Goal: Task Accomplishment & Management: Complete application form

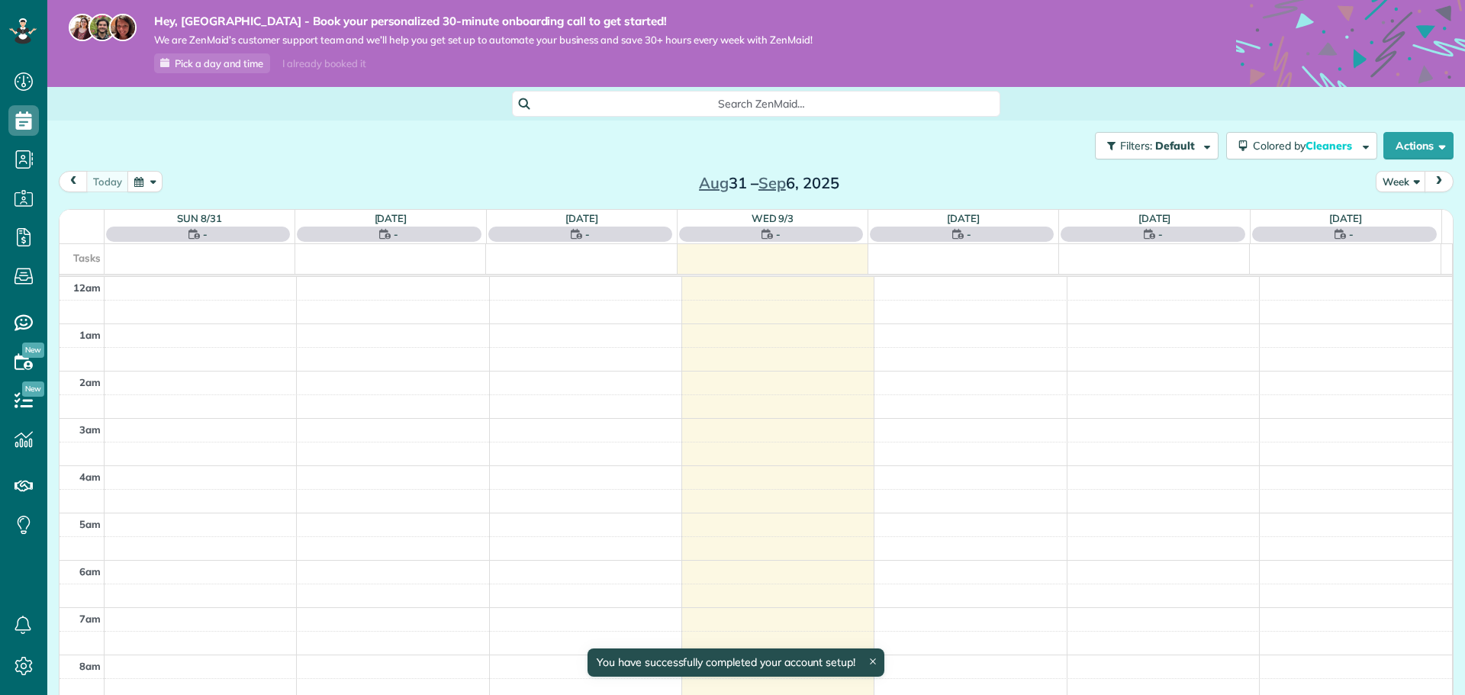
scroll to position [332, 0]
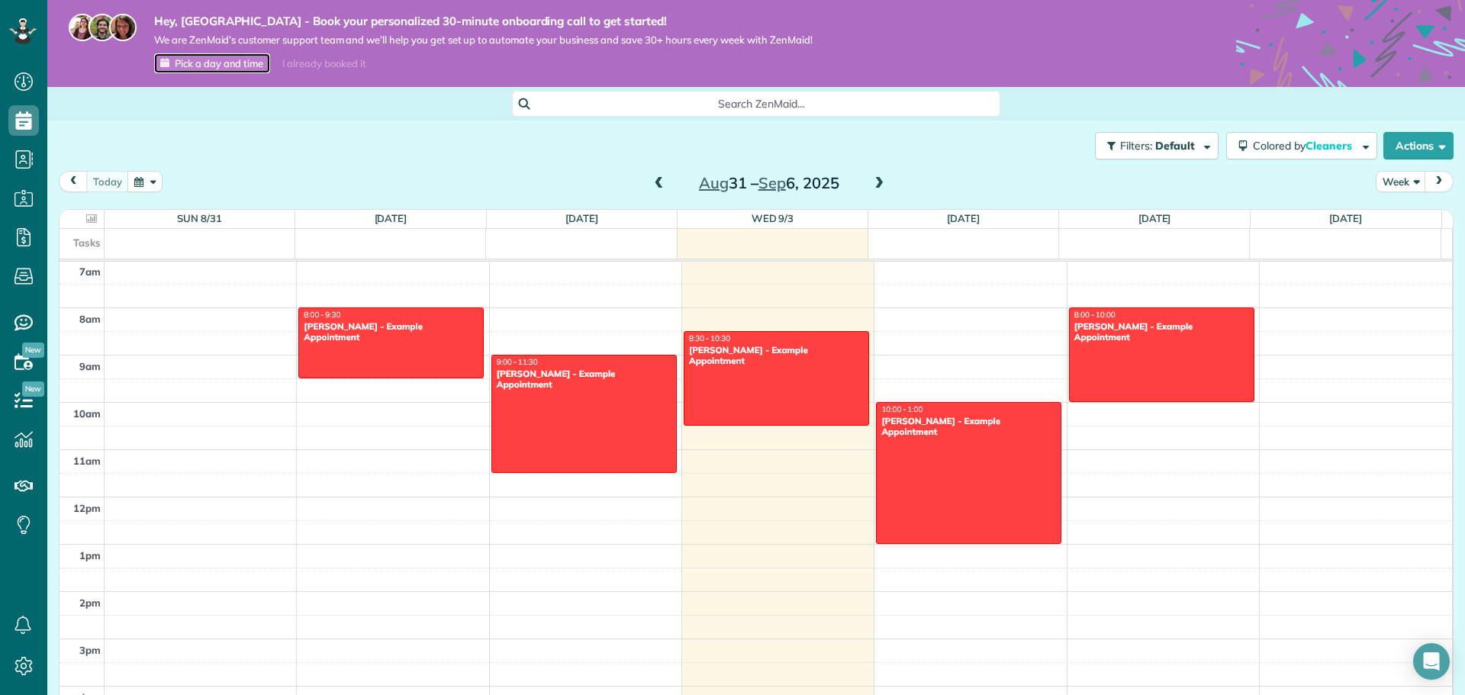
click at [214, 67] on span "Pick a day and time" at bounding box center [219, 63] width 89 height 12
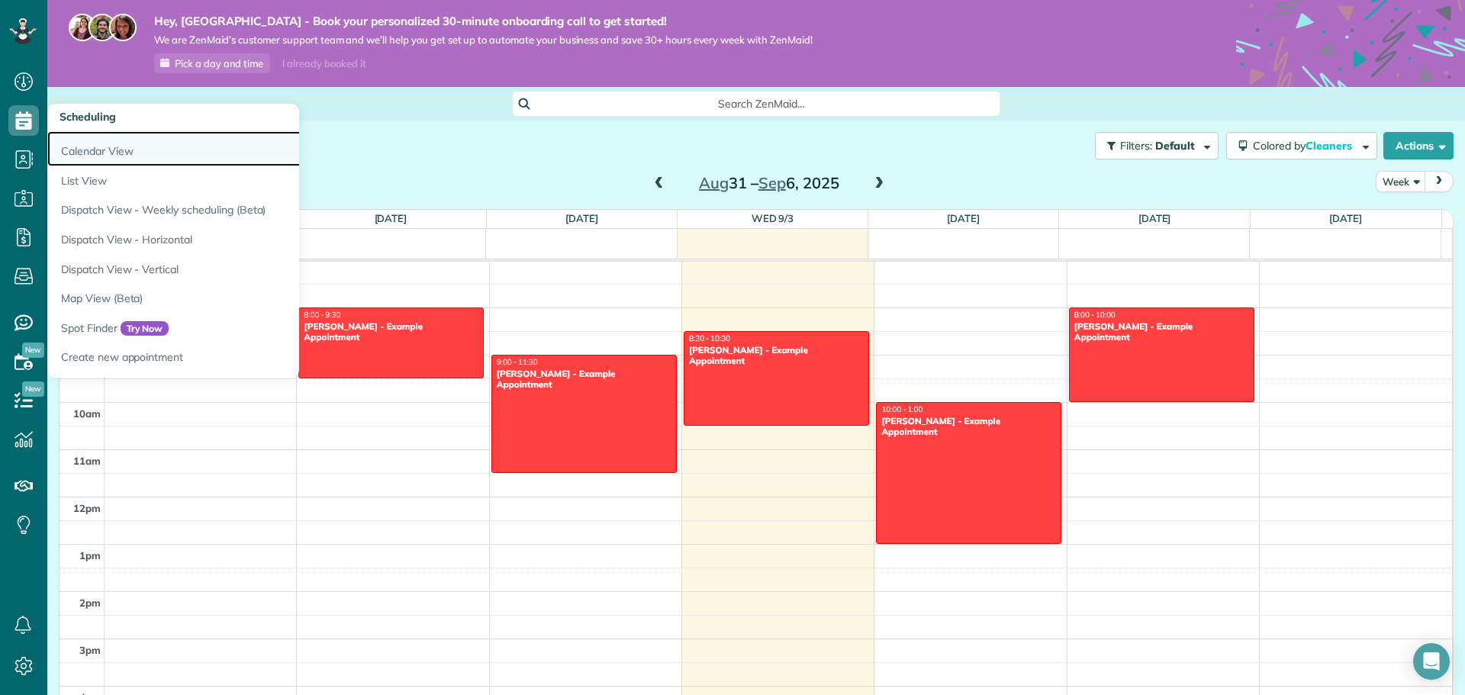
click at [104, 150] on link "Calendar View" at bounding box center [238, 148] width 382 height 35
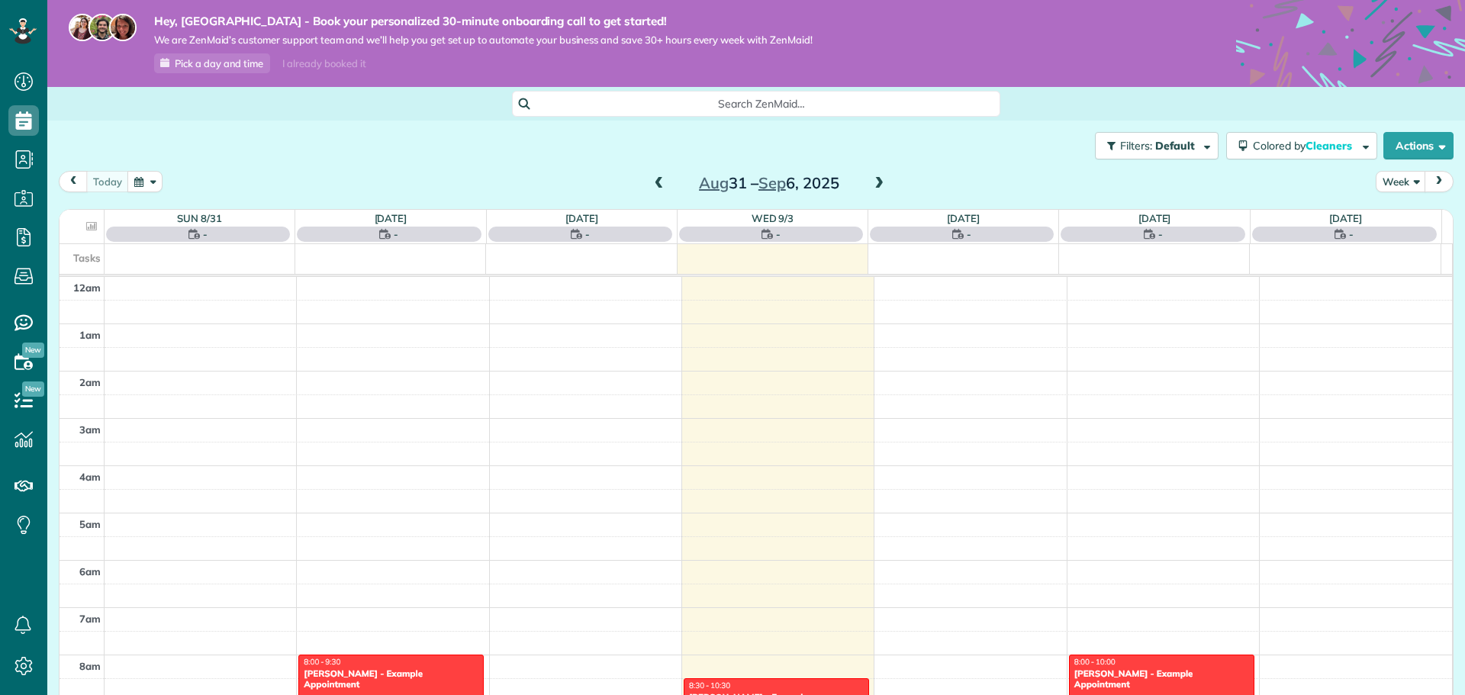
scroll to position [332, 0]
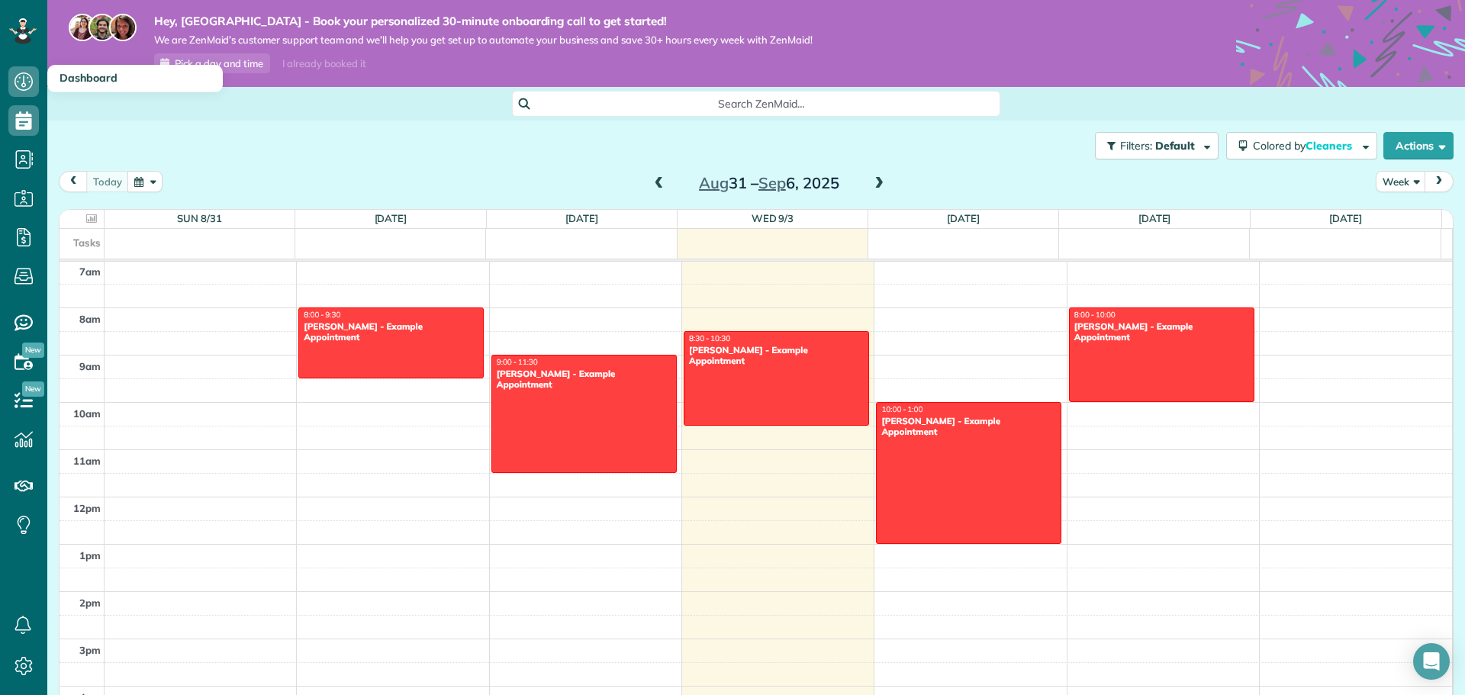
drag, startPoint x: 132, startPoint y: 80, endPoint x: 120, endPoint y: 81, distance: 12.2
click at [132, 80] on h3 "Dashboard" at bounding box center [135, 78] width 176 height 27
click at [101, 76] on span "Dashboard" at bounding box center [89, 78] width 58 height 14
click at [33, 83] on icon at bounding box center [23, 81] width 31 height 31
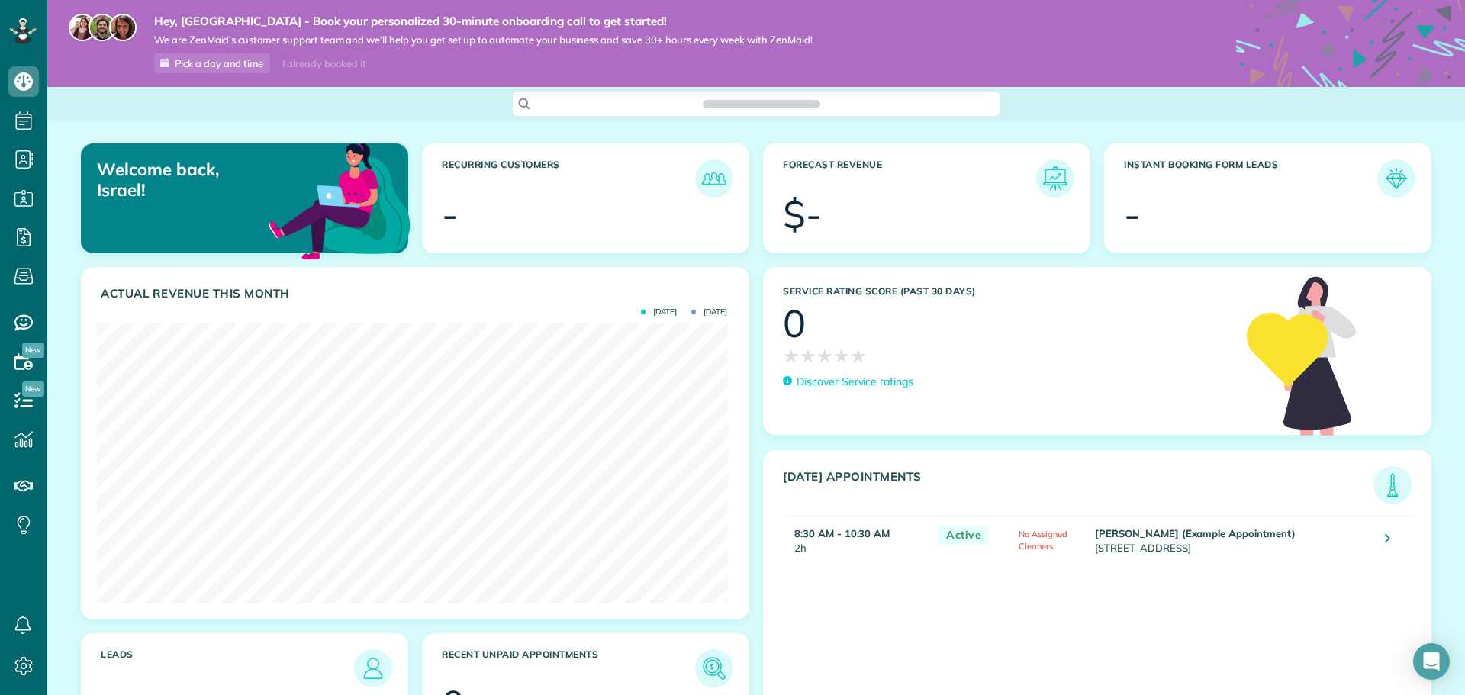
scroll to position [280, 630]
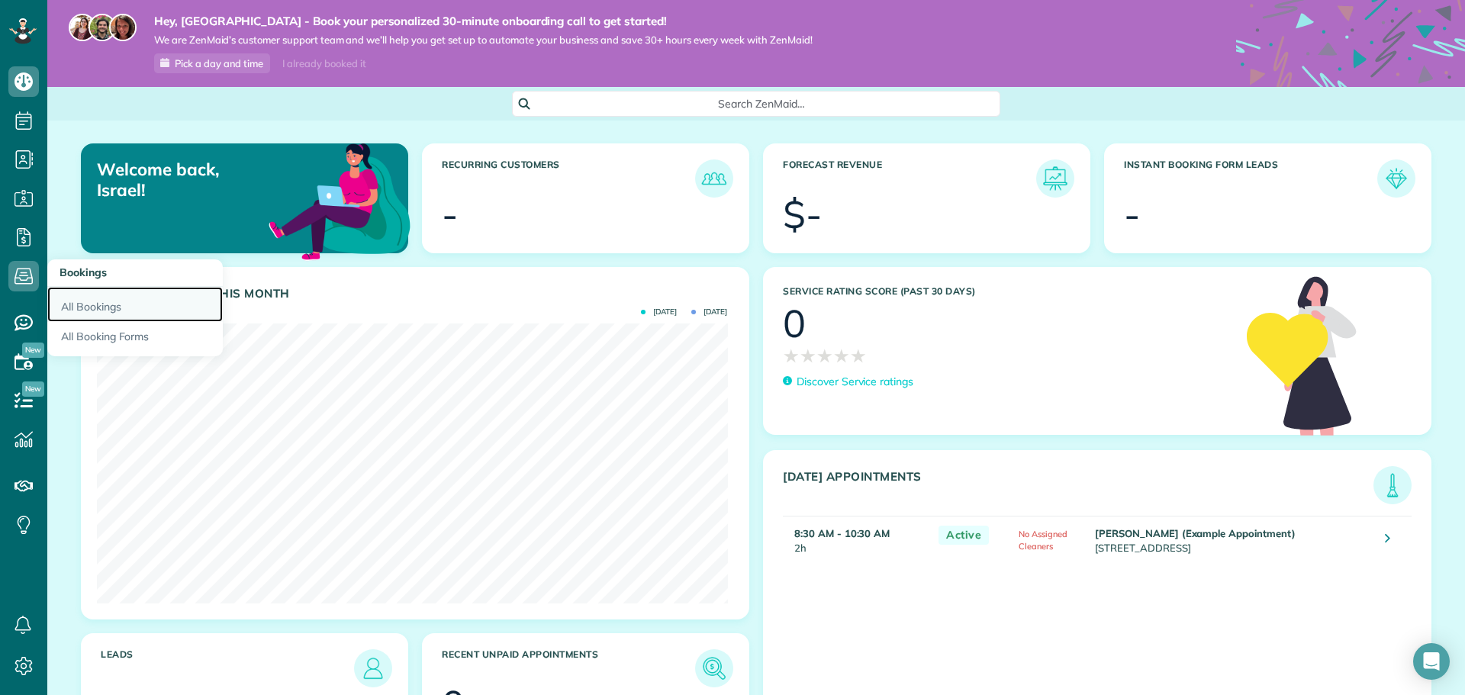
click at [95, 311] on link "All Bookings" at bounding box center [135, 304] width 176 height 35
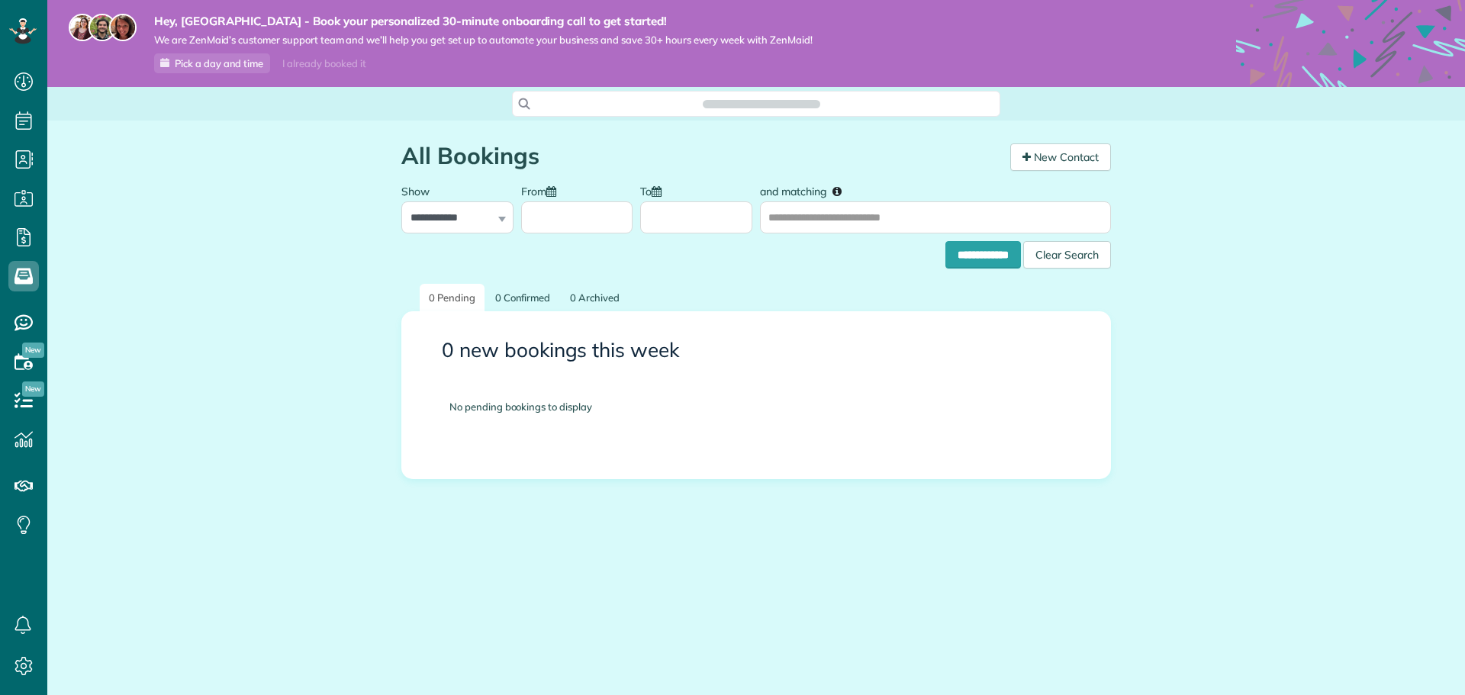
scroll to position [7, 7]
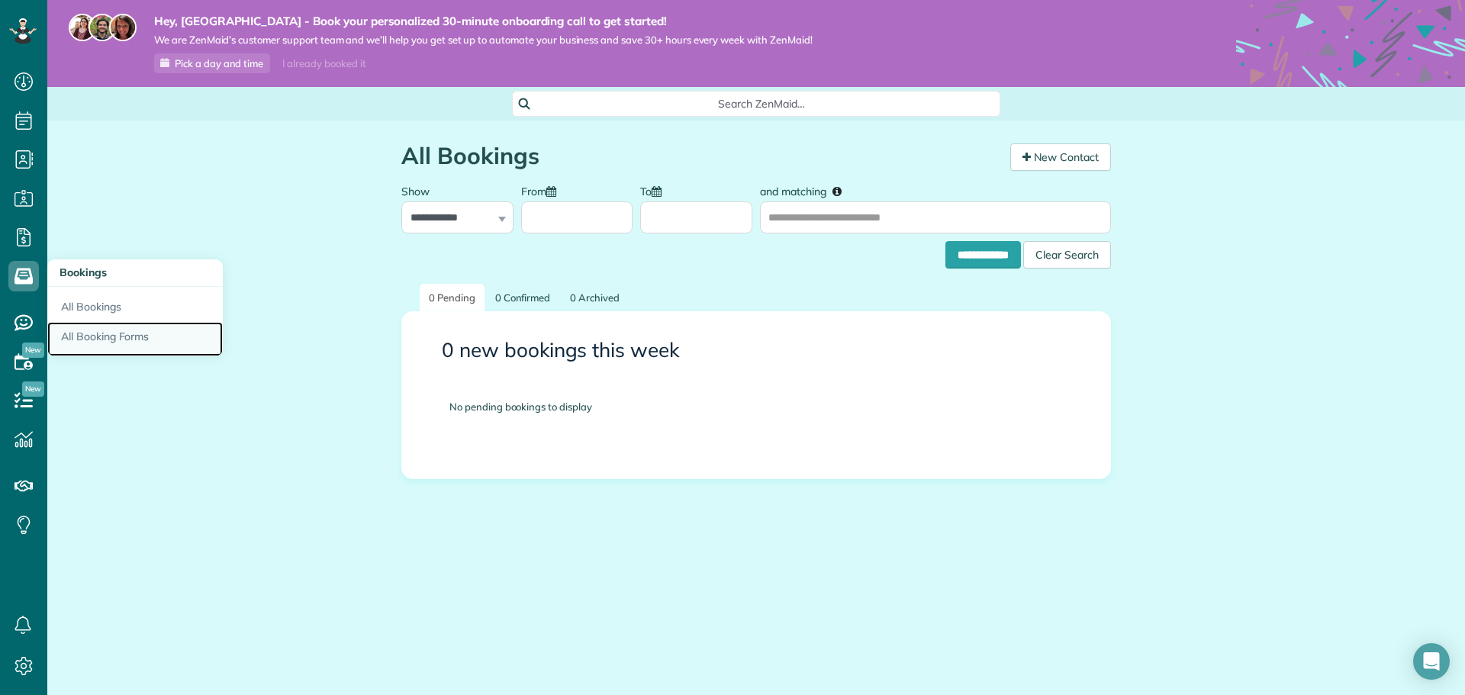
click at [107, 329] on link "All Booking Forms" at bounding box center [135, 339] width 176 height 35
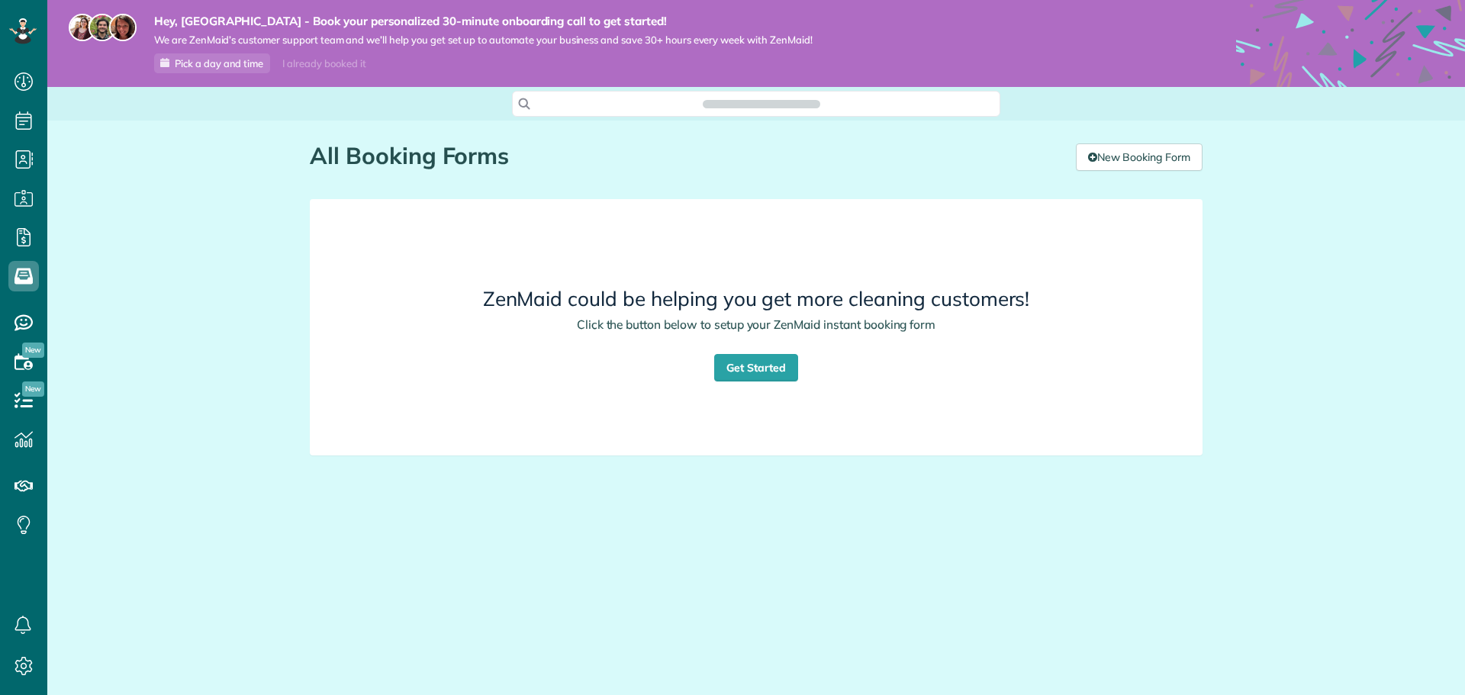
scroll to position [7, 7]
click at [751, 370] on link "Get Started" at bounding box center [756, 367] width 84 height 27
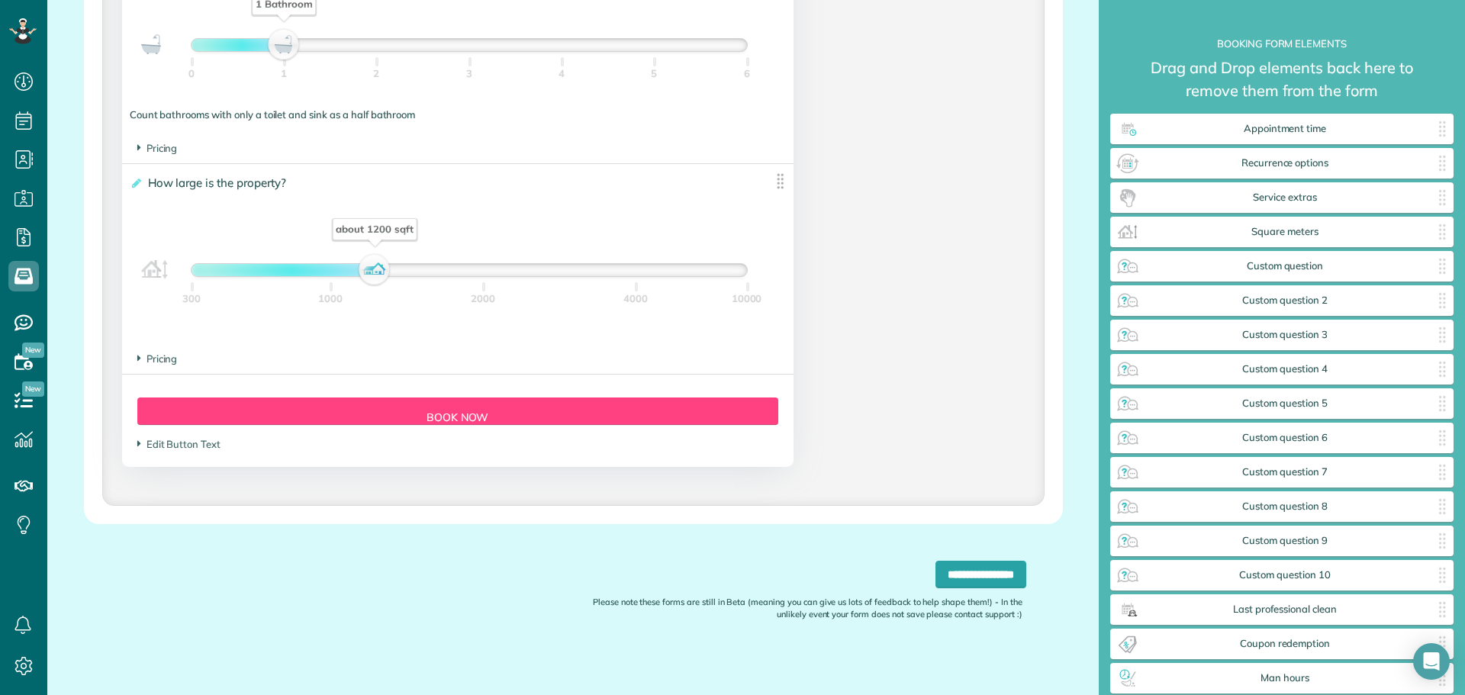
scroll to position [1377, 0]
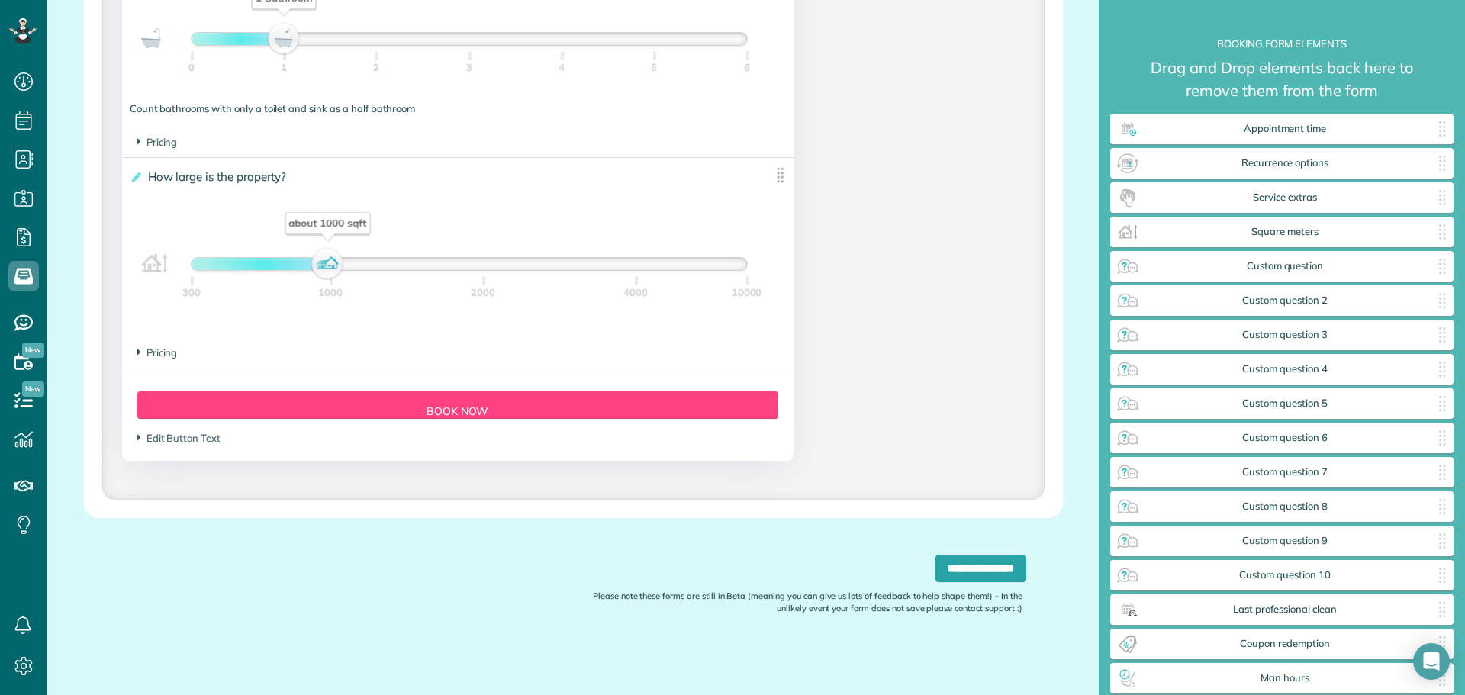
drag, startPoint x: 365, startPoint y: 264, endPoint x: 314, endPoint y: 266, distance: 50.4
click at [314, 266] on div "about 1000 sqft" at bounding box center [327, 263] width 26 height 21
drag, startPoint x: 314, startPoint y: 266, endPoint x: 324, endPoint y: 266, distance: 9.2
click at [324, 266] on div "about 1100 sqft" at bounding box center [333, 263] width 26 height 21
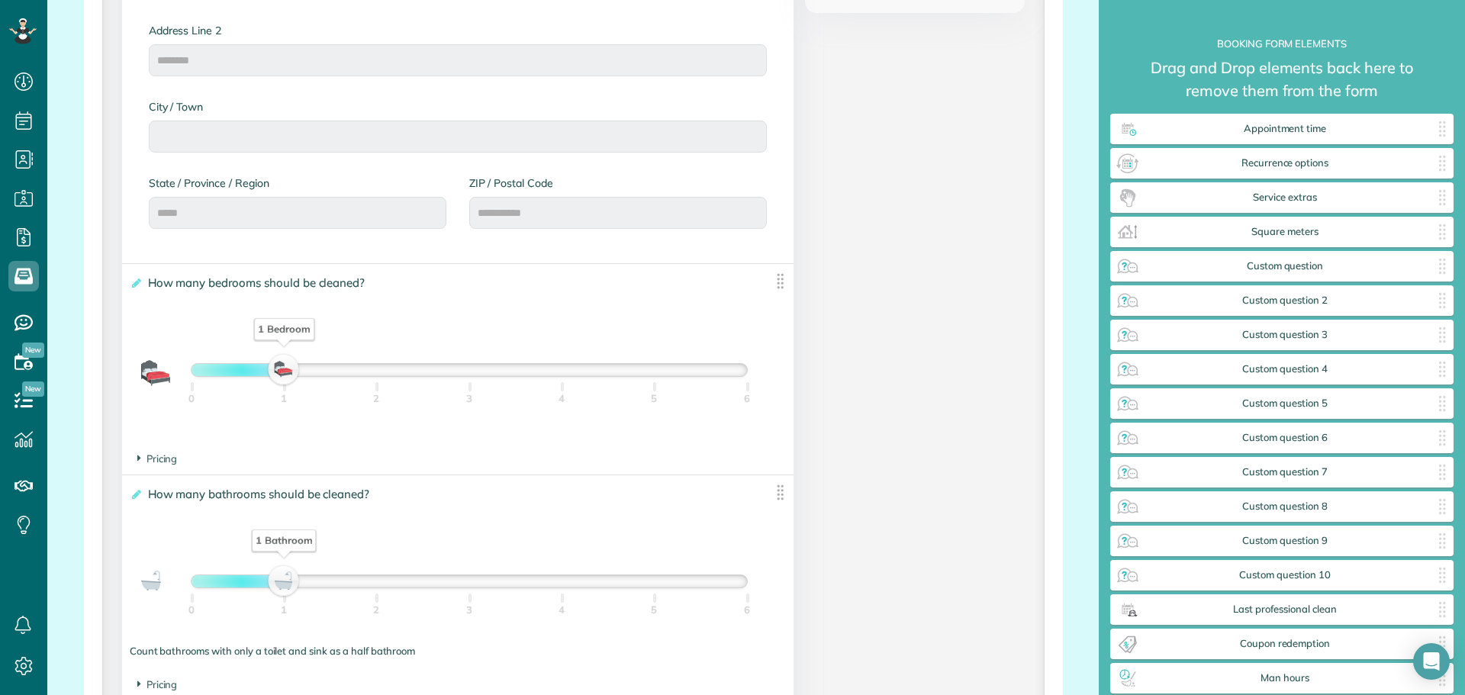
scroll to position [843, 0]
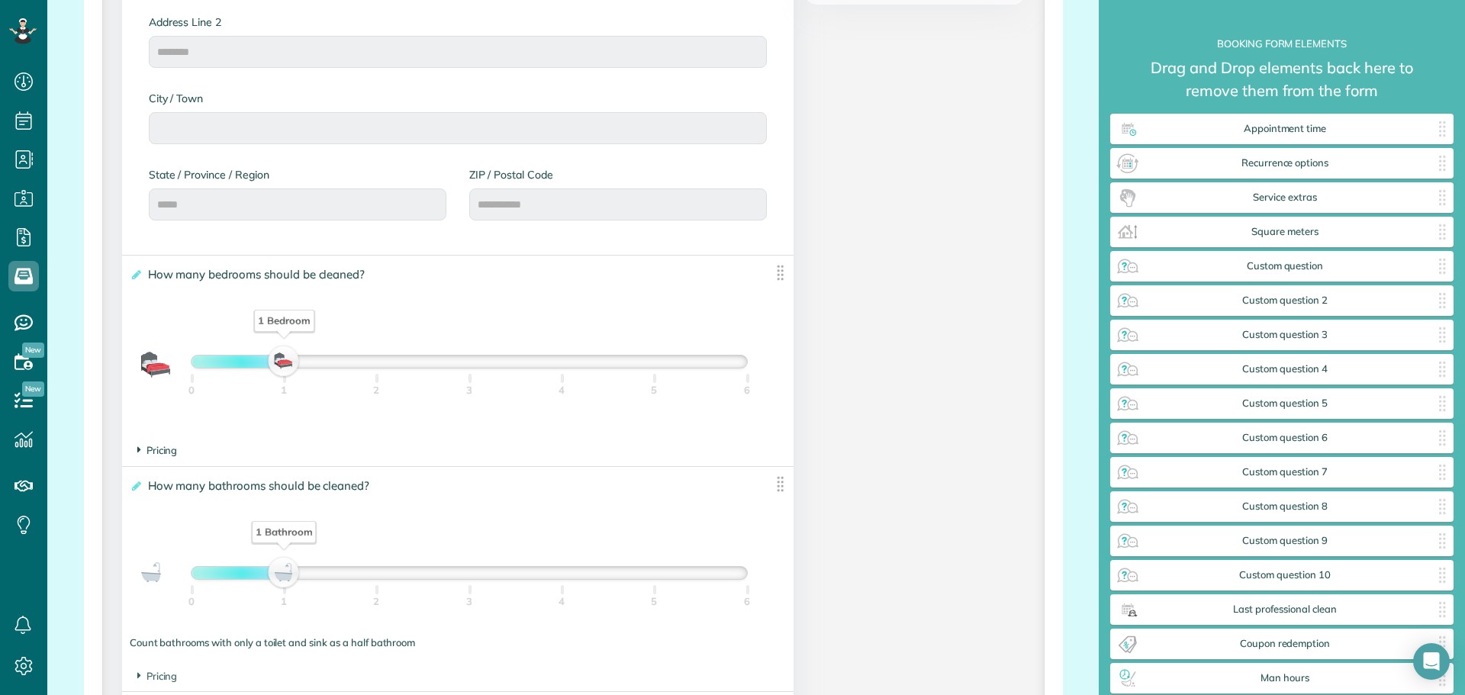
click at [167, 447] on span "Pricing" at bounding box center [157, 450] width 40 height 12
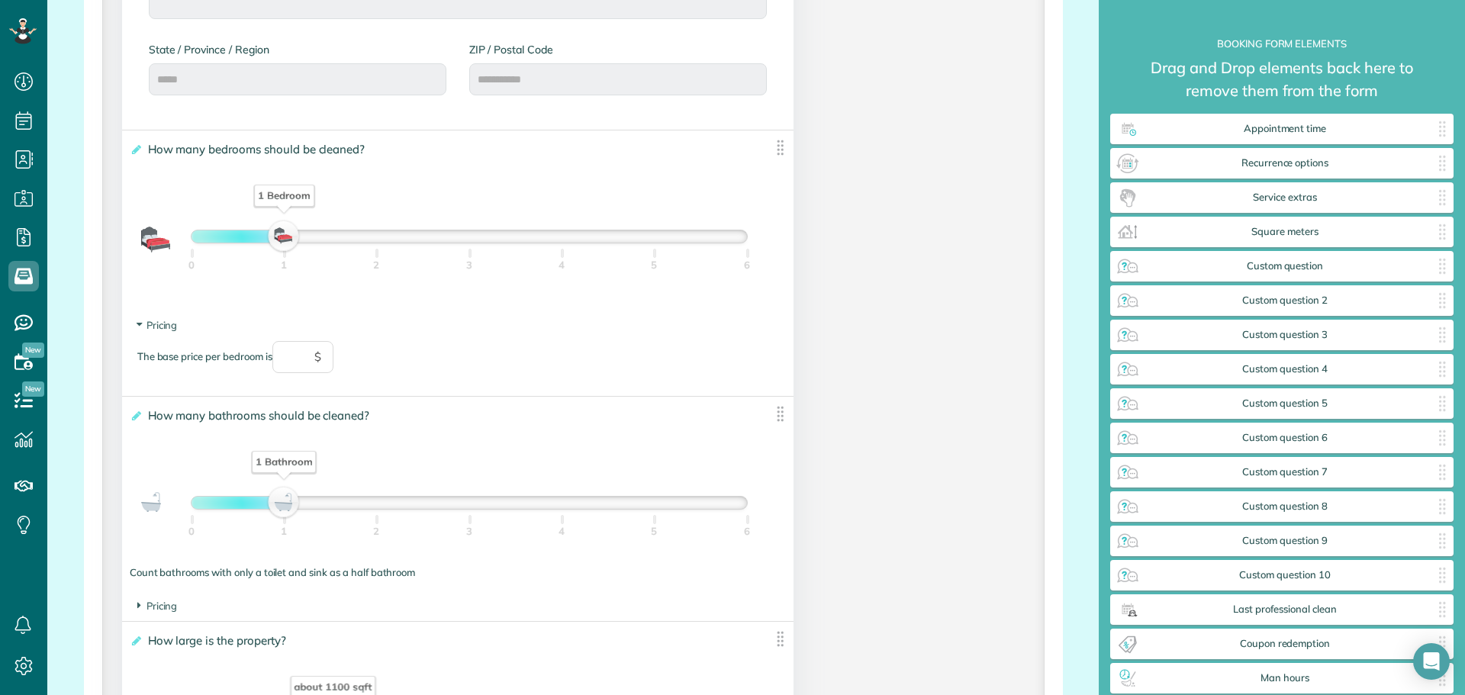
scroll to position [995, 0]
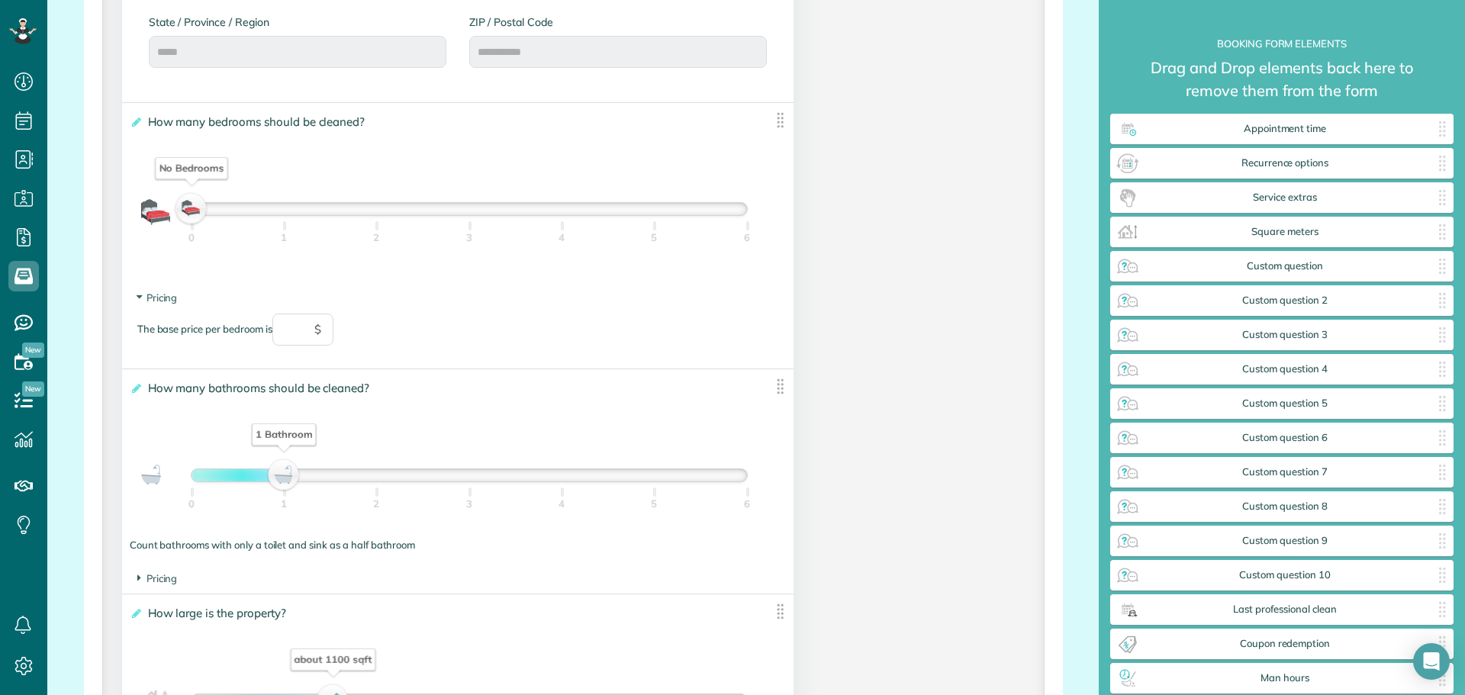
drag, startPoint x: 266, startPoint y: 212, endPoint x: 199, endPoint y: 213, distance: 67.2
click at [199, 213] on div "No Bedrooms" at bounding box center [192, 208] width 26 height 21
drag, startPoint x: 199, startPoint y: 213, endPoint x: 301, endPoint y: 227, distance: 103.2
click at [301, 216] on div "1 Bedroom 0 1 2 3 4 5 6" at bounding box center [469, 209] width 557 height 14
drag, startPoint x: 276, startPoint y: 213, endPoint x: 388, endPoint y: 227, distance: 113.1
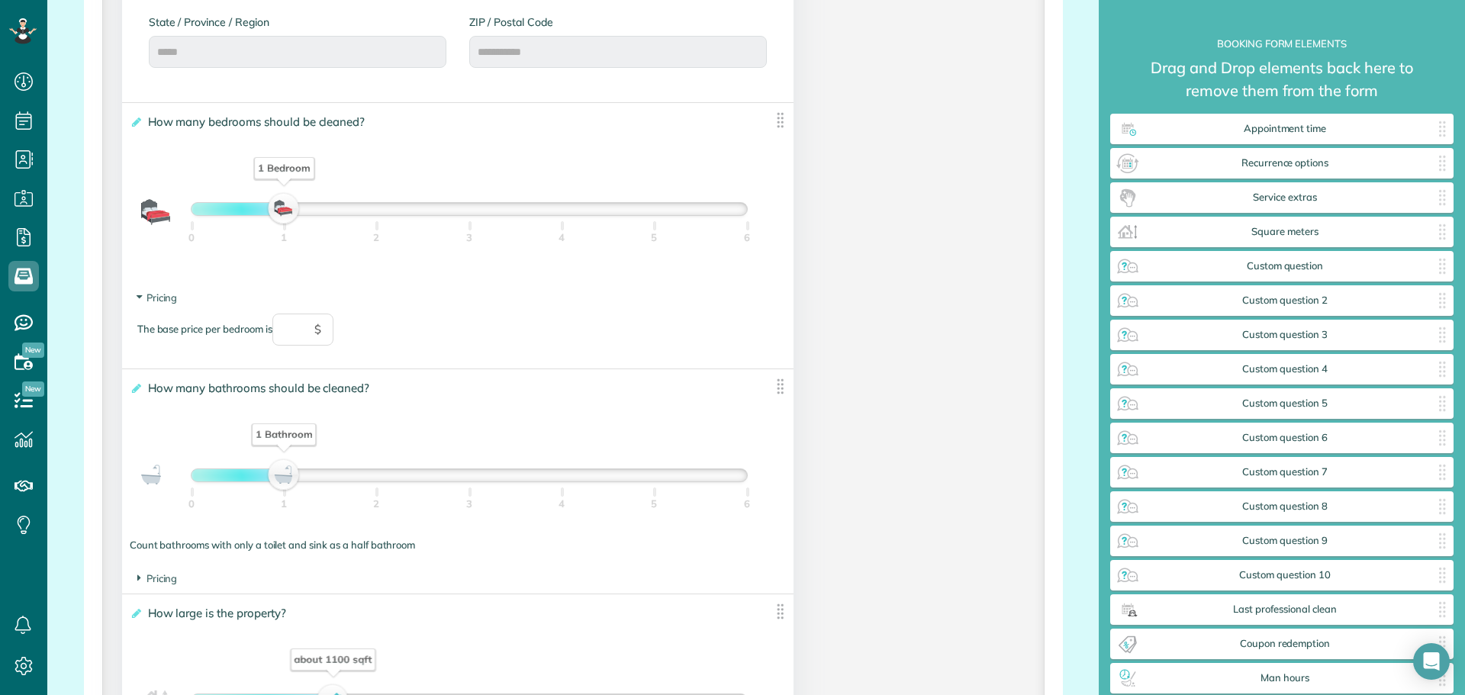
click at [388, 216] on div "1 Bedroom 0 1 2 3 4 5 6" at bounding box center [469, 209] width 557 height 14
drag, startPoint x: 369, startPoint y: 207, endPoint x: 289, endPoint y: 205, distance: 80.9
click at [289, 205] on div "1 Bedroom" at bounding box center [284, 208] width 26 height 21
click at [301, 333] on input "text" at bounding box center [302, 330] width 61 height 32
type input "*"
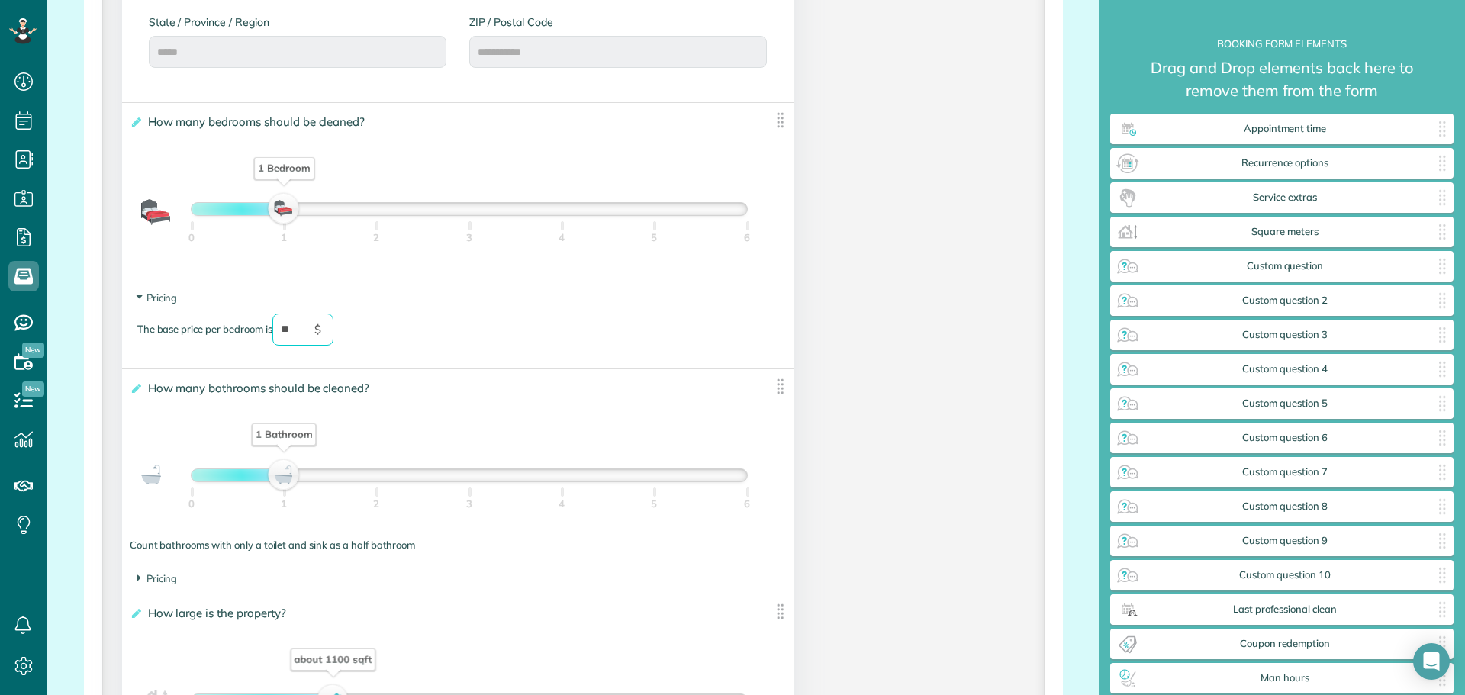
type input "**"
drag, startPoint x: 273, startPoint y: 212, endPoint x: 348, endPoint y: 228, distance: 76.5
click at [348, 216] on div "2 Bedrooms 0 1 2 3 4 5 6" at bounding box center [469, 209] width 557 height 14
drag, startPoint x: 385, startPoint y: 205, endPoint x: 301, endPoint y: 205, distance: 84.0
click at [301, 205] on div "1 Bedroom" at bounding box center [470, 209] width 556 height 12
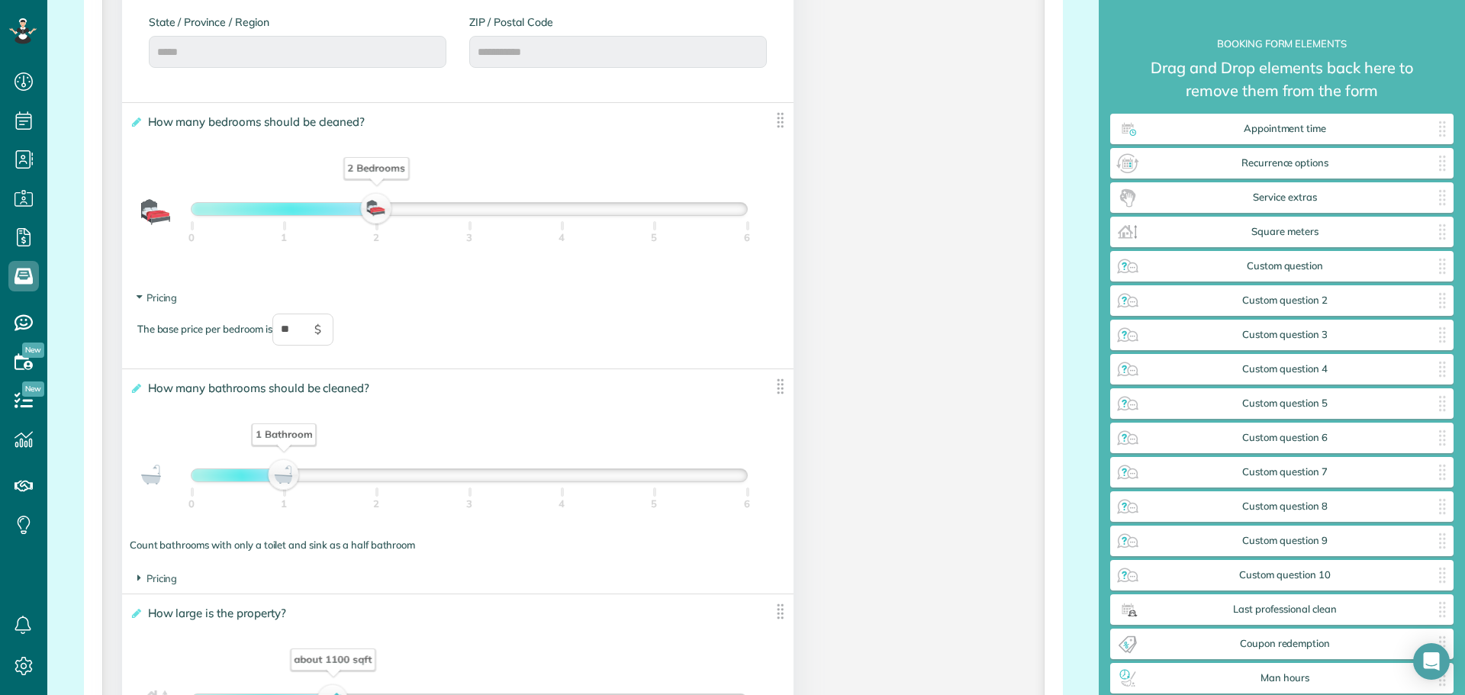
drag, startPoint x: 273, startPoint y: 210, endPoint x: 356, endPoint y: 211, distance: 83.2
click at [356, 211] on div "2 Bedrooms" at bounding box center [470, 209] width 556 height 12
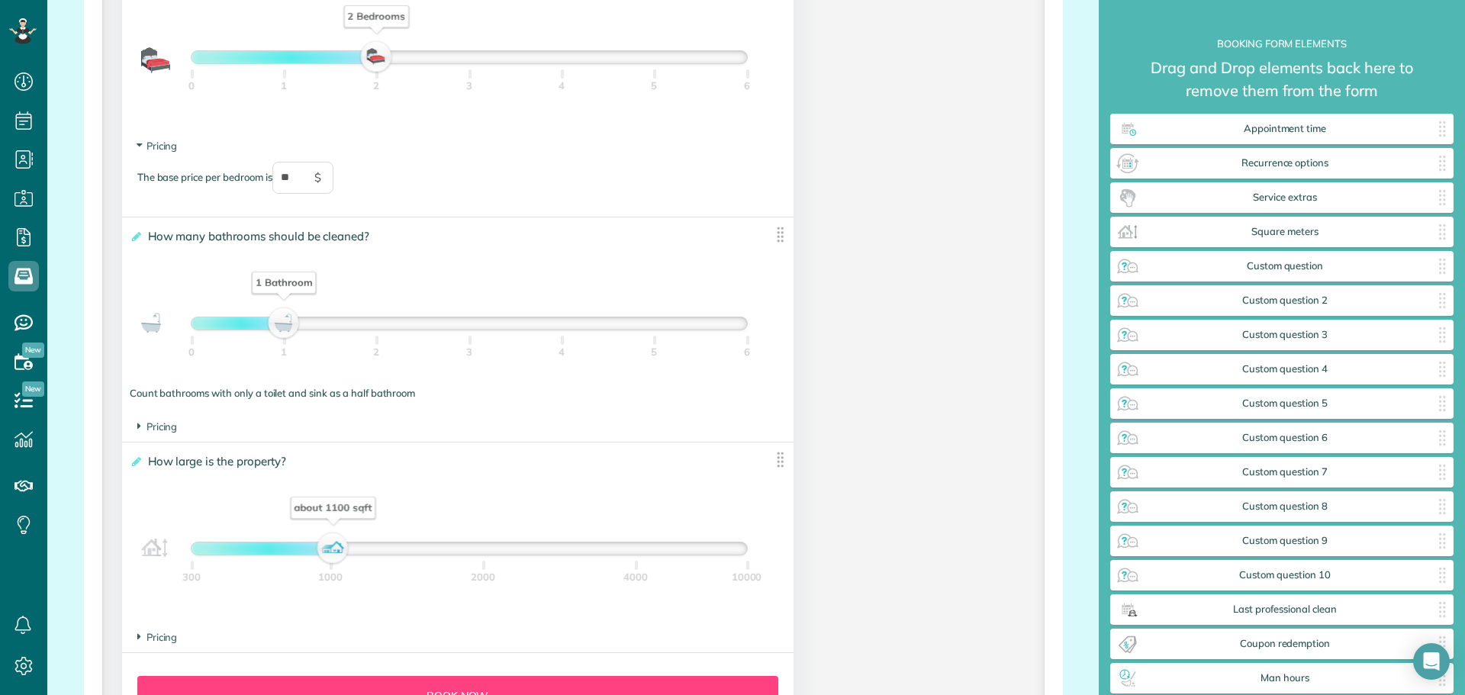
scroll to position [1148, 0]
click at [160, 435] on footer "Pricing The base price per bathroom is $" at bounding box center [458, 426] width 672 height 30
click at [164, 429] on span "Pricing" at bounding box center [157, 426] width 40 height 12
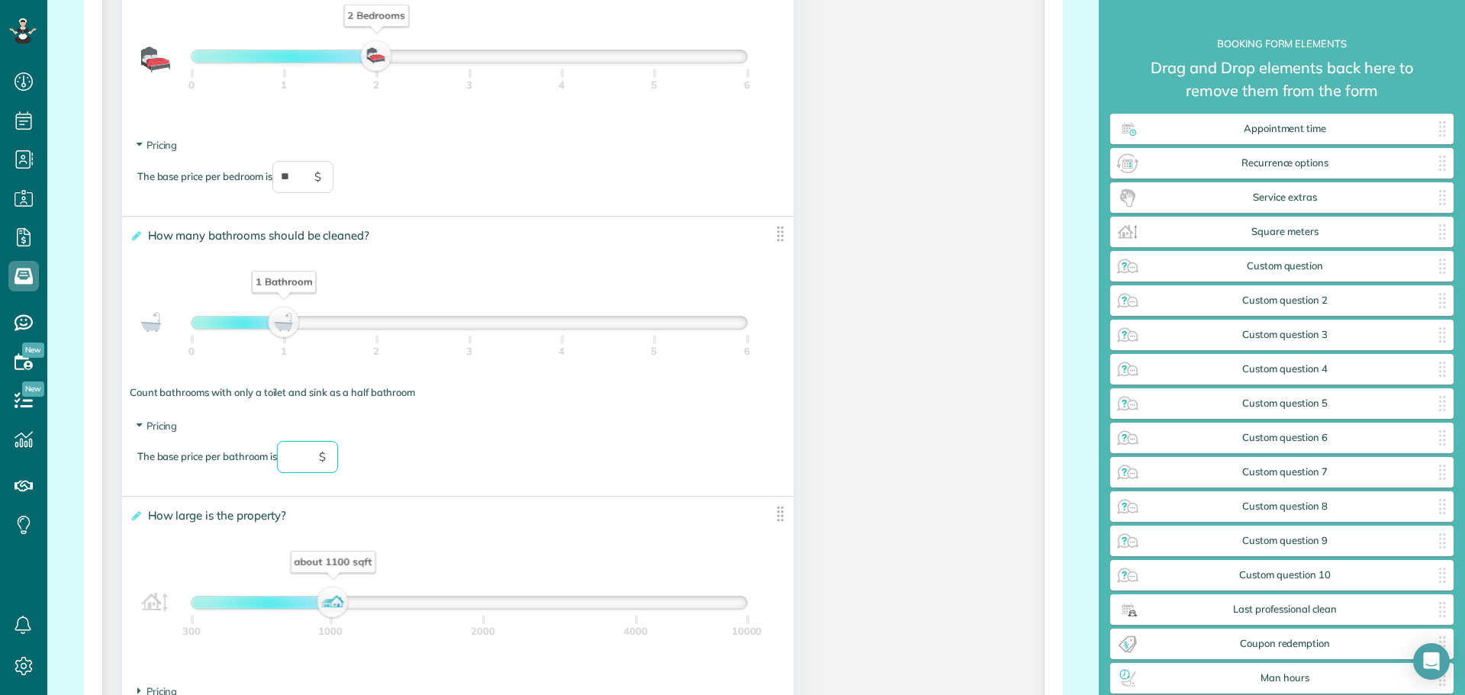
click at [298, 462] on input "text" at bounding box center [307, 457] width 61 height 32
type input "**"
click at [301, 183] on input "**" at bounding box center [302, 177] width 61 height 32
type input "*"
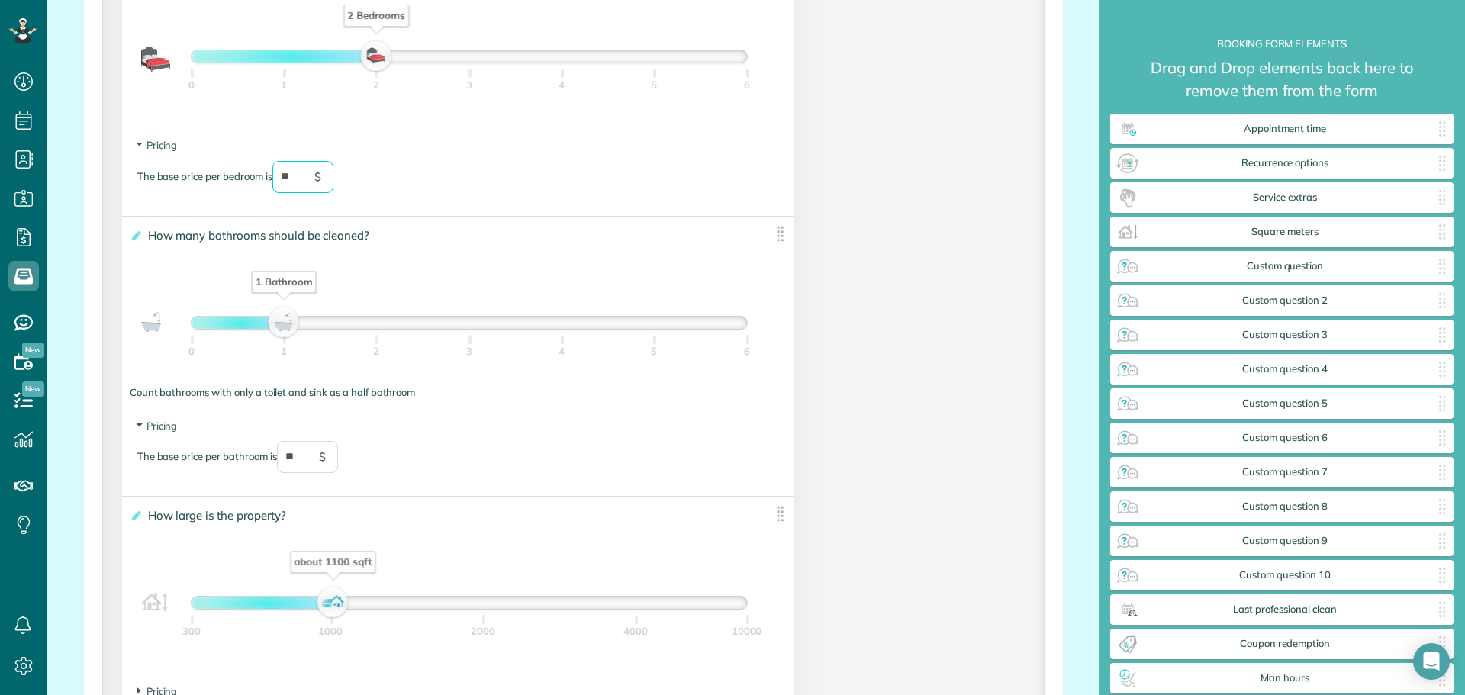
type input "*"
click at [304, 453] on input "**" at bounding box center [307, 457] width 61 height 32
type input "*"
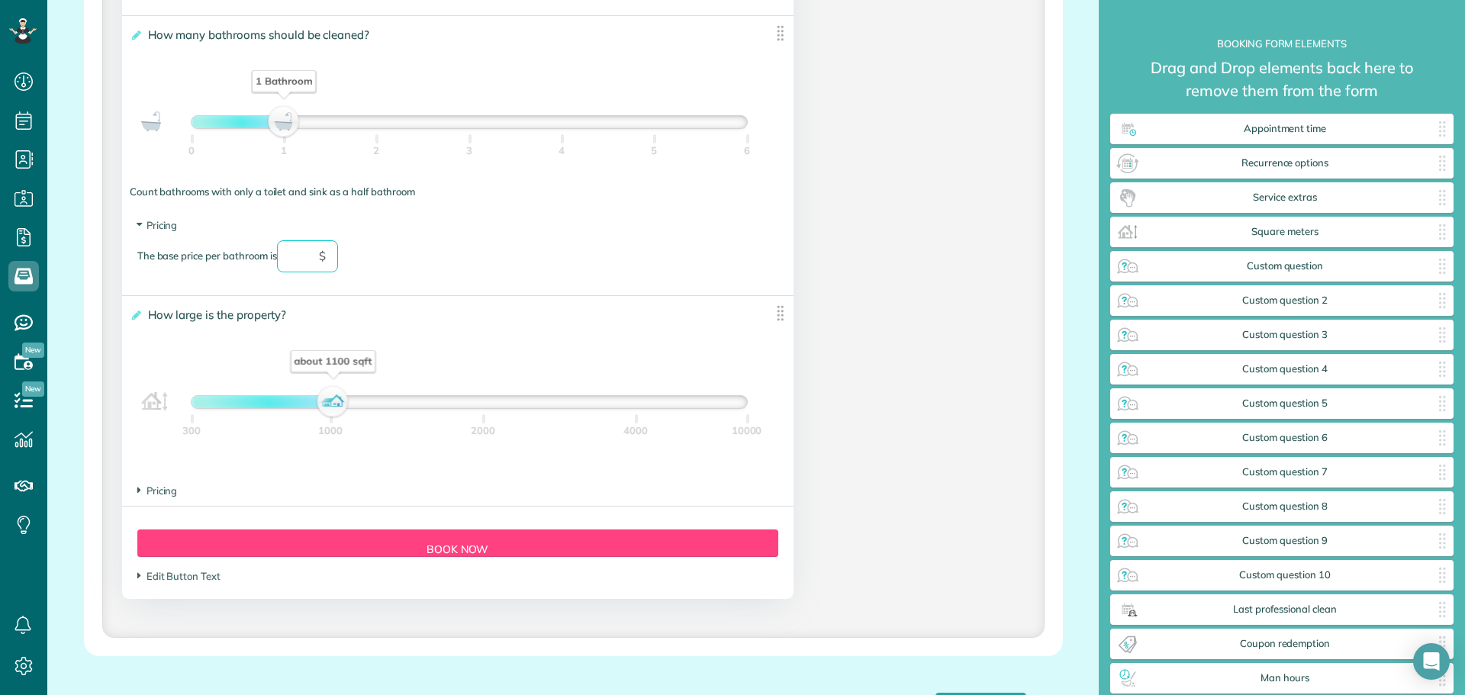
scroll to position [1377, 0]
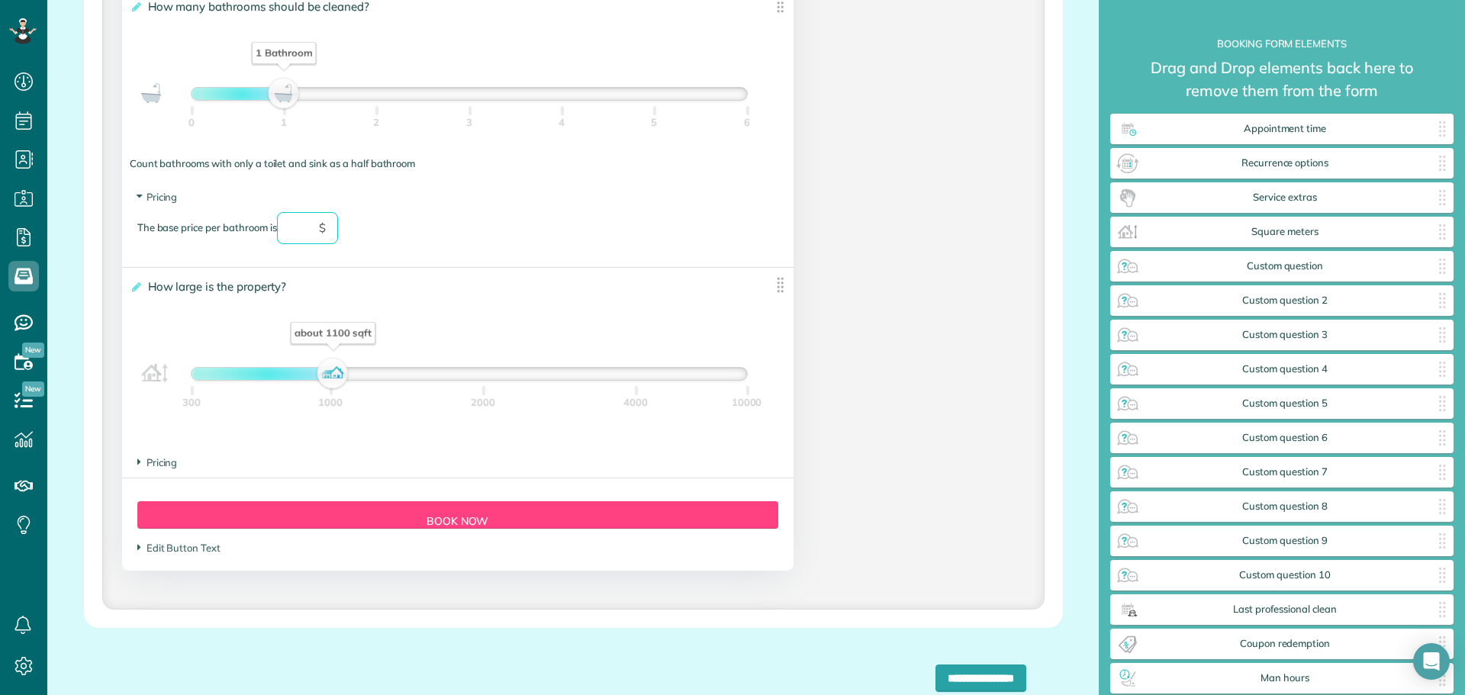
click at [178, 466] on section "Pricing The base price per 100 sqft is $" at bounding box center [457, 463] width 641 height 15
click at [157, 458] on span "Pricing" at bounding box center [157, 462] width 40 height 12
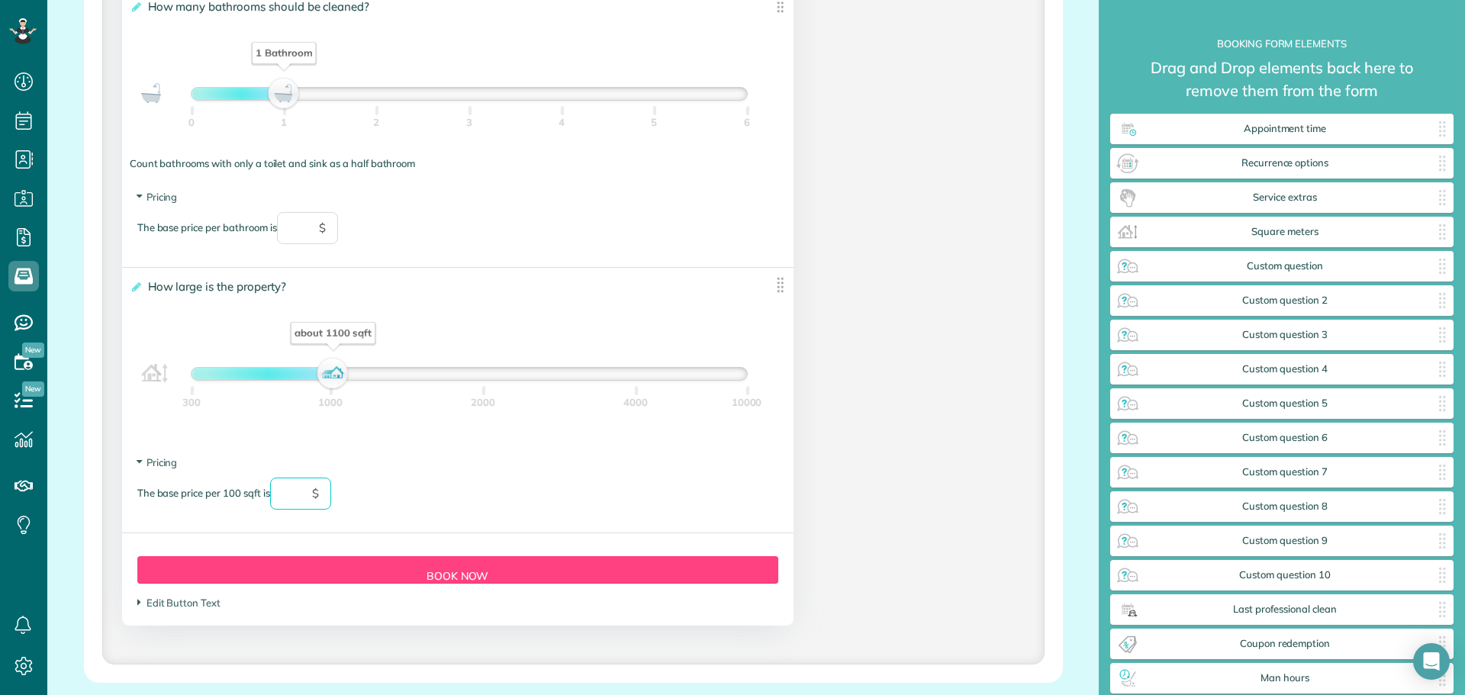
click at [297, 497] on input "text" at bounding box center [300, 494] width 61 height 32
click at [356, 504] on div "The base price per 100 sqft is ** $" at bounding box center [457, 501] width 641 height 47
type input "**"
click at [427, 576] on div "Form Button Preview Book Now" at bounding box center [457, 569] width 641 height 27
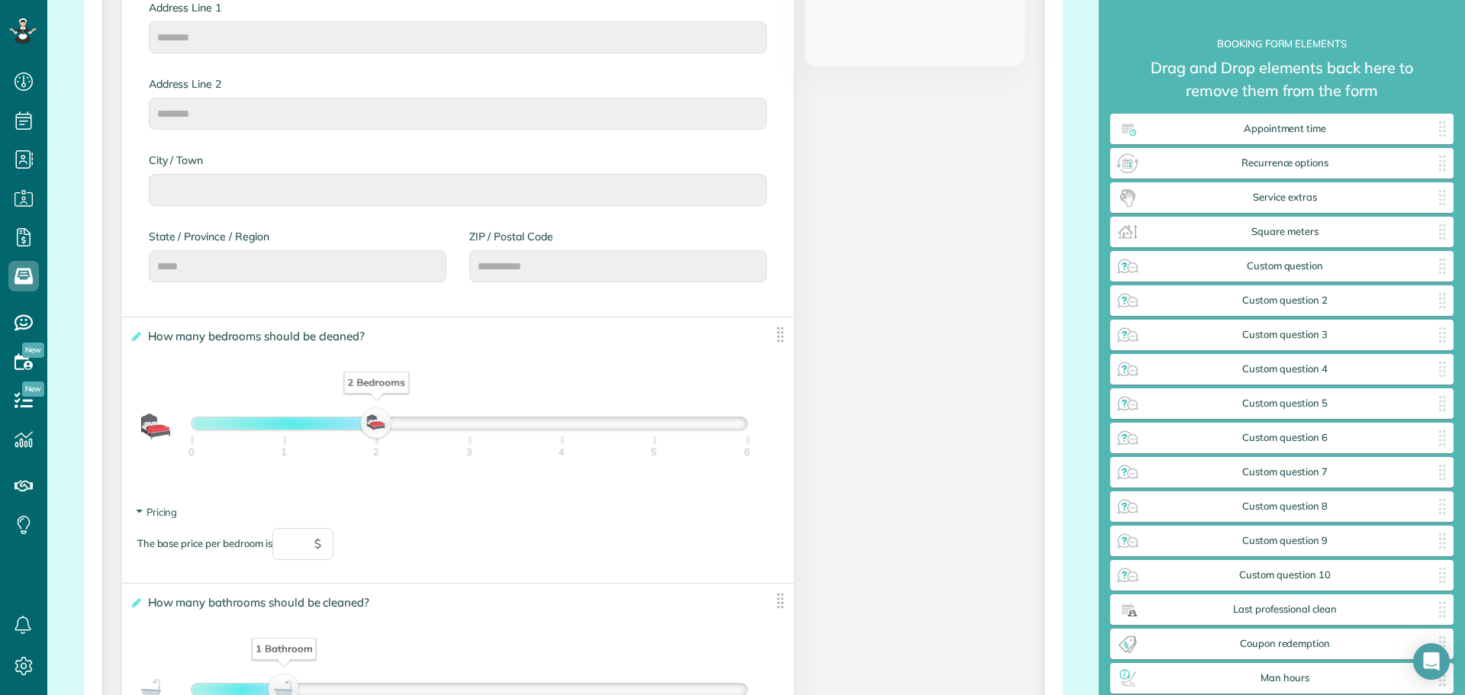
scroll to position [855, 0]
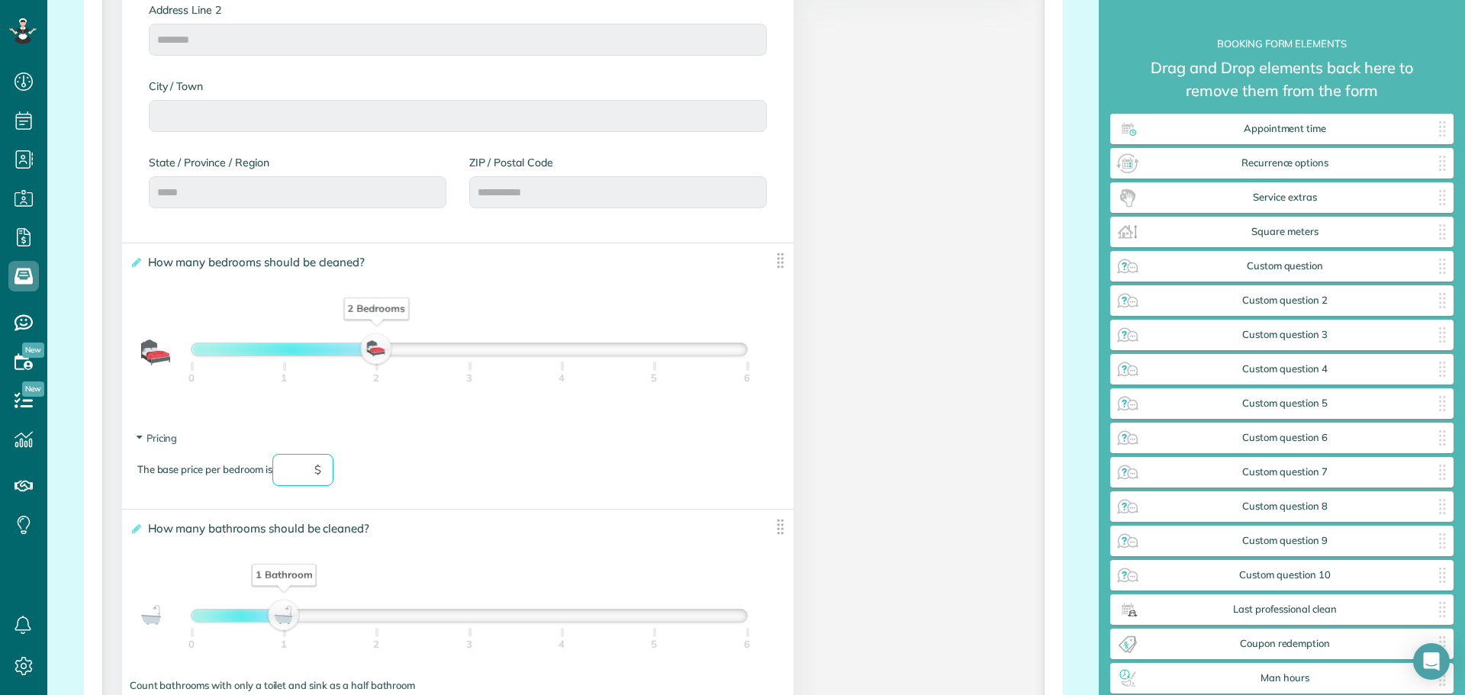
click at [308, 472] on input "text" at bounding box center [302, 470] width 61 height 32
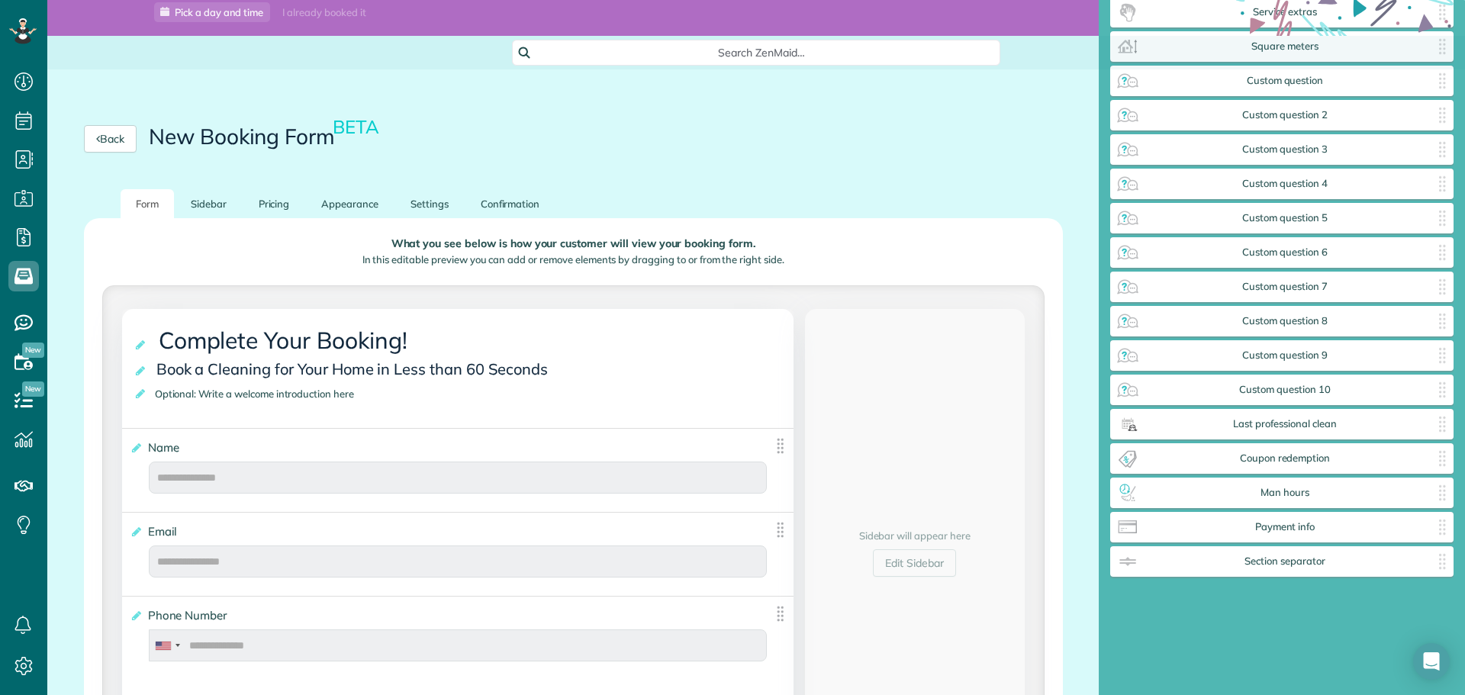
scroll to position [15, 0]
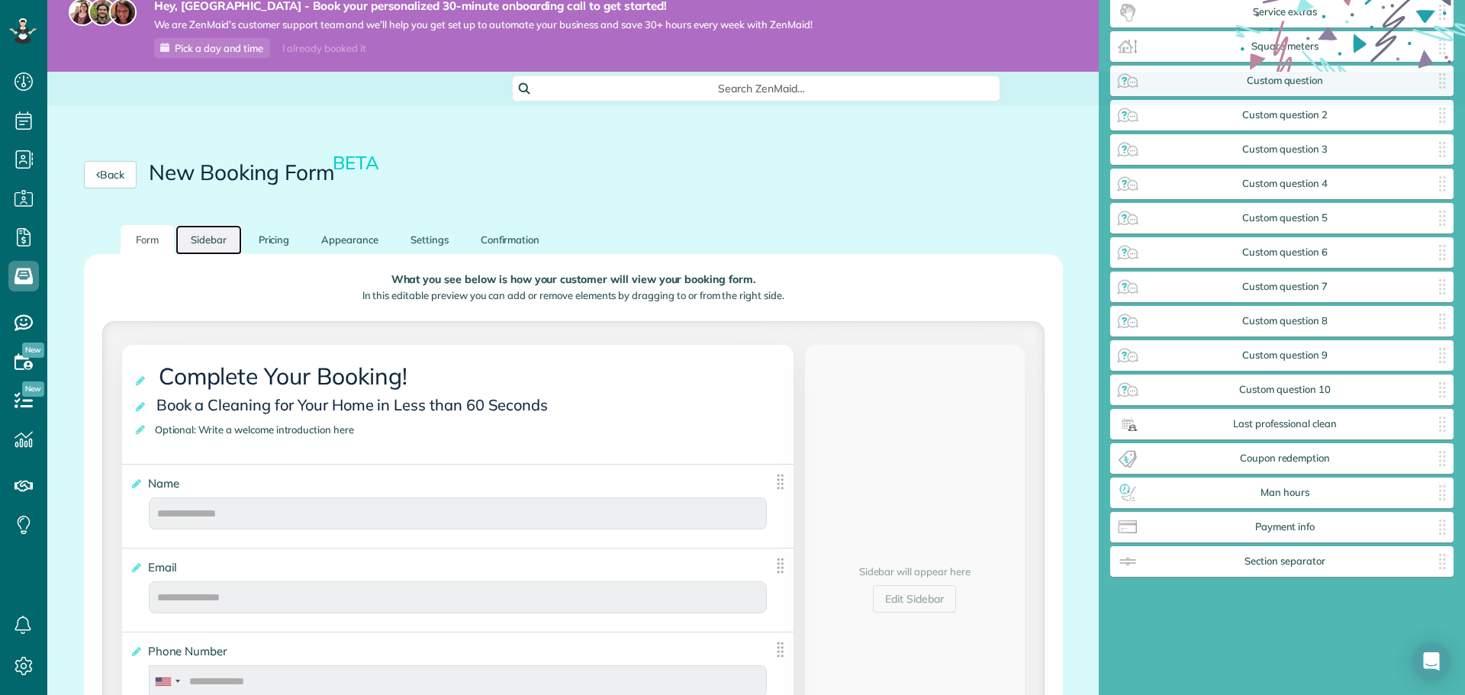
click at [205, 246] on link "Sidebar" at bounding box center [209, 240] width 66 height 30
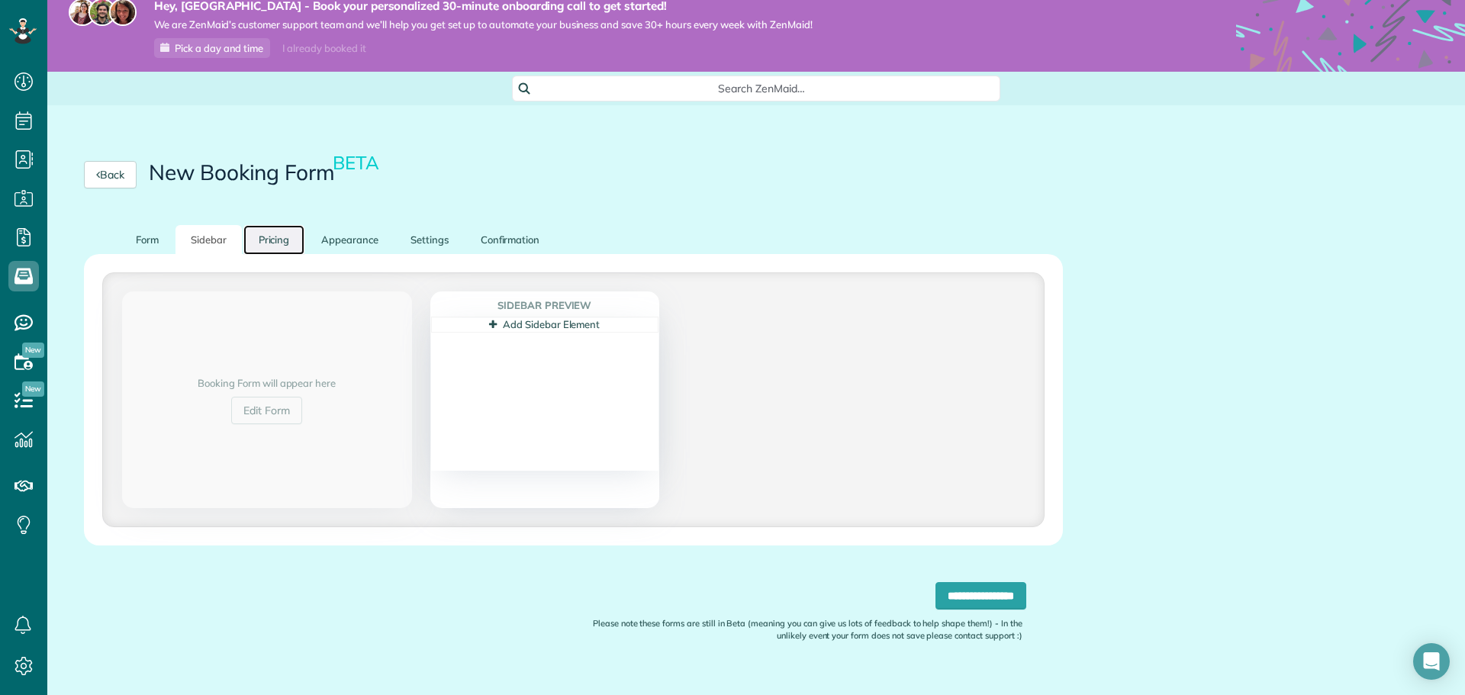
click at [279, 240] on link "Pricing" at bounding box center [274, 240] width 62 height 30
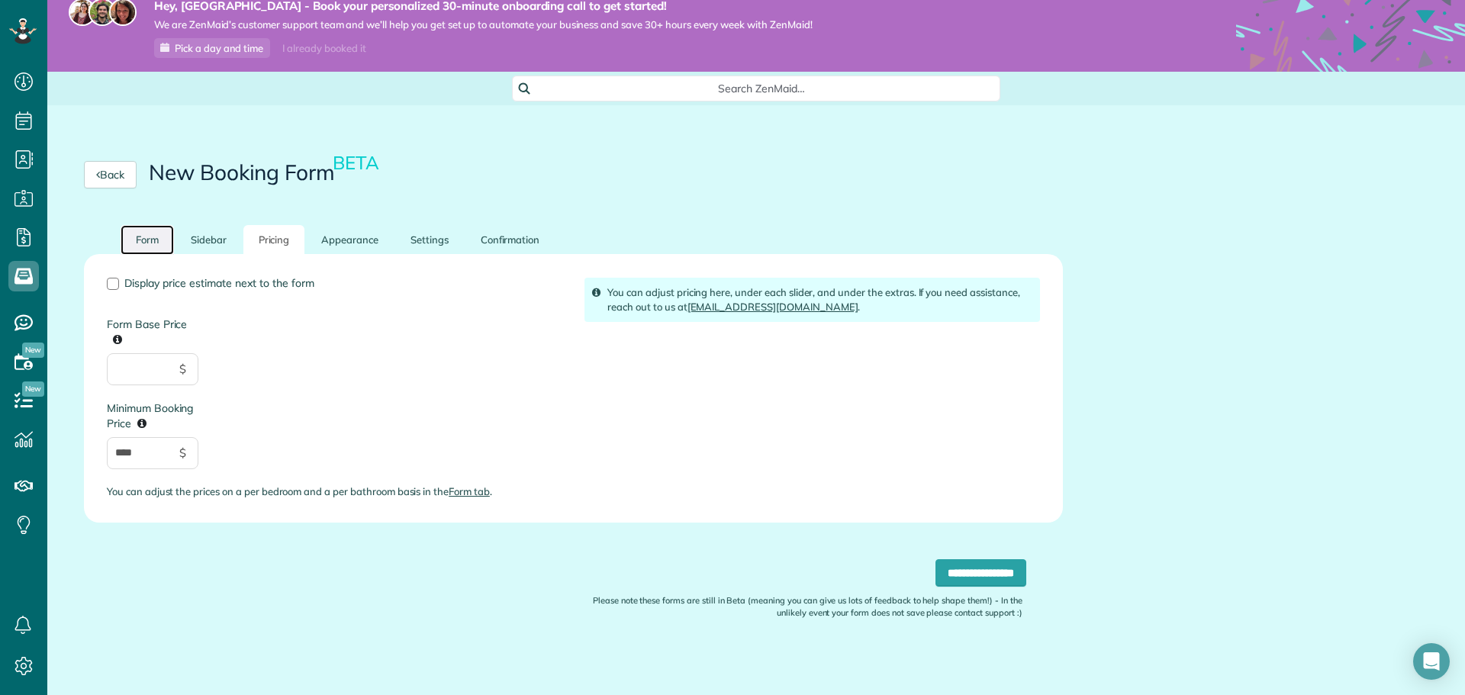
click at [144, 236] on link "Form" at bounding box center [147, 240] width 53 height 30
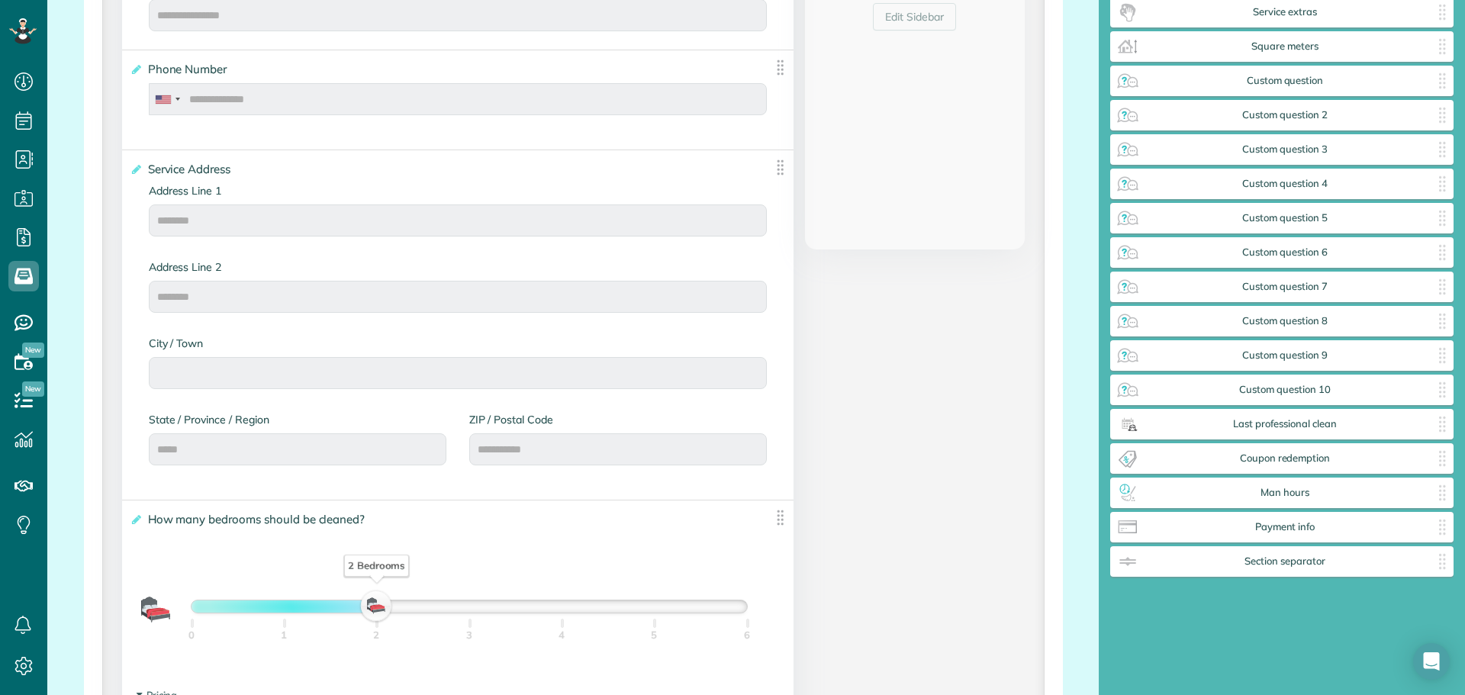
scroll to position [855, 0]
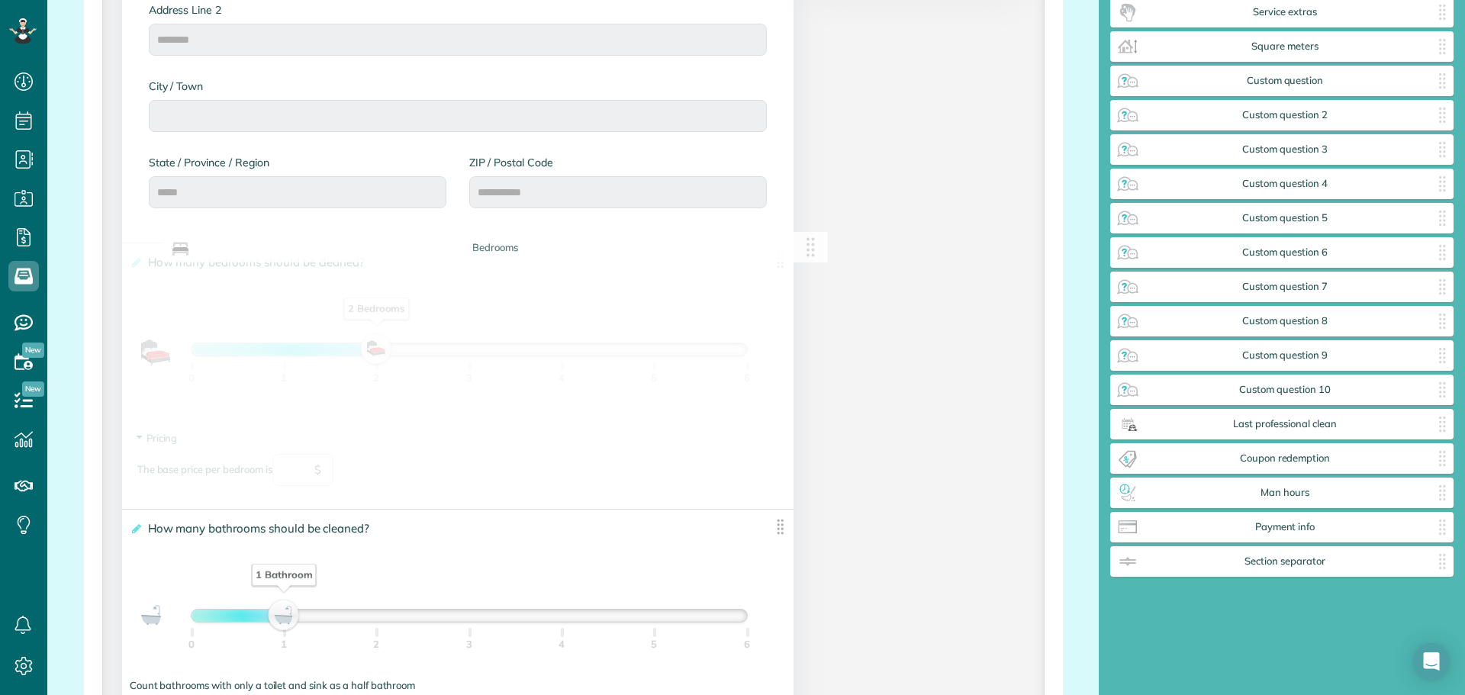
drag, startPoint x: 144, startPoint y: 467, endPoint x: 182, endPoint y: 453, distance: 39.8
drag, startPoint x: 771, startPoint y: 261, endPoint x: 777, endPoint y: 255, distance: 8.6
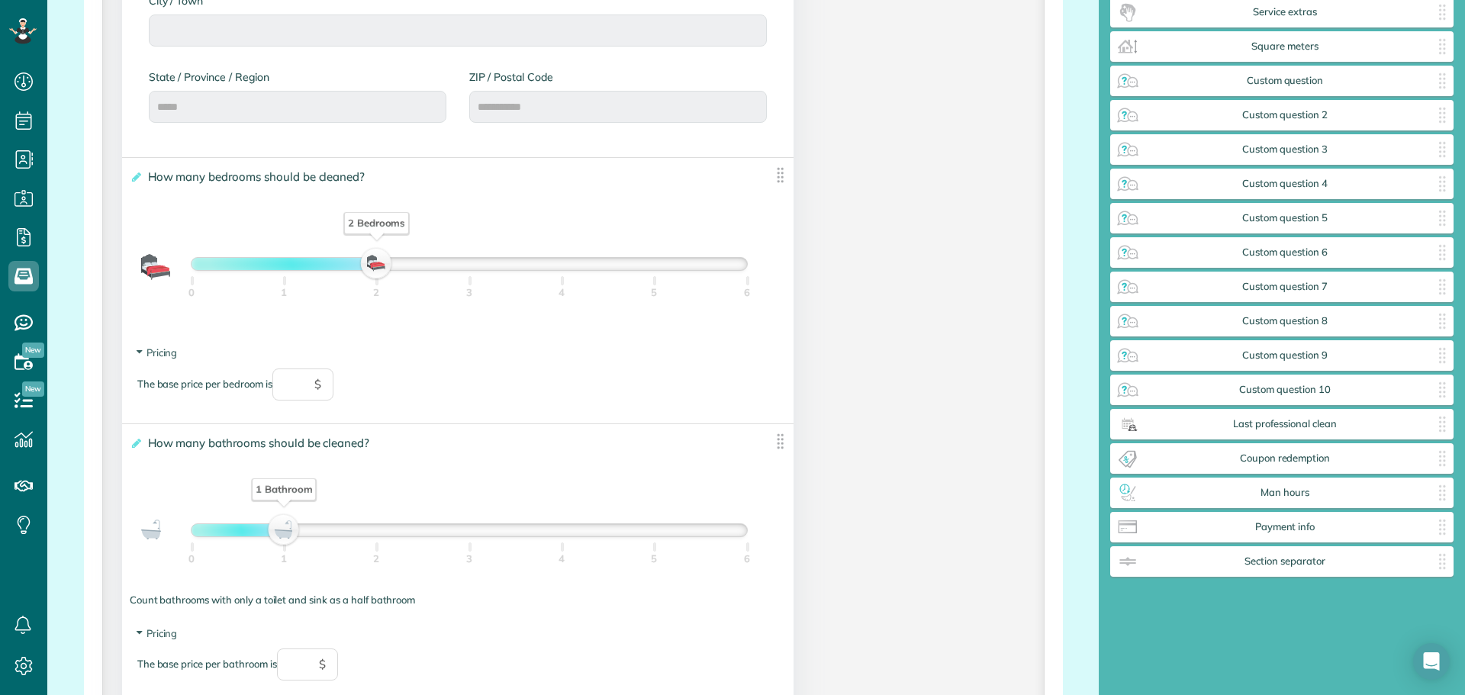
scroll to position [1008, 0]
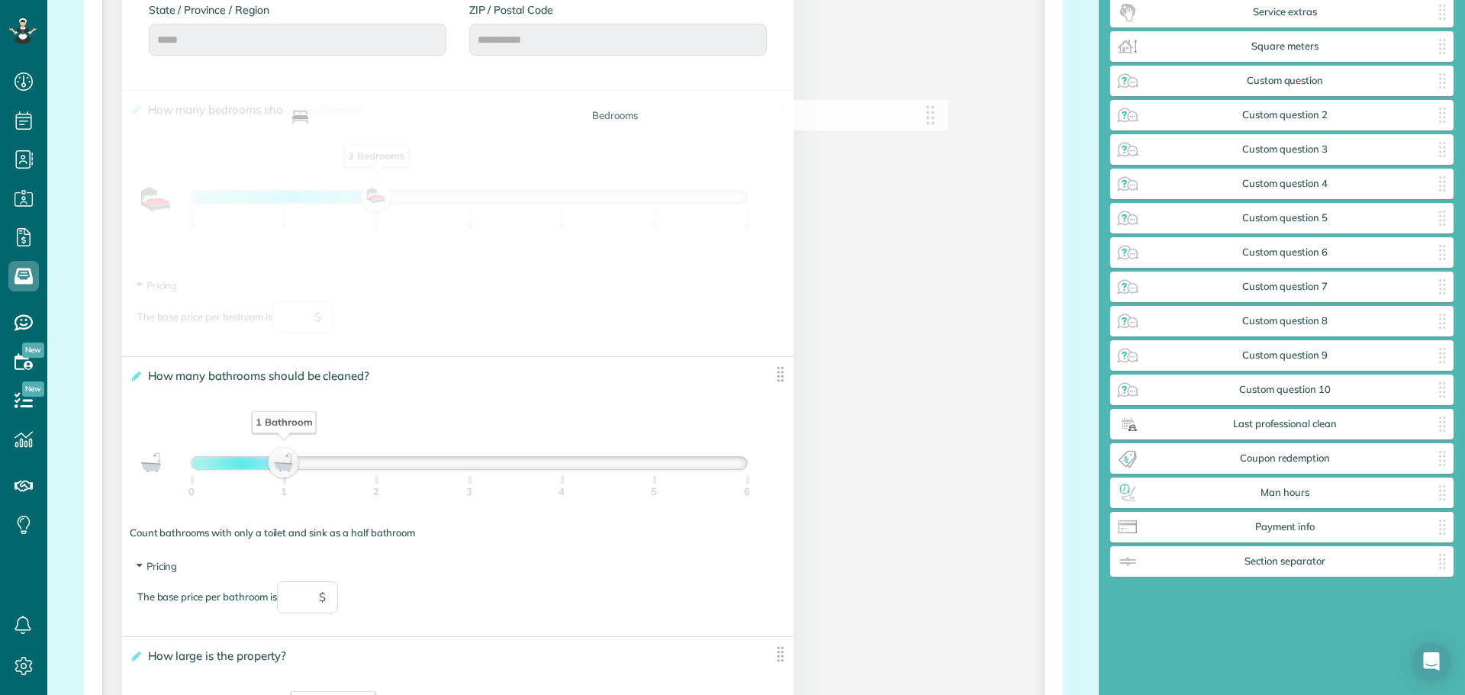
drag, startPoint x: 441, startPoint y: 320, endPoint x: 602, endPoint y: 330, distance: 161.4
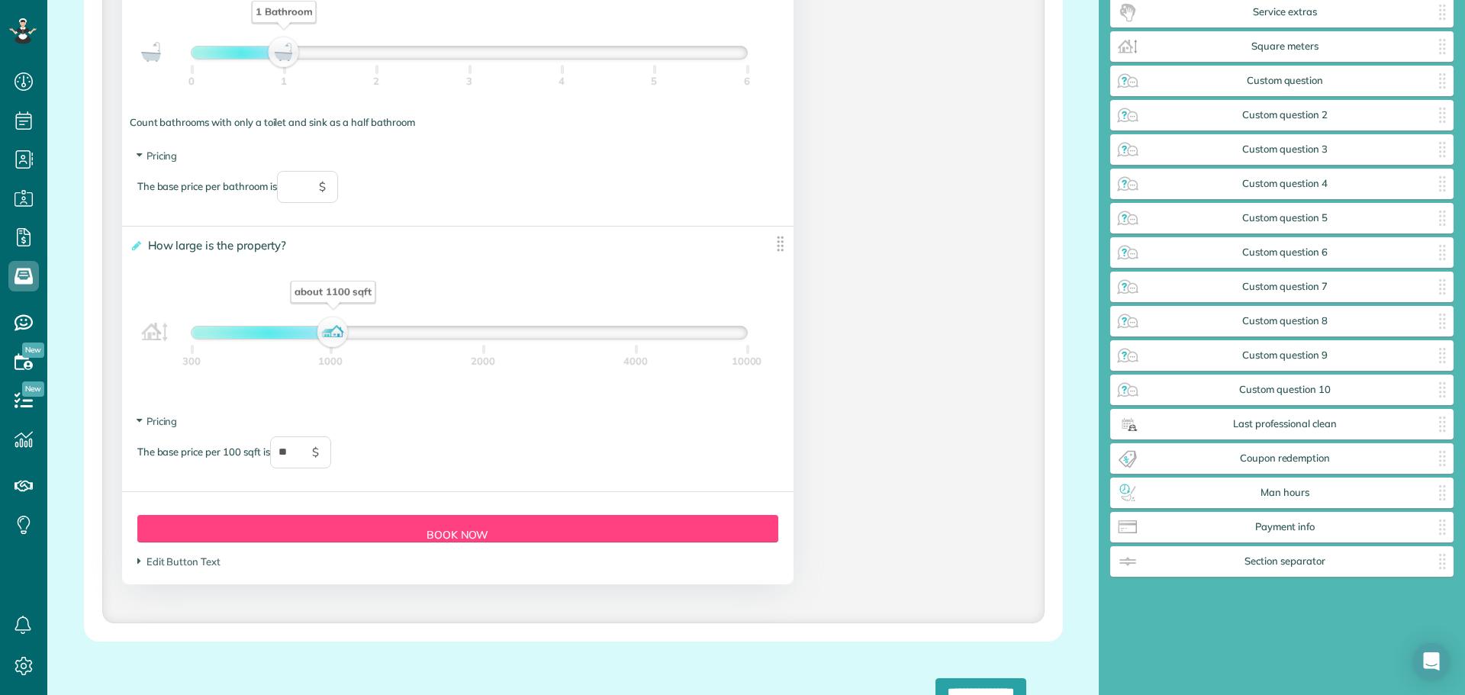
scroll to position [1542, 0]
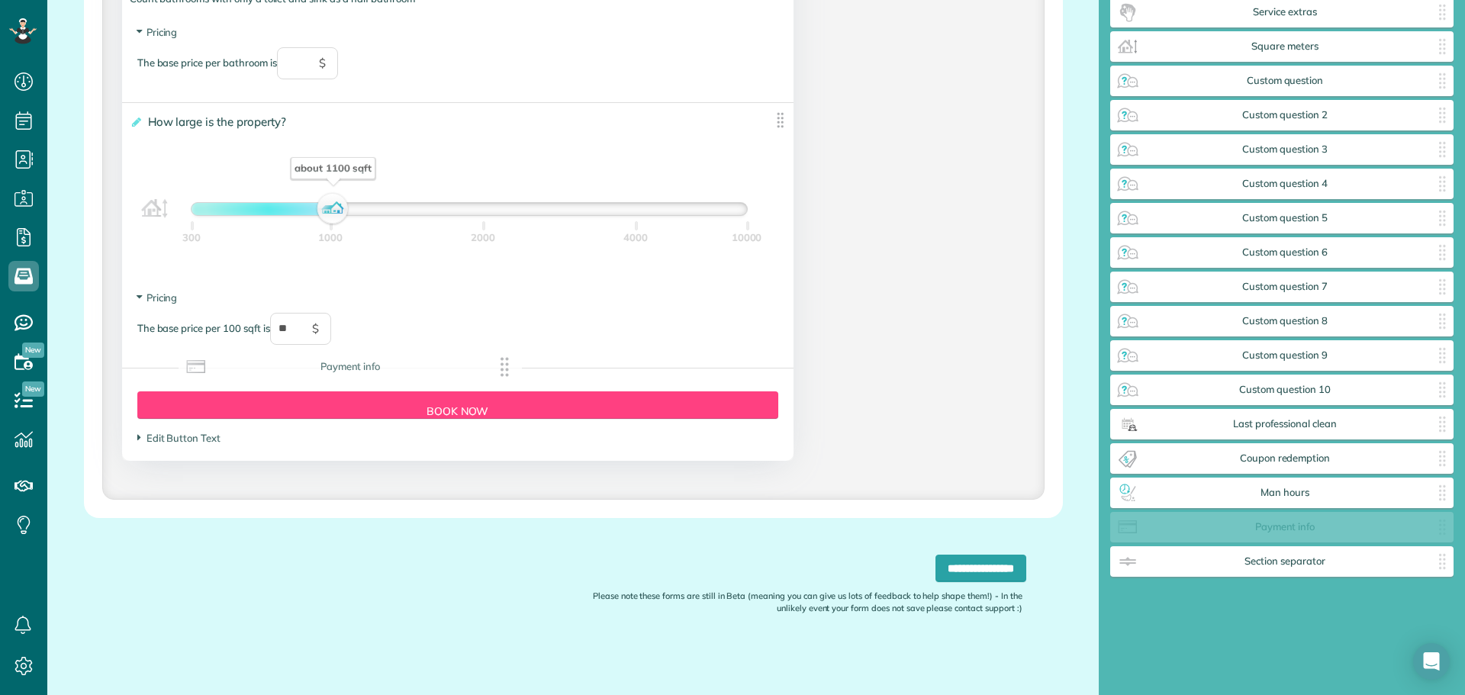
drag, startPoint x: 1294, startPoint y: 534, endPoint x: 360, endPoint y: 374, distance: 947.9
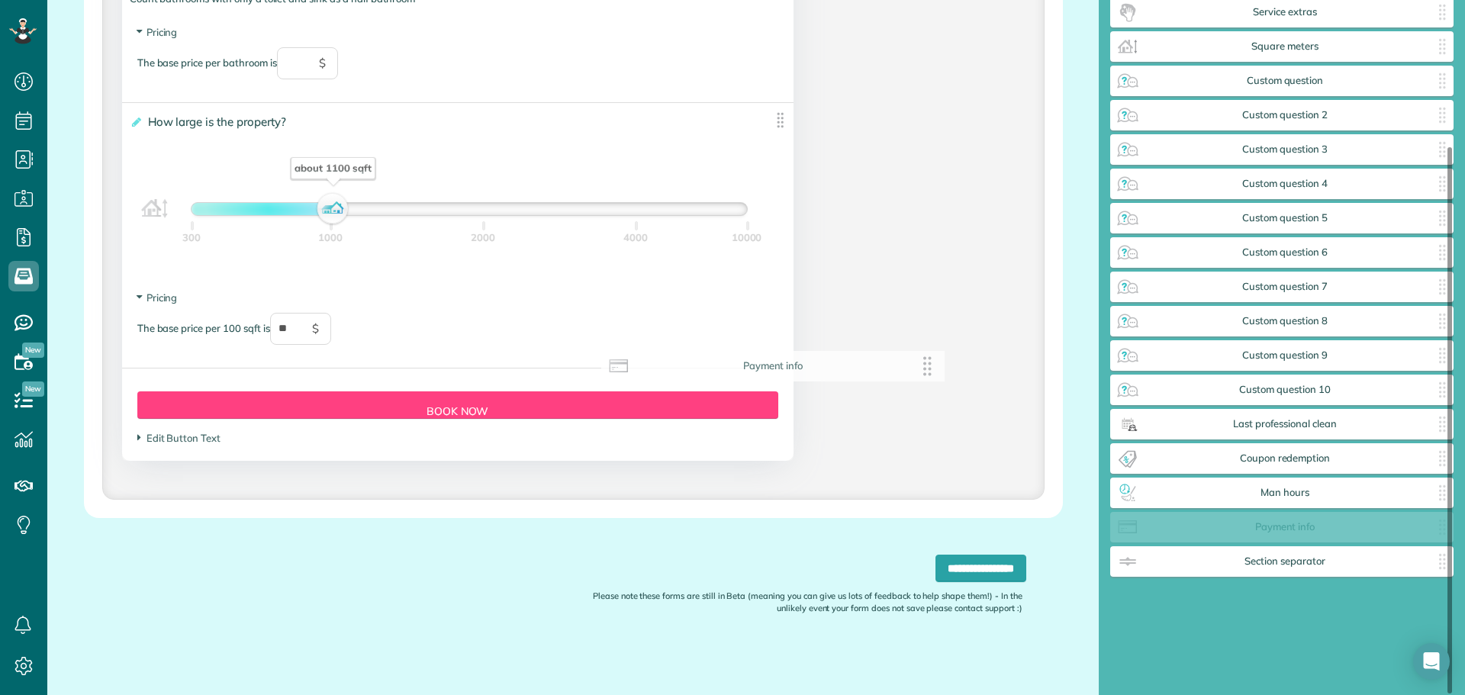
scroll to position [151, 0]
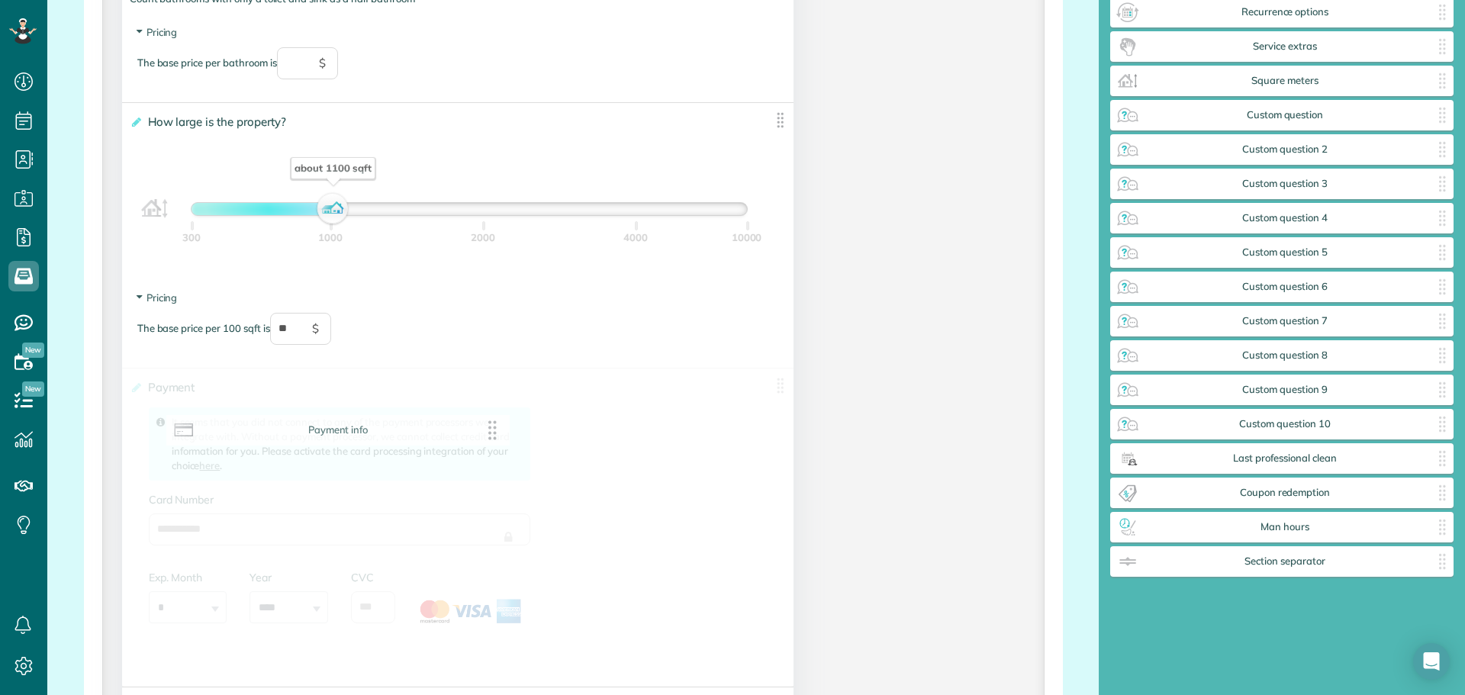
drag, startPoint x: 1262, startPoint y: 533, endPoint x: 305, endPoint y: 437, distance: 961.9
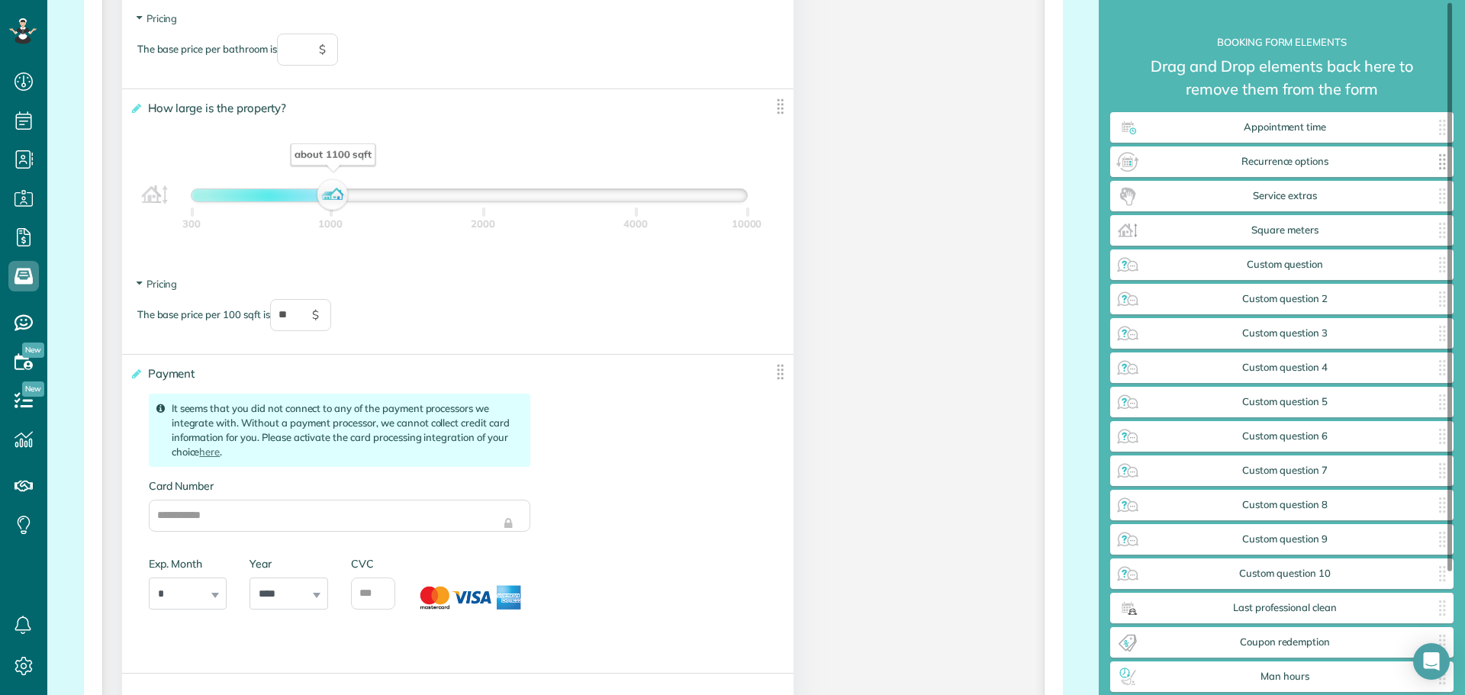
scroll to position [0, 0]
click at [1381, 170] on div "Recurrence options ✕" at bounding box center [1282, 163] width 343 height 31
click at [1136, 166] on img at bounding box center [1128, 163] width 24 height 24
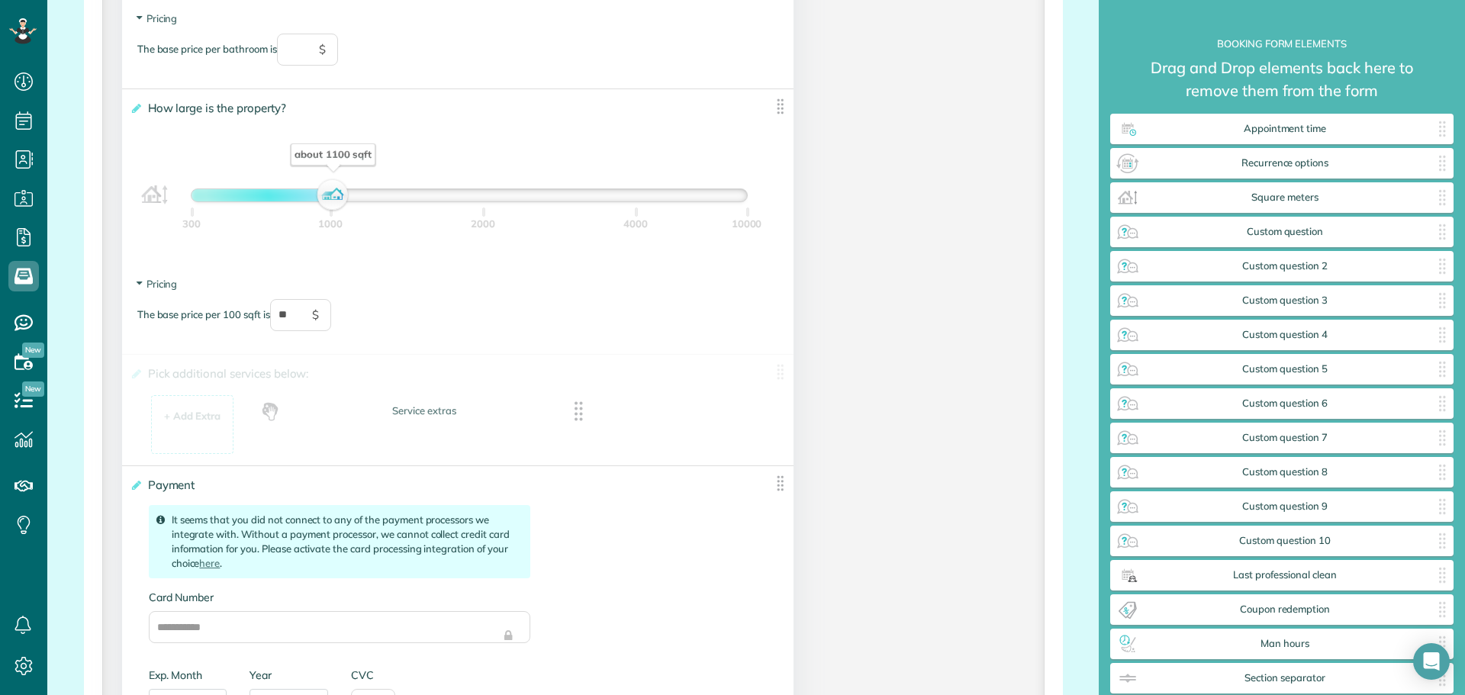
drag, startPoint x: 1278, startPoint y: 195, endPoint x: 420, endPoint y: 409, distance: 884.3
click at [209, 411] on div "+ Add Extra" at bounding box center [192, 416] width 57 height 15
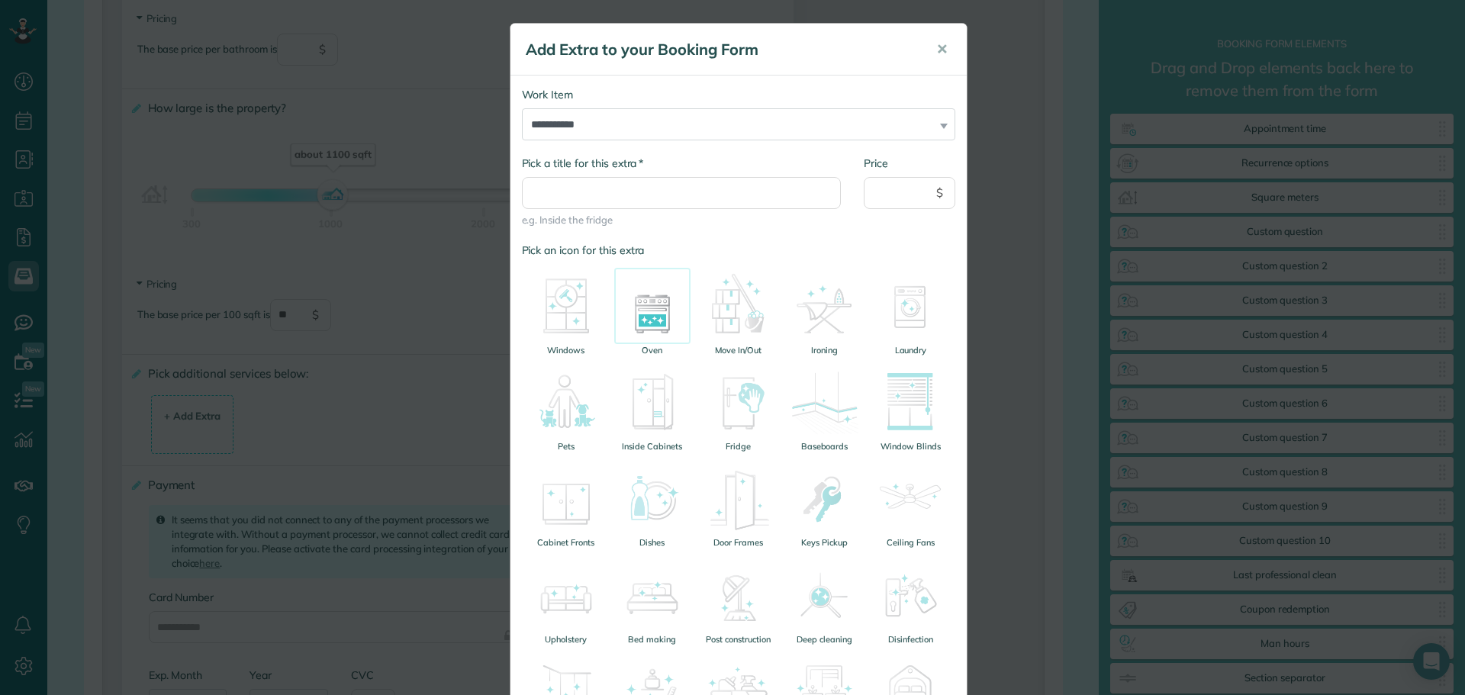
click at [656, 318] on img at bounding box center [652, 306] width 76 height 76
click at [908, 195] on input "Price" at bounding box center [910, 193] width 92 height 32
type input "**"
click at [743, 299] on img at bounding box center [739, 306] width 76 height 76
click at [663, 304] on img at bounding box center [652, 306] width 76 height 76
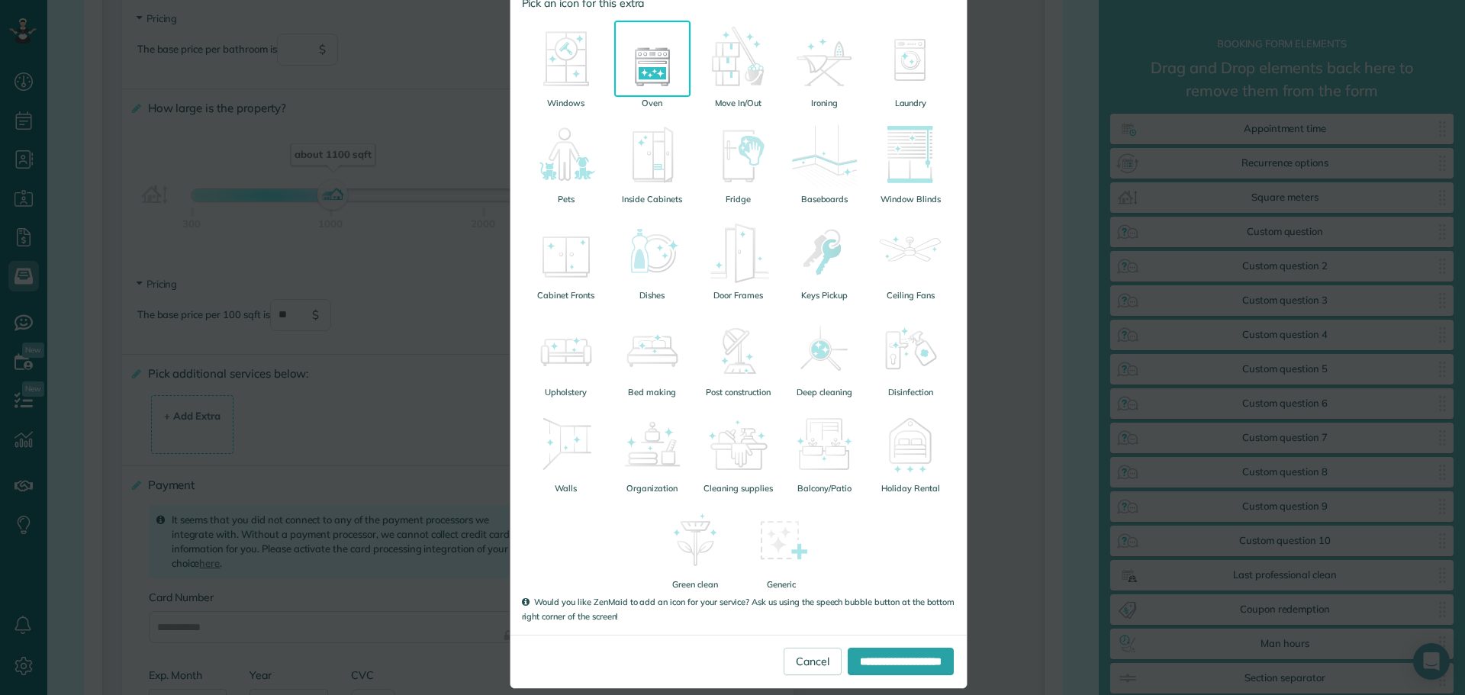
scroll to position [264, 0]
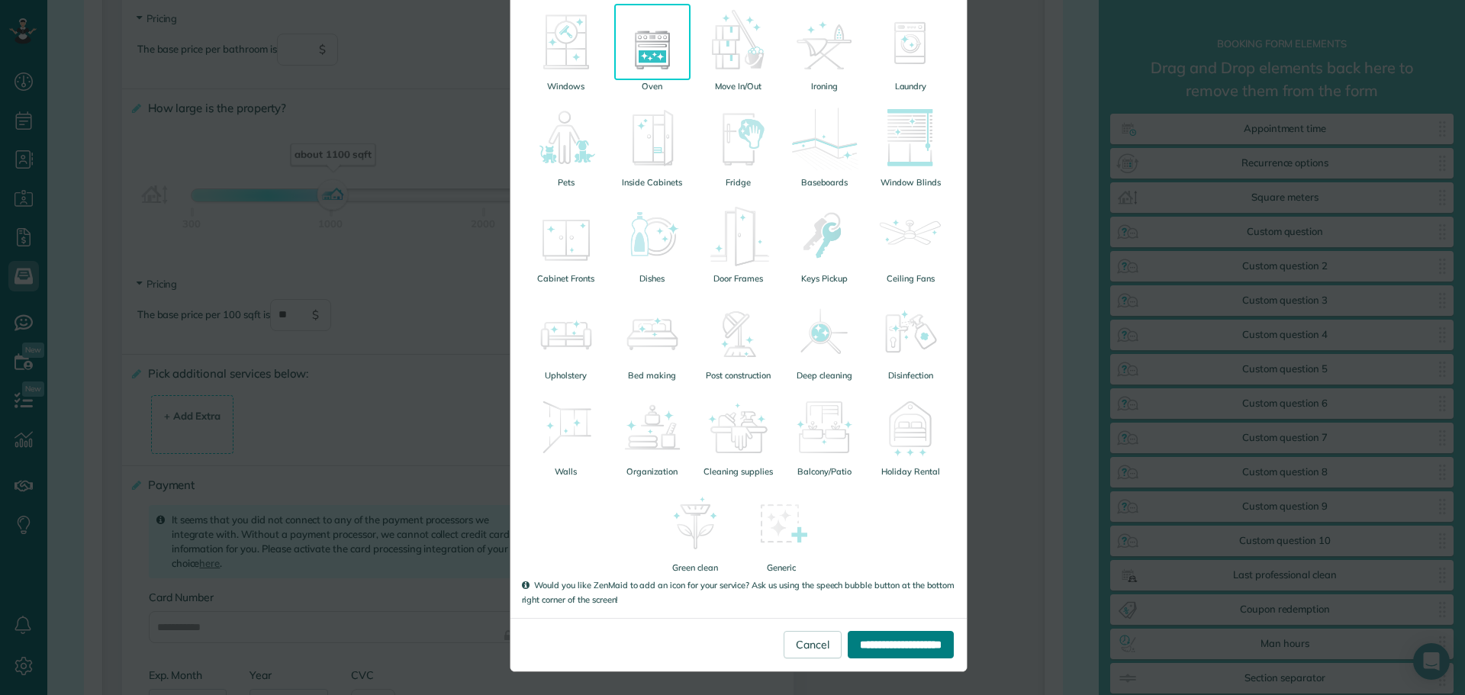
click at [856, 649] on input "**********" at bounding box center [901, 644] width 106 height 27
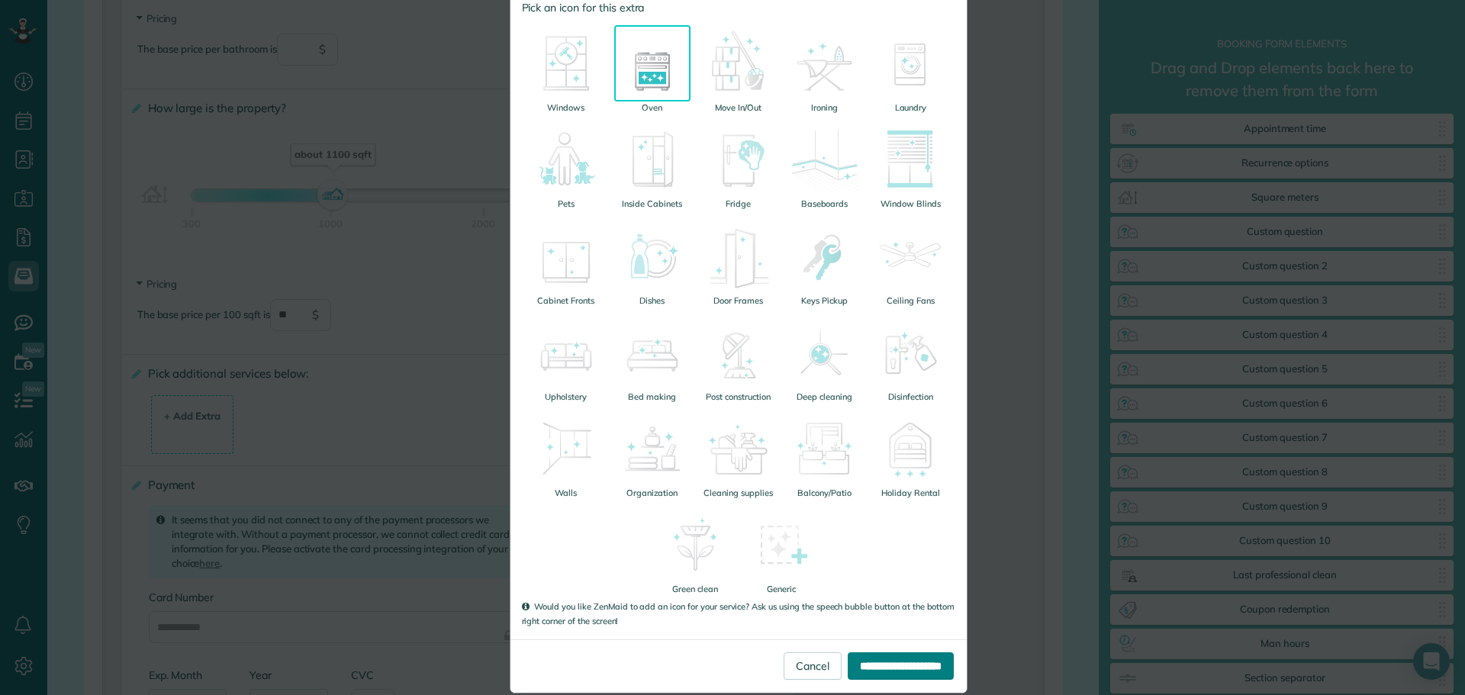
scroll to position [0, 0]
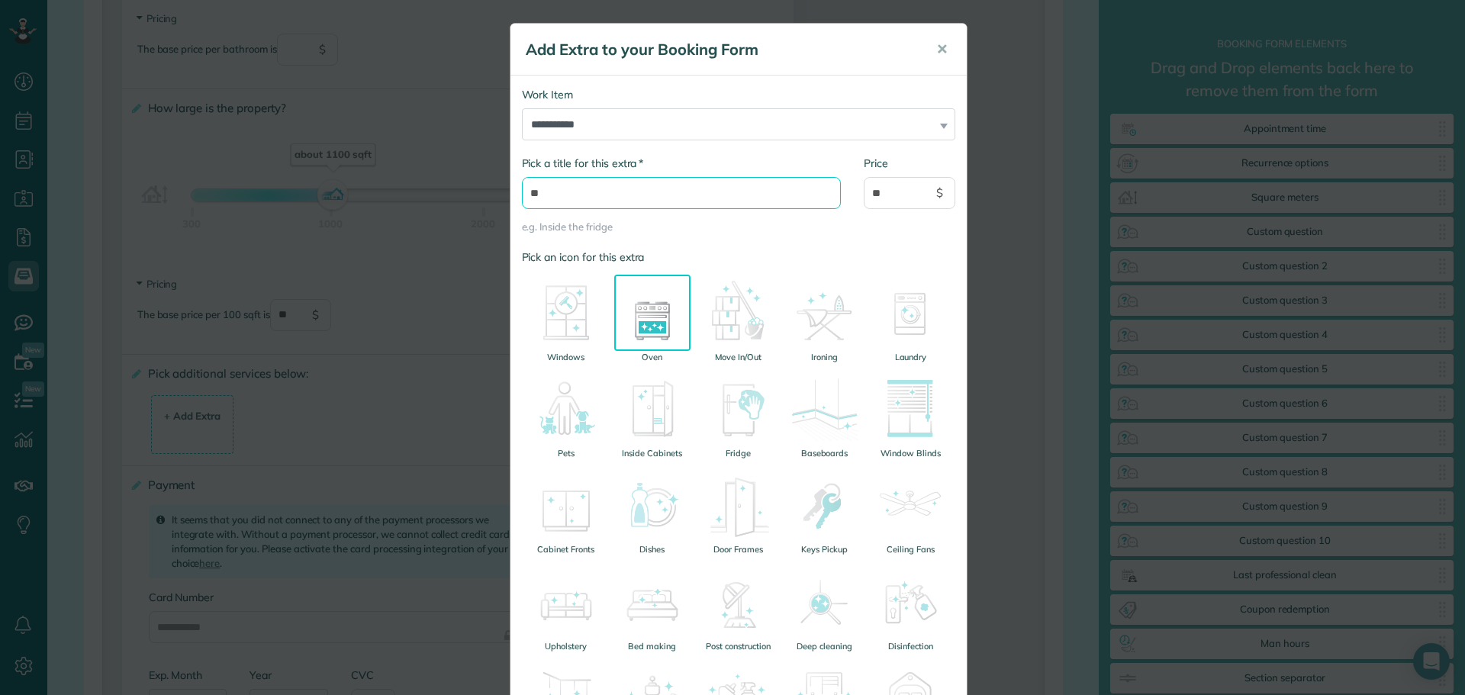
type input "*"
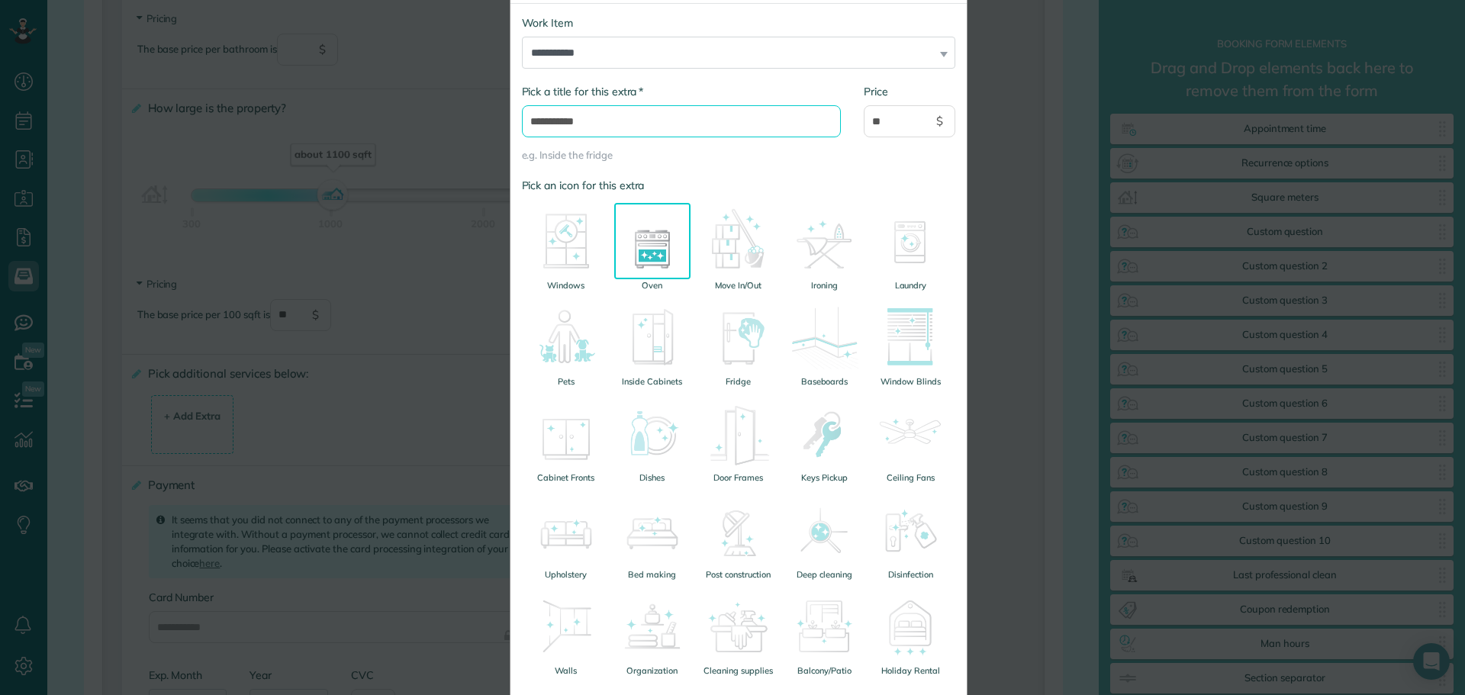
scroll to position [271, 0]
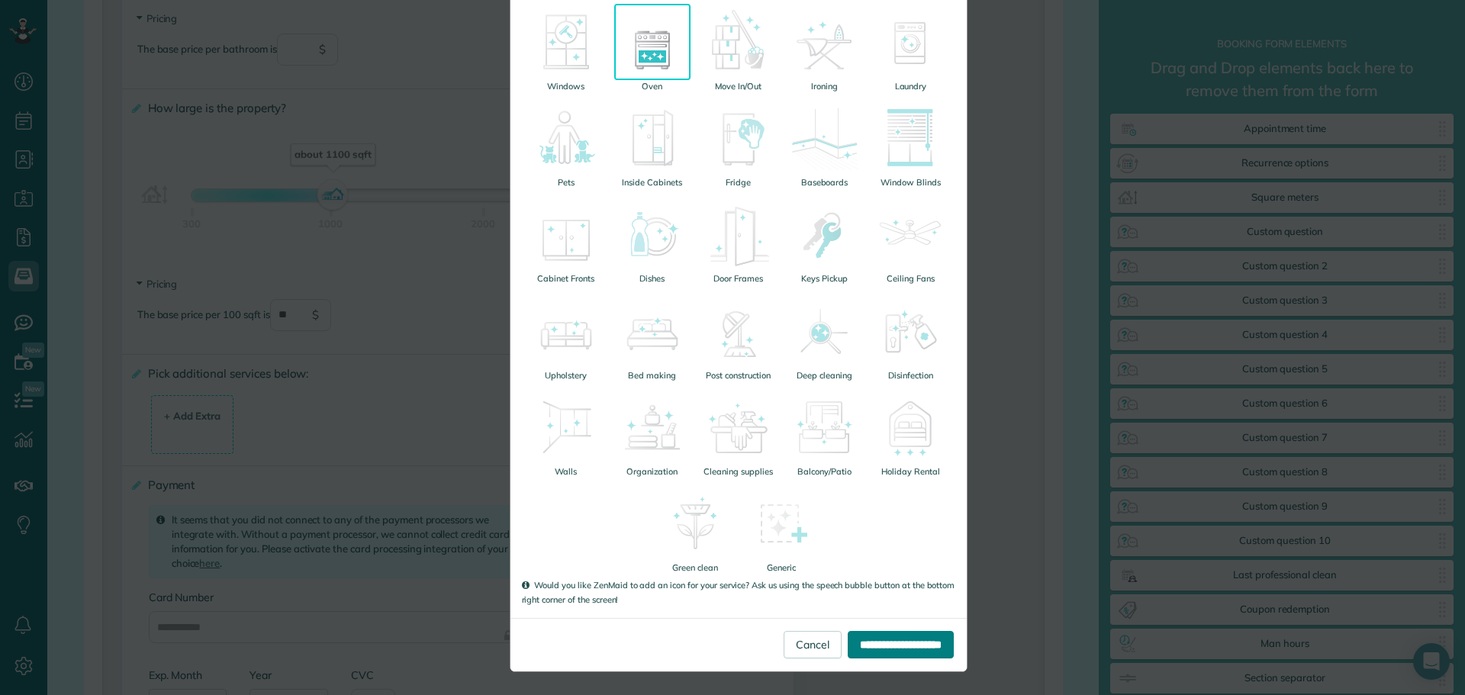
type input "**********"
click at [875, 643] on input "**********" at bounding box center [901, 644] width 106 height 27
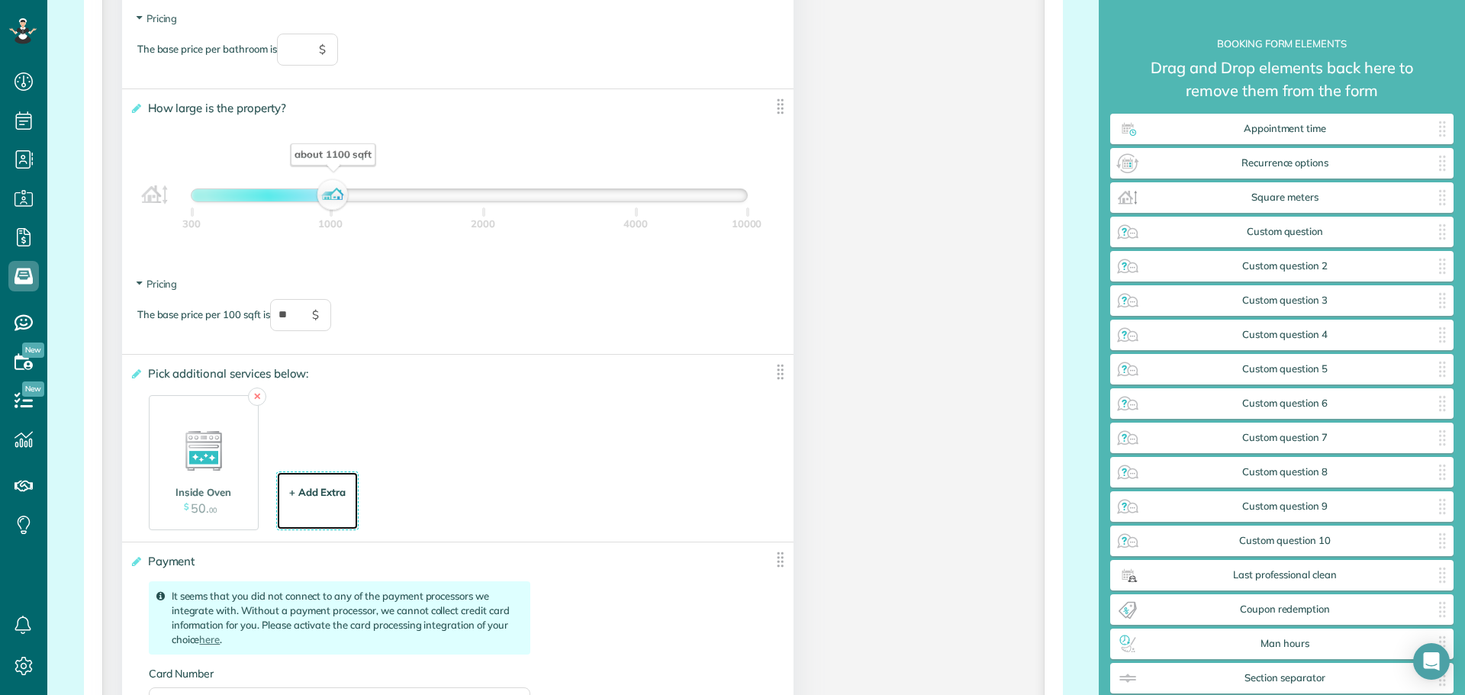
click at [311, 497] on div "+ Add Extra" at bounding box center [317, 492] width 57 height 15
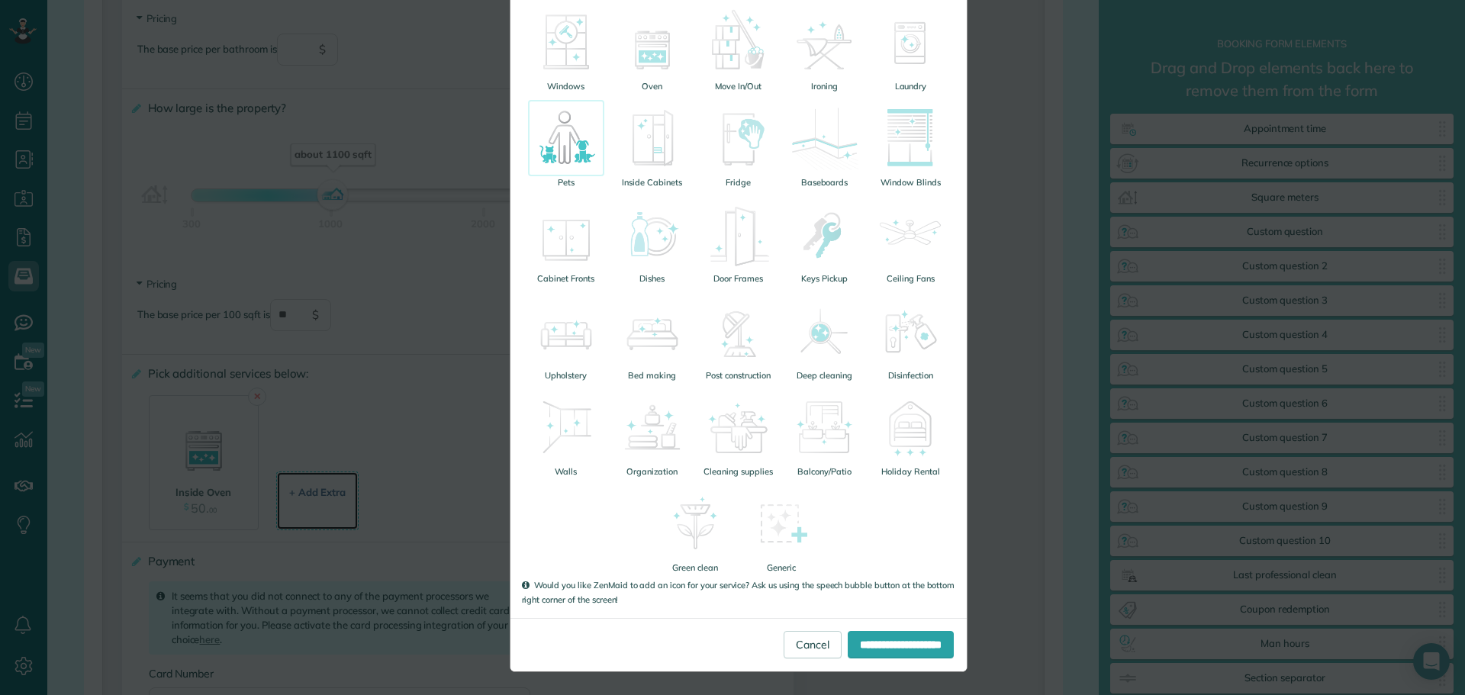
scroll to position [0, 0]
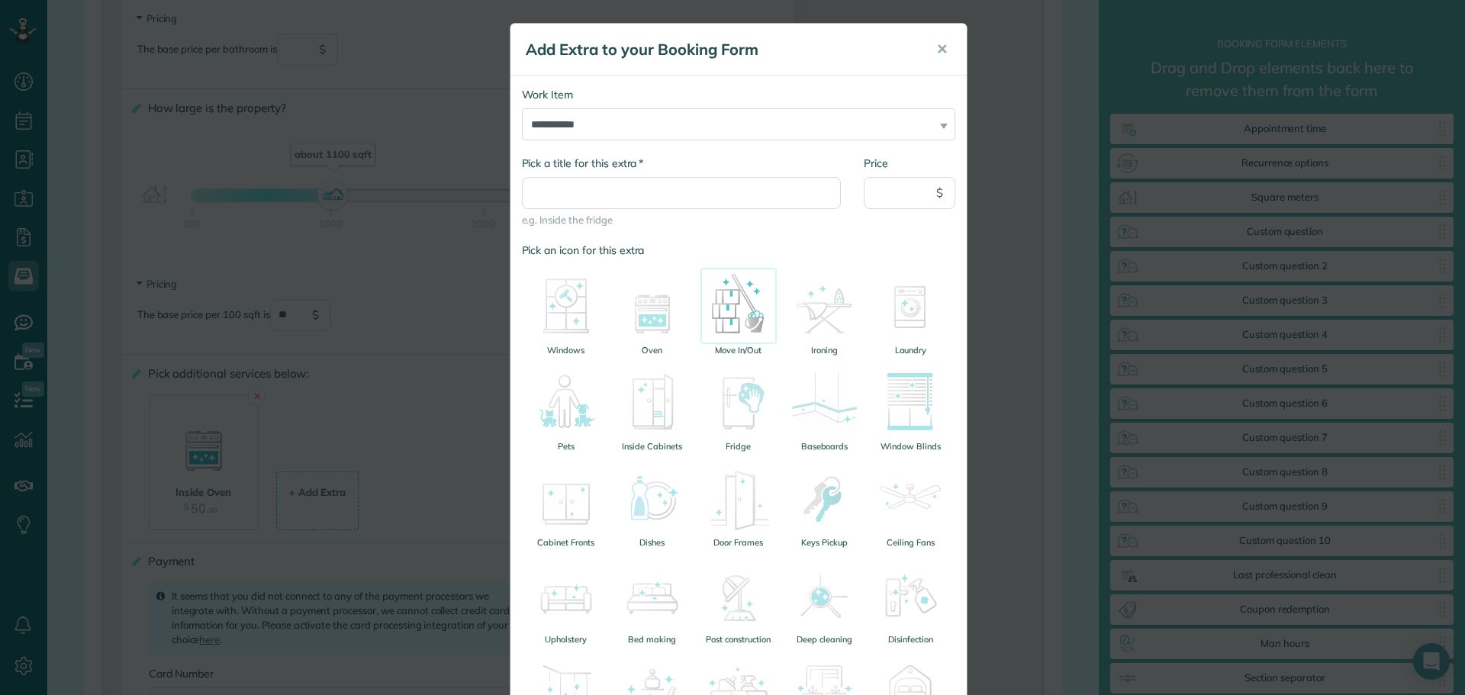
click at [734, 313] on img at bounding box center [739, 306] width 76 height 76
click at [898, 199] on input "Price" at bounding box center [910, 193] width 92 height 32
click at [756, 195] on input "* Pick a title for this extra" at bounding box center [682, 193] width 320 height 32
click at [567, 197] on input "**********" at bounding box center [682, 193] width 320 height 32
type input "**********"
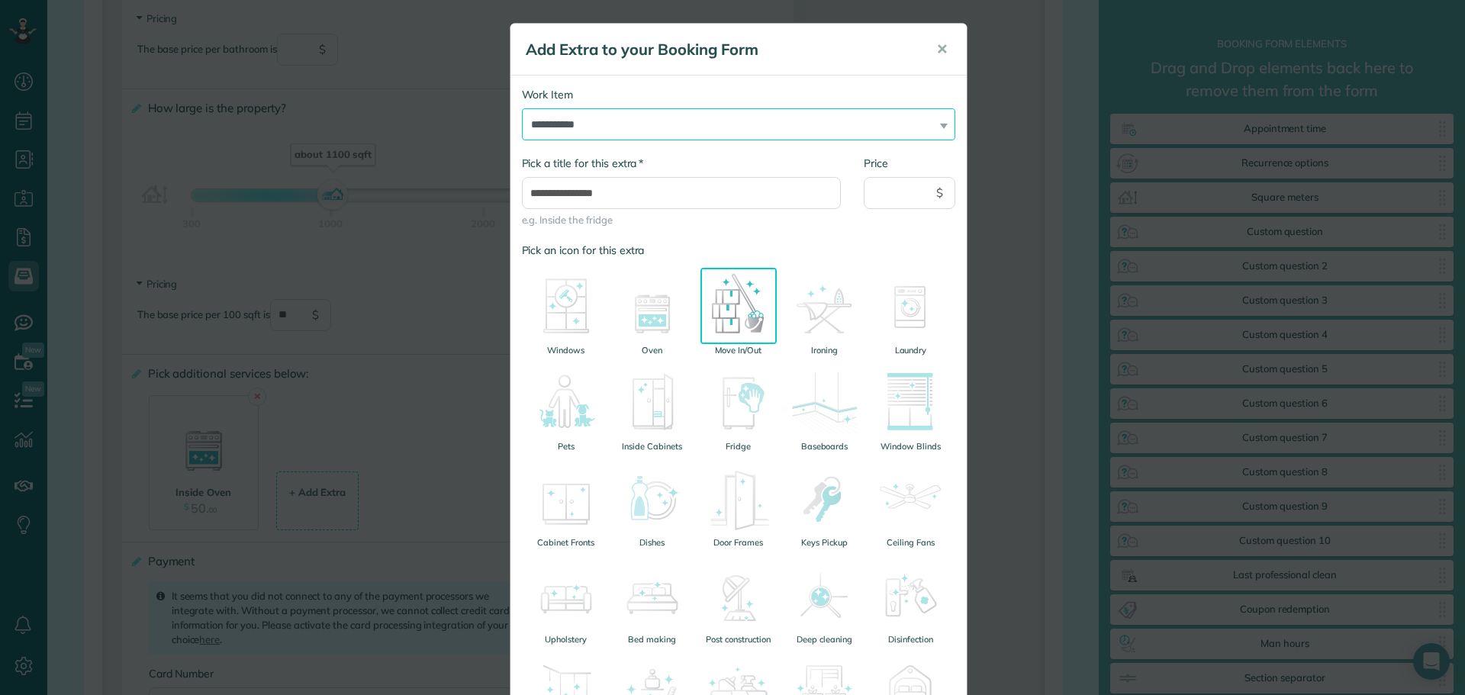
click at [782, 133] on select "**********" at bounding box center [739, 124] width 434 height 32
click at [811, 65] on div "Add Extra to your Booking Form ✕" at bounding box center [739, 50] width 456 height 52
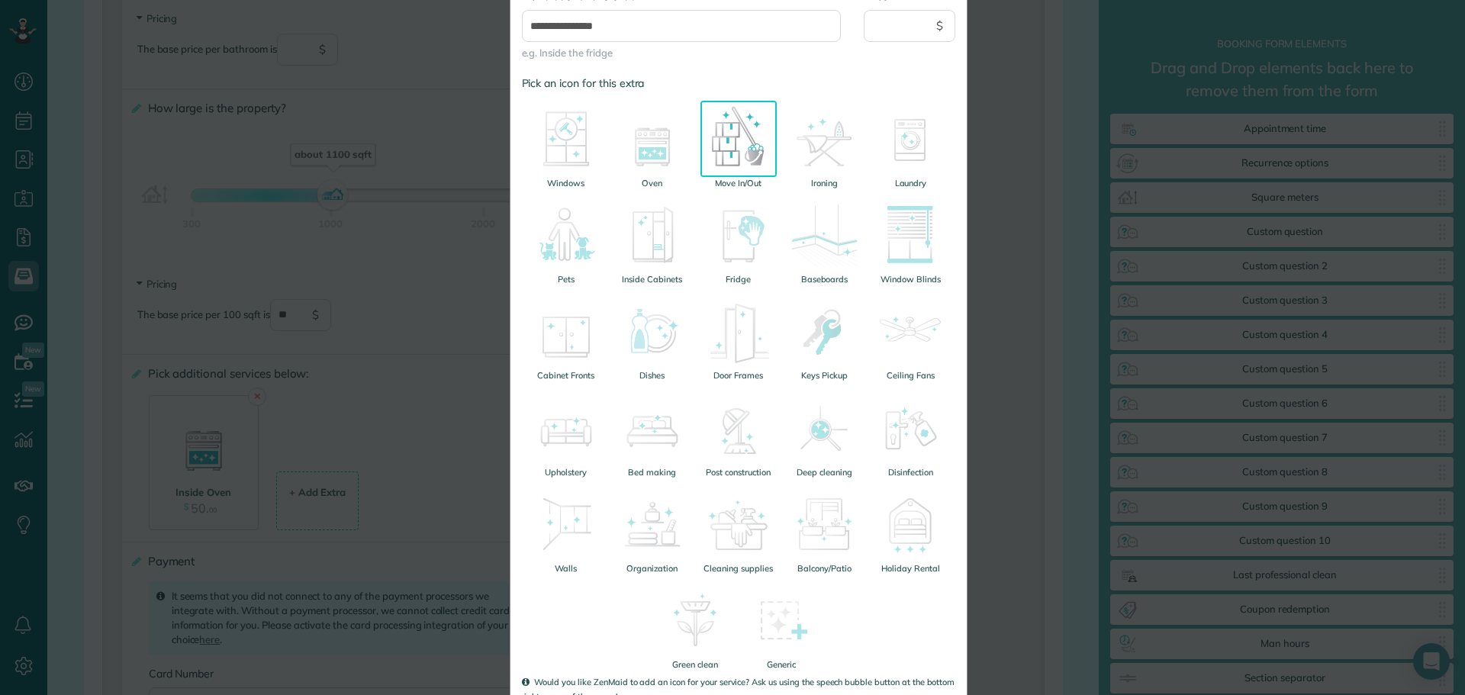
scroll to position [264, 0]
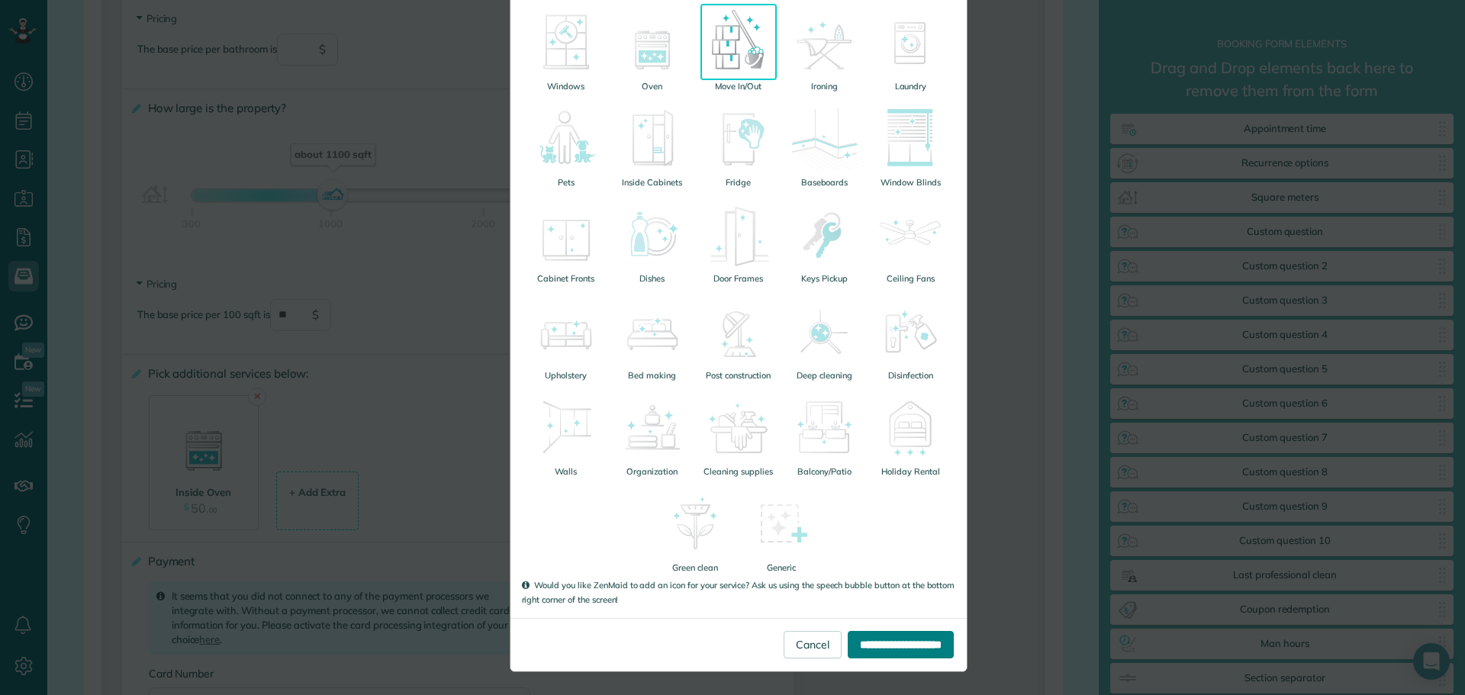
click at [871, 651] on input "**********" at bounding box center [901, 644] width 106 height 27
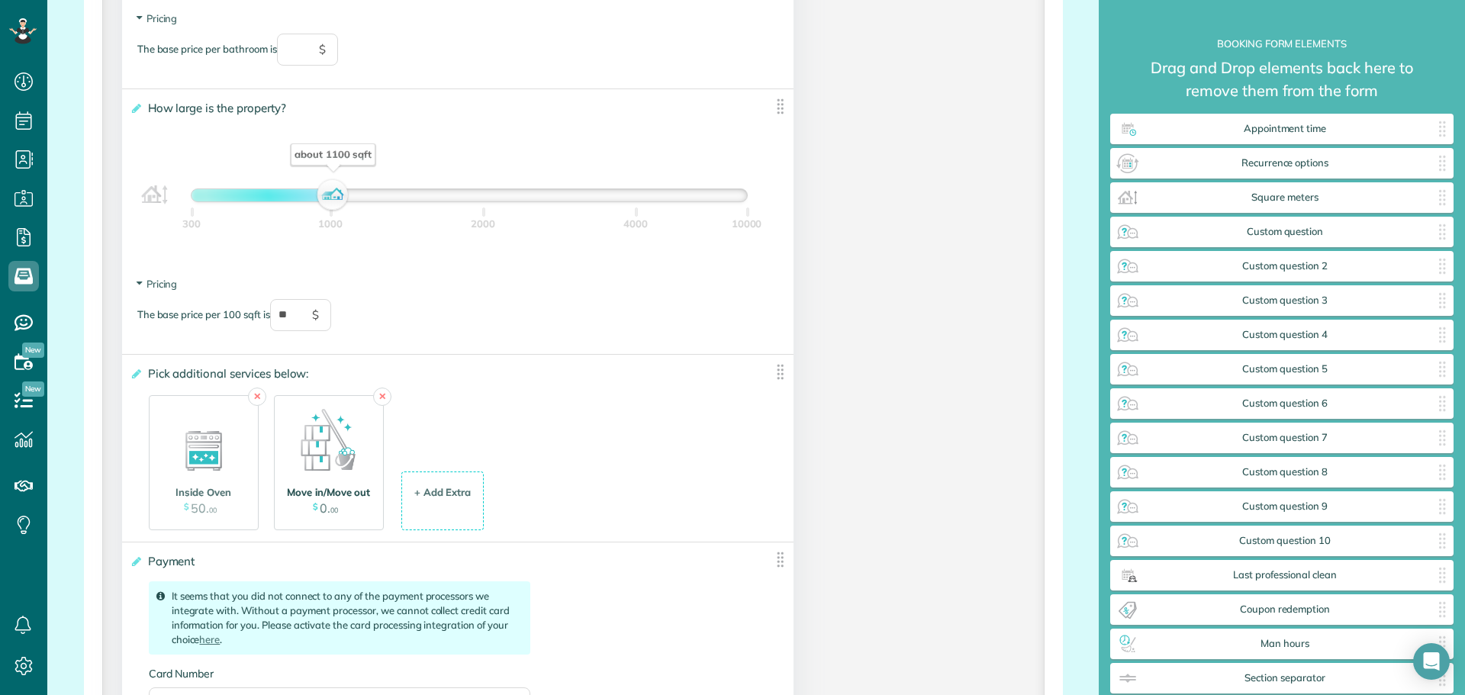
click at [334, 458] on img at bounding box center [329, 443] width 76 height 76
click at [331, 446] on img at bounding box center [329, 443] width 76 height 76
click at [332, 511] on span "00" at bounding box center [334, 510] width 8 height 8
drag, startPoint x: 332, startPoint y: 457, endPoint x: 334, endPoint y: 441, distance: 16.2
click at [334, 441] on img at bounding box center [329, 443] width 76 height 76
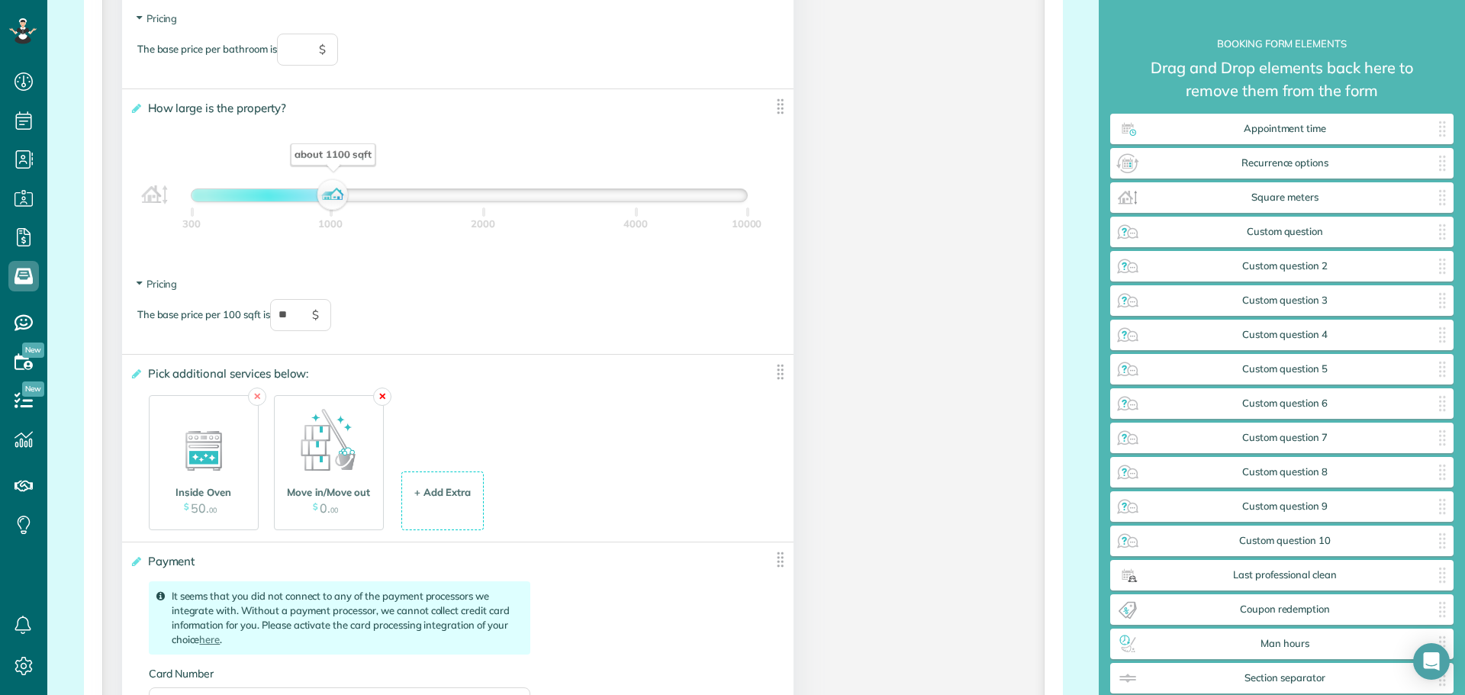
click at [385, 399] on link "✕" at bounding box center [382, 397] width 18 height 18
click at [335, 497] on div "+ Add Extra" at bounding box center [317, 492] width 57 height 15
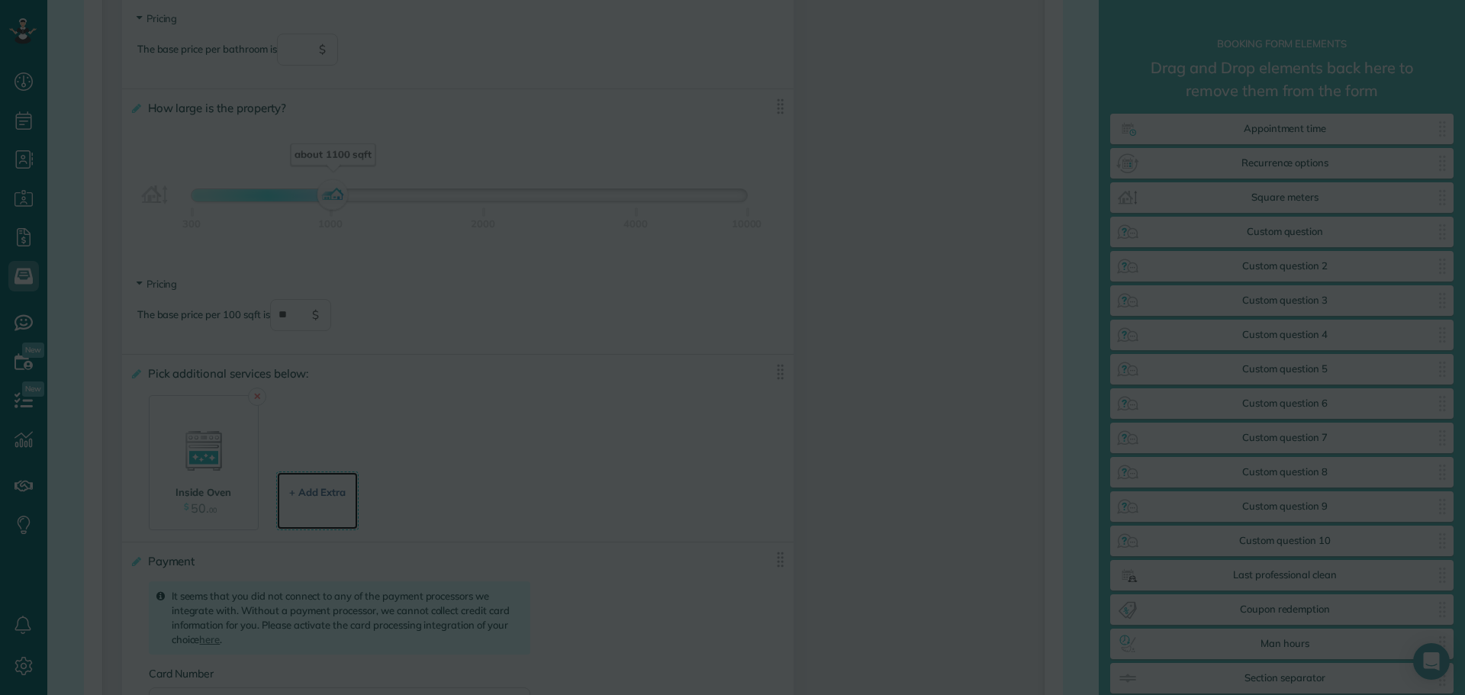
scroll to position [0, 0]
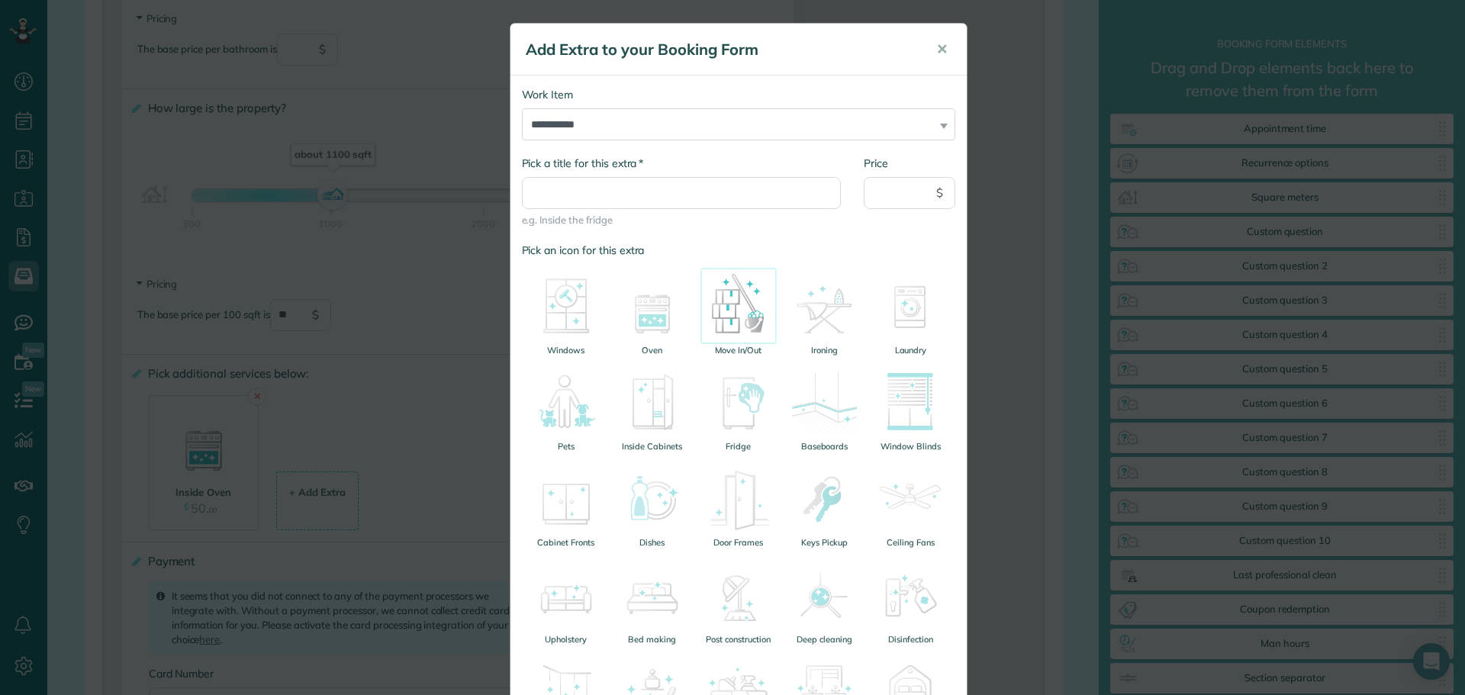
click at [728, 325] on img at bounding box center [739, 306] width 76 height 76
click at [646, 186] on input "* Pick a title for this extra" at bounding box center [682, 193] width 320 height 32
type input "**********"
click at [898, 194] on input "Price" at bounding box center [910, 193] width 92 height 32
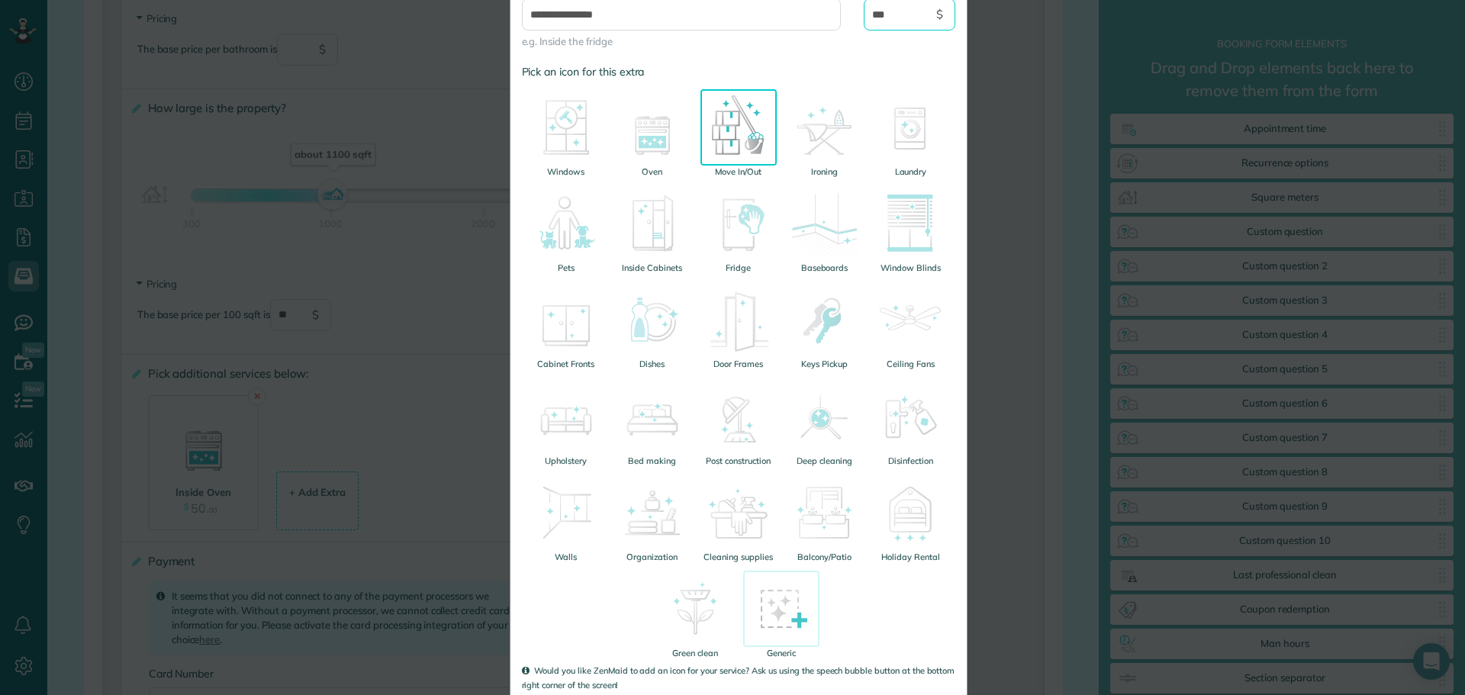
scroll to position [264, 0]
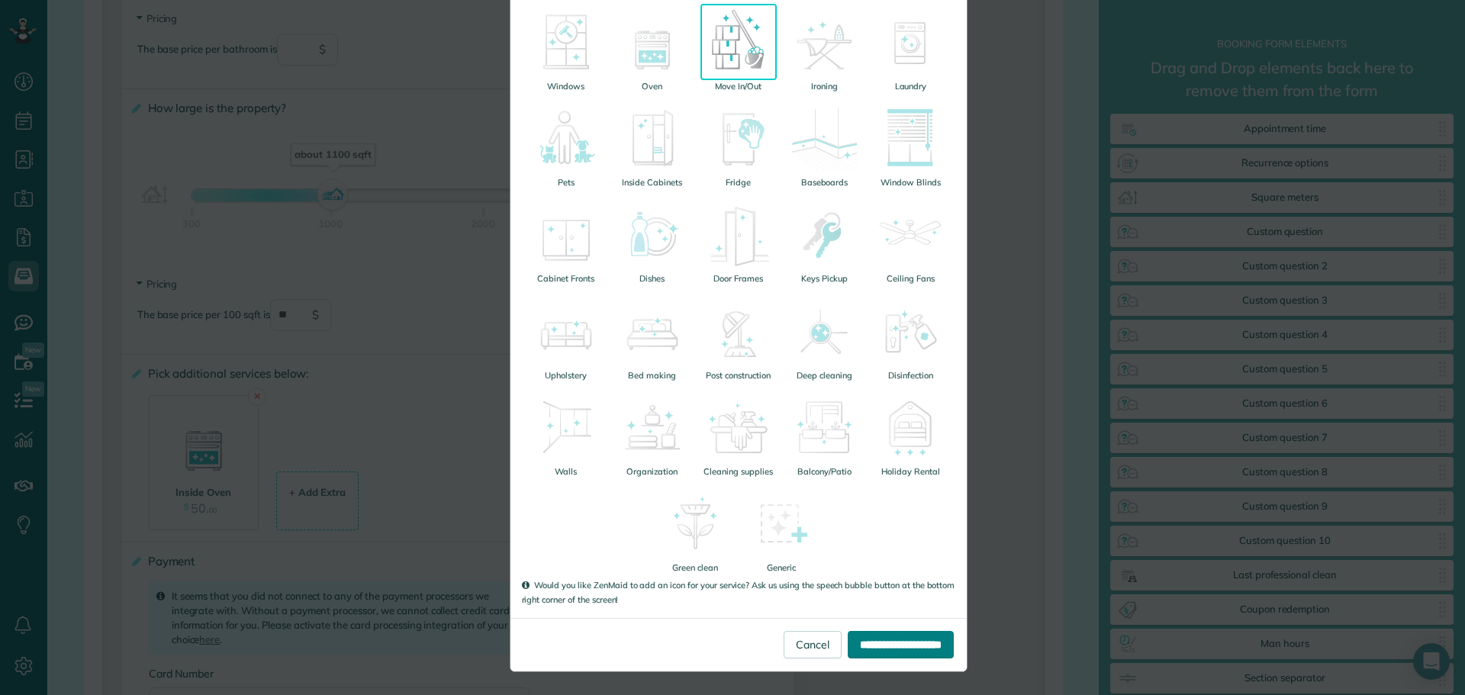
type input "***"
click at [882, 649] on input "**********" at bounding box center [901, 644] width 106 height 27
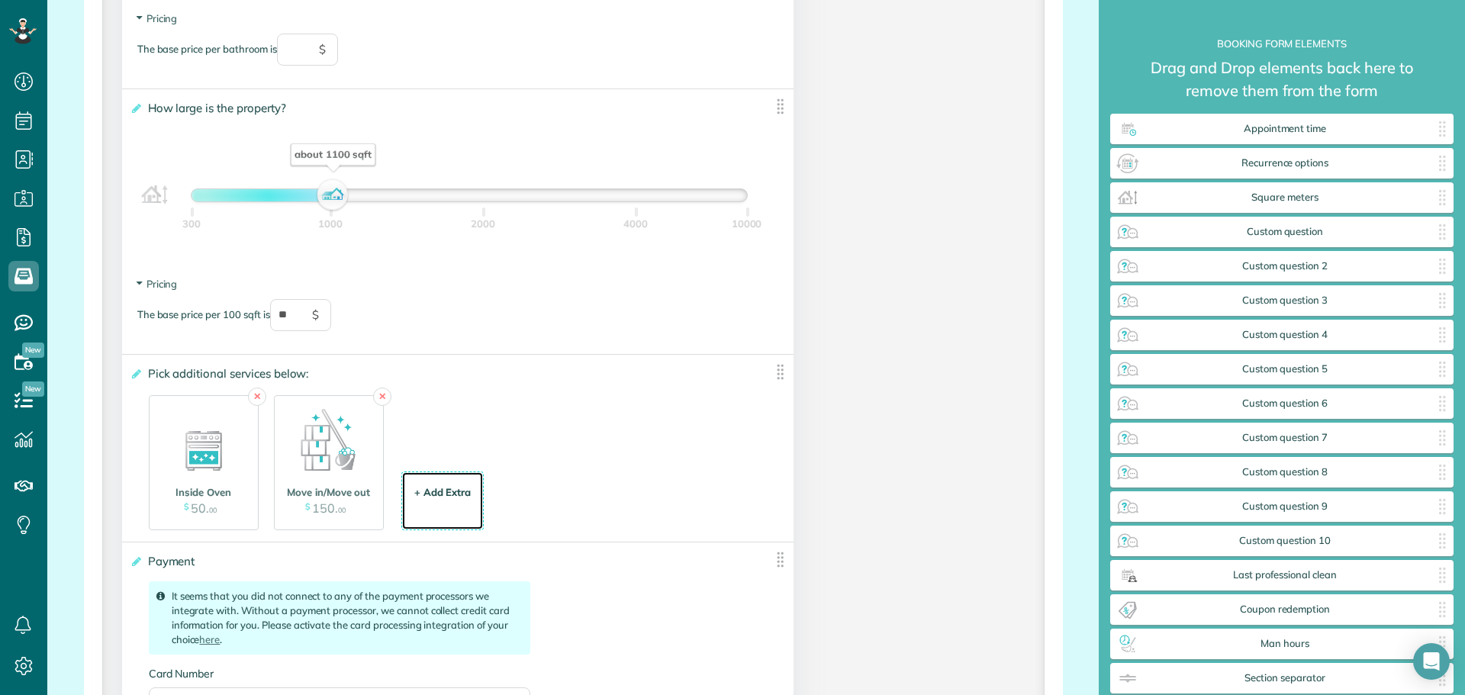
click at [450, 507] on div "+ Add Extra $ 34 . 99" at bounding box center [443, 502] width 66 height 41
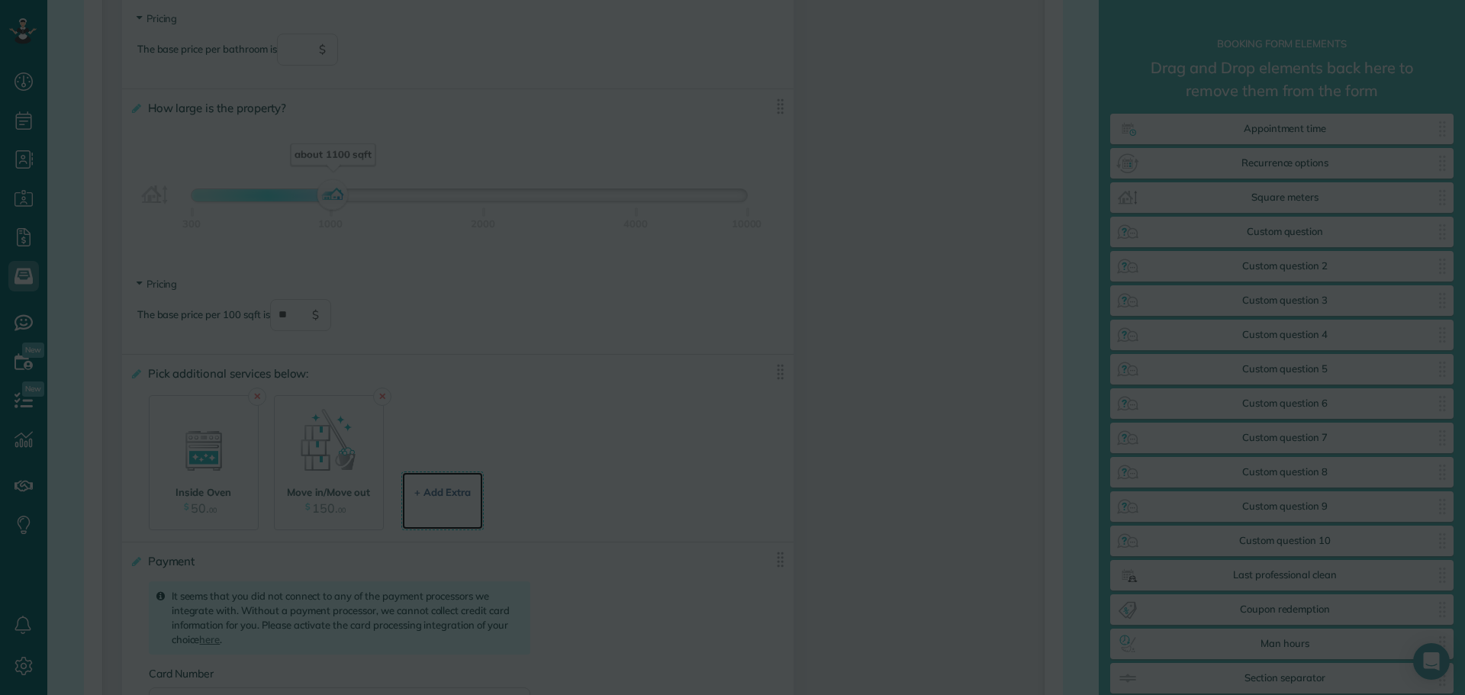
scroll to position [0, 0]
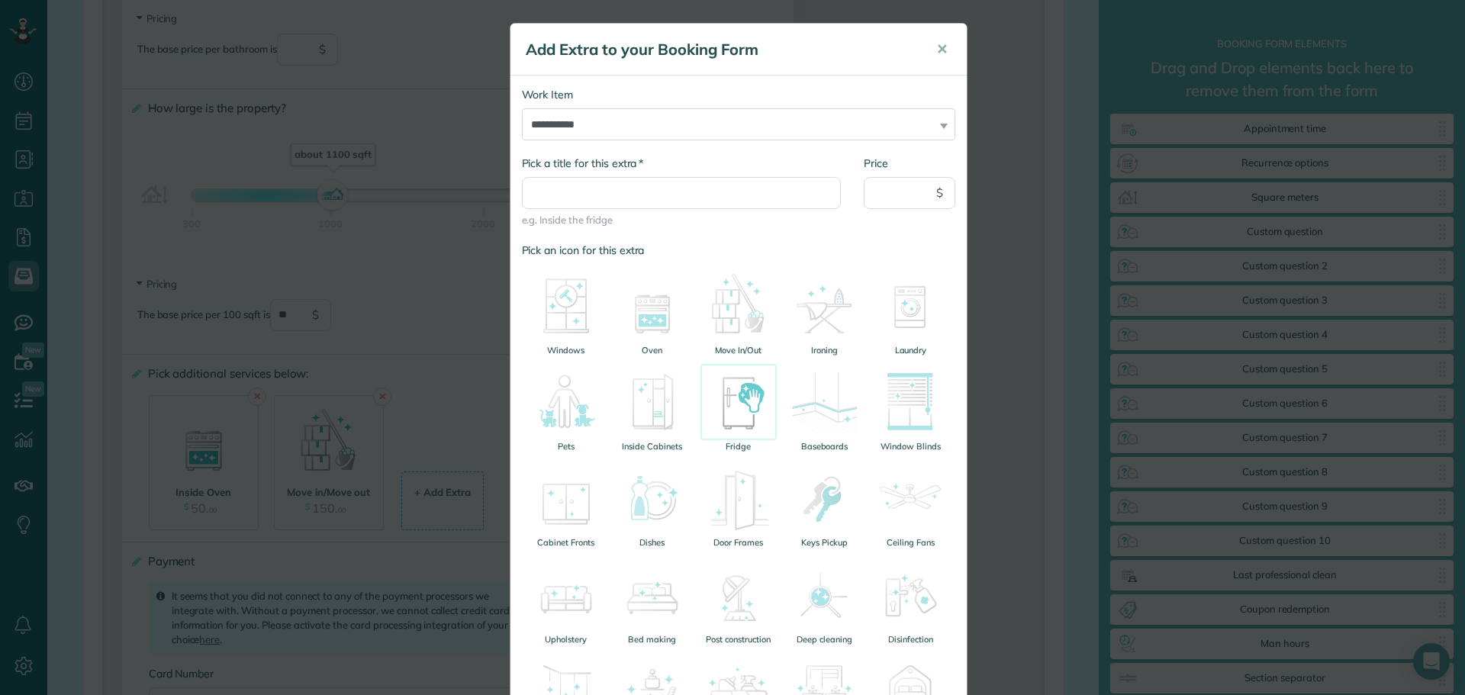
click at [740, 408] on img at bounding box center [739, 402] width 76 height 76
click at [612, 185] on input "* Pick a title for this extra" at bounding box center [682, 193] width 320 height 32
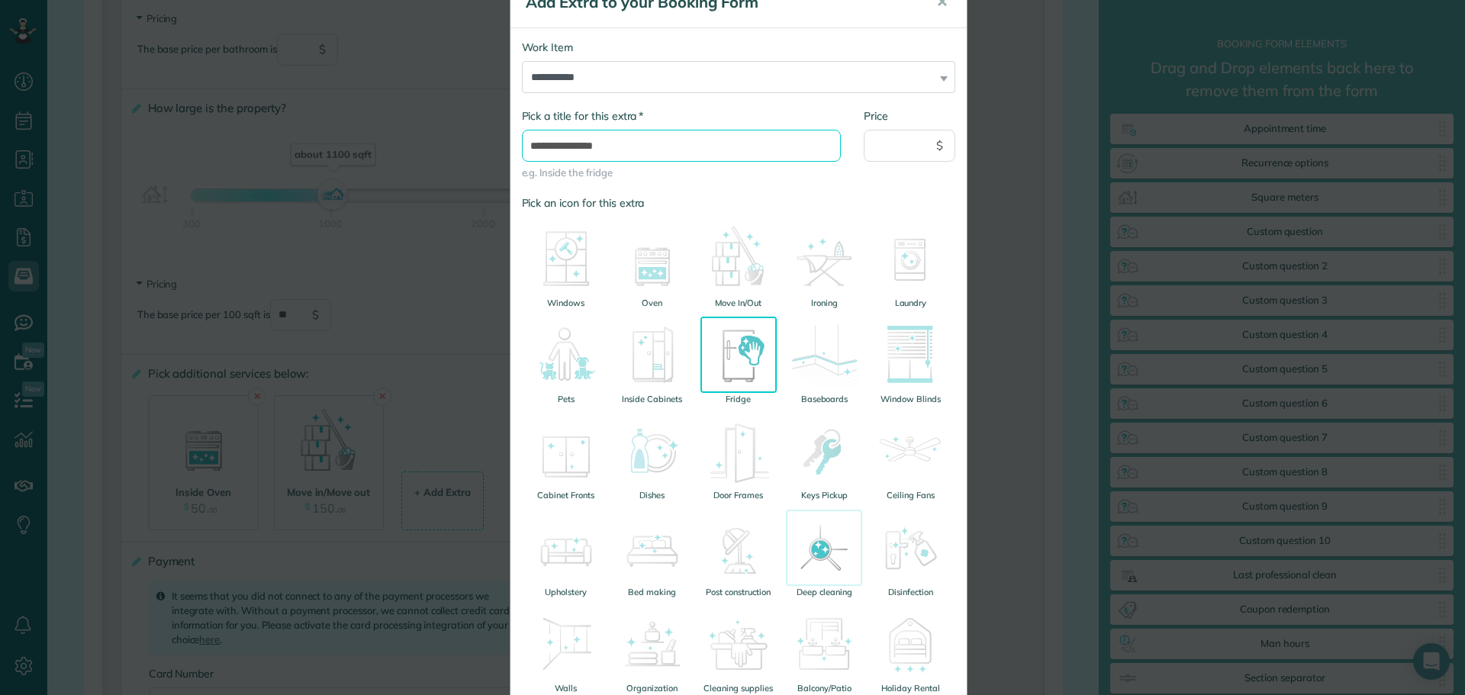
scroll to position [264, 0]
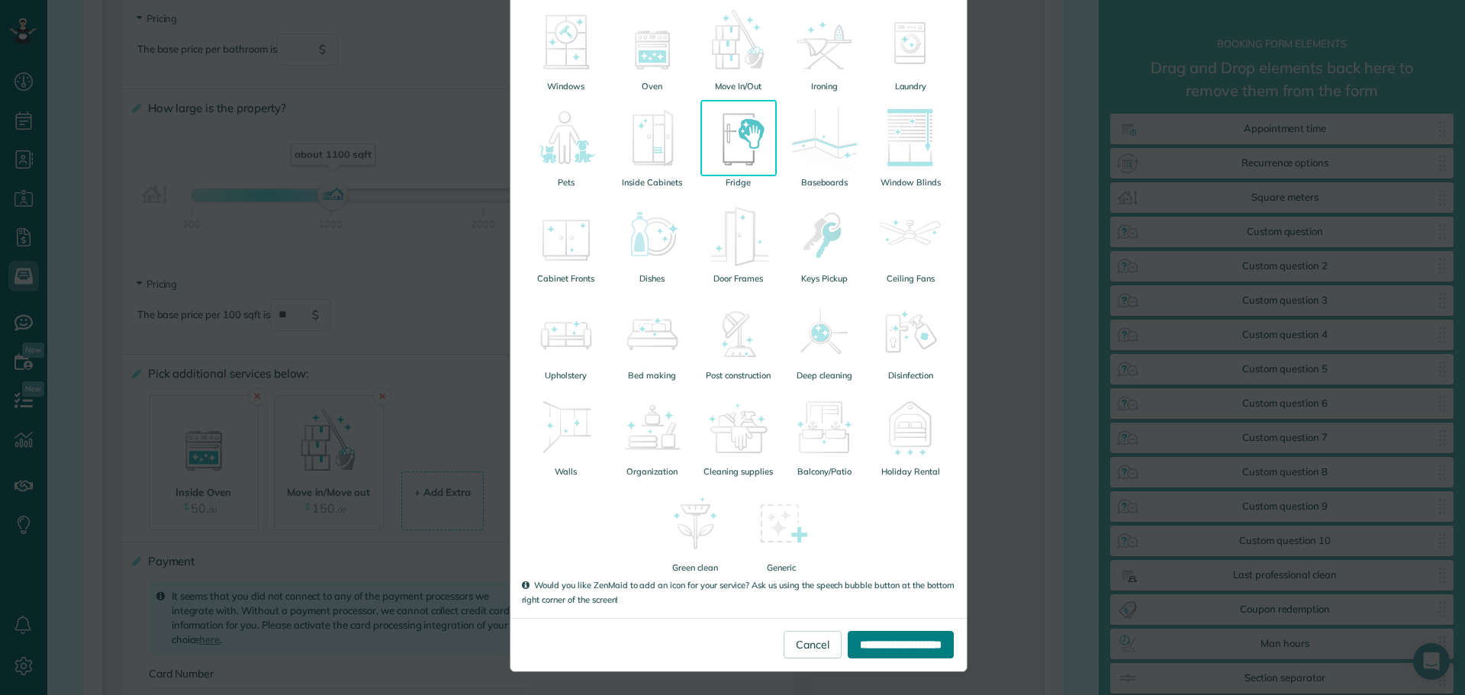
type input "**********"
click at [888, 643] on input "**********" at bounding box center [901, 644] width 106 height 27
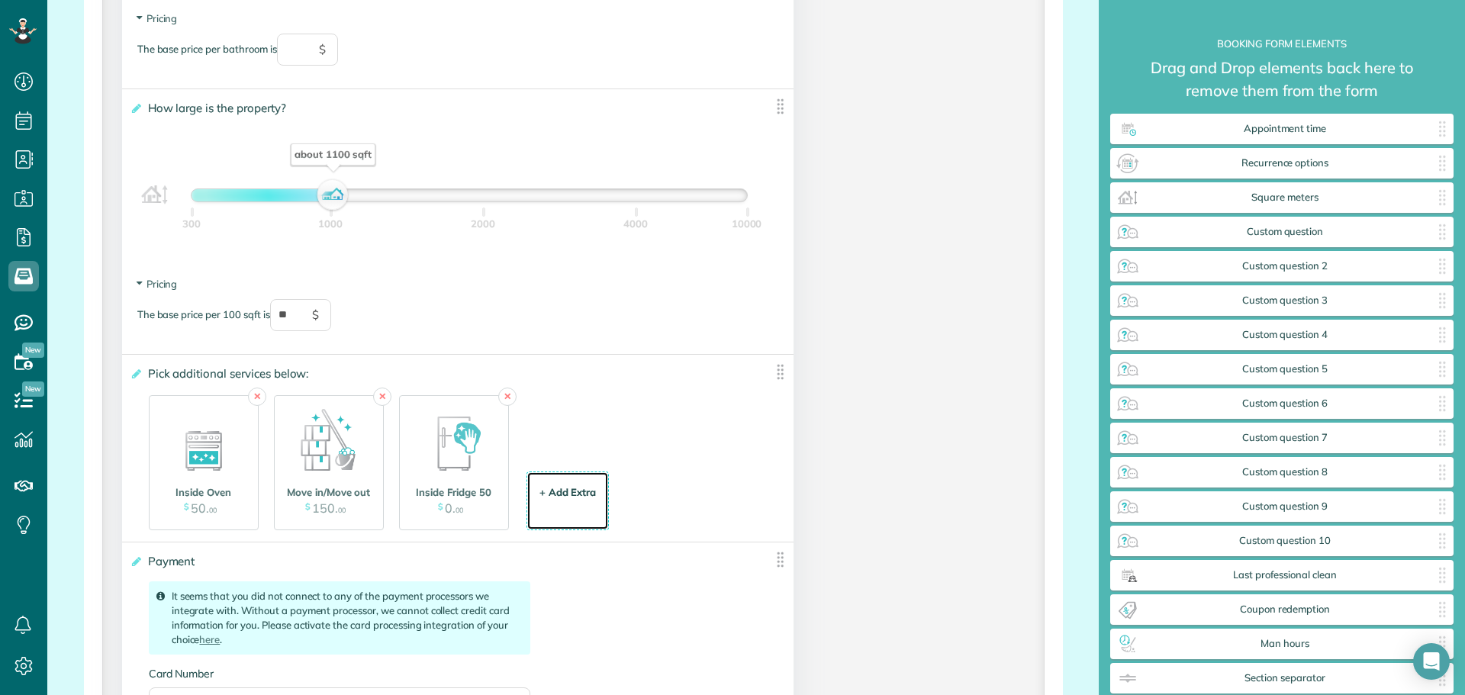
click at [557, 506] on div "+ Add Extra $ 34 . 99" at bounding box center [568, 502] width 66 height 41
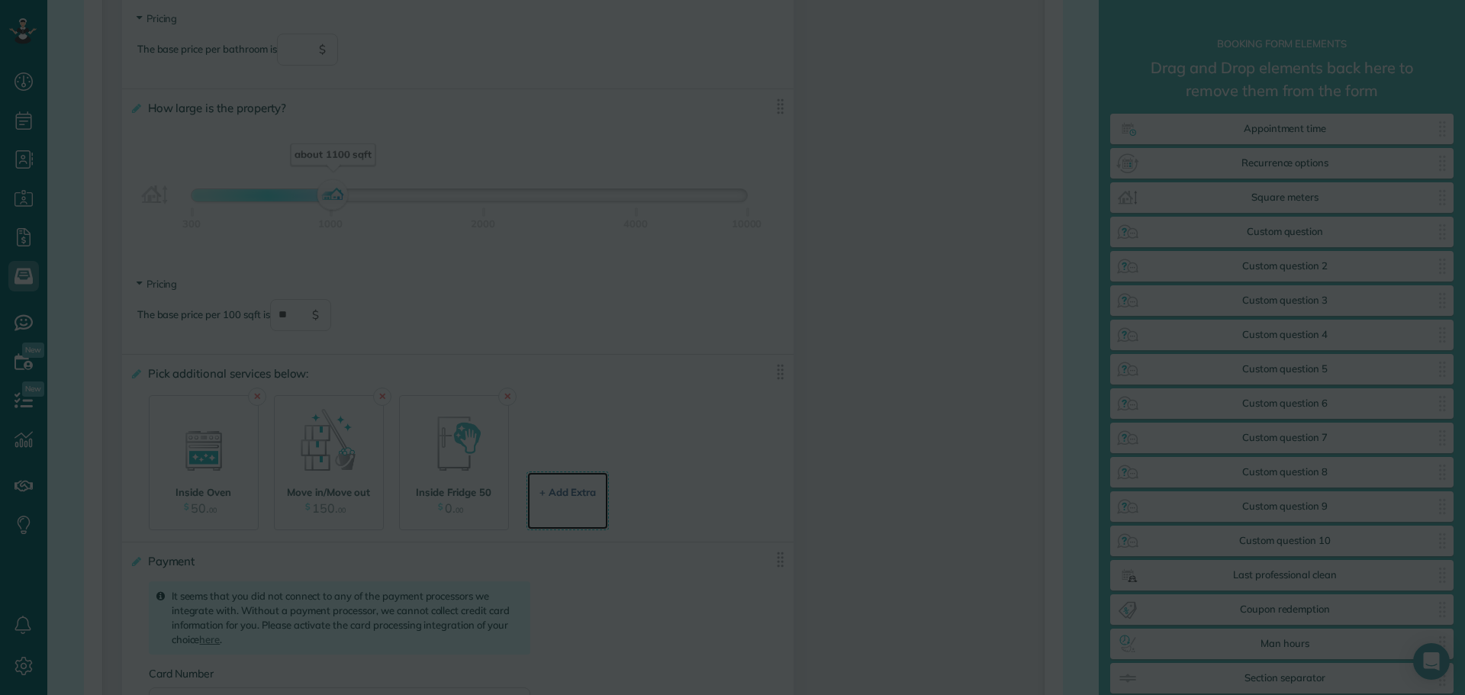
scroll to position [0, 0]
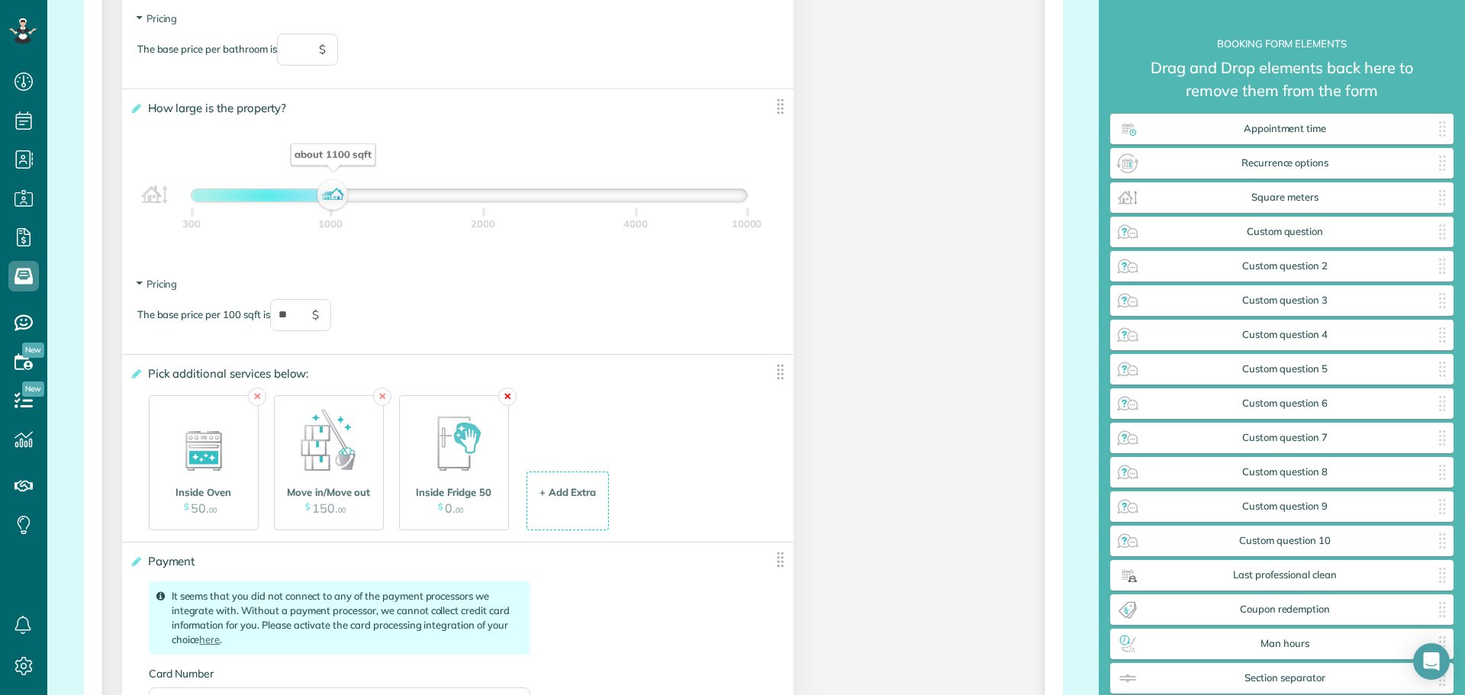
click at [508, 403] on link "✕" at bounding box center [507, 397] width 18 height 18
click at [456, 496] on div "+ Add Extra" at bounding box center [442, 492] width 57 height 15
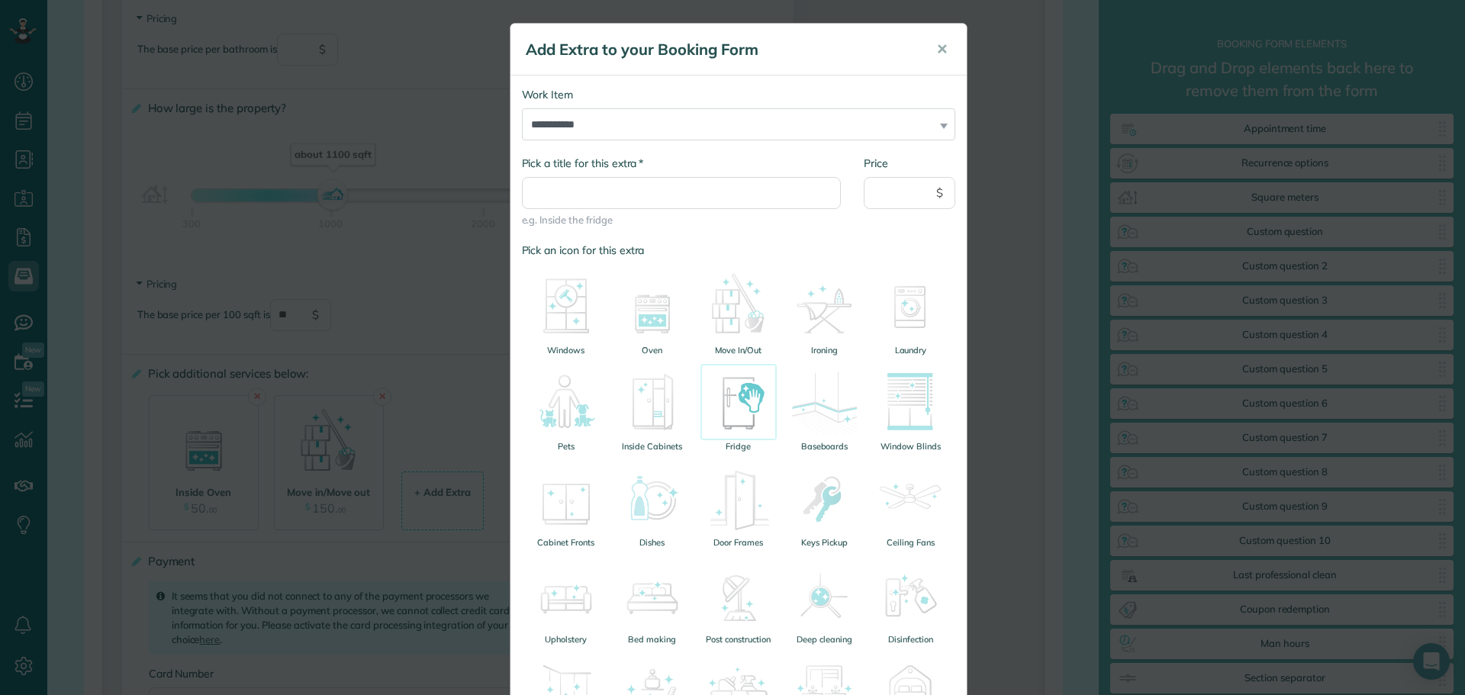
click at [740, 411] on img at bounding box center [739, 402] width 76 height 76
click at [653, 192] on input "* Pick a title for this extra" at bounding box center [682, 193] width 320 height 32
type input "**********"
click at [869, 186] on input "Price" at bounding box center [910, 193] width 92 height 32
type input "**"
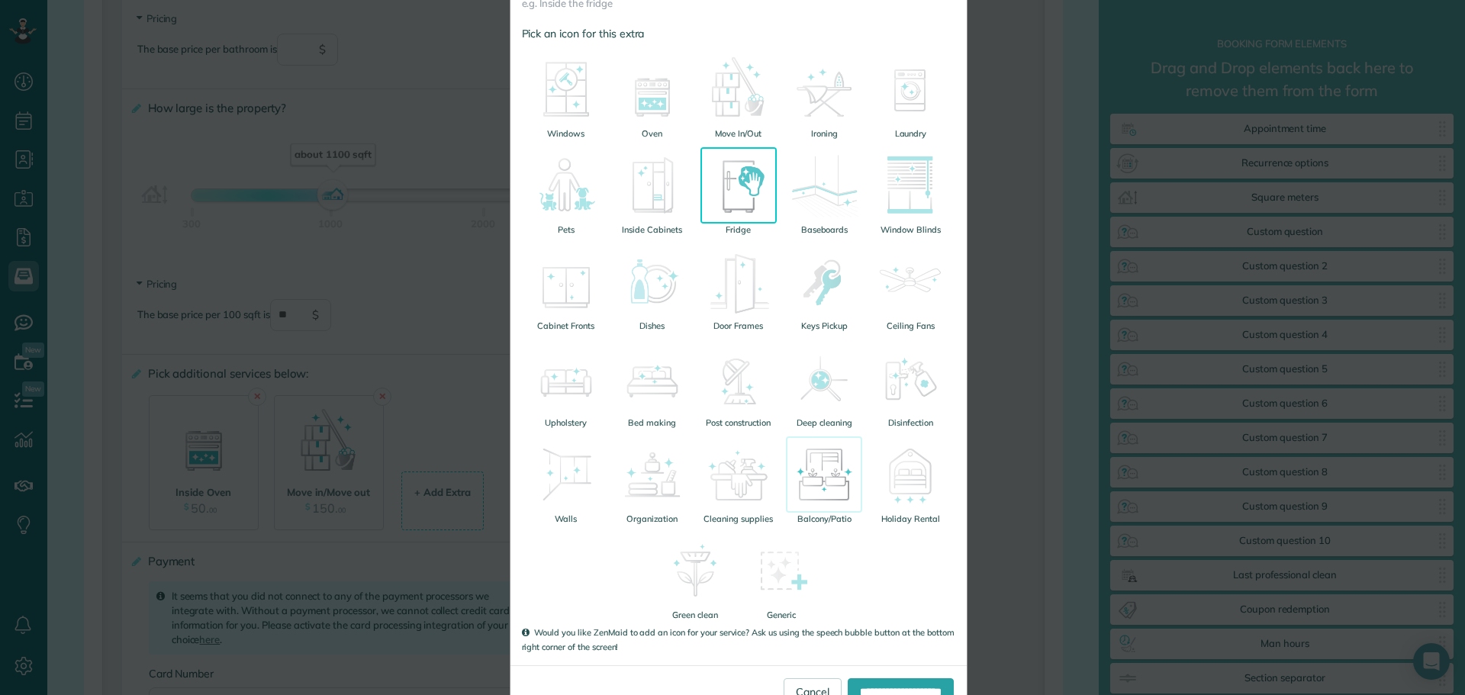
scroll to position [264, 0]
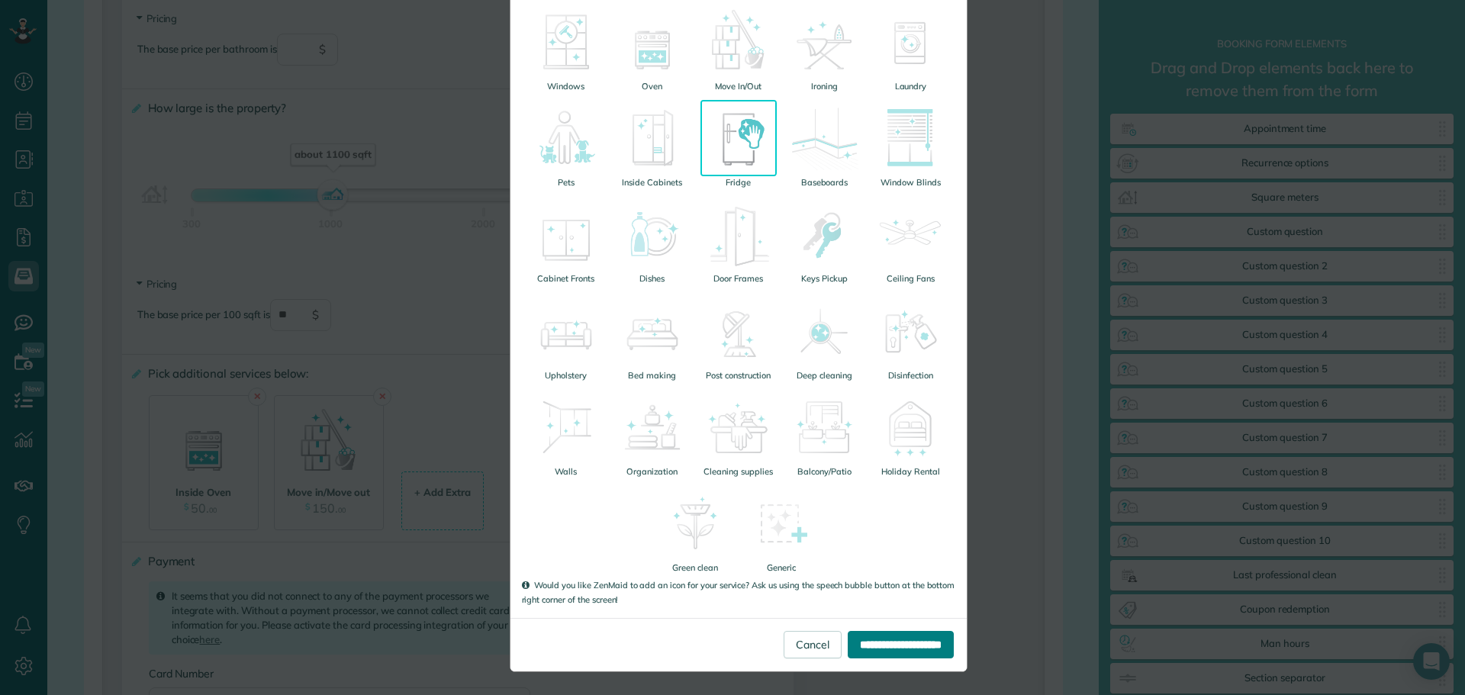
click at [866, 637] on input "**********" at bounding box center [901, 644] width 106 height 27
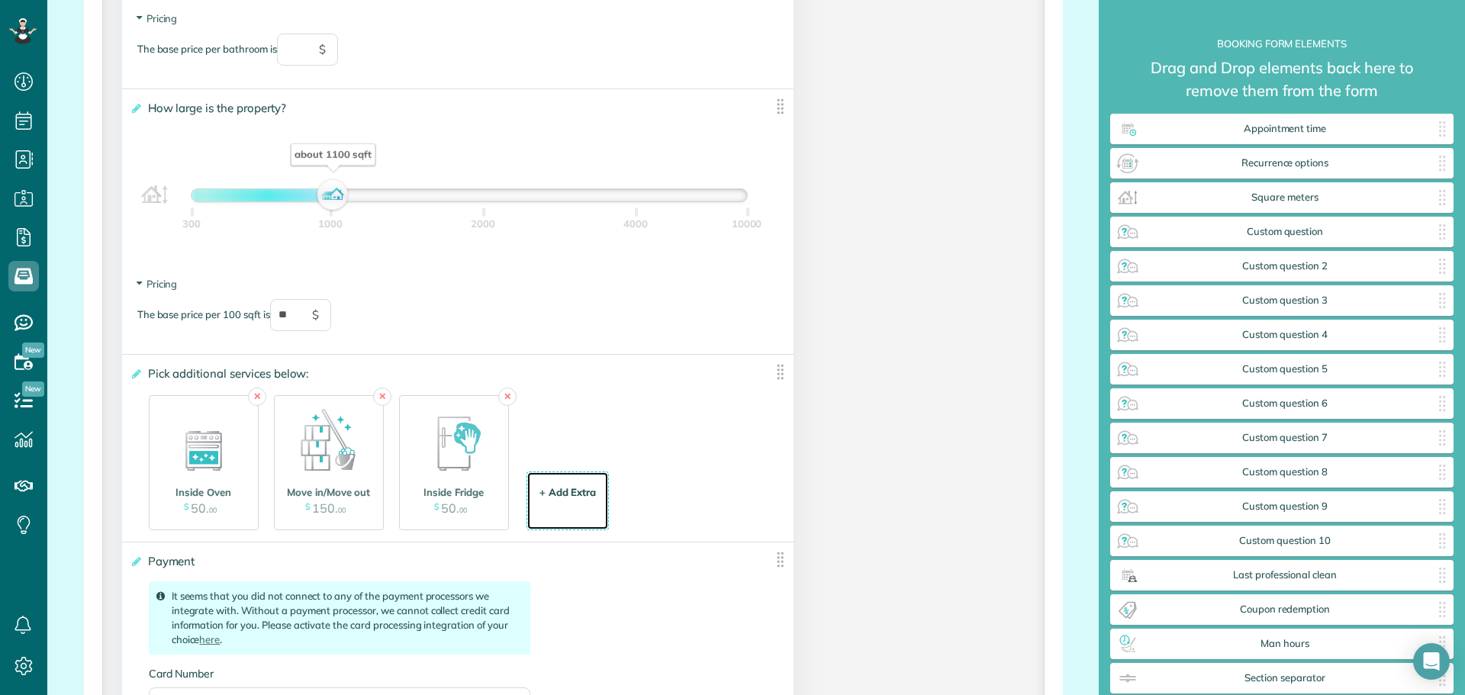
click at [545, 496] on div "+ Add Extra" at bounding box center [568, 492] width 57 height 15
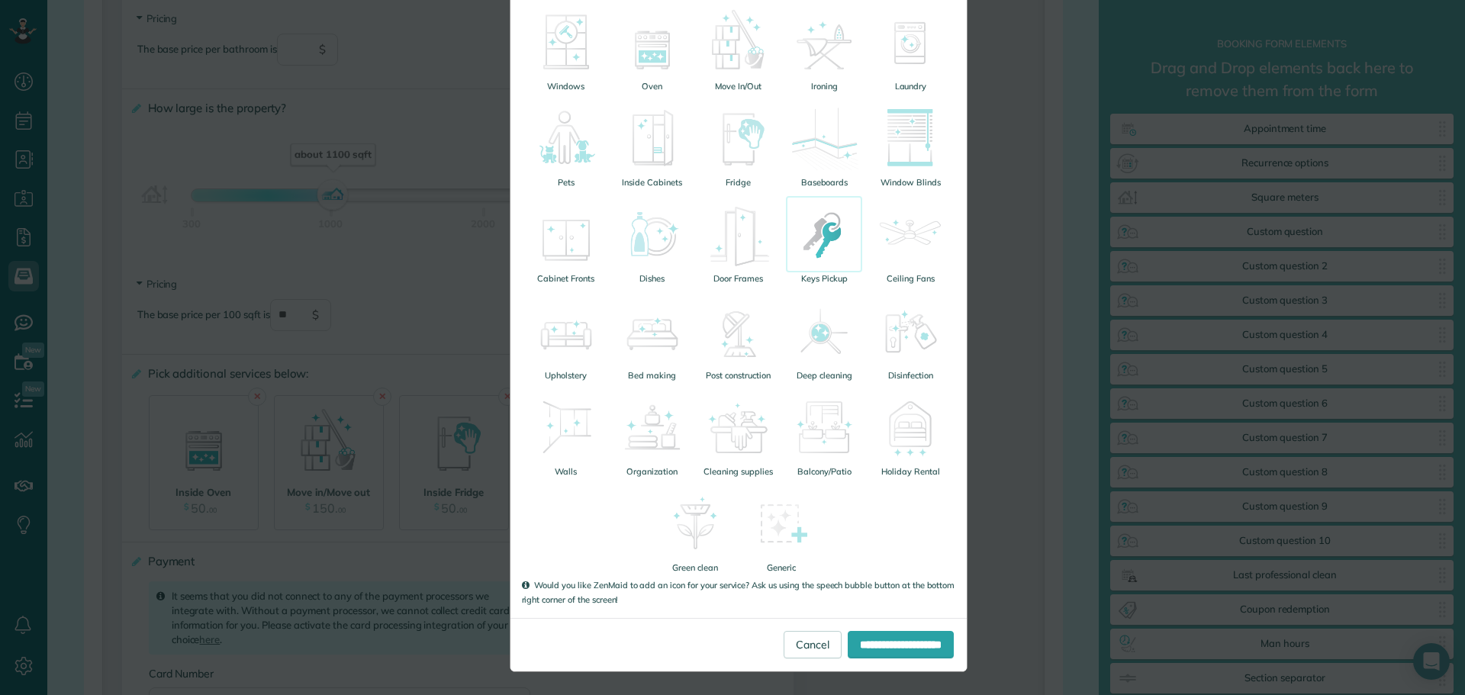
scroll to position [0, 0]
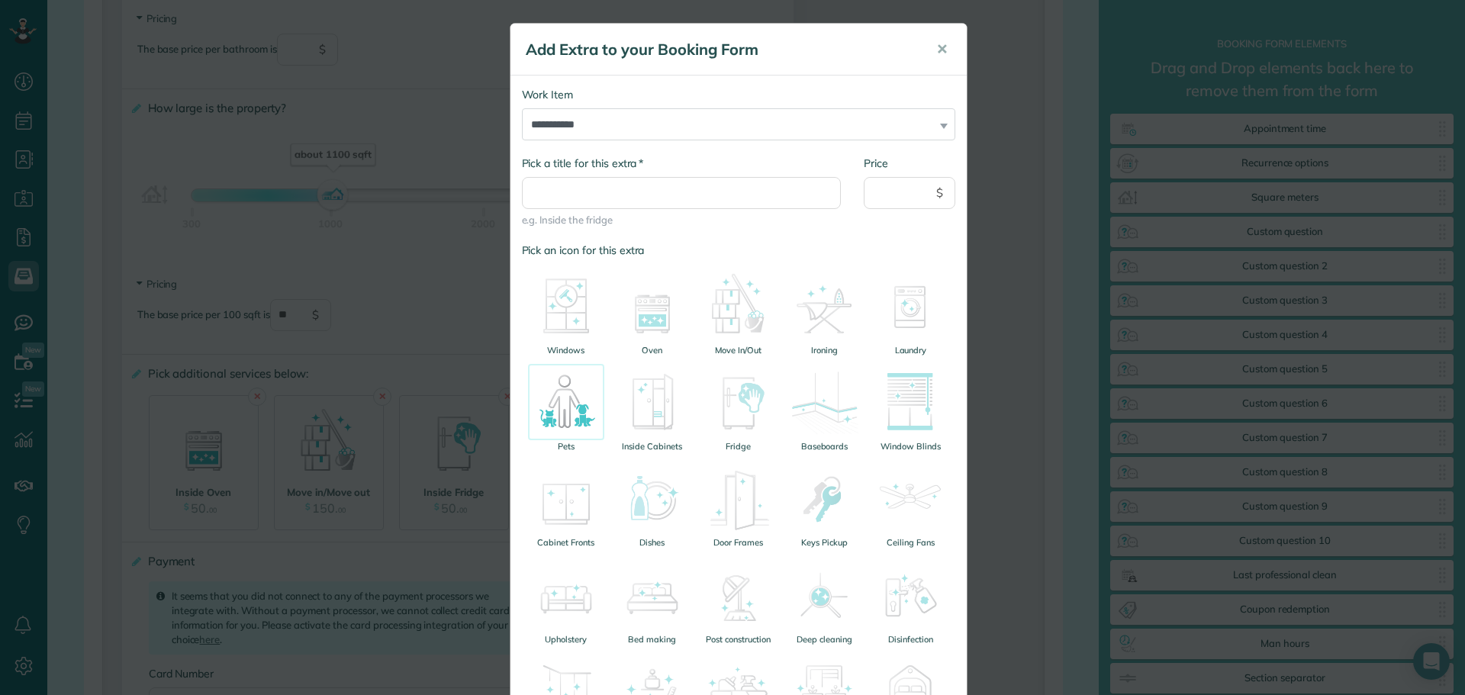
click at [559, 411] on img at bounding box center [566, 402] width 76 height 76
click at [905, 195] on input "Price" at bounding box center [910, 193] width 92 height 32
type input "**"
click at [737, 191] on input "* Pick a title for this extra" at bounding box center [682, 193] width 320 height 32
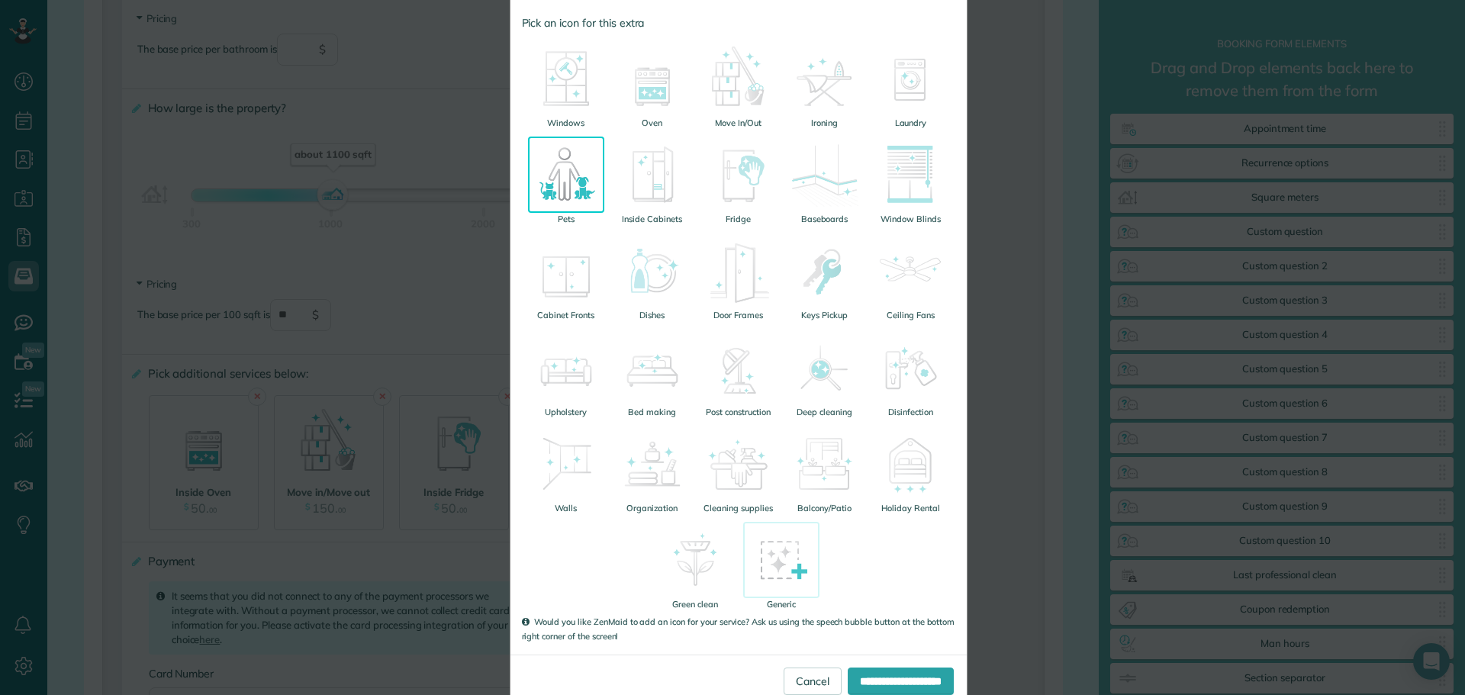
scroll to position [264, 0]
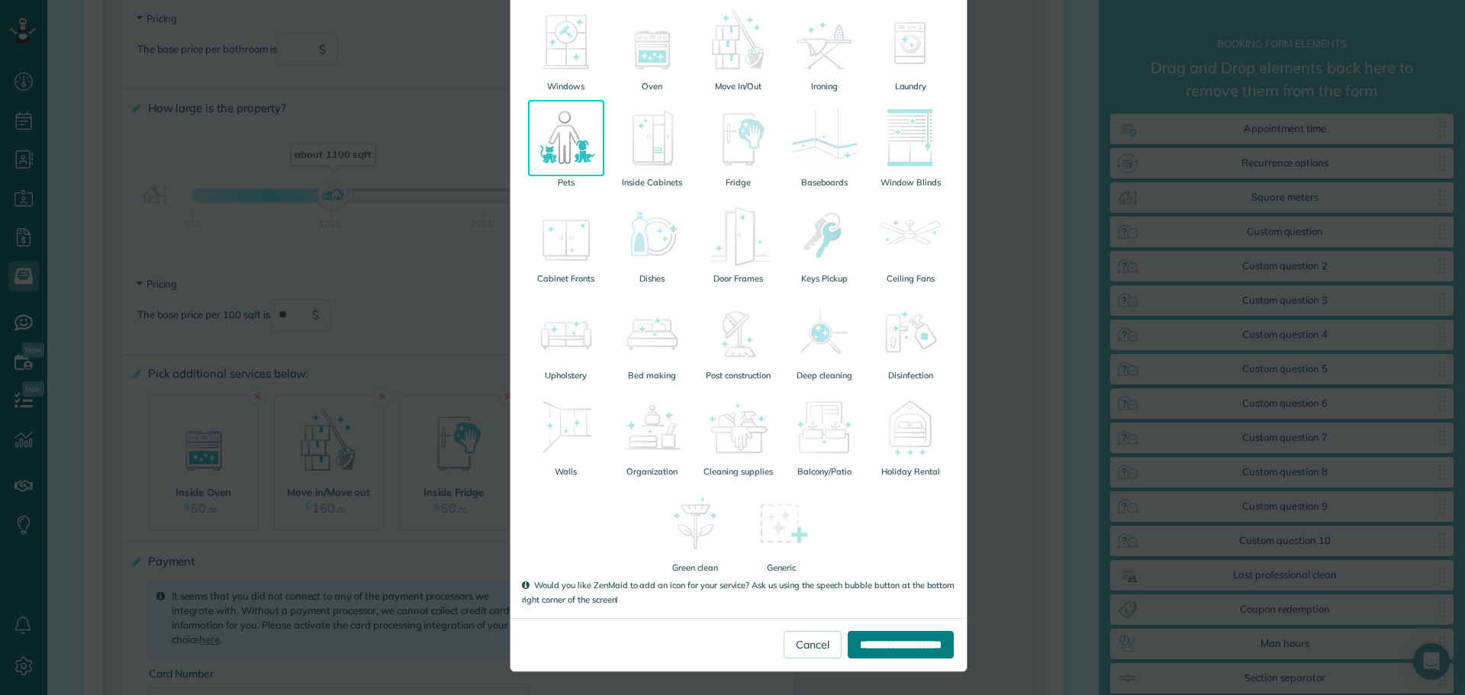
type input "**********"
click at [874, 656] on input "**********" at bounding box center [901, 644] width 106 height 27
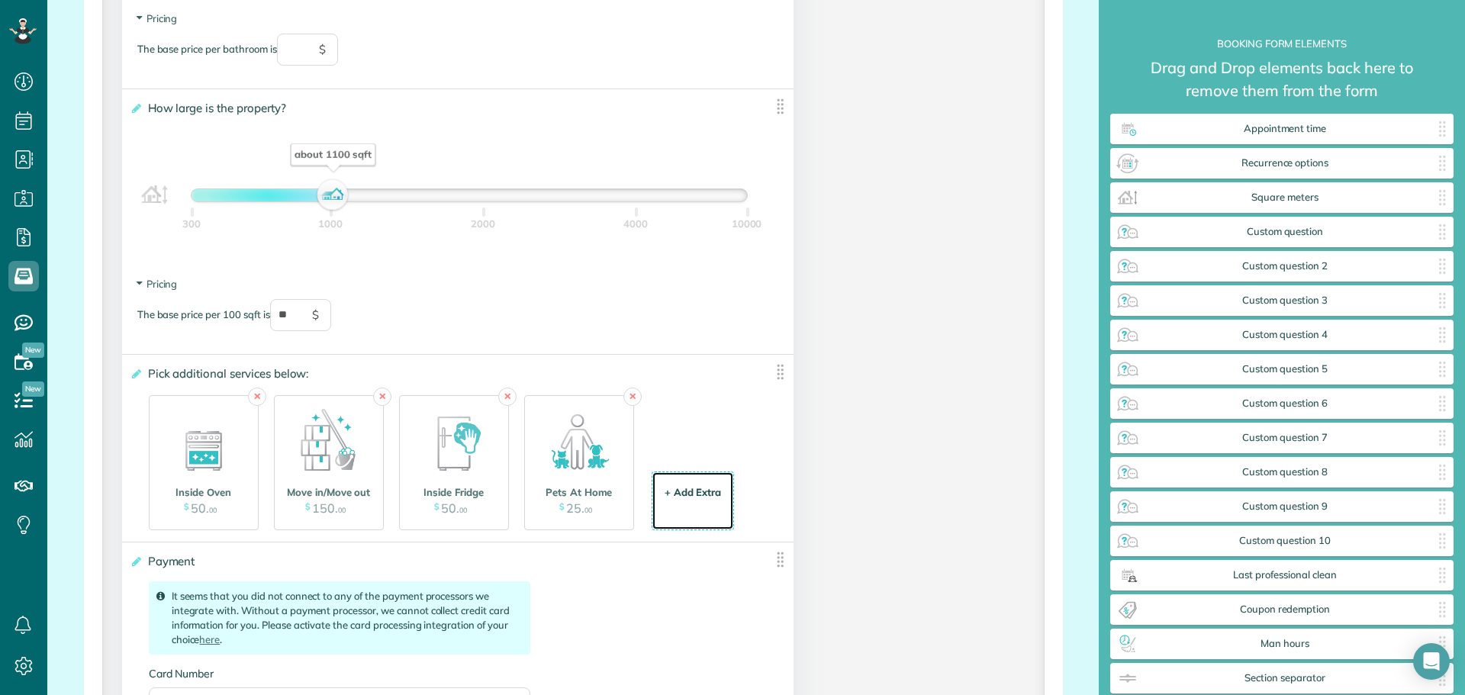
click at [731, 489] on li "+ Add Extra $ 34 . 99" at bounding box center [694, 501] width 82 height 58
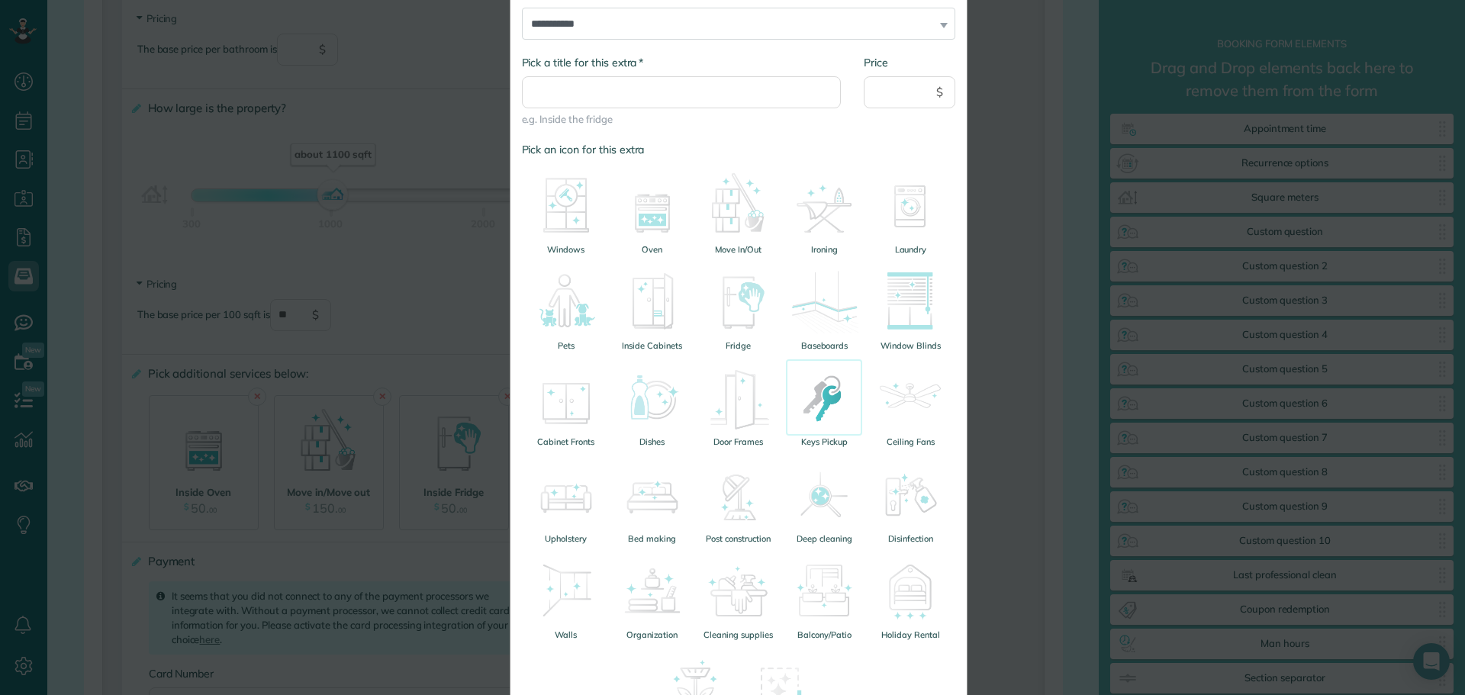
scroll to position [153, 0]
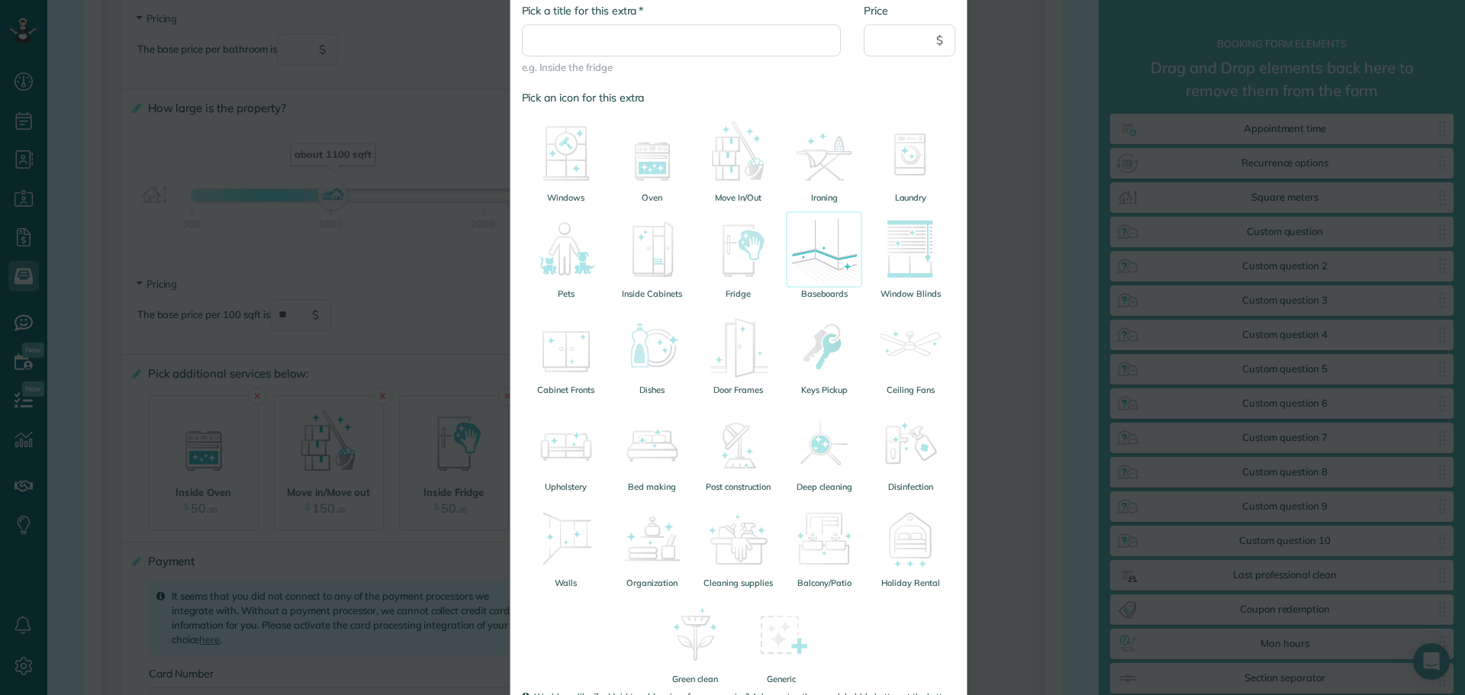
click at [821, 261] on img at bounding box center [824, 249] width 76 height 76
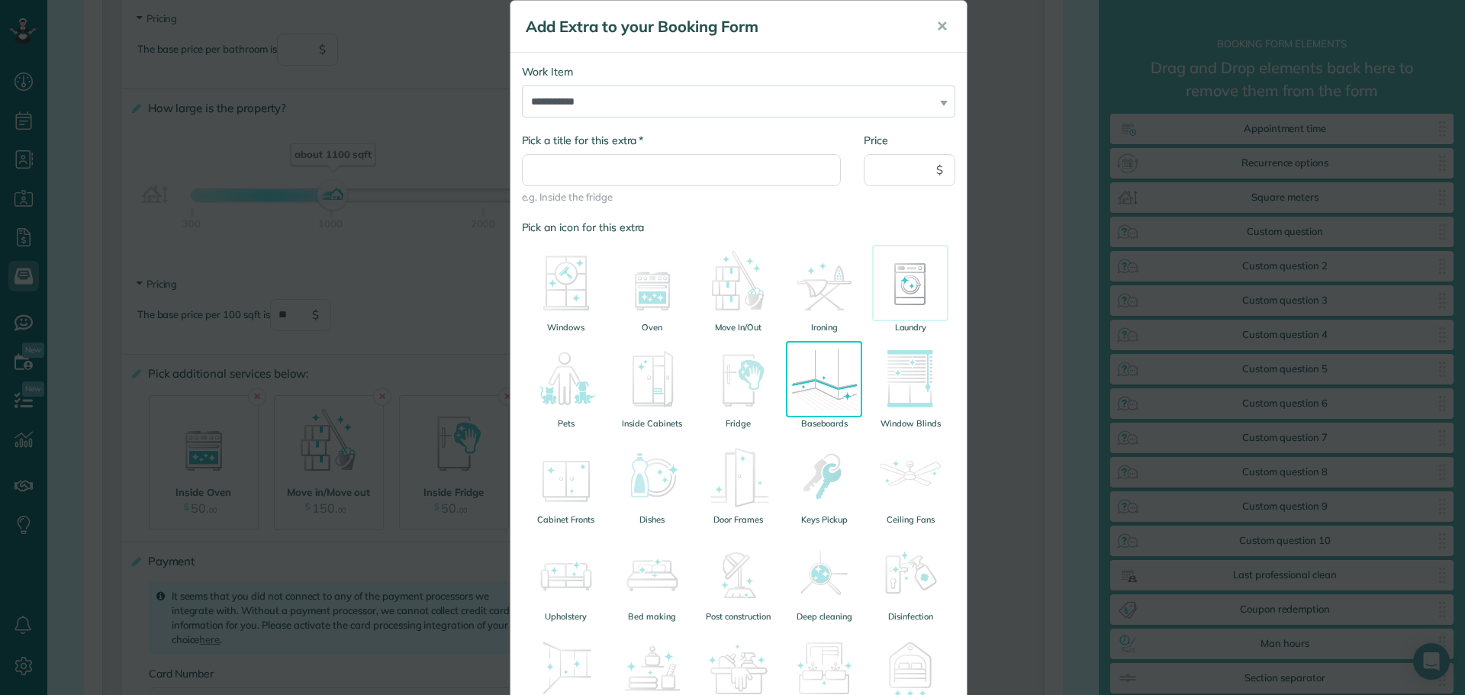
scroll to position [0, 0]
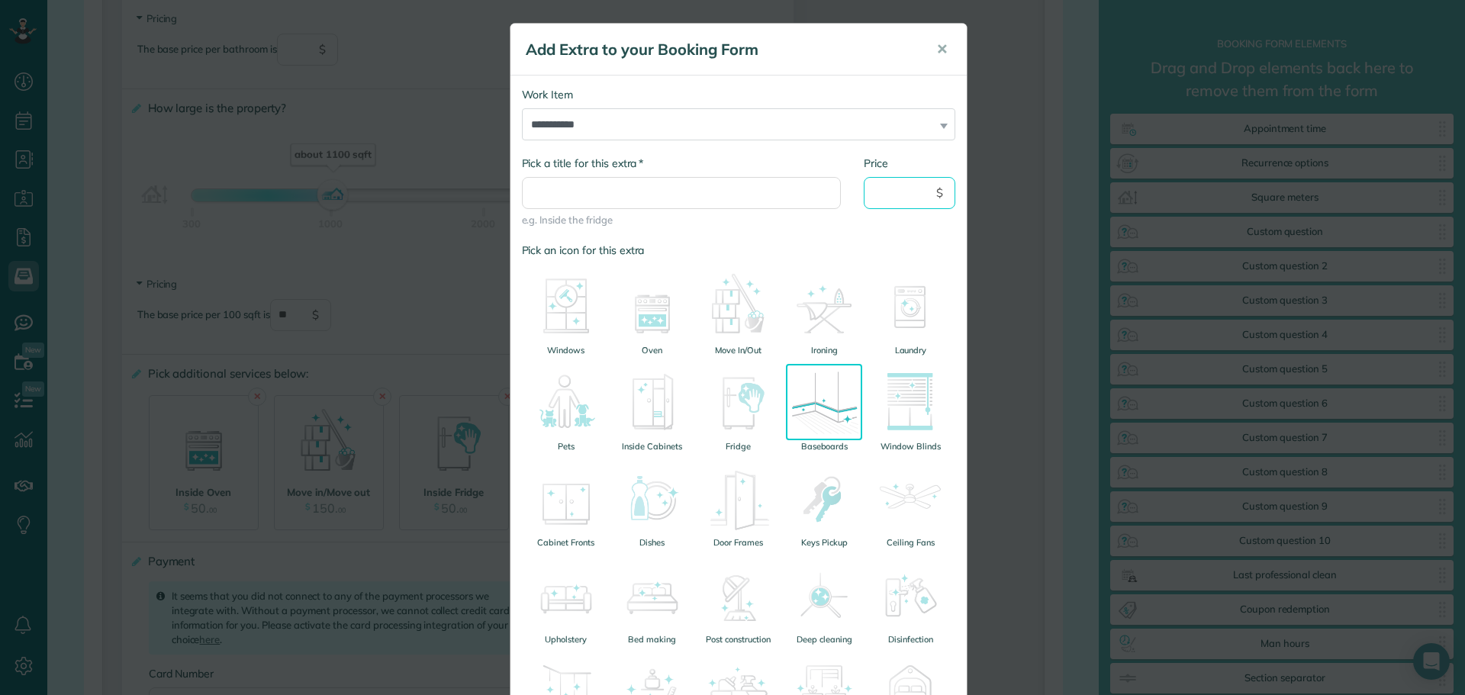
click at [891, 187] on input "Price" at bounding box center [910, 193] width 92 height 32
click at [746, 199] on input "* Pick a title for this extra" at bounding box center [682, 193] width 320 height 32
click at [930, 50] on button "✕" at bounding box center [942, 49] width 34 height 37
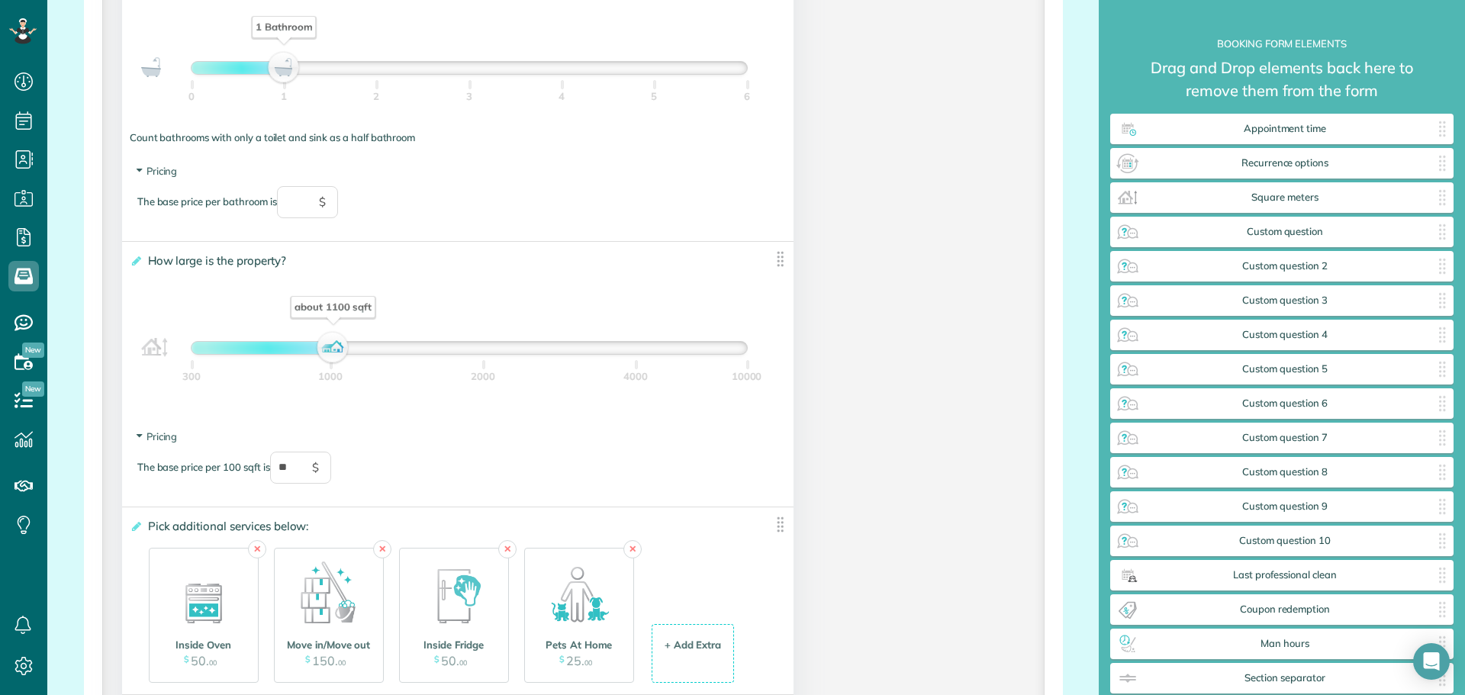
scroll to position [1021, 0]
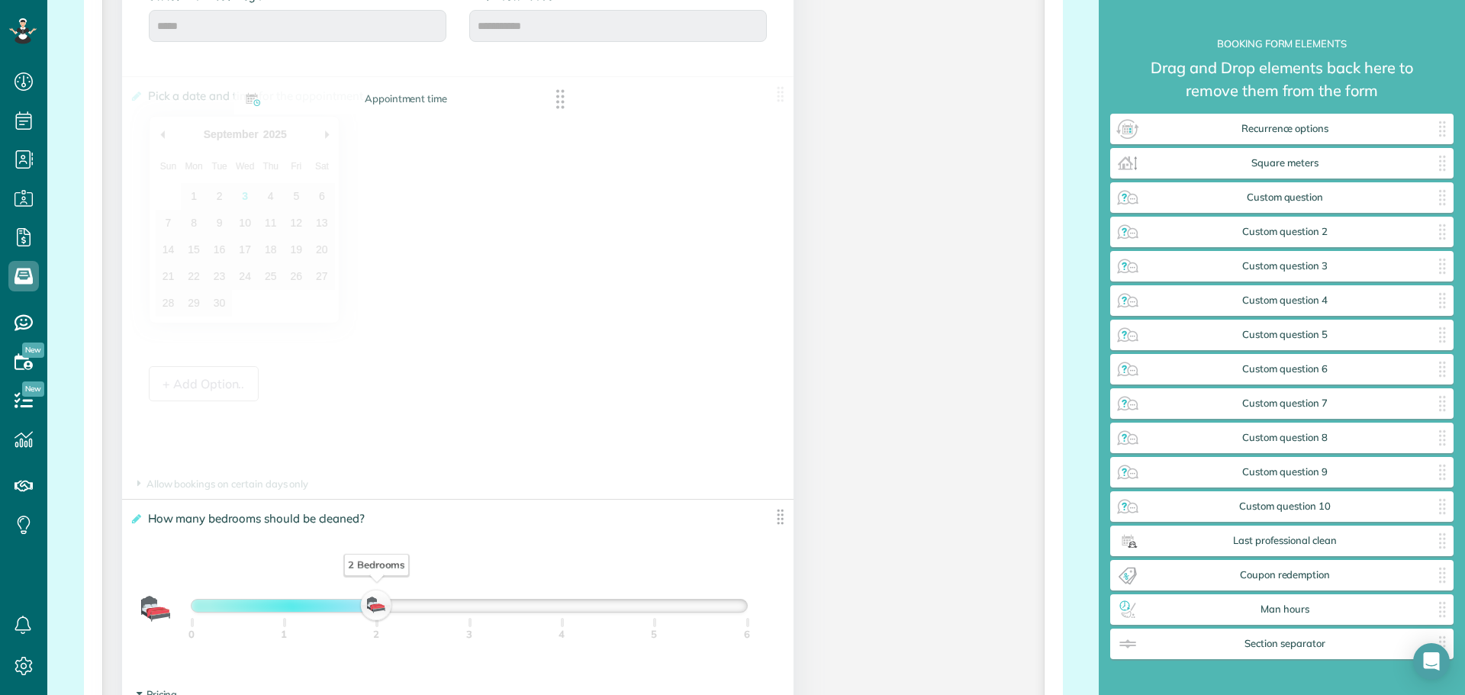
drag, startPoint x: 1314, startPoint y: 135, endPoint x: 438, endPoint y: 106, distance: 876.7
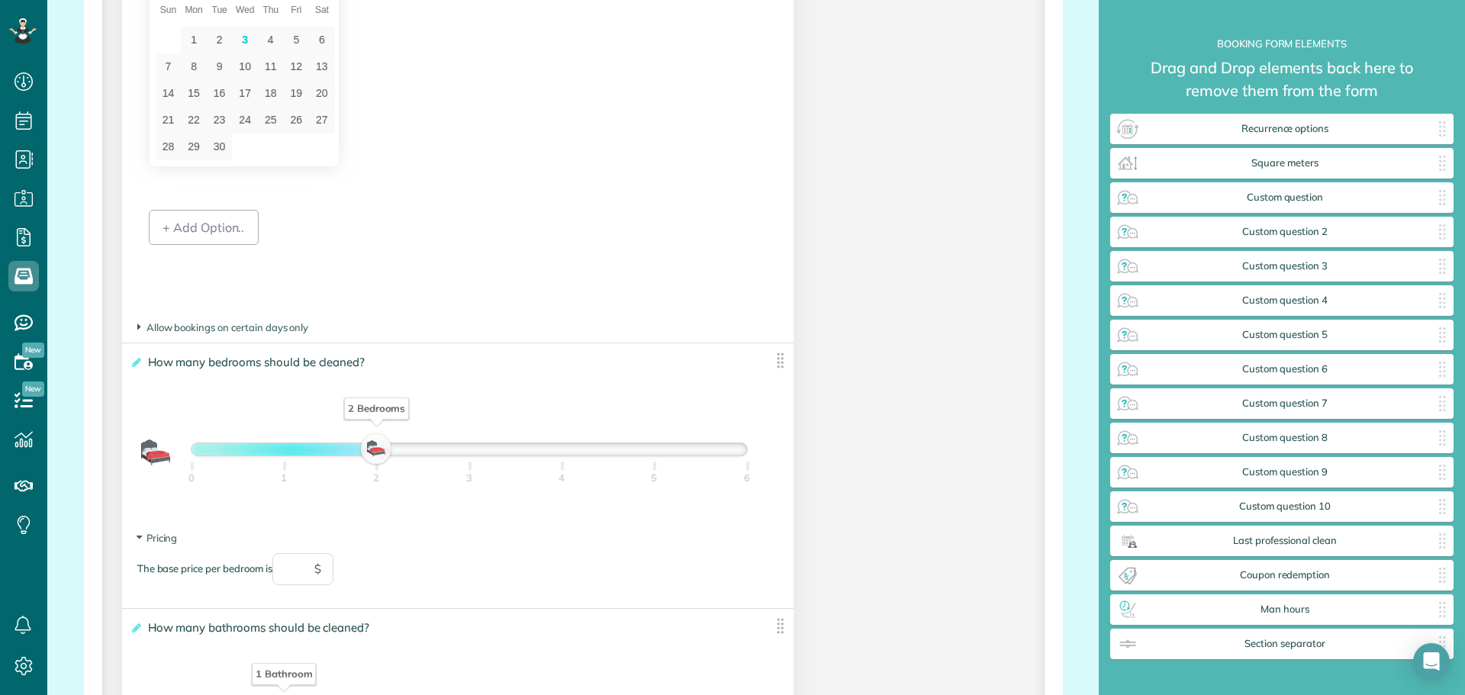
scroll to position [1098, 0]
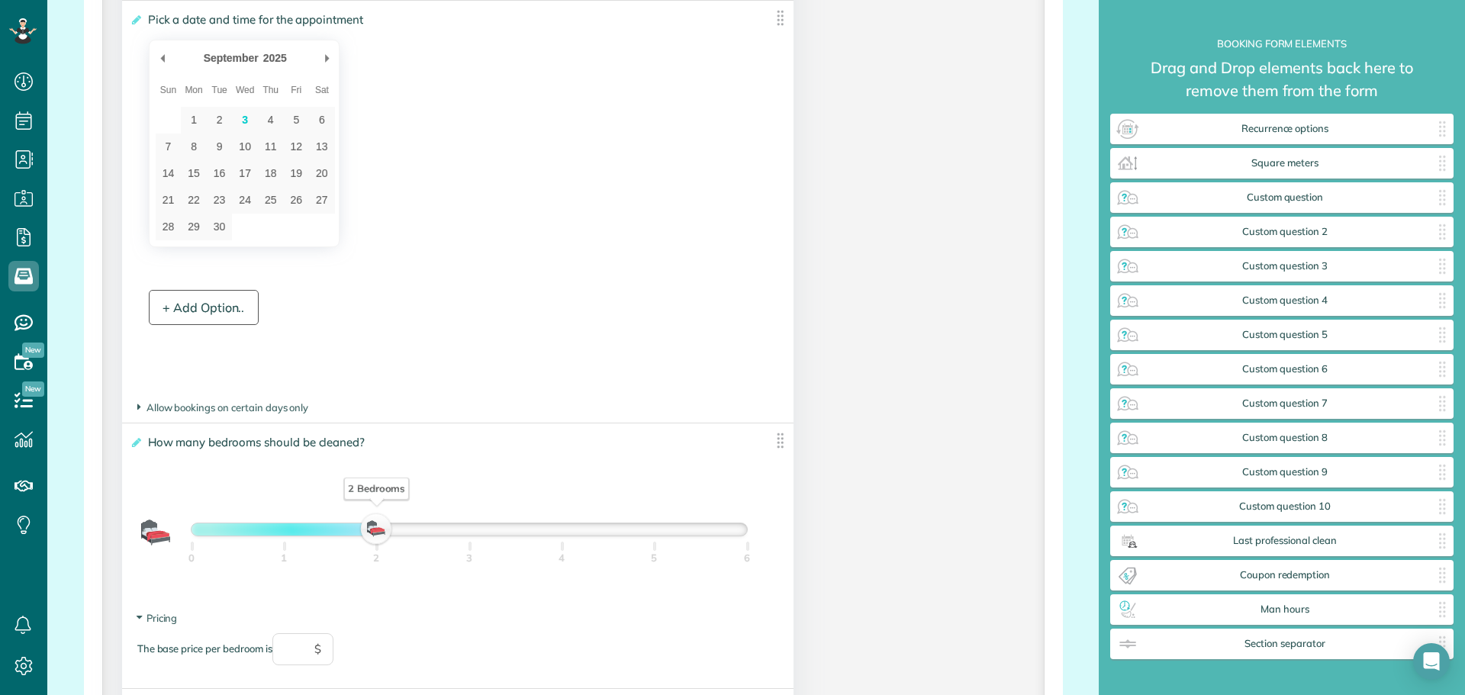
click at [205, 314] on div "+ Add Option.." at bounding box center [204, 307] width 110 height 35
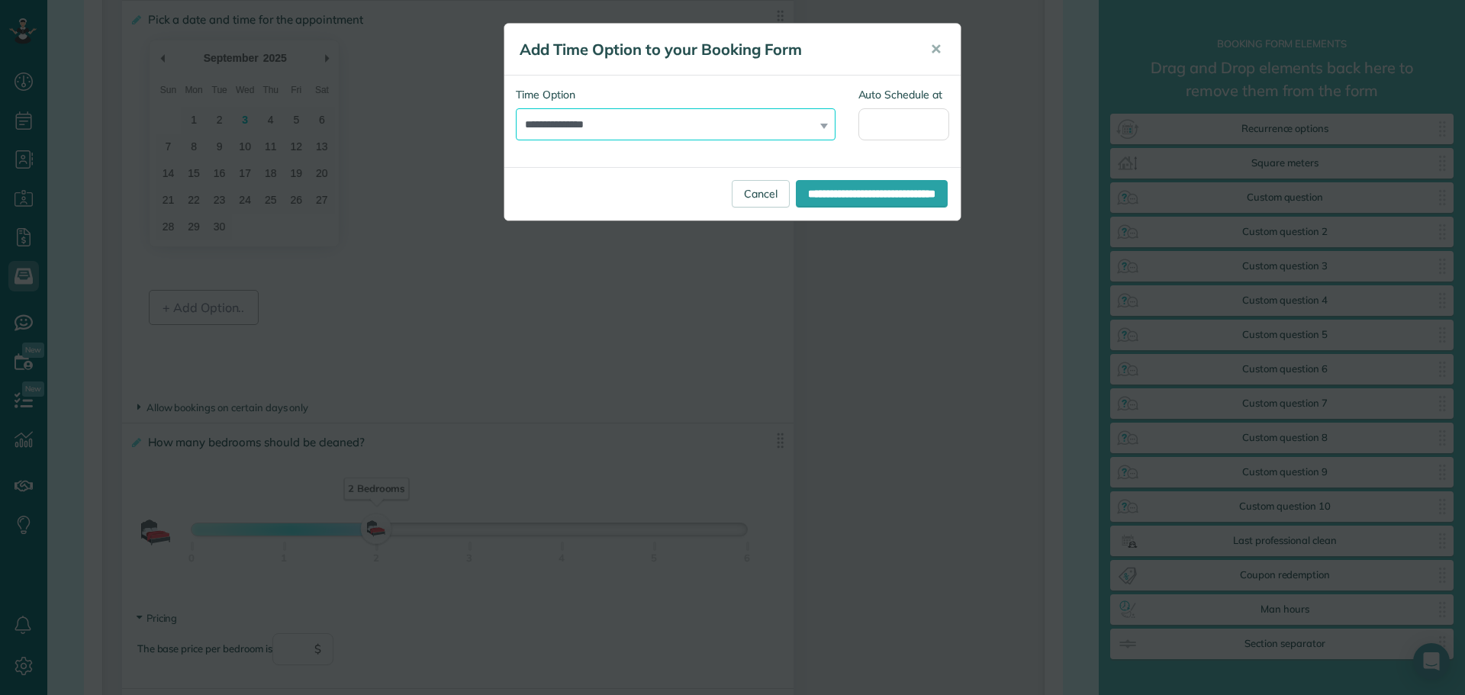
click at [633, 127] on select "**********" at bounding box center [676, 124] width 320 height 32
click at [989, 384] on div "**********" at bounding box center [732, 347] width 1465 height 695
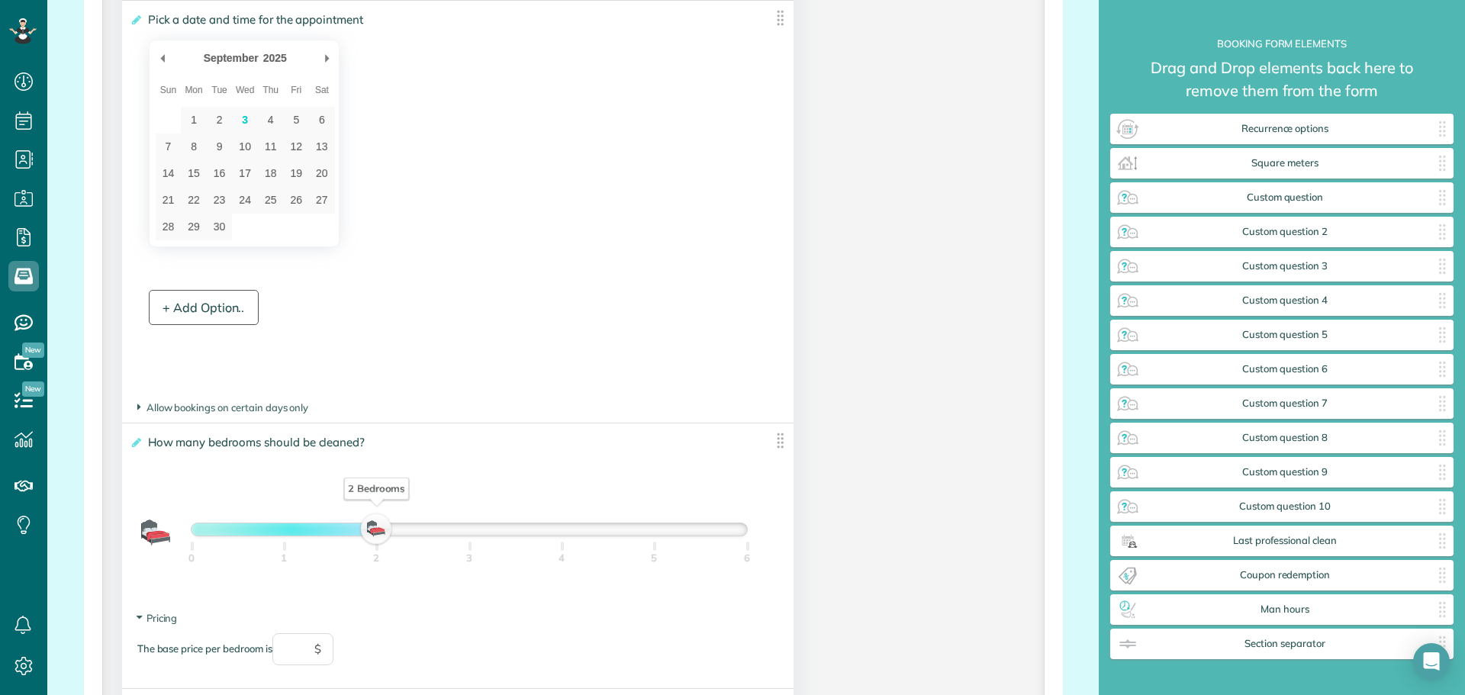
click at [246, 316] on div "+ Add Option.." at bounding box center [204, 307] width 110 height 35
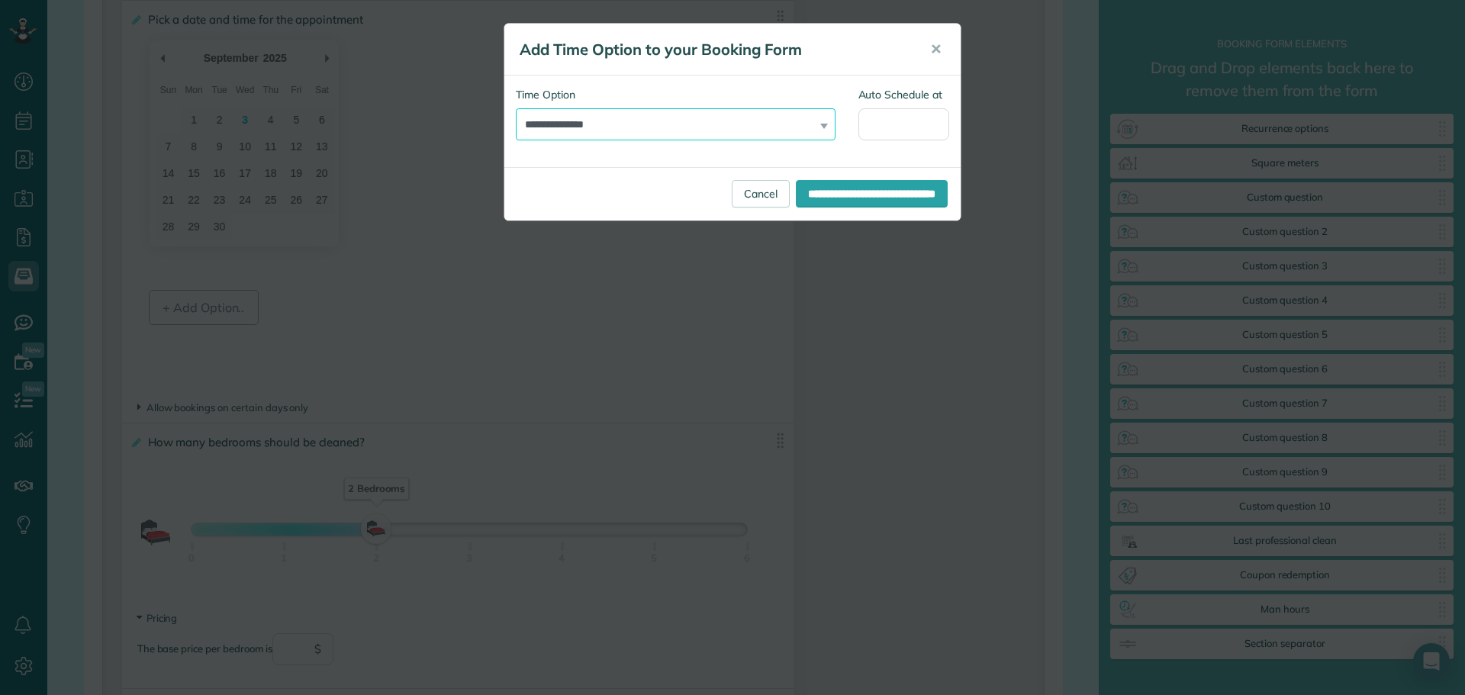
click at [711, 128] on select "**********" at bounding box center [676, 124] width 320 height 32
click at [947, 340] on div "**********" at bounding box center [732, 347] width 1465 height 695
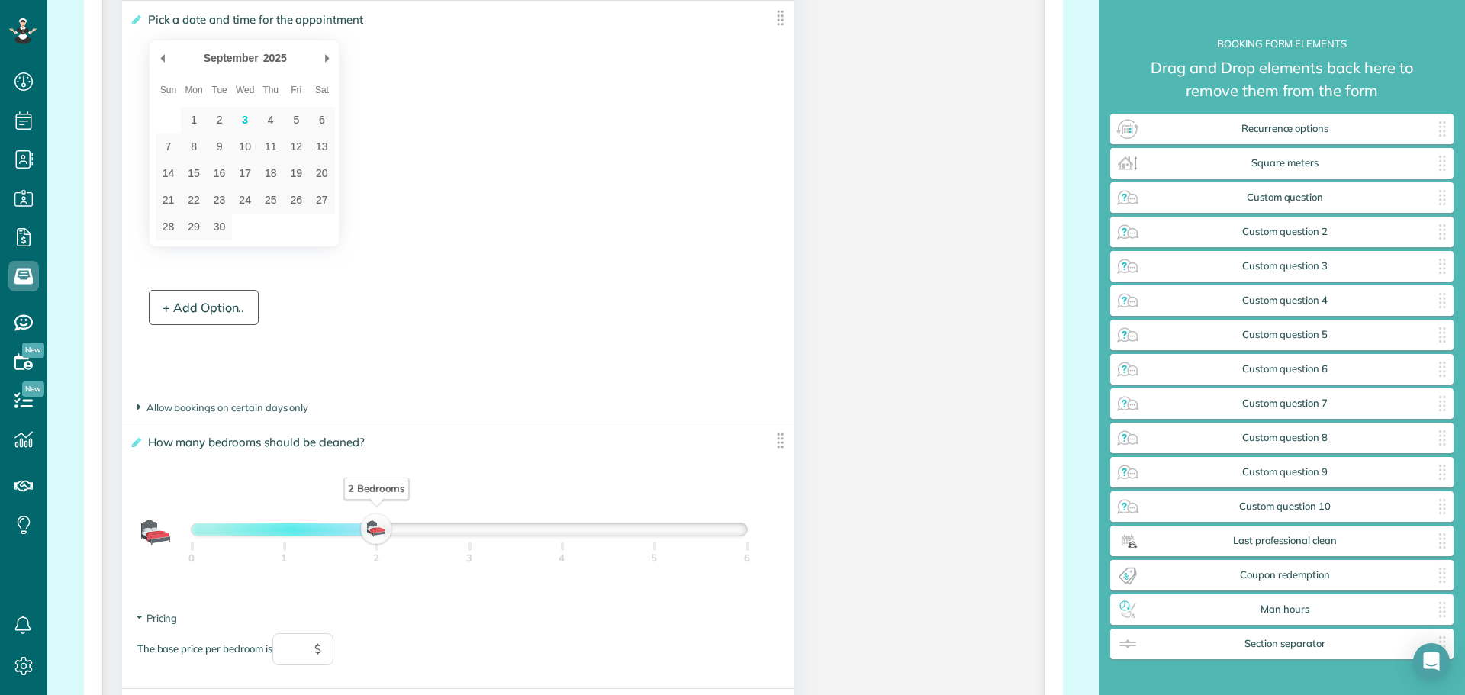
click at [226, 309] on div "+ Add Option.." at bounding box center [204, 307] width 110 height 35
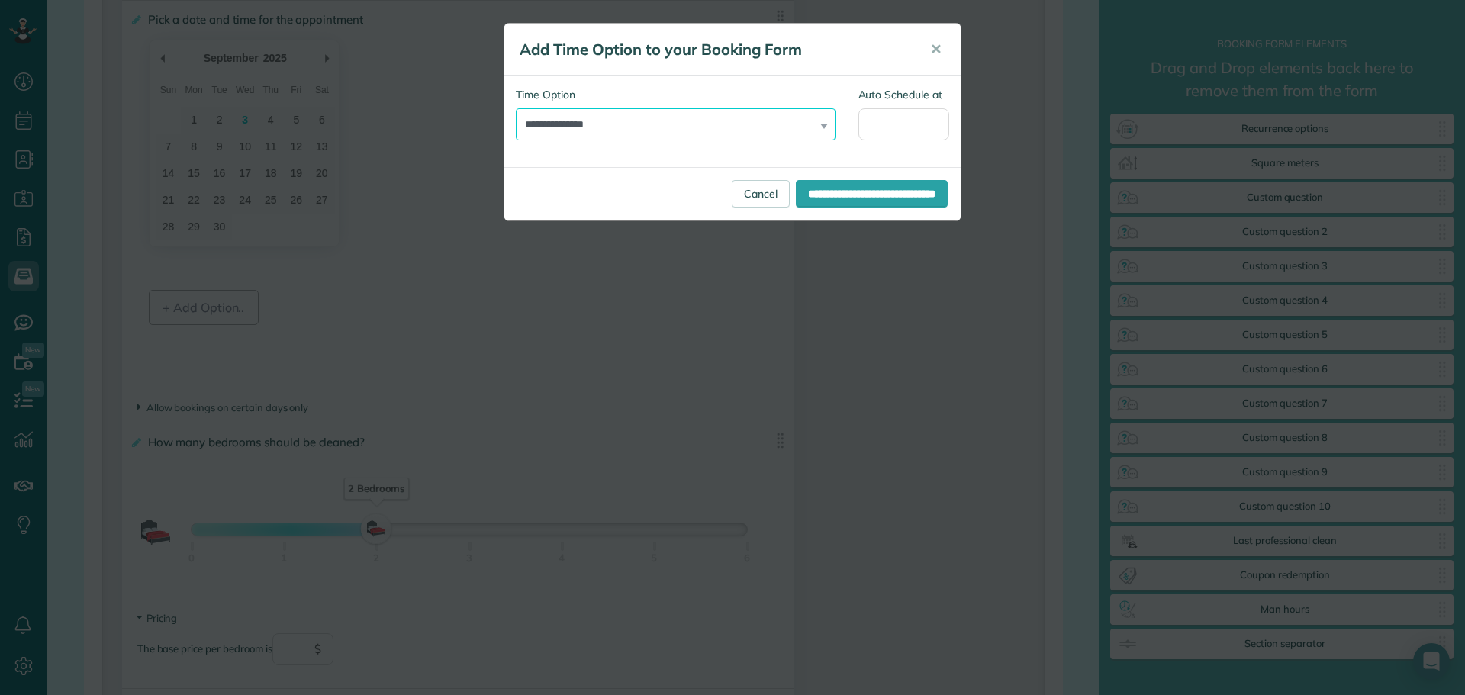
click at [714, 118] on select "**********" at bounding box center [676, 124] width 320 height 32
click at [1015, 346] on div "**********" at bounding box center [732, 347] width 1465 height 695
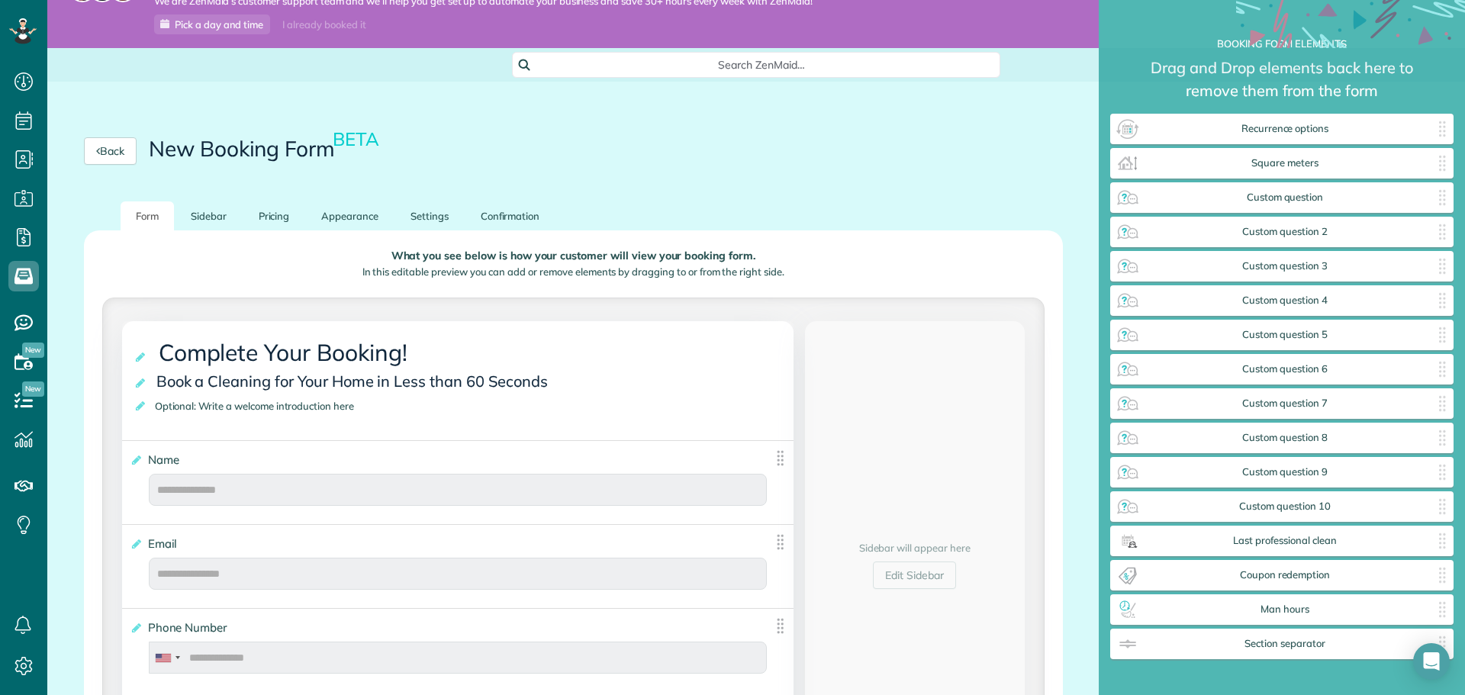
scroll to position [0, 0]
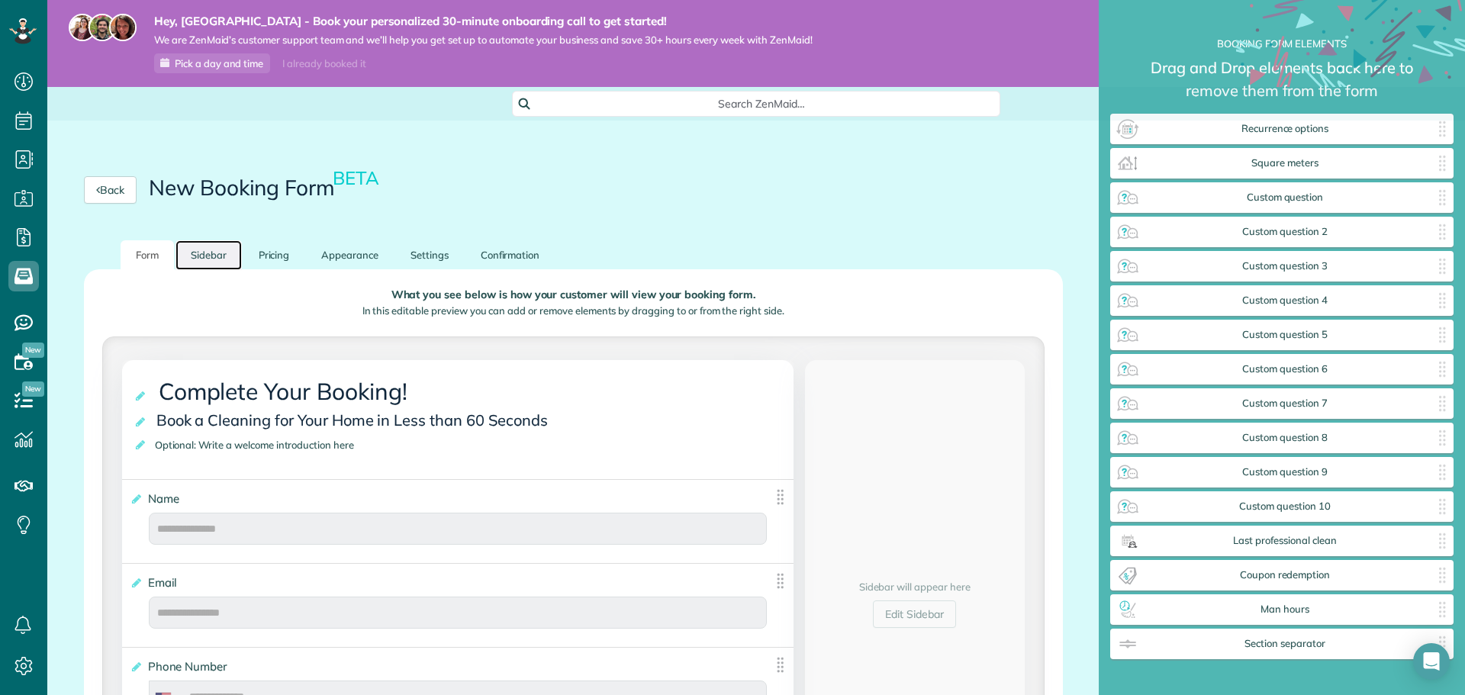
click at [231, 260] on link "Sidebar" at bounding box center [209, 255] width 66 height 30
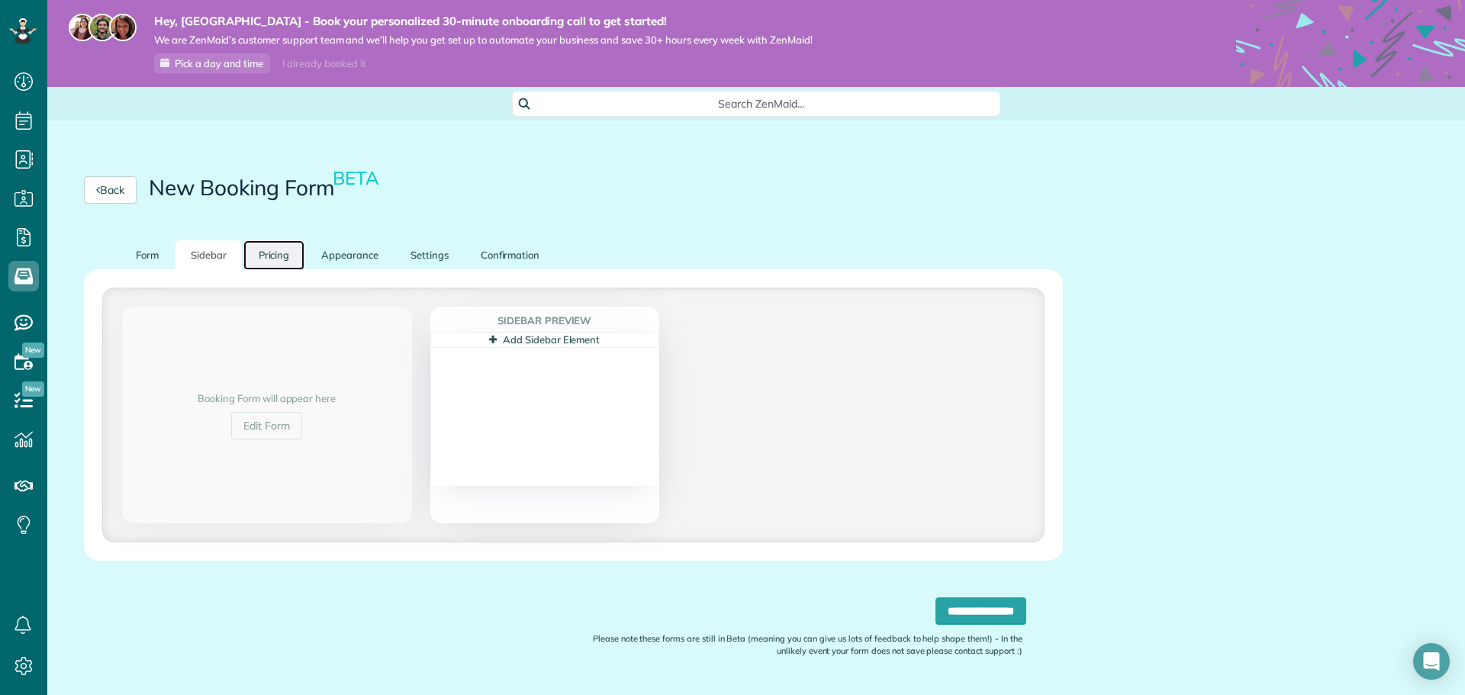
click at [283, 259] on link "Pricing" at bounding box center [274, 255] width 62 height 30
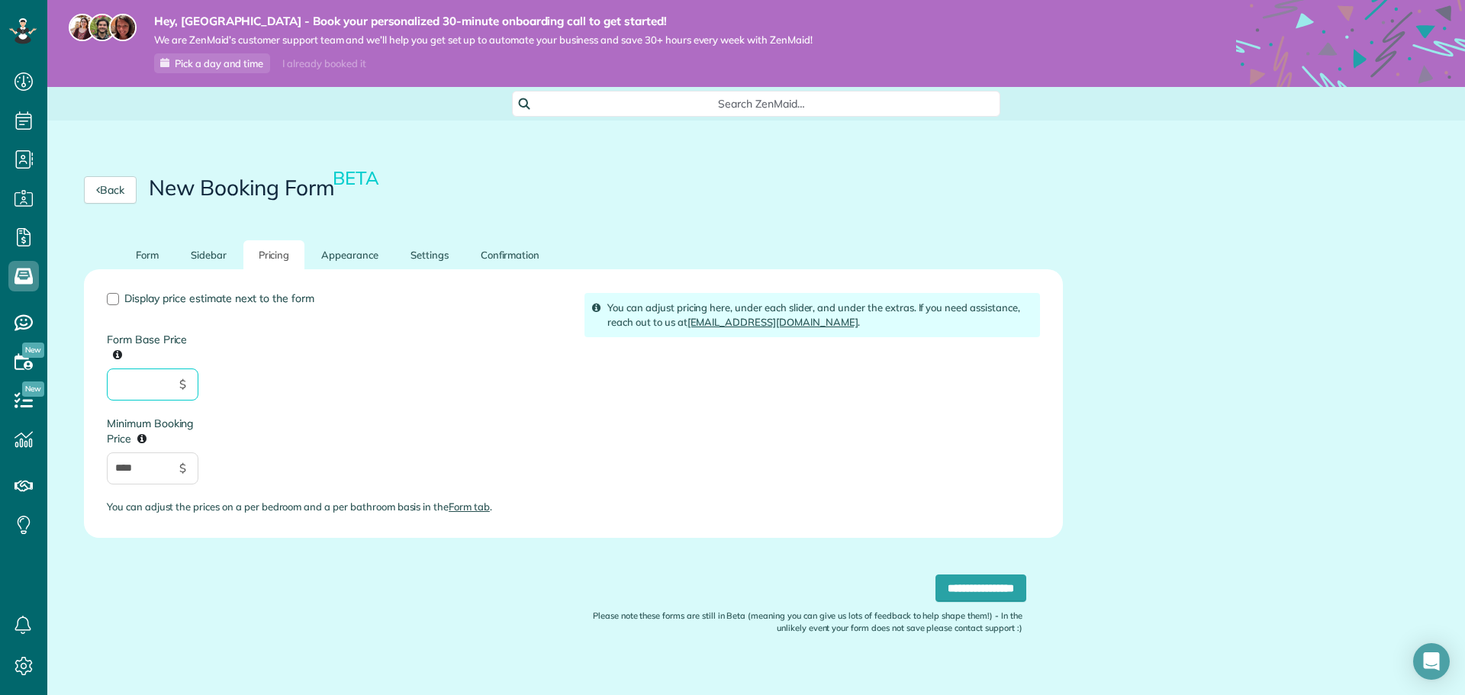
click at [159, 372] on input "Form Base Price" at bounding box center [153, 385] width 92 height 32
type input "***"
click at [152, 479] on input "****" at bounding box center [153, 469] width 92 height 32
type input "*"
type input "***"
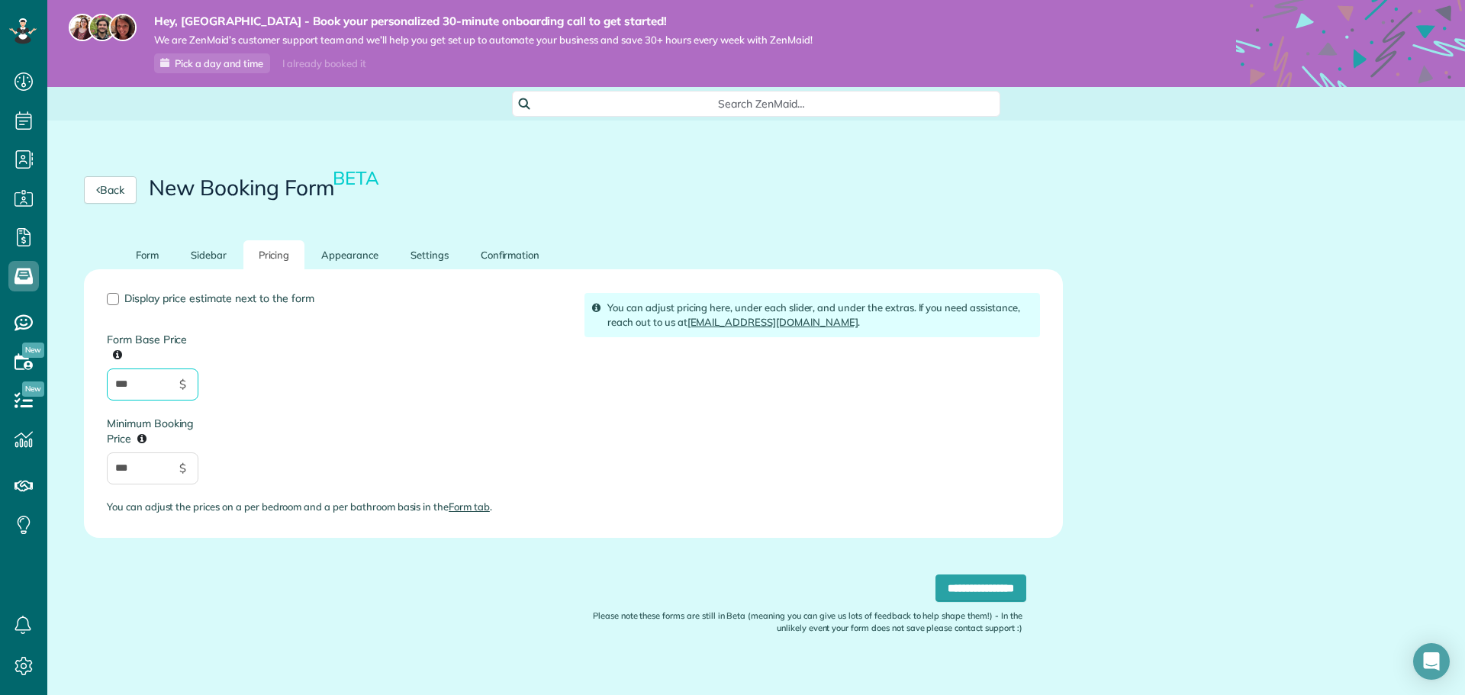
click at [150, 388] on input "***" at bounding box center [153, 385] width 92 height 32
type input "*"
click at [124, 301] on label "Display price estimate next to the form" at bounding box center [334, 298] width 455 height 11
click at [330, 259] on link "Appearance" at bounding box center [350, 255] width 88 height 30
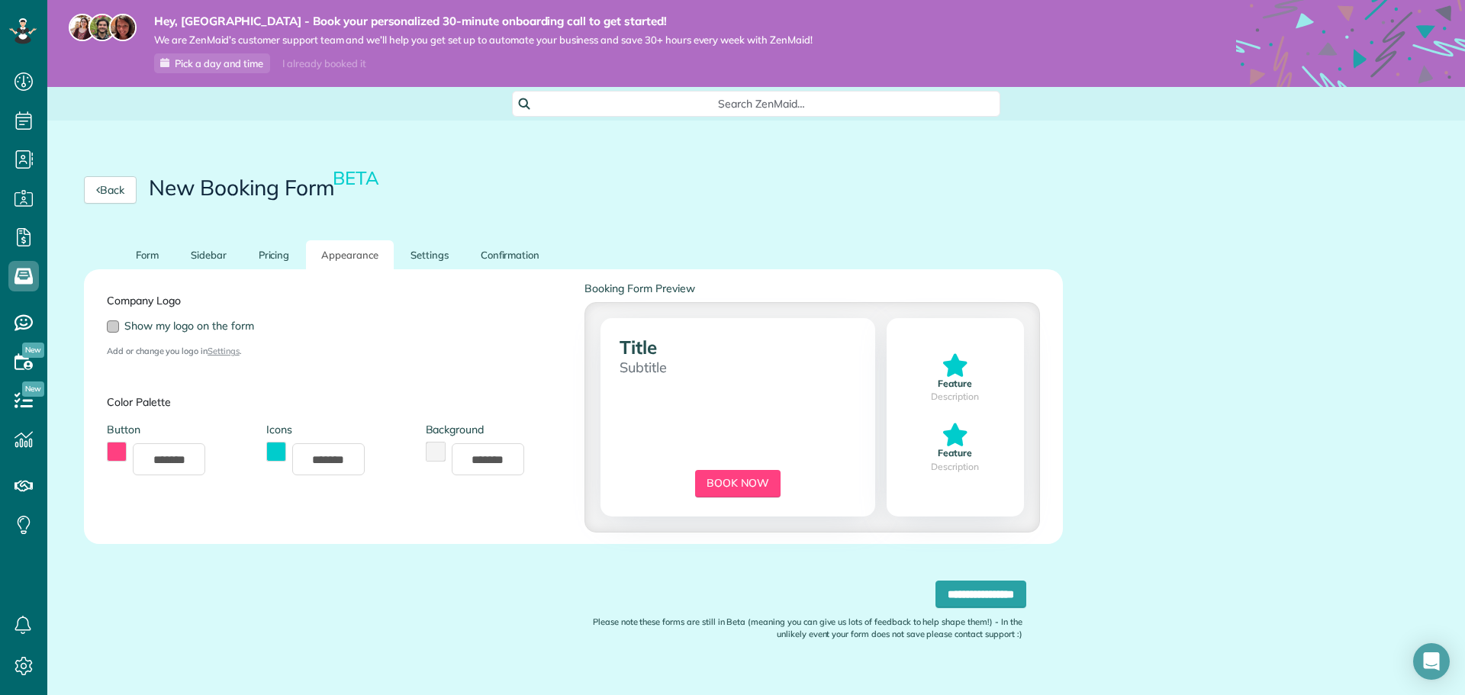
click at [119, 327] on label "Show my logo on the form" at bounding box center [180, 326] width 147 height 11
click at [221, 353] on link "Settings" at bounding box center [224, 351] width 32 height 11
click at [416, 249] on link "Settings" at bounding box center [429, 255] width 69 height 30
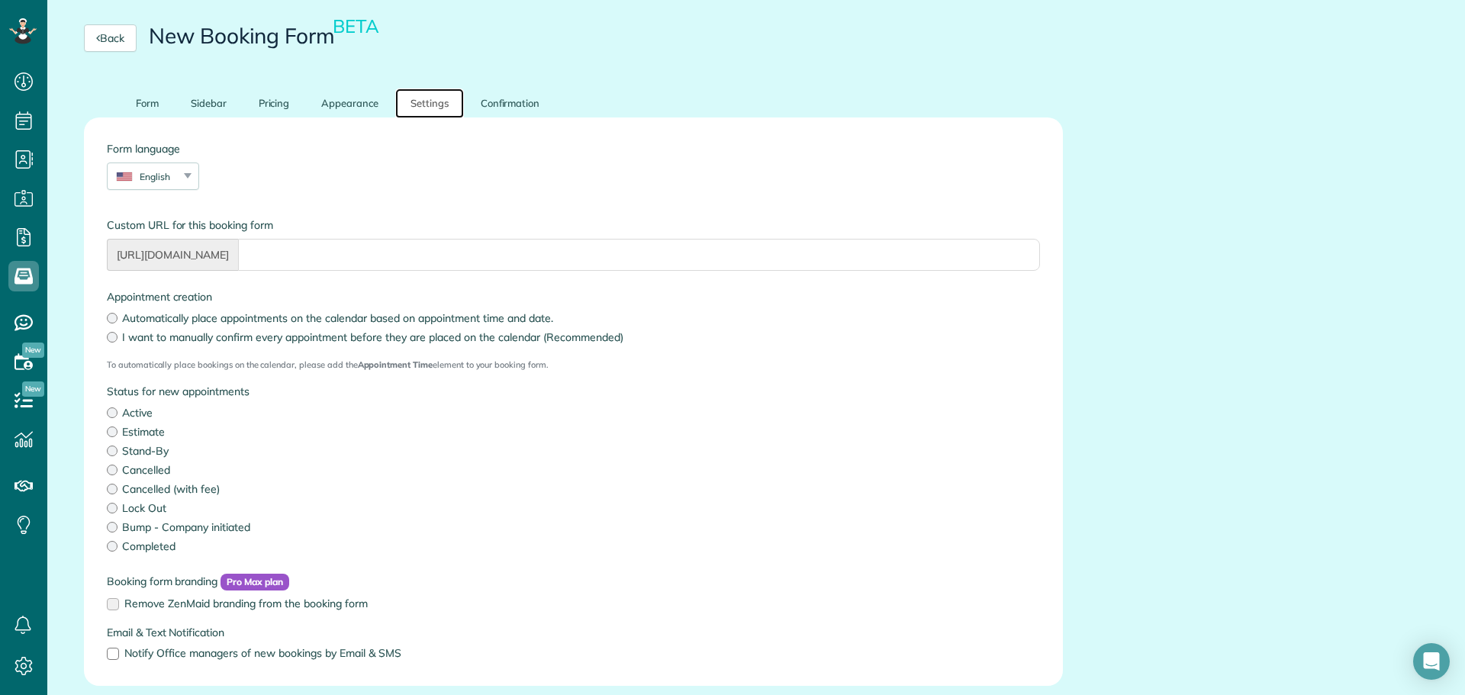
scroll to position [153, 0]
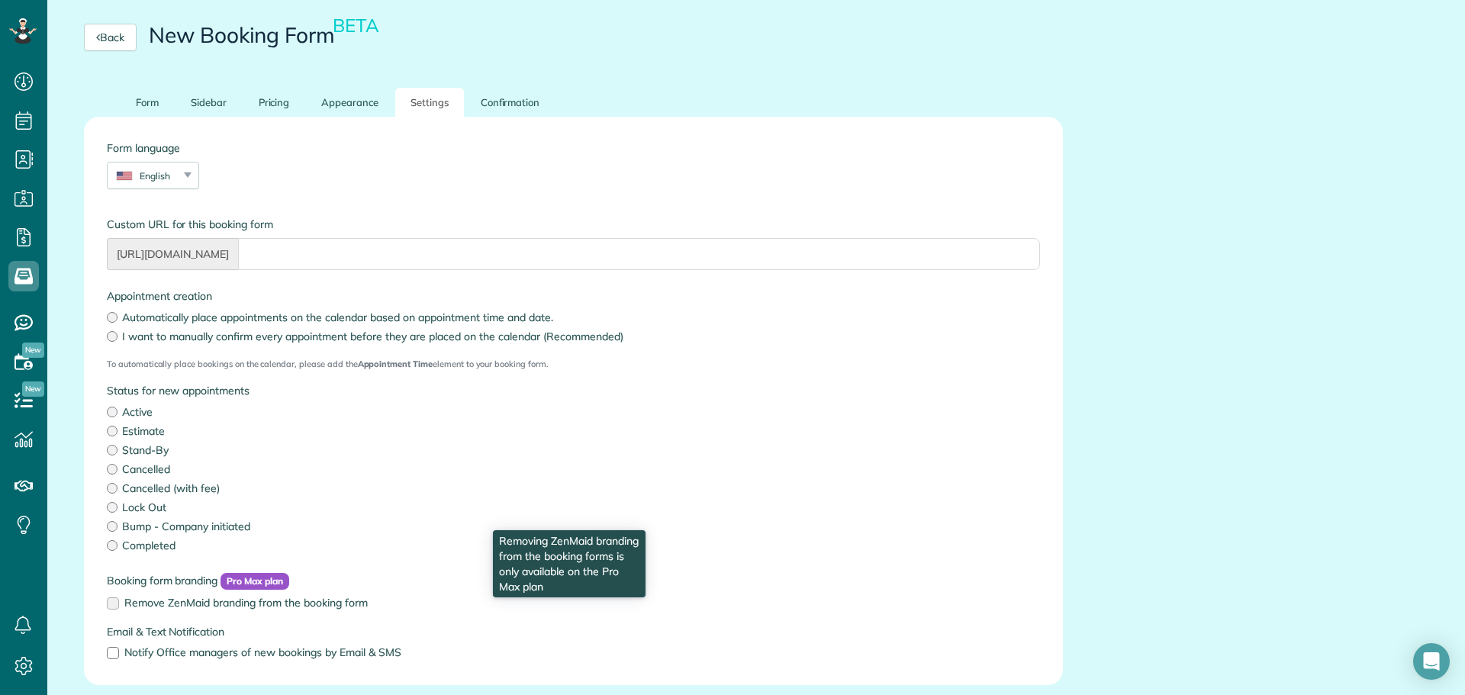
click at [116, 606] on label "Remove ZenMaid branding from the booking form" at bounding box center [573, 603] width 933 height 11
click at [114, 606] on label "Remove ZenMaid branding from the booking form" at bounding box center [573, 603] width 933 height 11
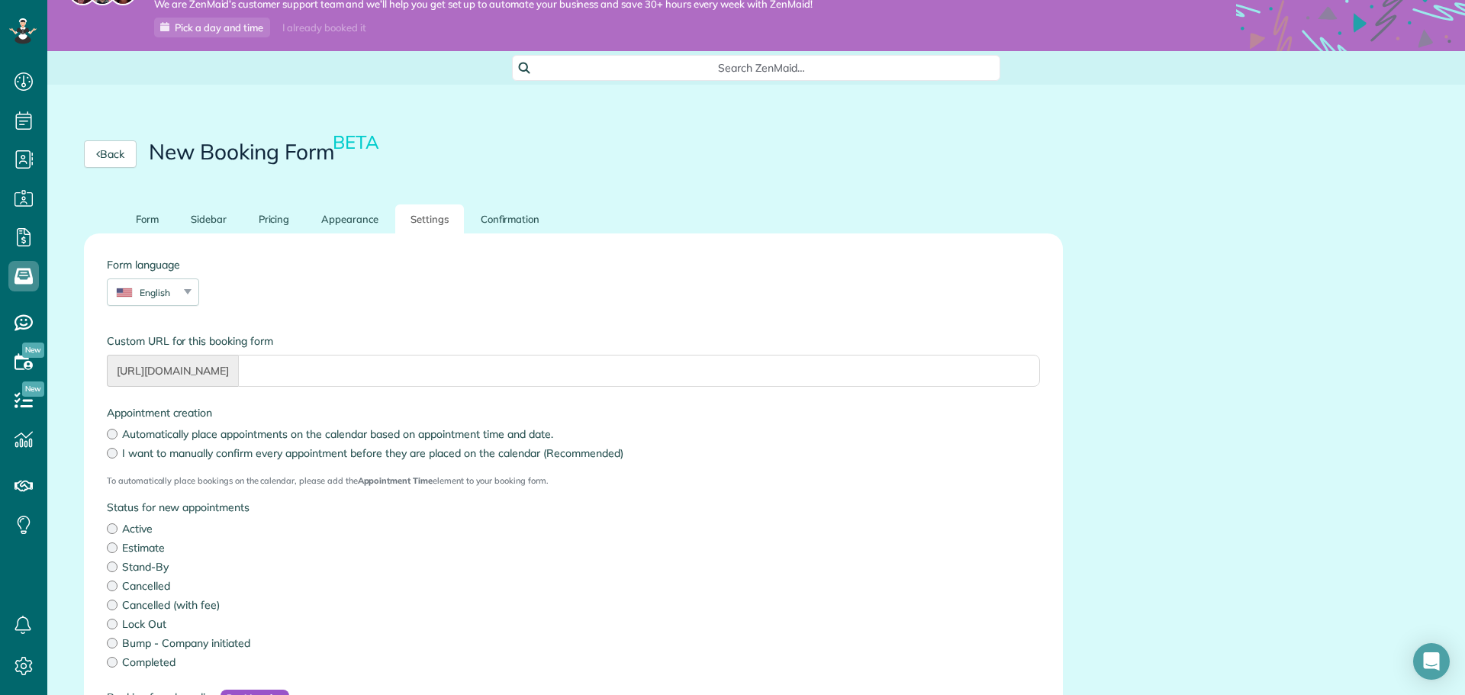
scroll to position [0, 0]
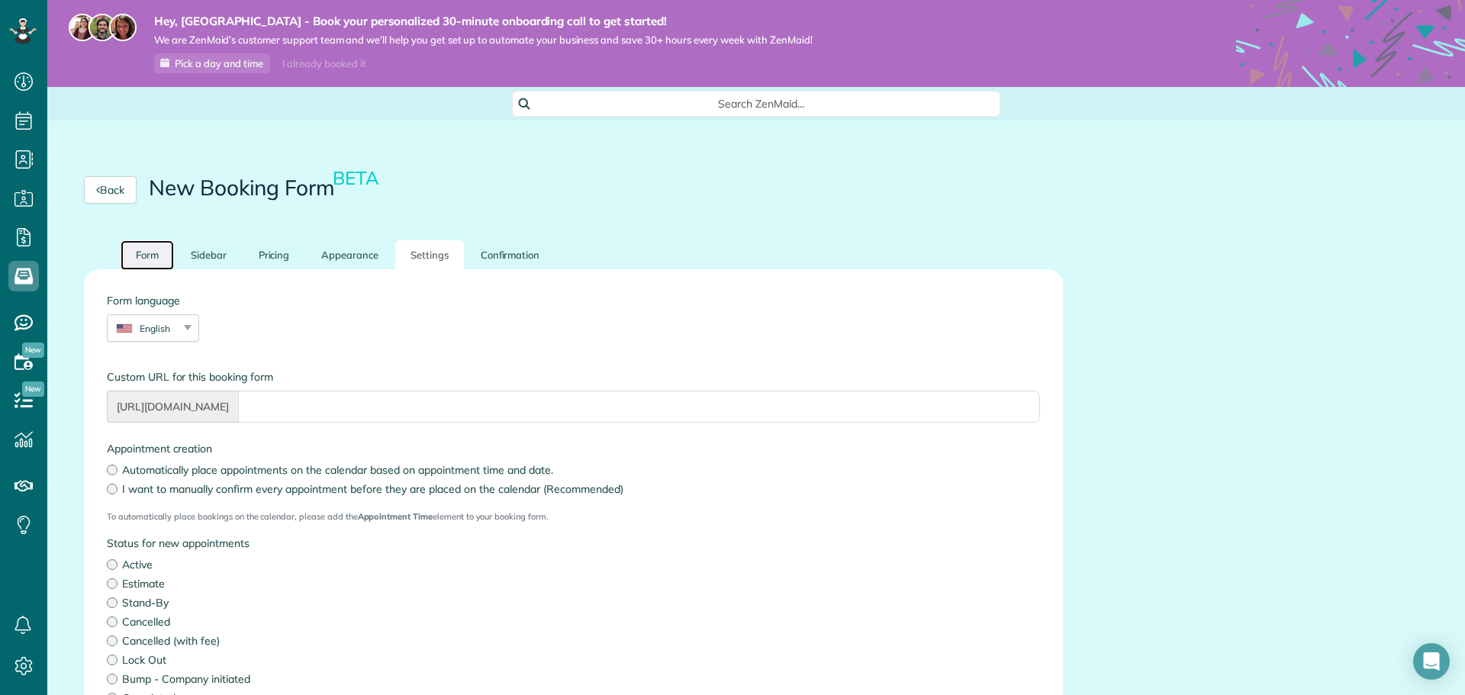
click at [161, 256] on link "Form" at bounding box center [147, 255] width 53 height 30
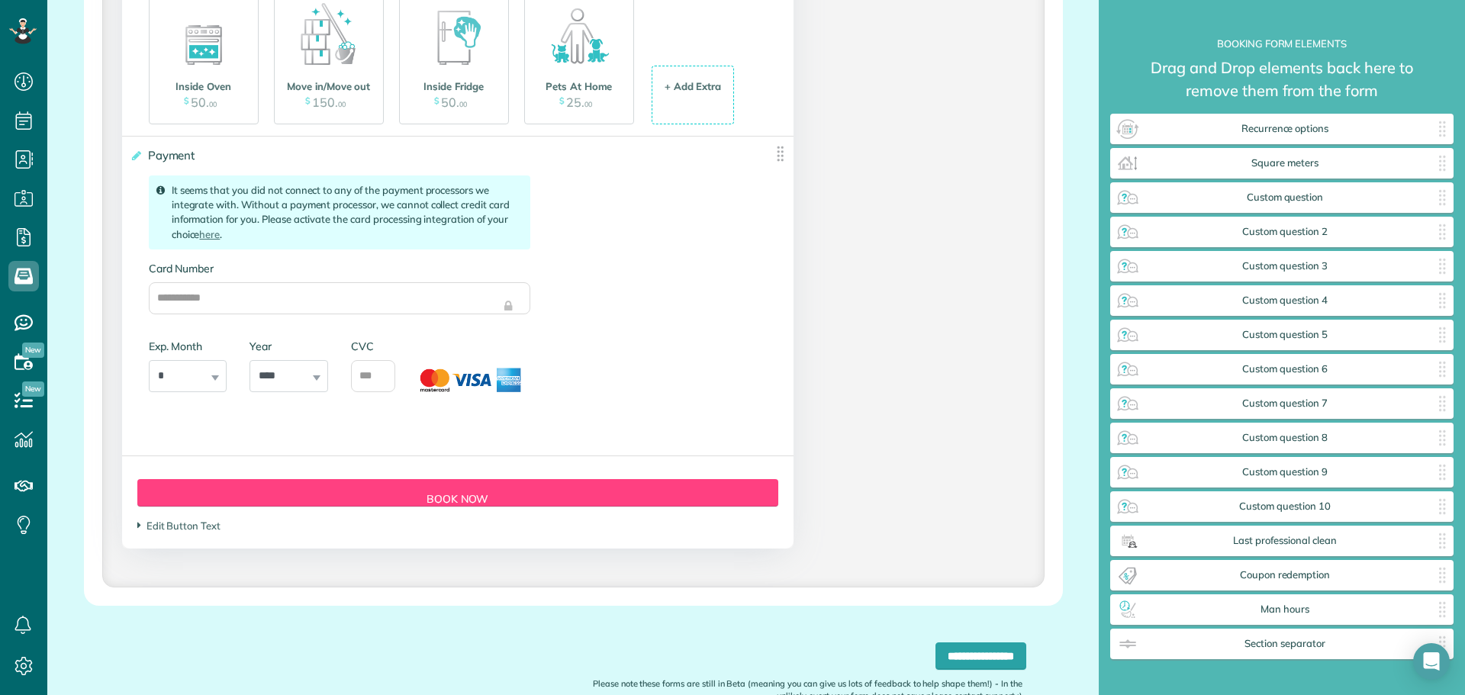
scroll to position [2471, 0]
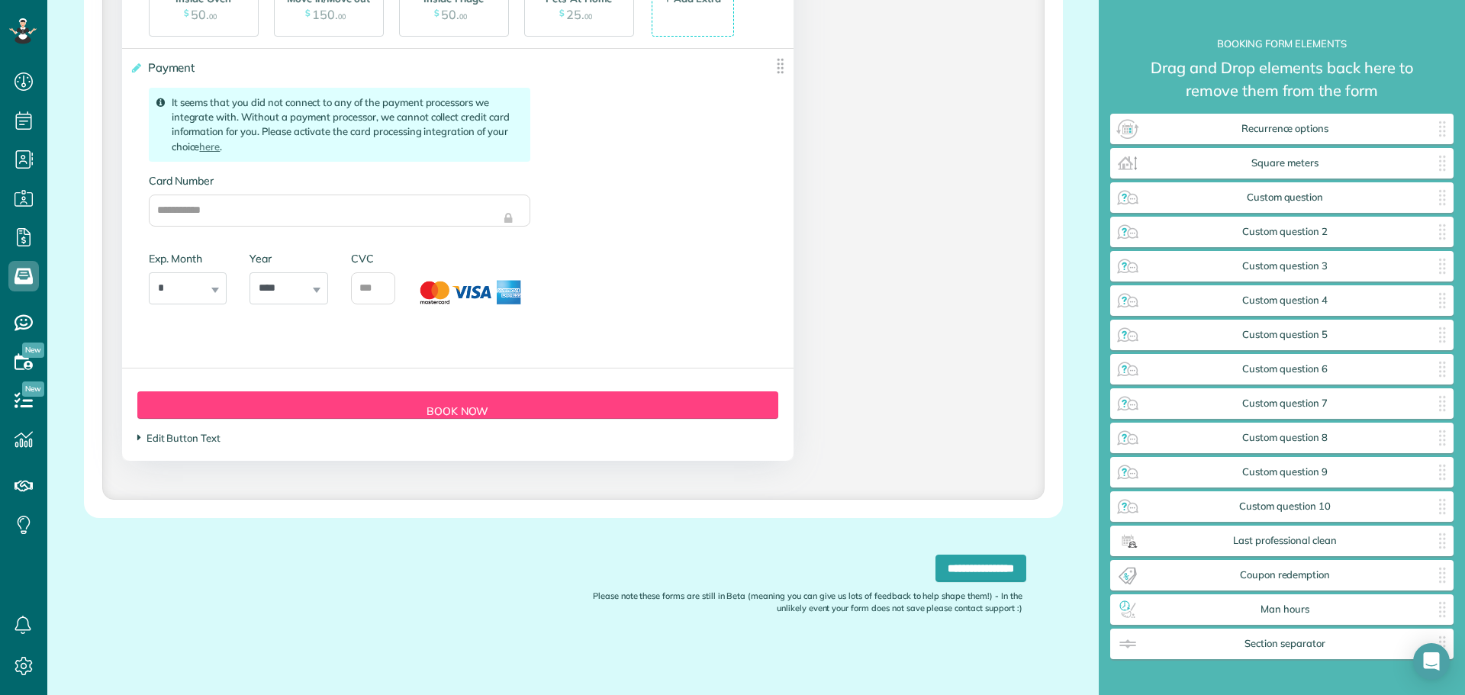
click at [164, 440] on span "Edit Button Text" at bounding box center [178, 438] width 83 height 12
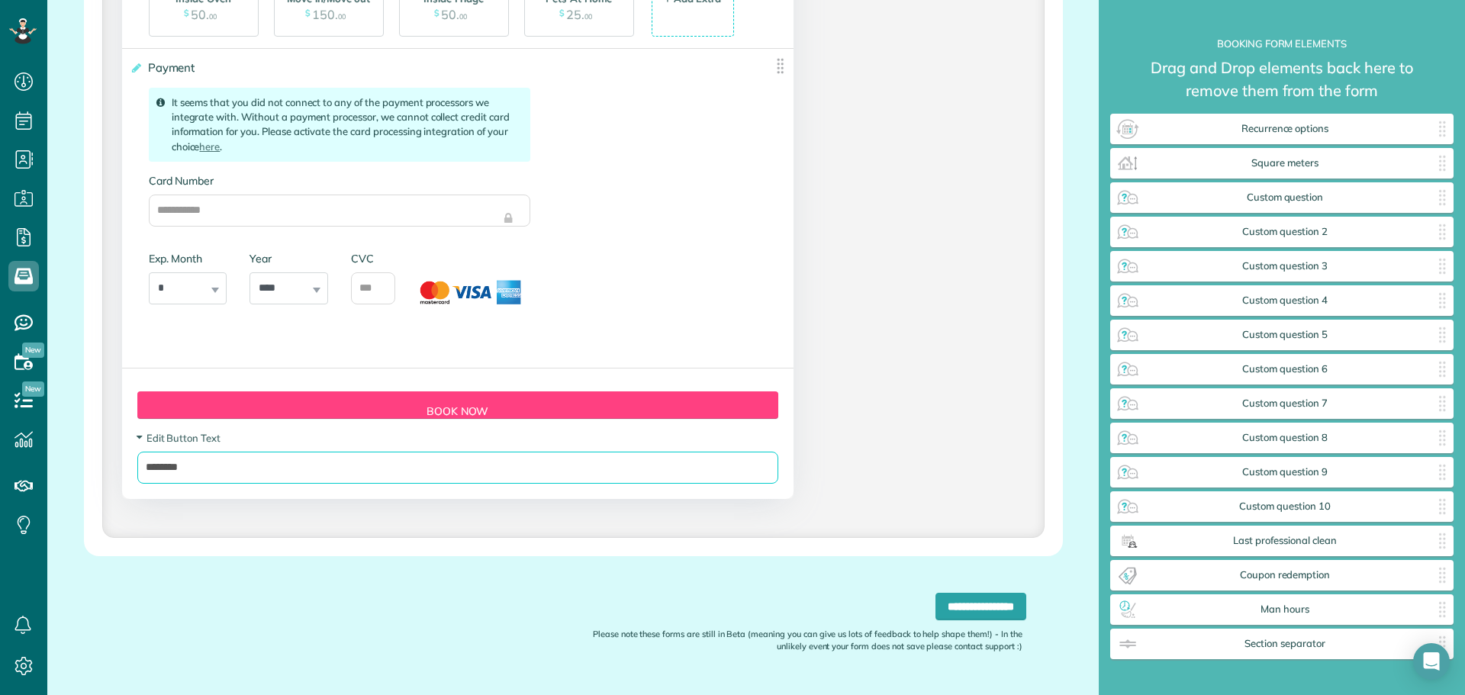
click at [211, 472] on input "********" at bounding box center [457, 468] width 641 height 32
click at [176, 443] on span "Edit Button Text" at bounding box center [178, 438] width 83 height 12
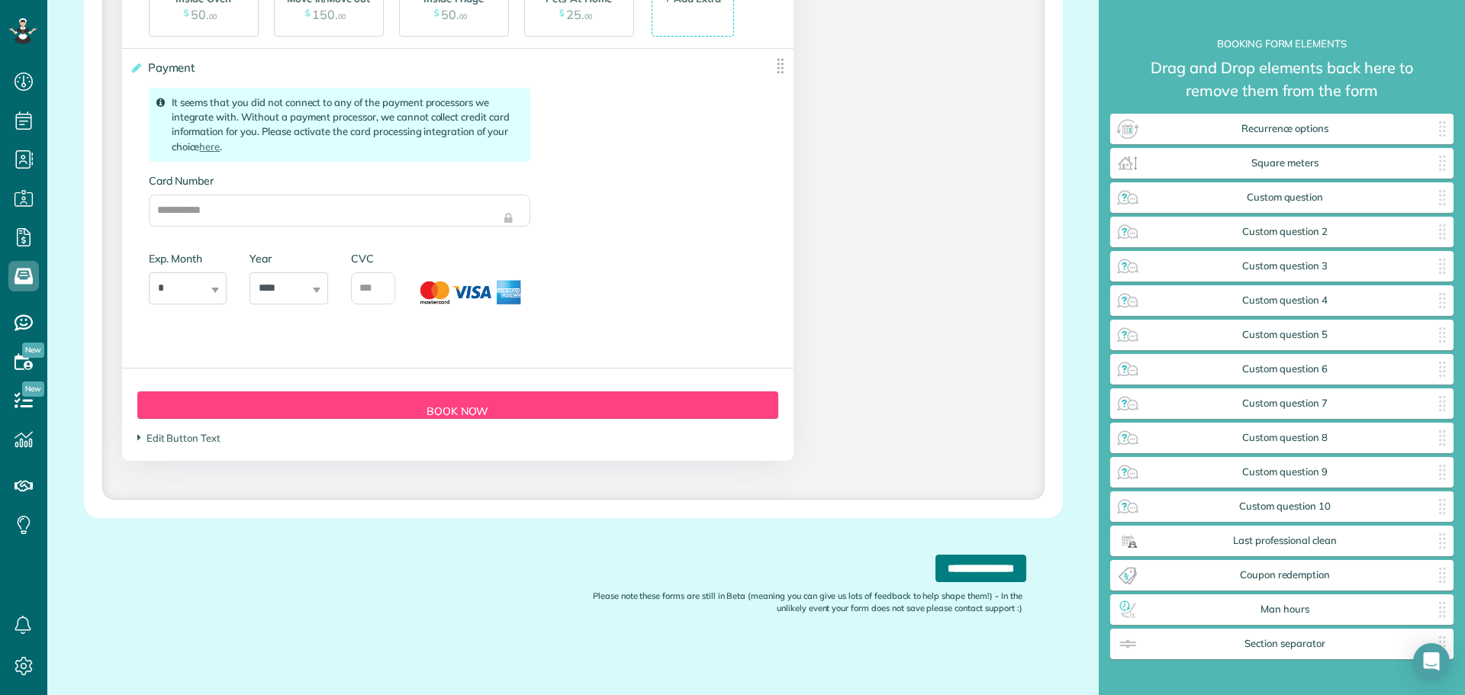
click at [967, 563] on input "**********" at bounding box center [981, 568] width 91 height 27
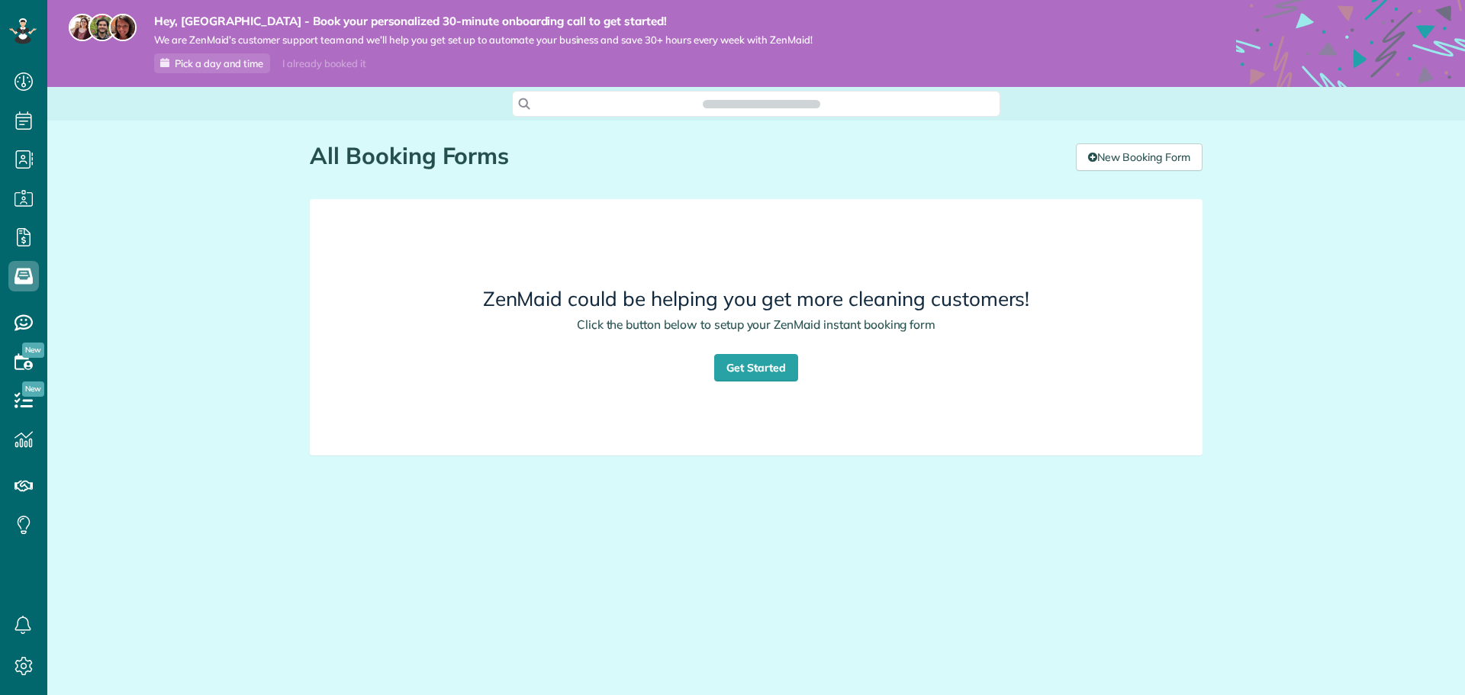
scroll to position [7, 7]
click at [742, 359] on link "Get Started" at bounding box center [756, 367] width 84 height 27
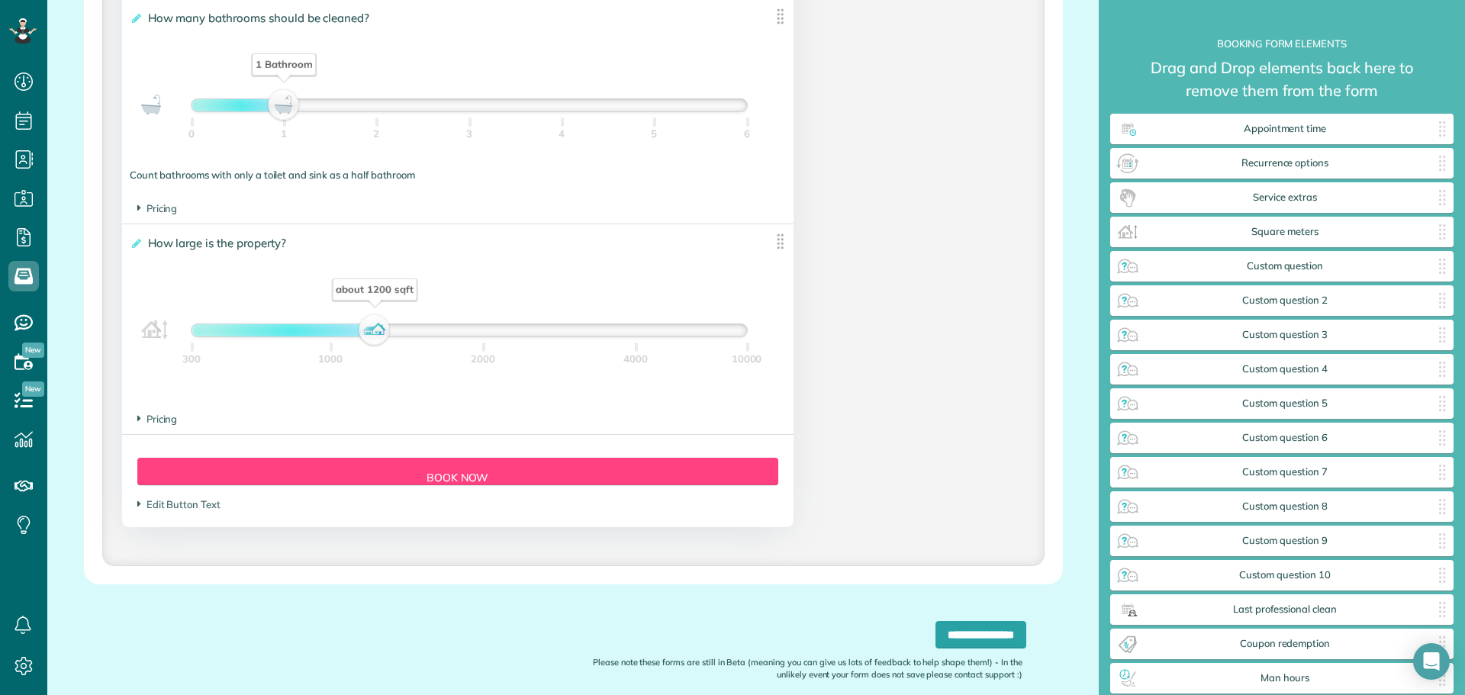
scroll to position [1301, 0]
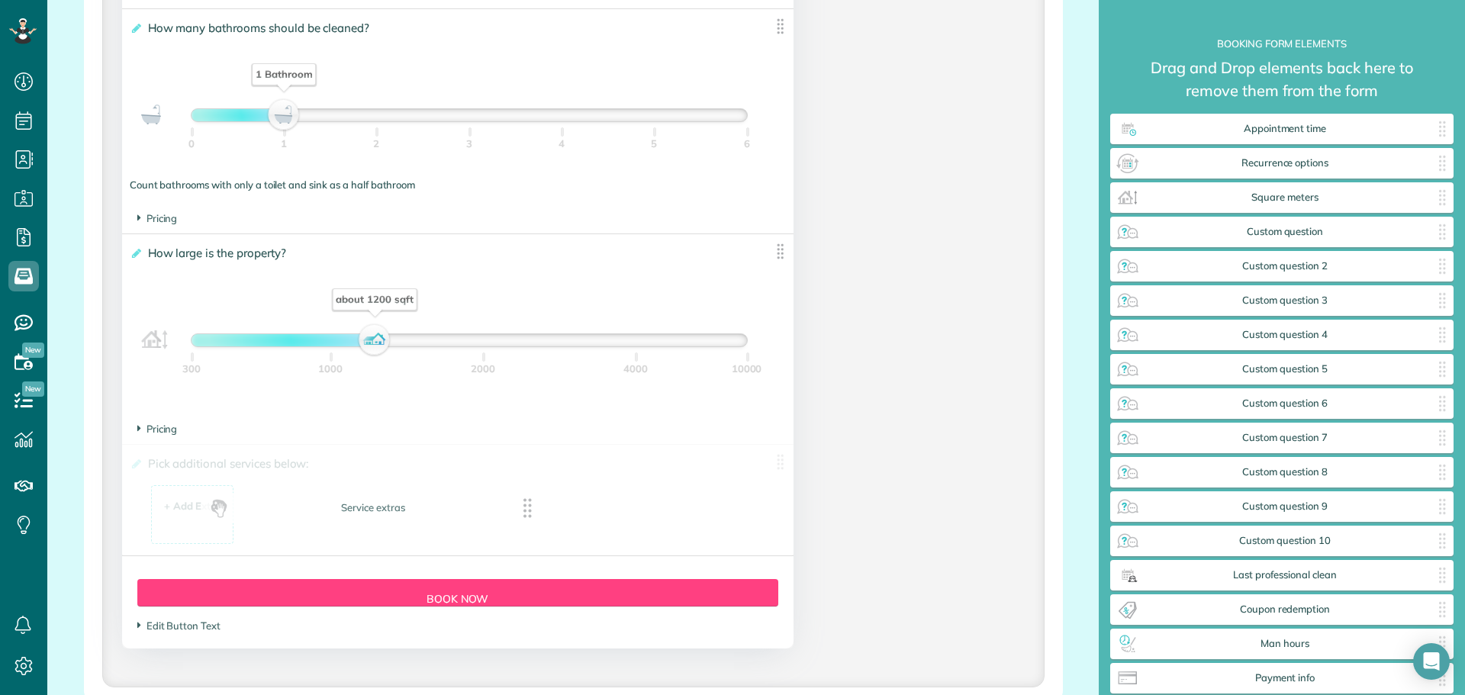
drag, startPoint x: 1297, startPoint y: 200, endPoint x: 387, endPoint y: 511, distance: 961.4
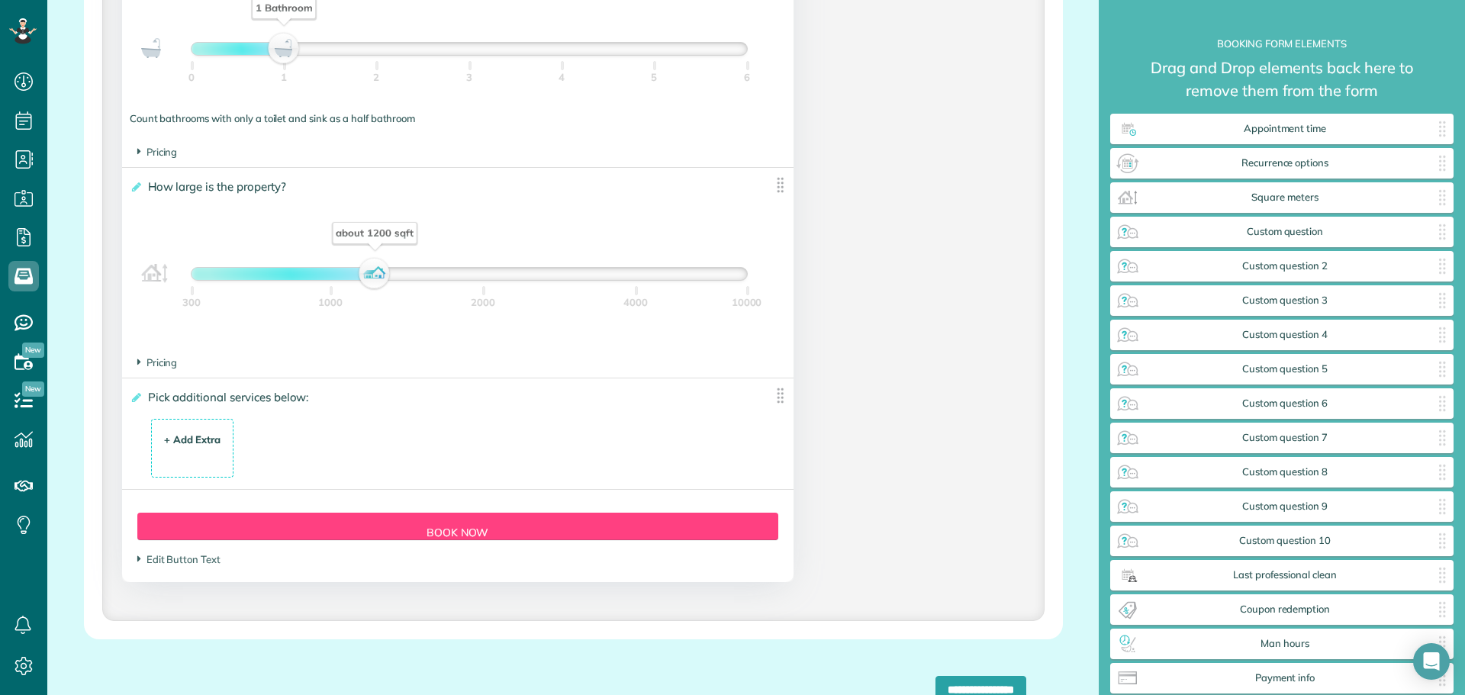
scroll to position [1377, 0]
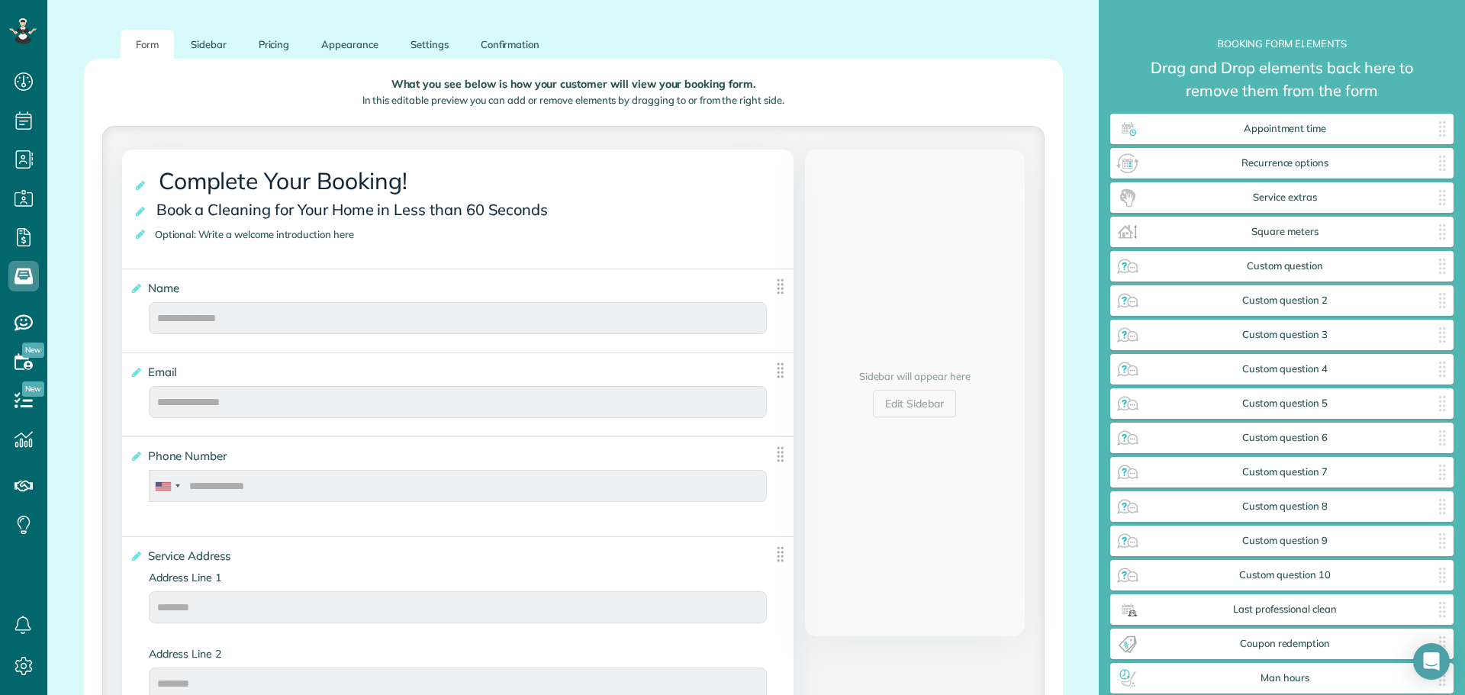
scroll to position [382, 0]
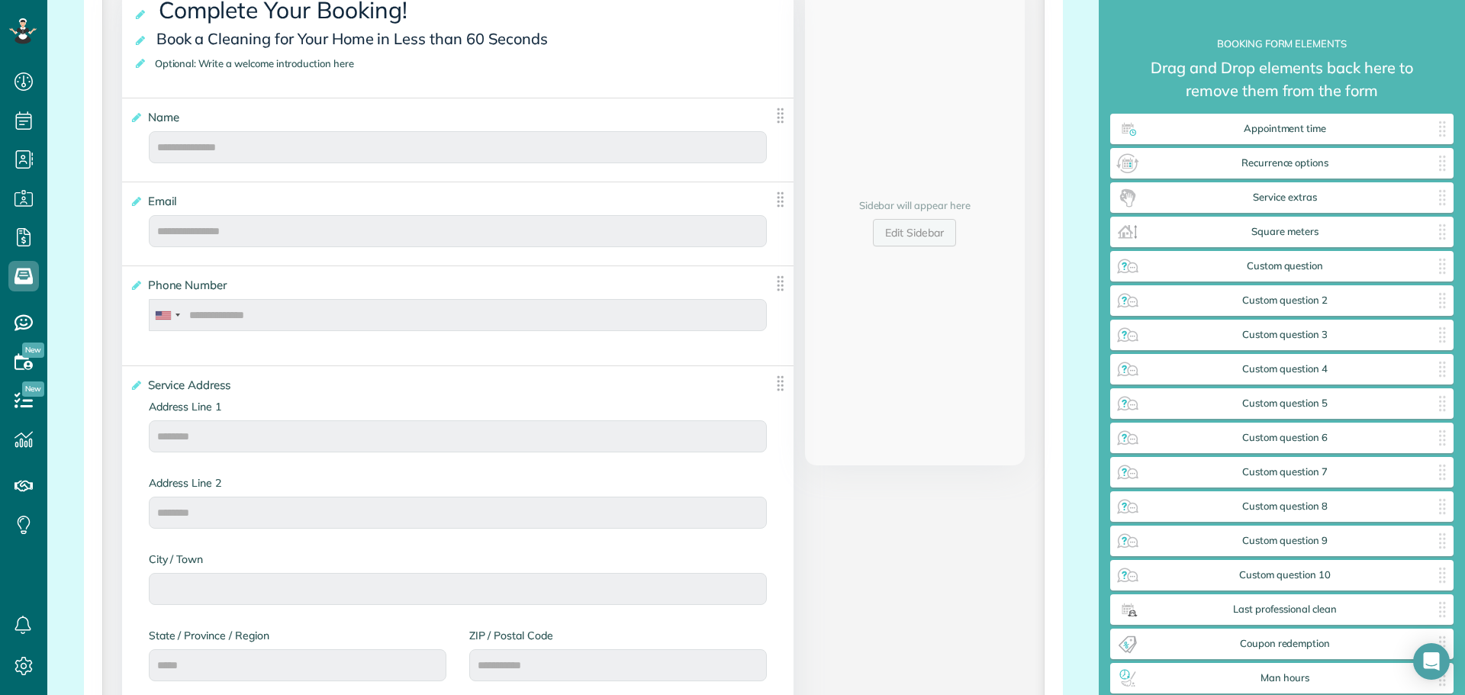
click at [915, 227] on link "Edit Sidebar" at bounding box center [914, 232] width 83 height 27
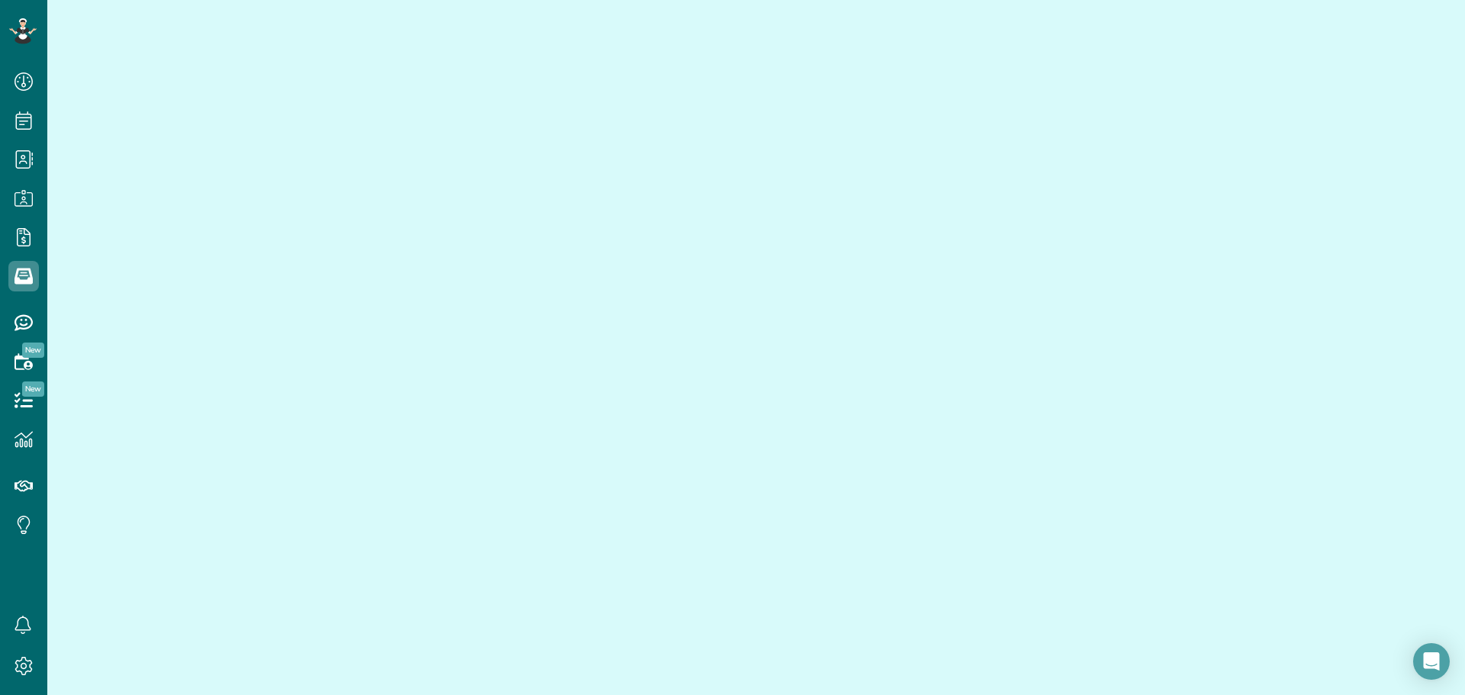
scroll to position [44, 0]
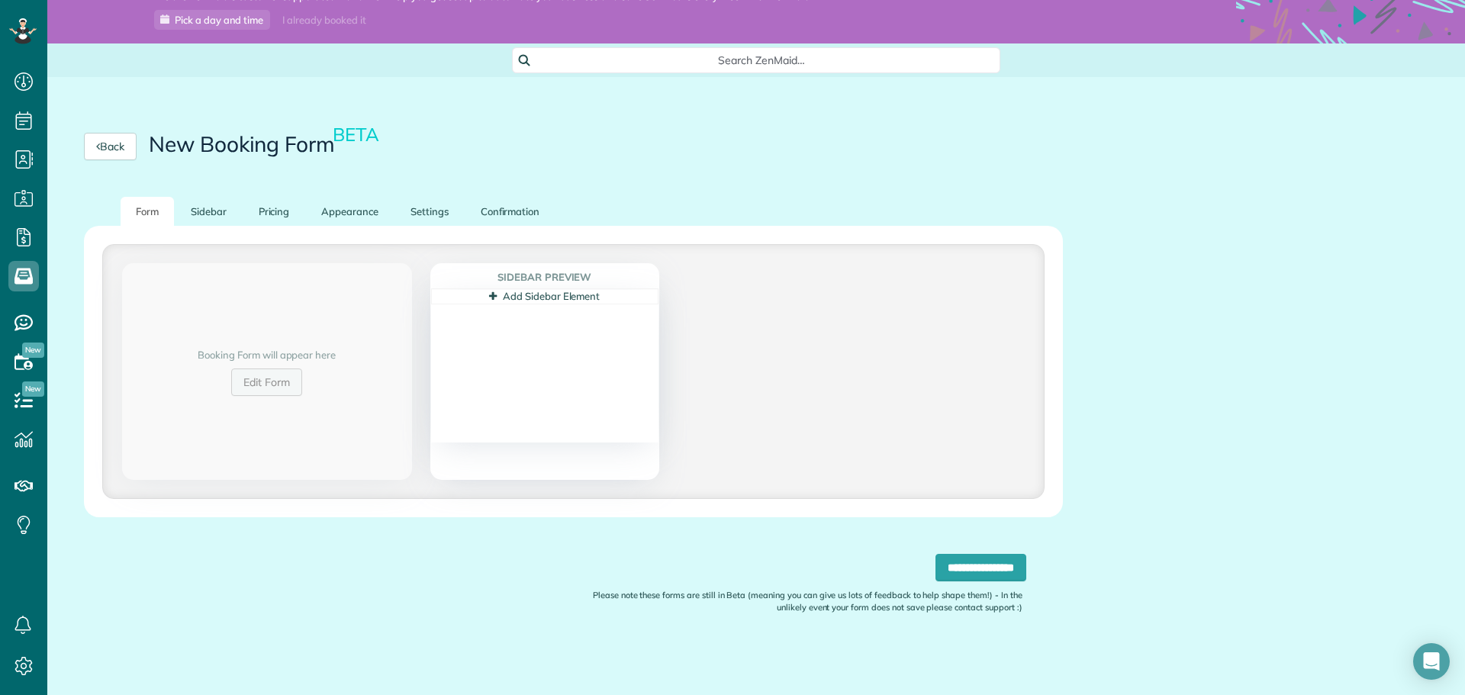
click at [276, 380] on link "Edit Form" at bounding box center [266, 382] width 71 height 27
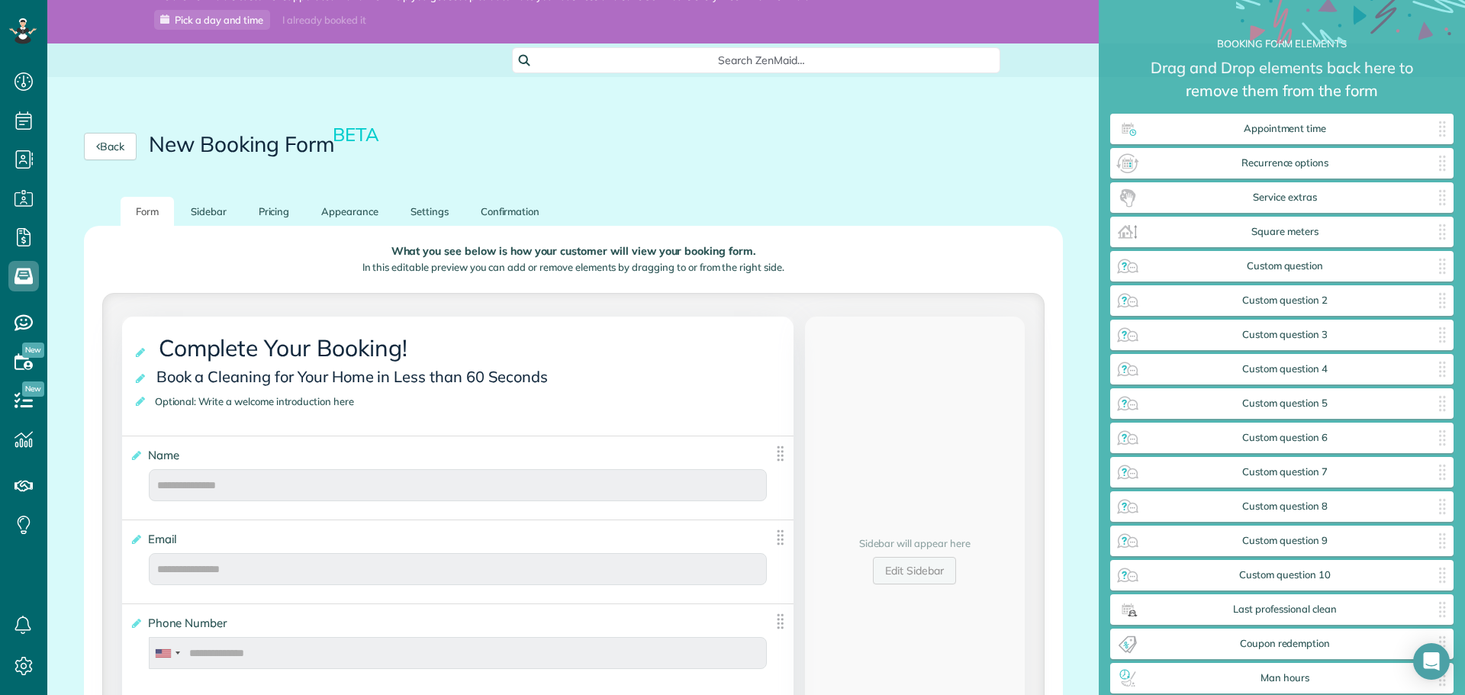
click at [898, 572] on link "Edit Sidebar" at bounding box center [914, 570] width 83 height 27
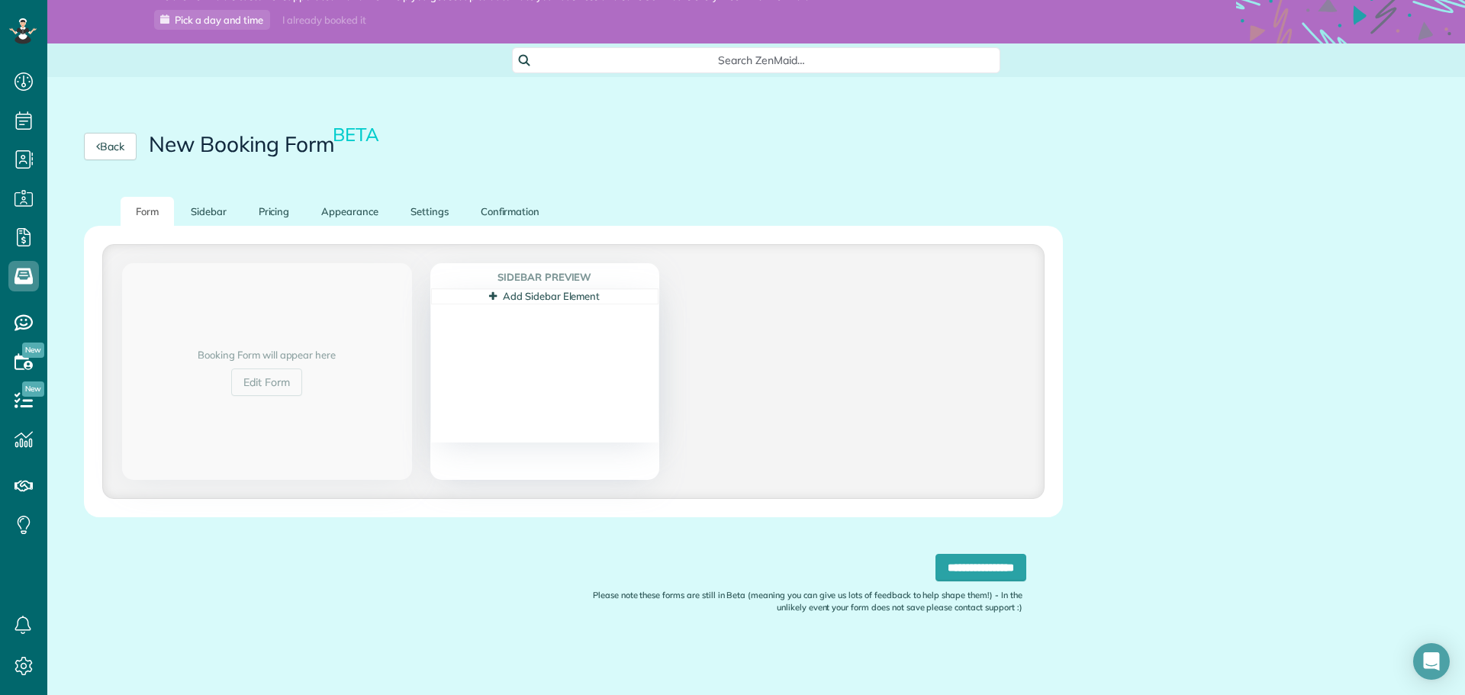
click at [533, 299] on link "Add Sidebar Element" at bounding box center [544, 296] width 111 height 12
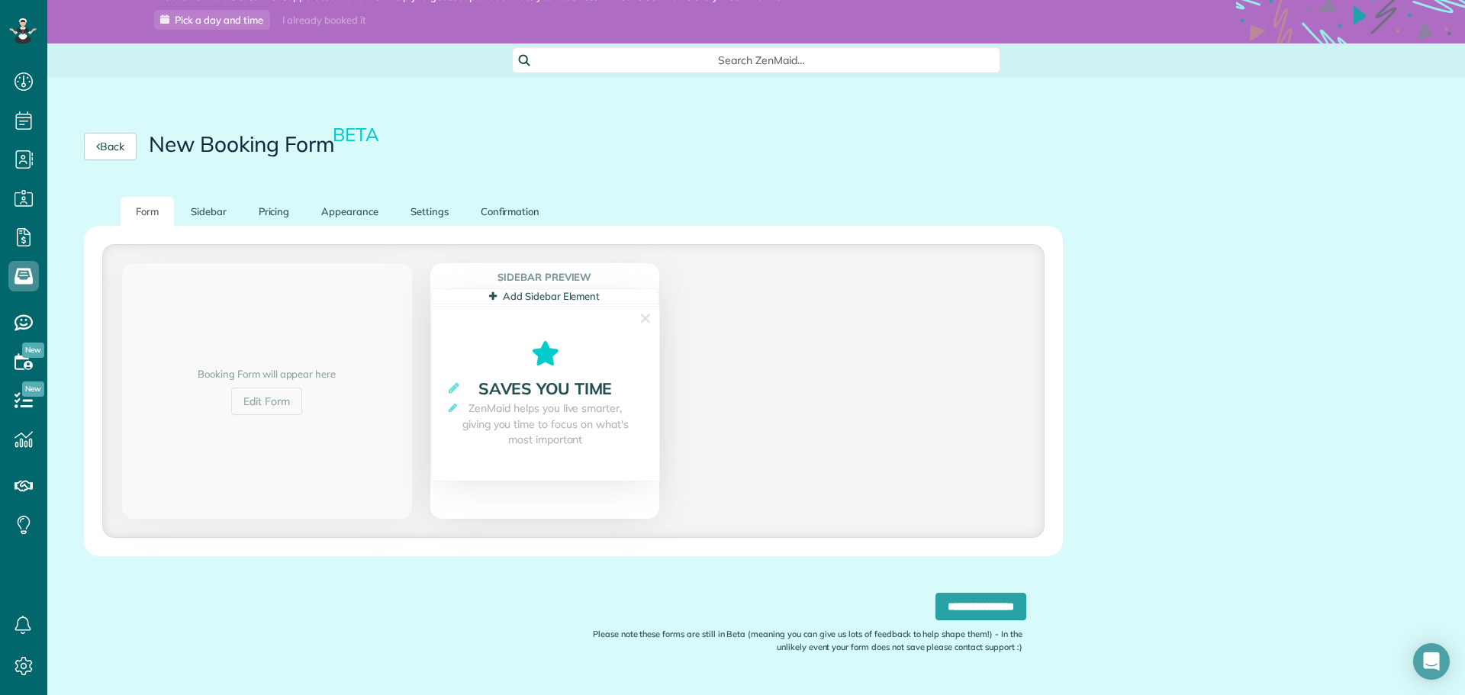
click at [538, 423] on span "ZenMaid helps you live smarter, giving you time to focus on what's most importa…" at bounding box center [545, 424] width 197 height 47
click at [575, 297] on link "Add Sidebar Element" at bounding box center [544, 296] width 111 height 12
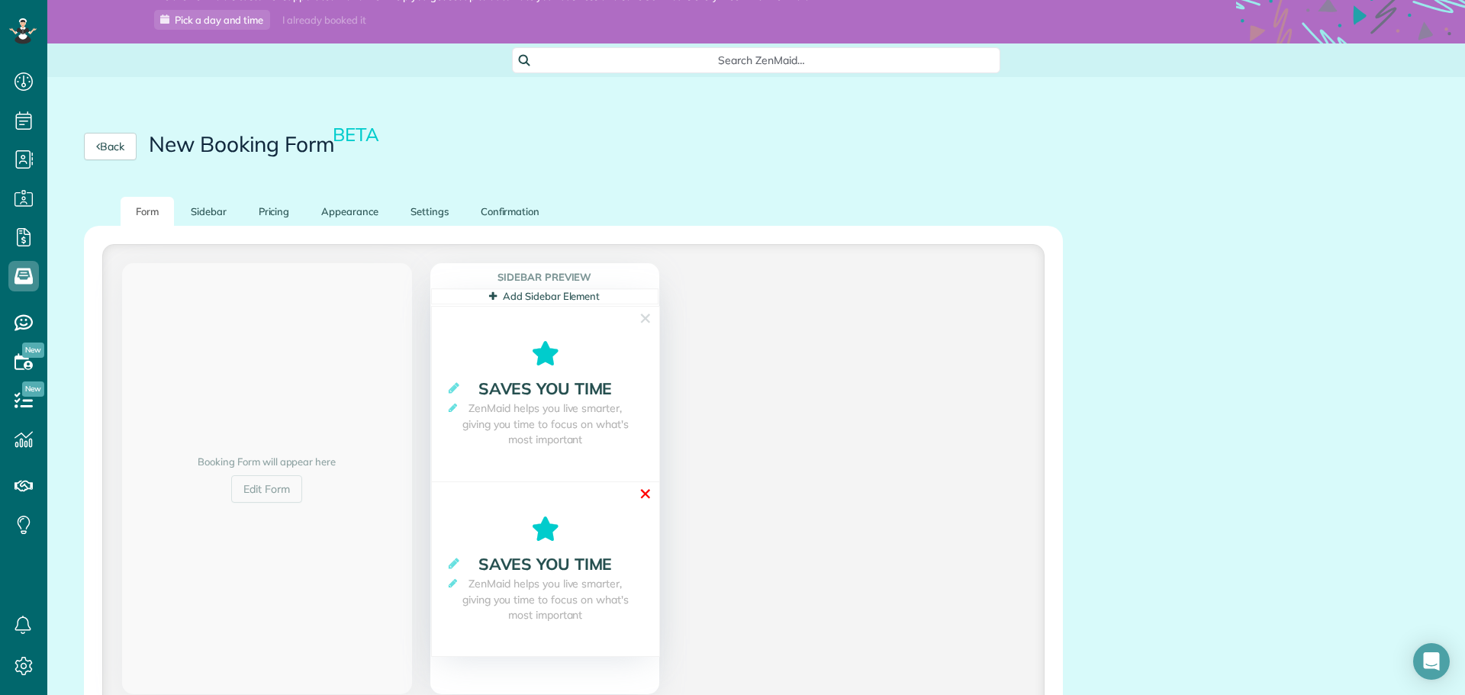
click at [650, 492] on link "✕" at bounding box center [646, 494] width 14 height 24
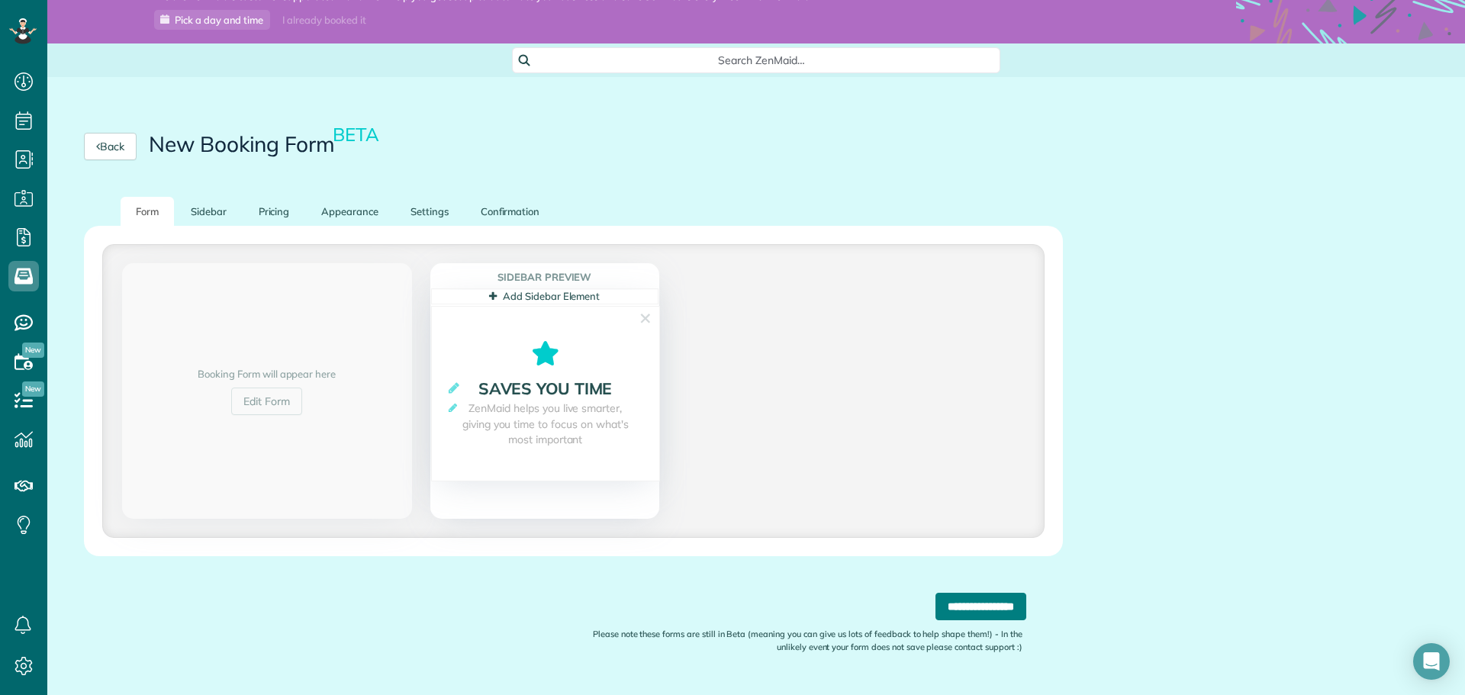
click at [962, 611] on input "**********" at bounding box center [981, 606] width 91 height 27
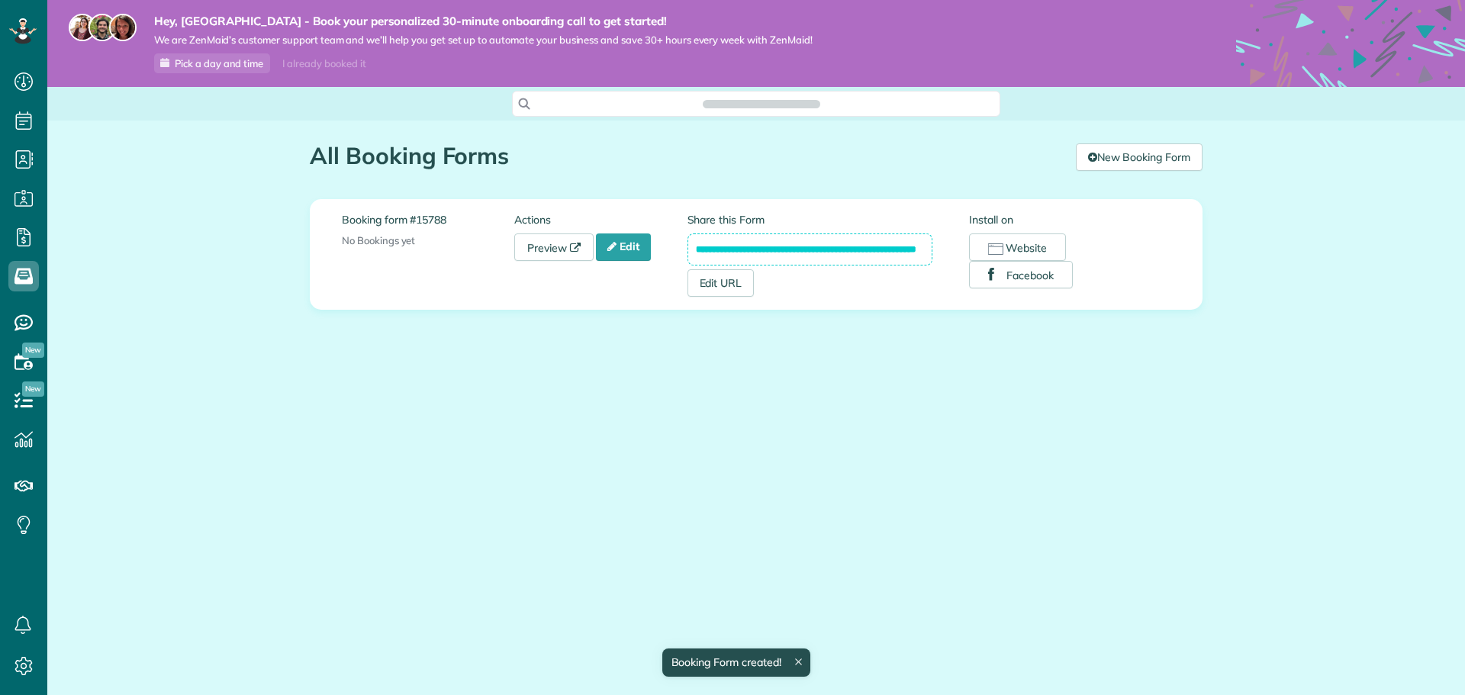
scroll to position [7, 7]
click at [1026, 250] on button "Website" at bounding box center [1017, 247] width 97 height 27
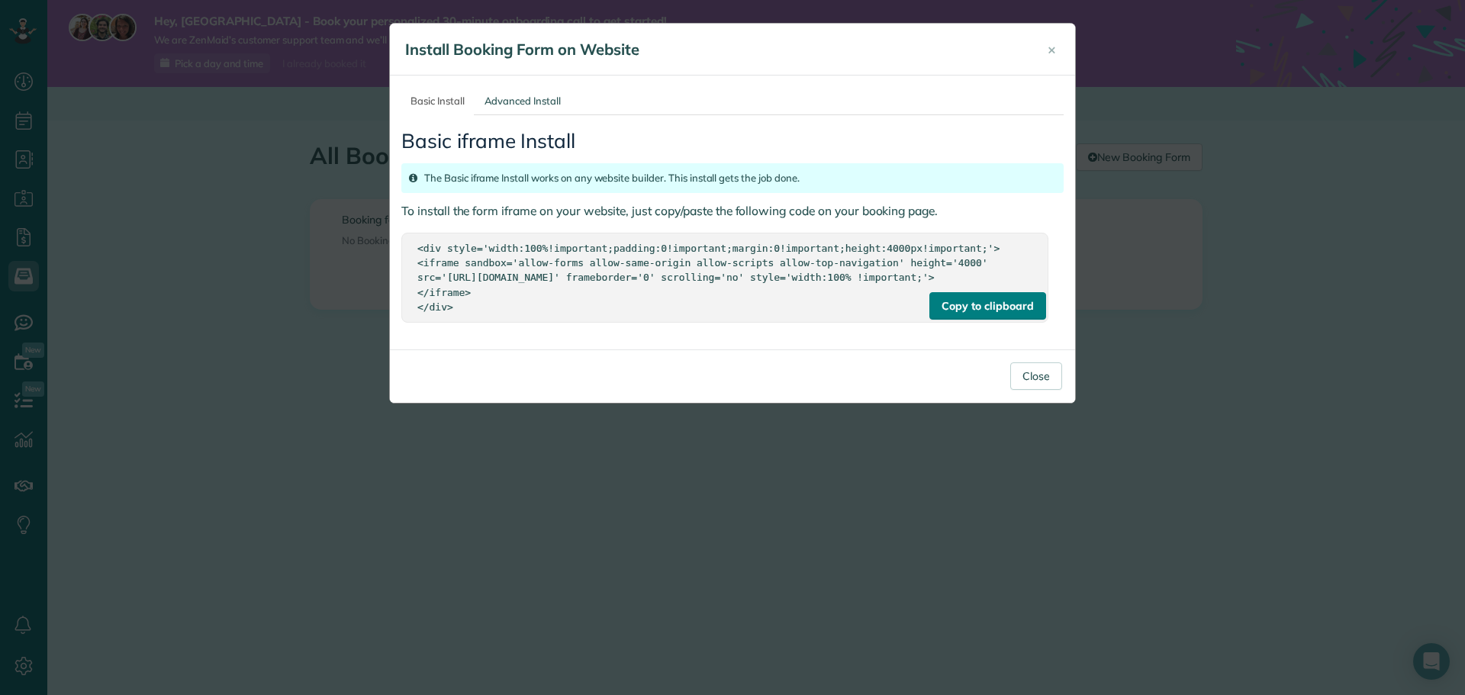
click at [976, 320] on div "Copy to clipboard" at bounding box center [988, 305] width 116 height 27
click at [1047, 48] on button "×" at bounding box center [1052, 49] width 31 height 37
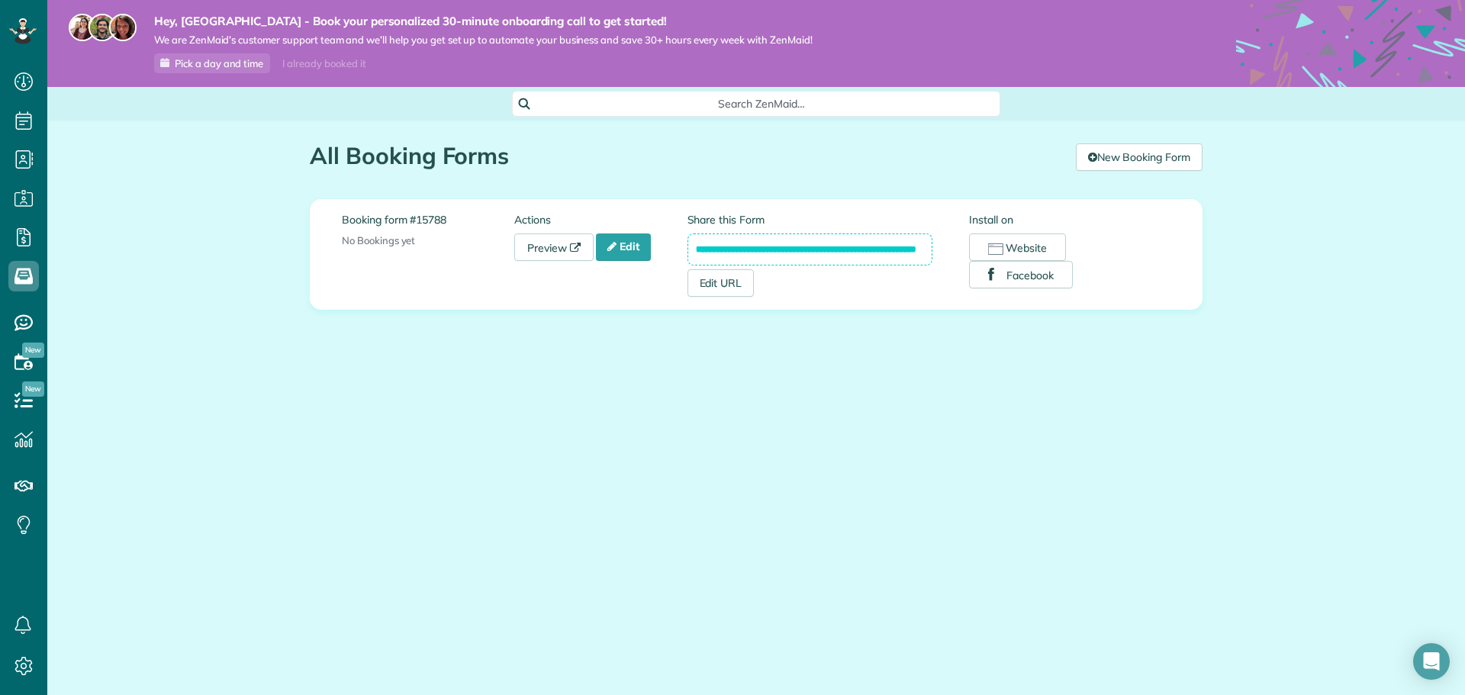
click at [320, 63] on div "I already booked it" at bounding box center [324, 63] width 102 height 19
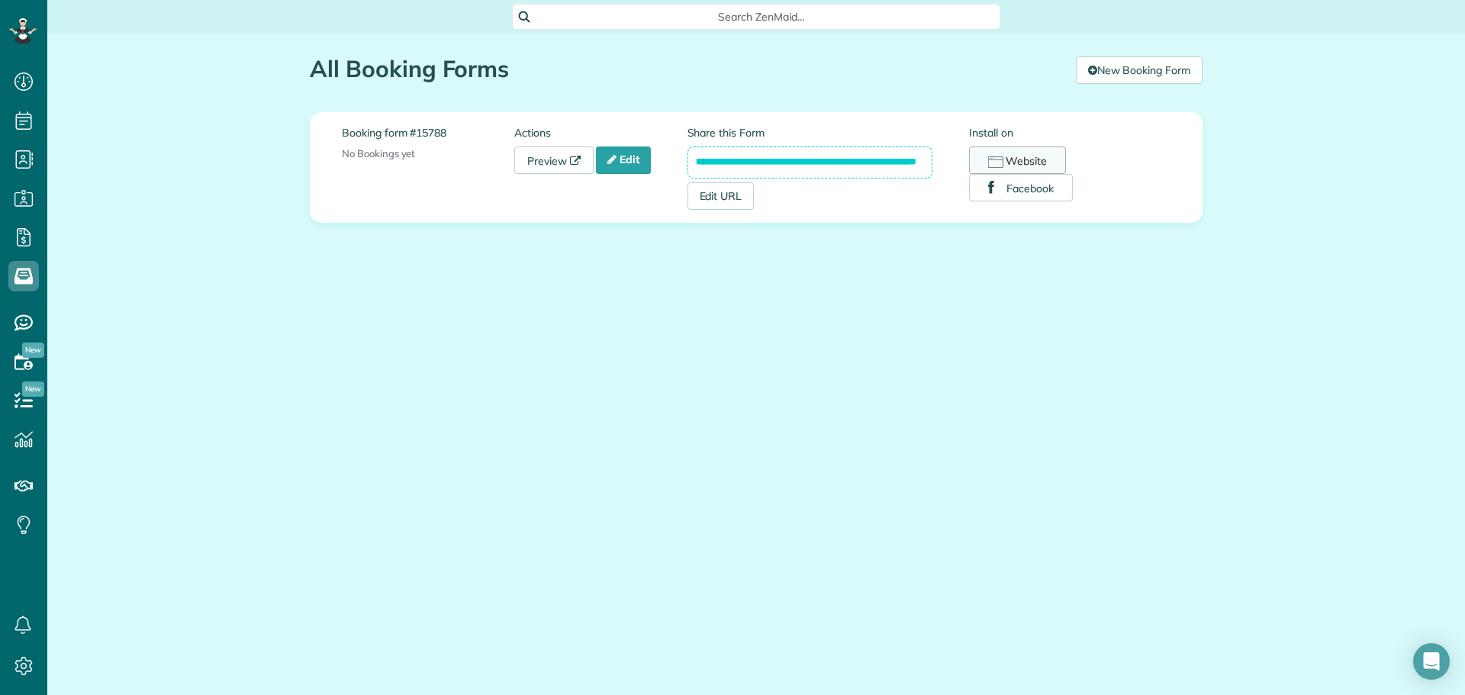
click at [998, 161] on icon "button" at bounding box center [995, 161] width 15 height 11
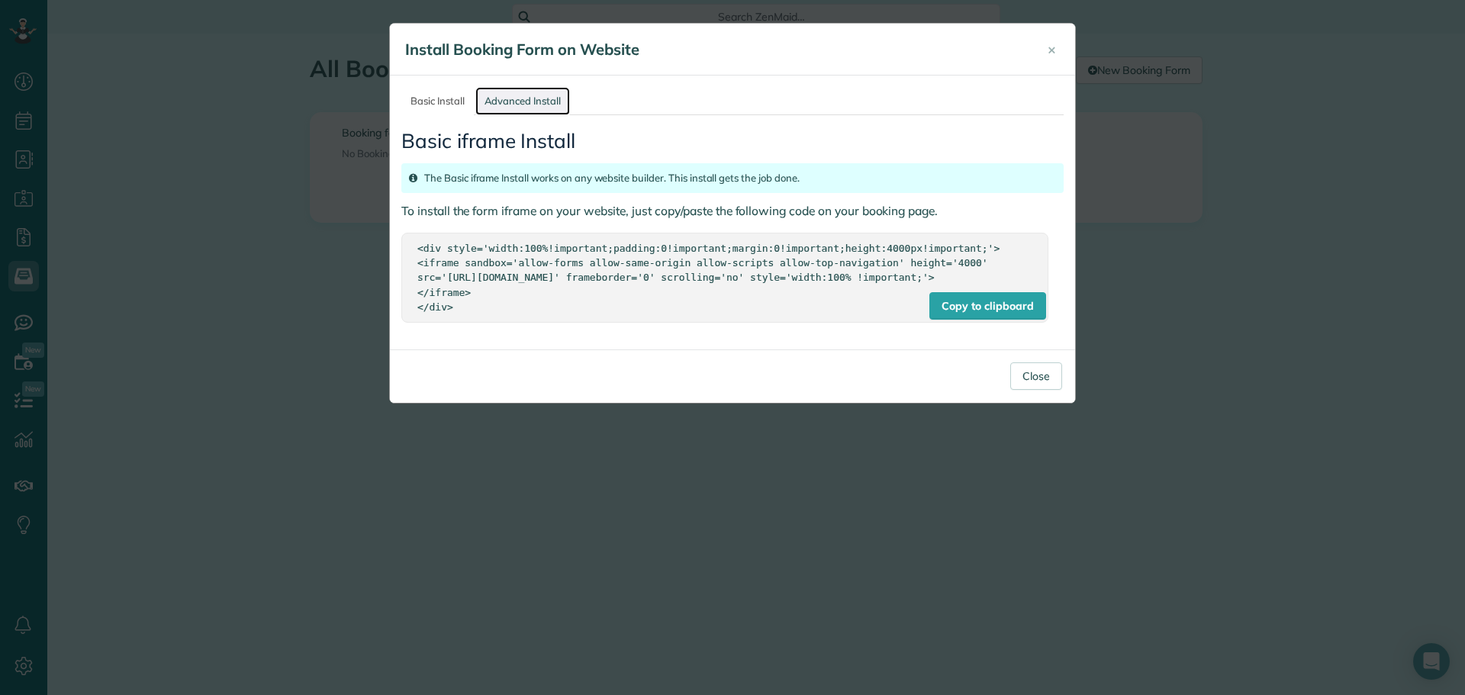
click at [521, 104] on link "Advanced Install" at bounding box center [523, 101] width 95 height 28
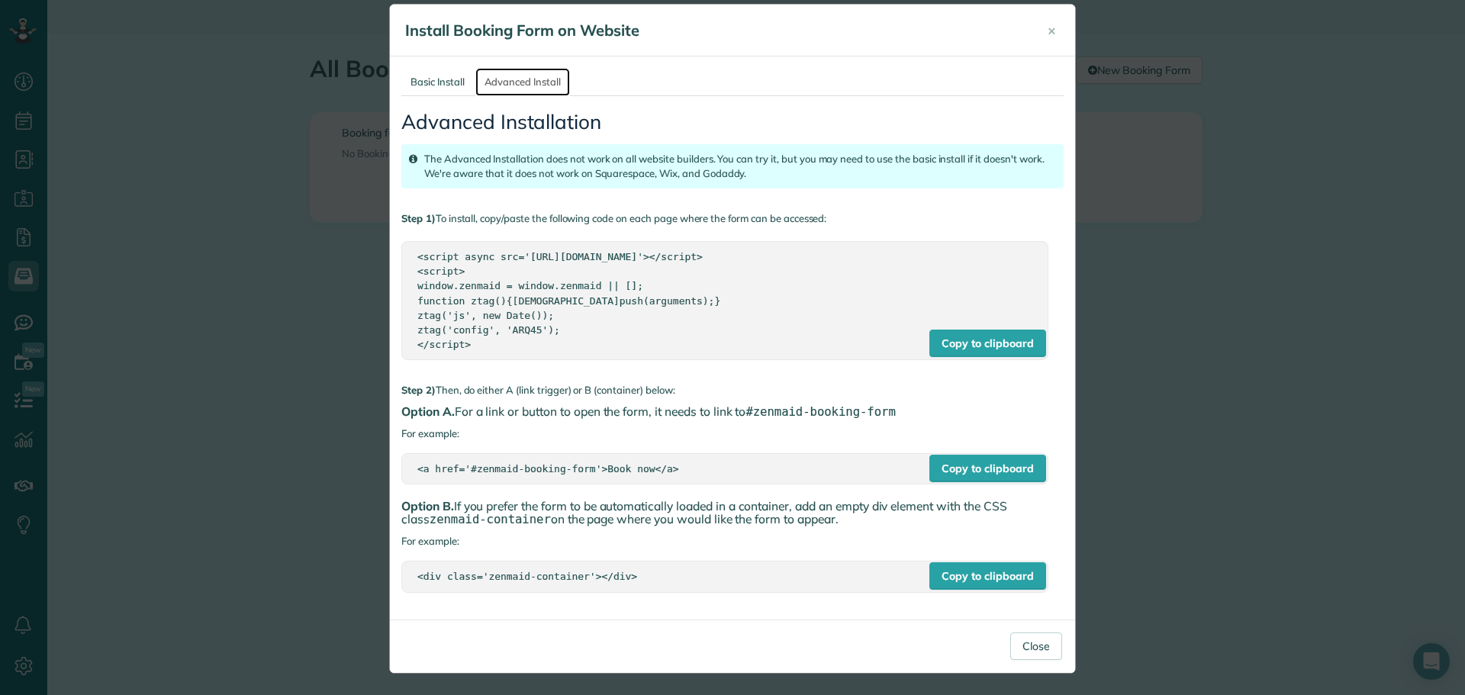
scroll to position [21, 0]
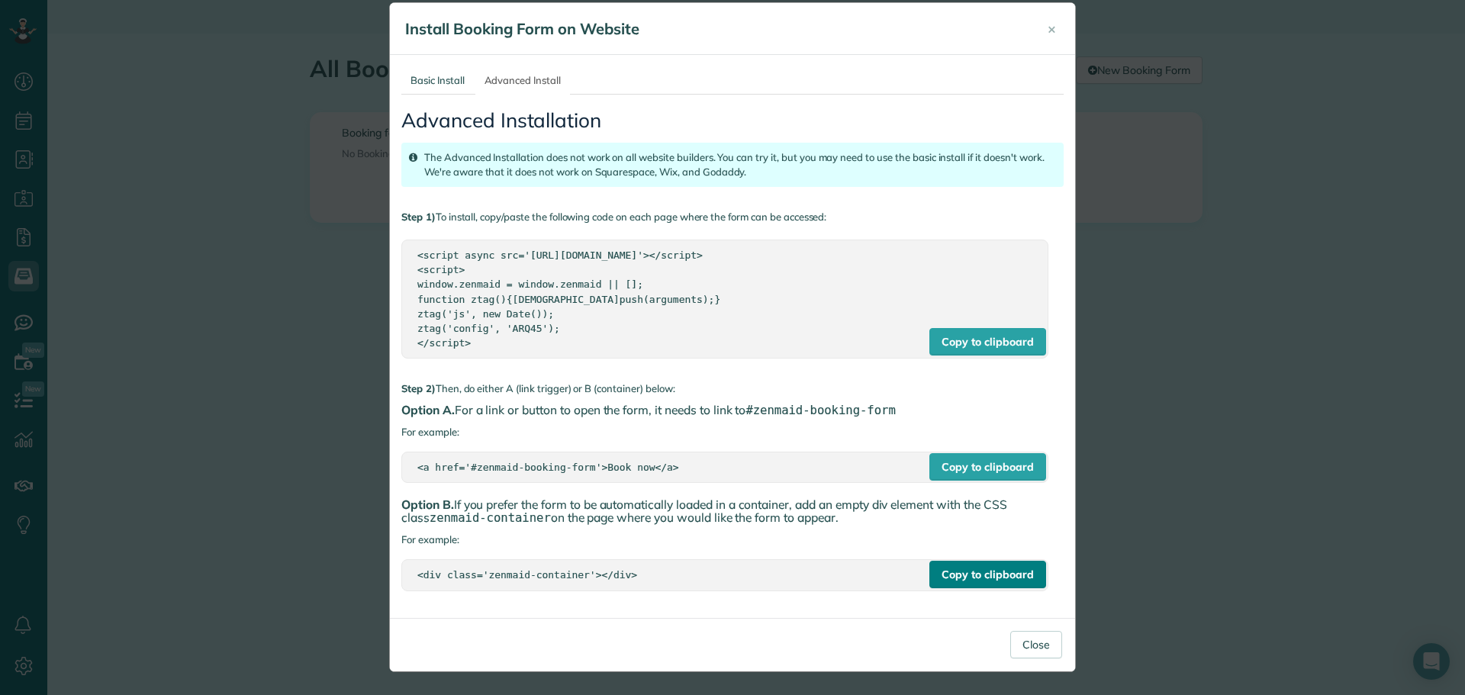
click at [1015, 579] on div "Copy to clipboard" at bounding box center [988, 574] width 116 height 27
click at [332, 24] on div "× Install Booking Form on Website Basic Install Advanced Install Basic iframe I…" at bounding box center [732, 347] width 1465 height 695
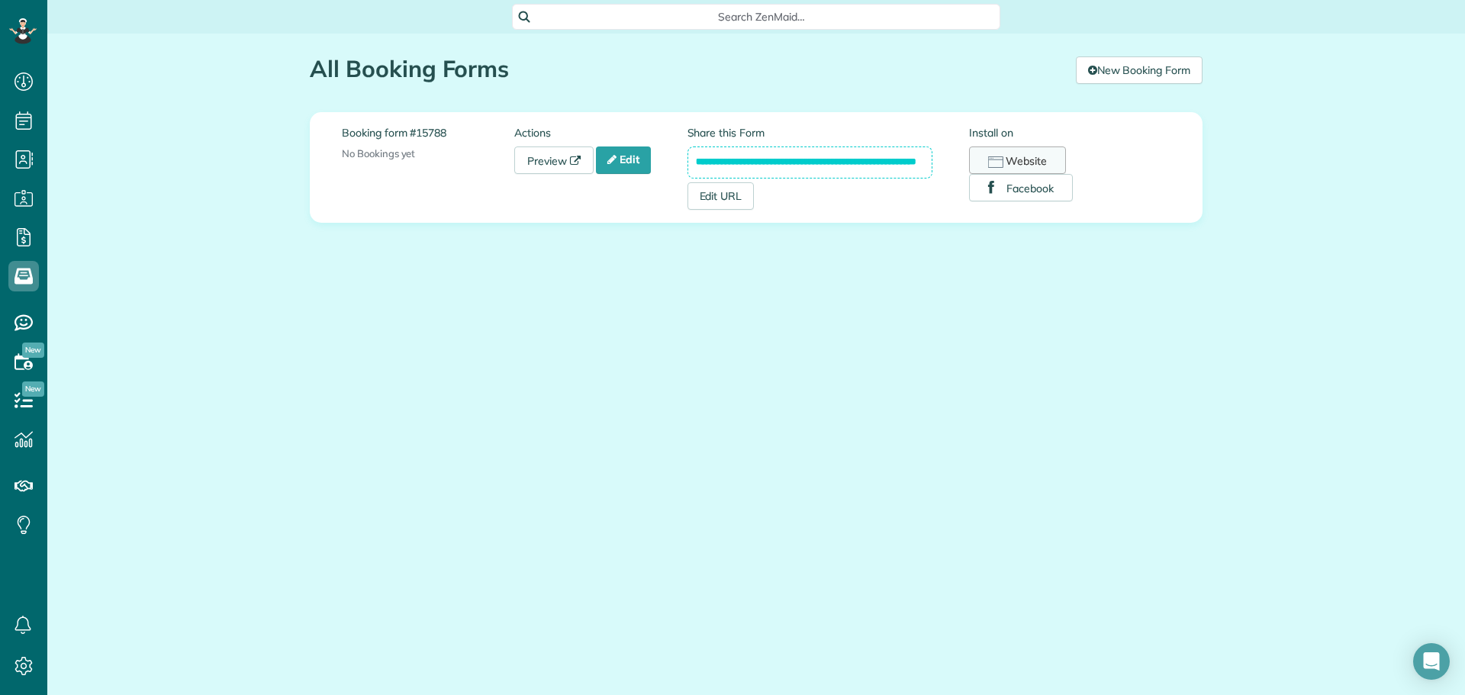
click at [1009, 161] on button "Website" at bounding box center [1017, 160] width 97 height 27
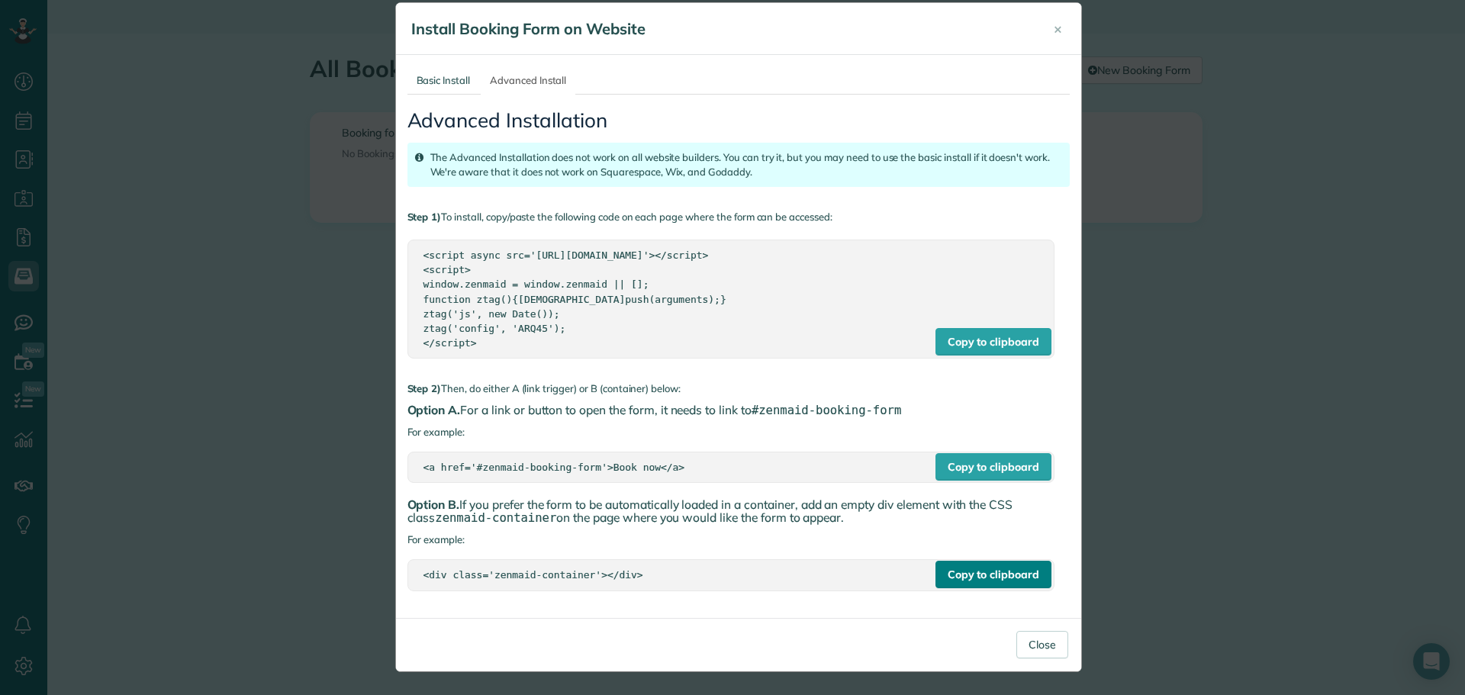
click at [971, 571] on div "Copy to clipboard" at bounding box center [994, 574] width 116 height 27
click at [1058, 29] on button "×" at bounding box center [1058, 29] width 31 height 37
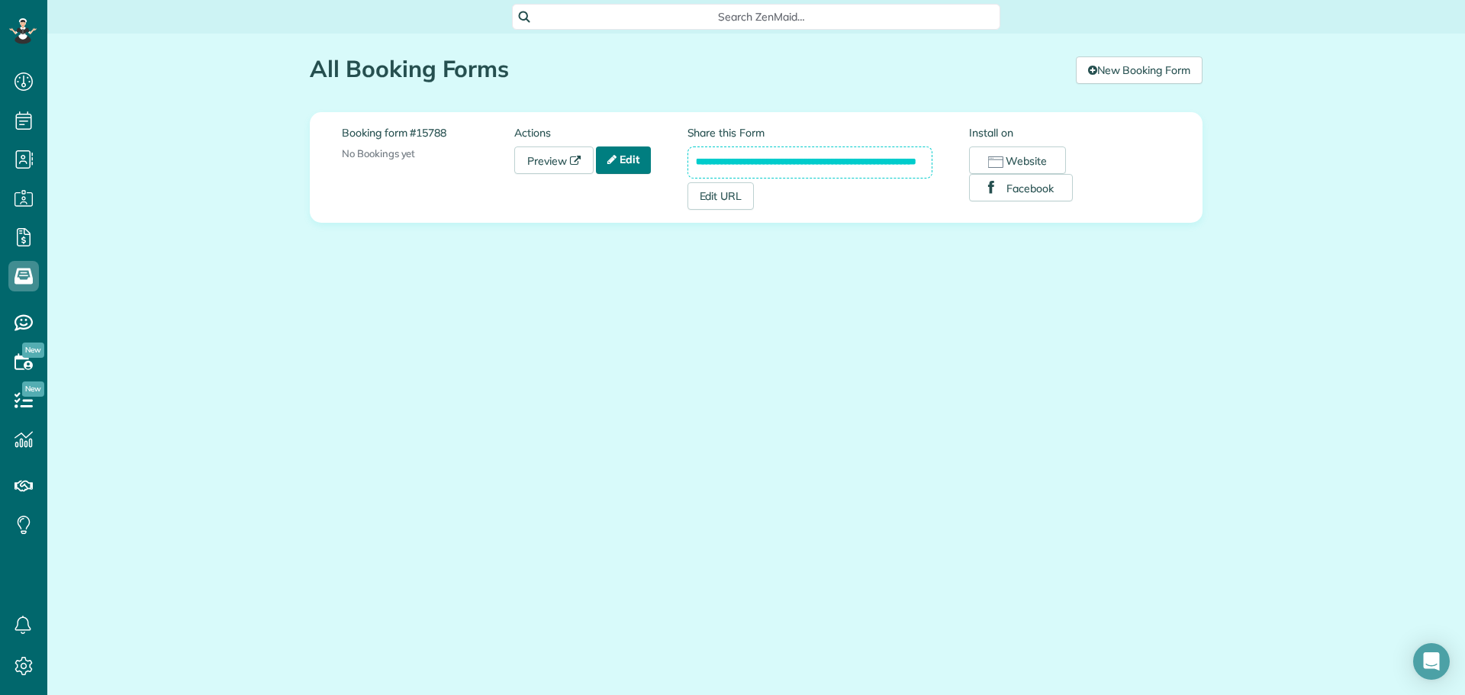
click at [617, 170] on link "Edit" at bounding box center [623, 160] width 55 height 27
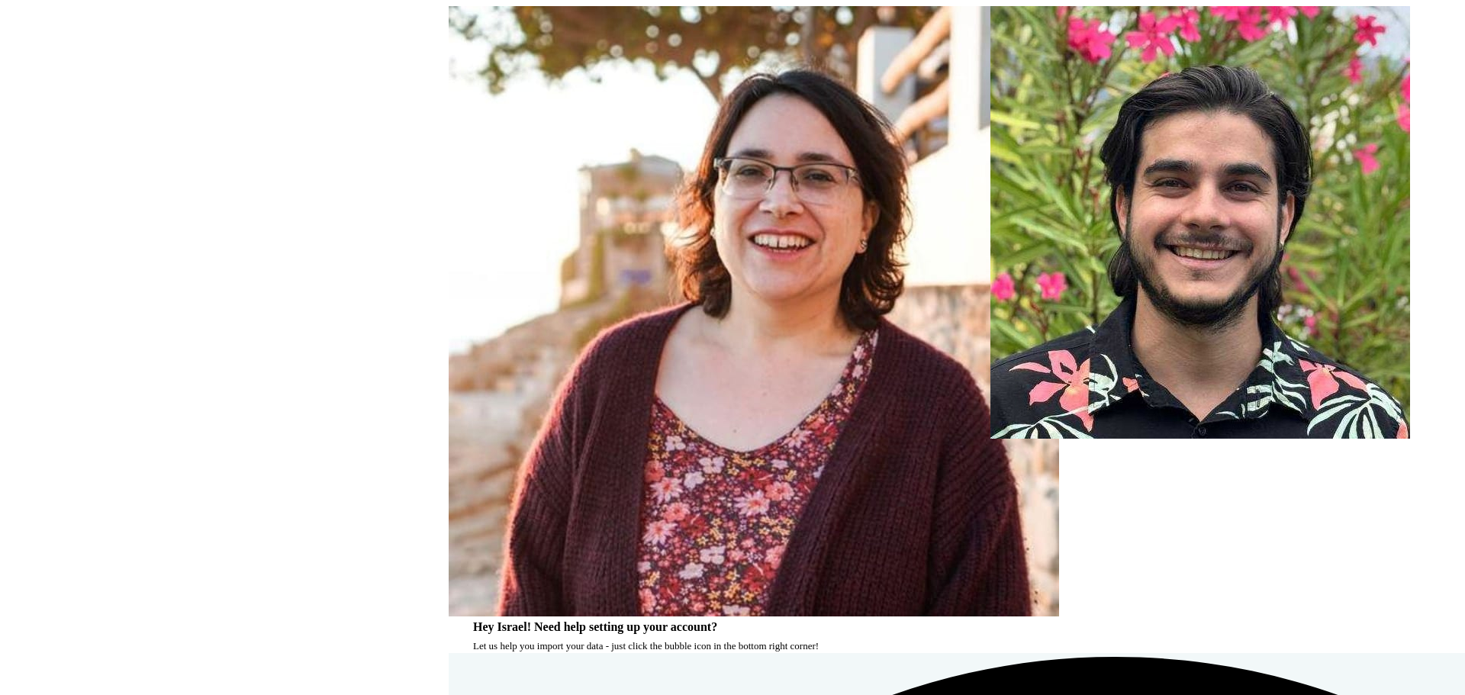
scroll to position [7, 1]
type input "*"
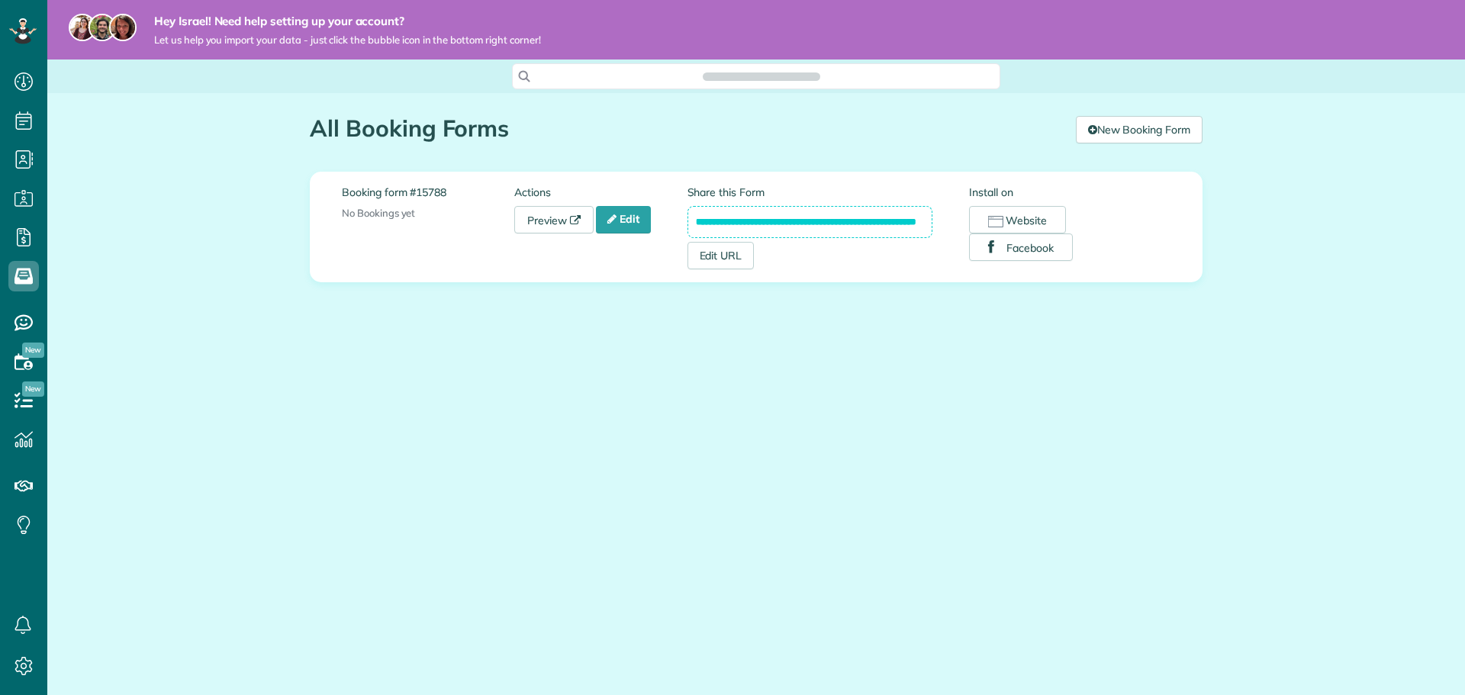
scroll to position [7, 7]
click at [637, 207] on link "Edit" at bounding box center [623, 219] width 55 height 27
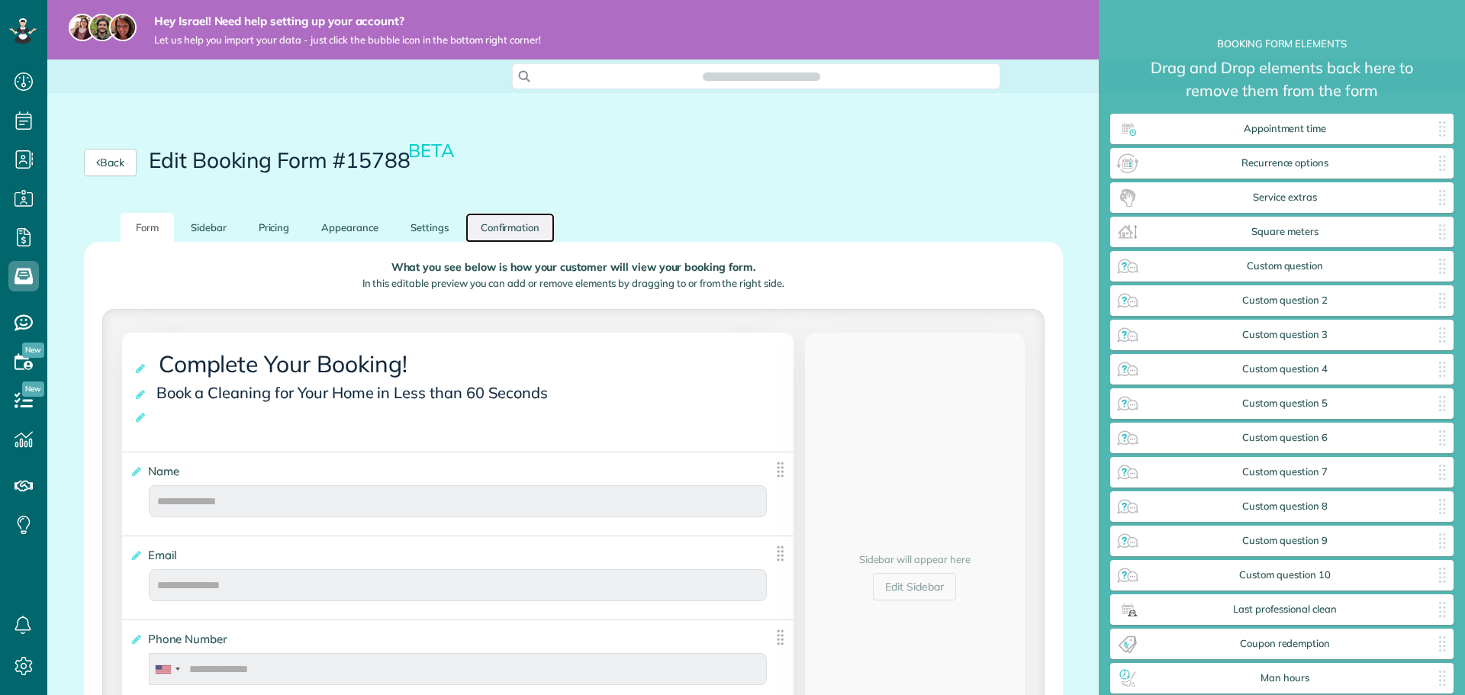
scroll to position [7, 1]
click at [527, 217] on link "Confirmation" at bounding box center [511, 228] width 90 height 30
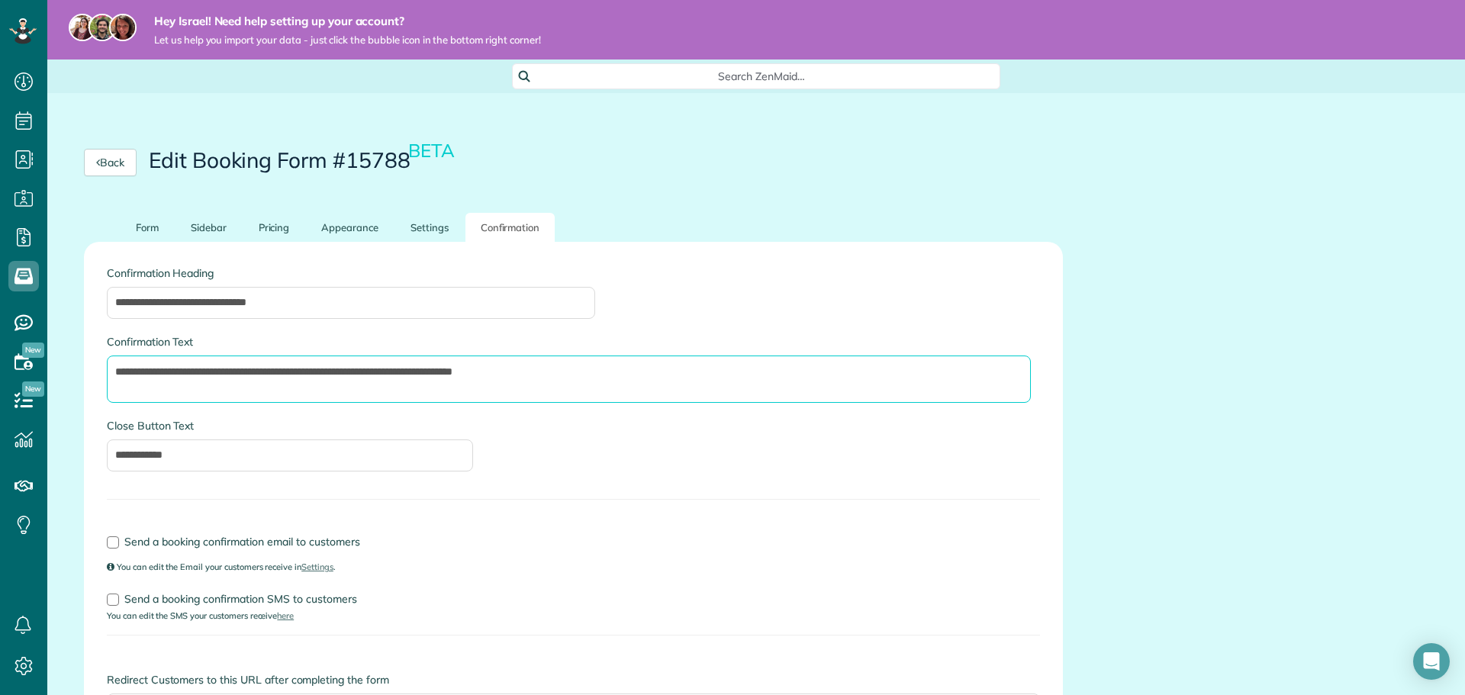
click at [237, 372] on textarea "**********" at bounding box center [569, 379] width 924 height 47
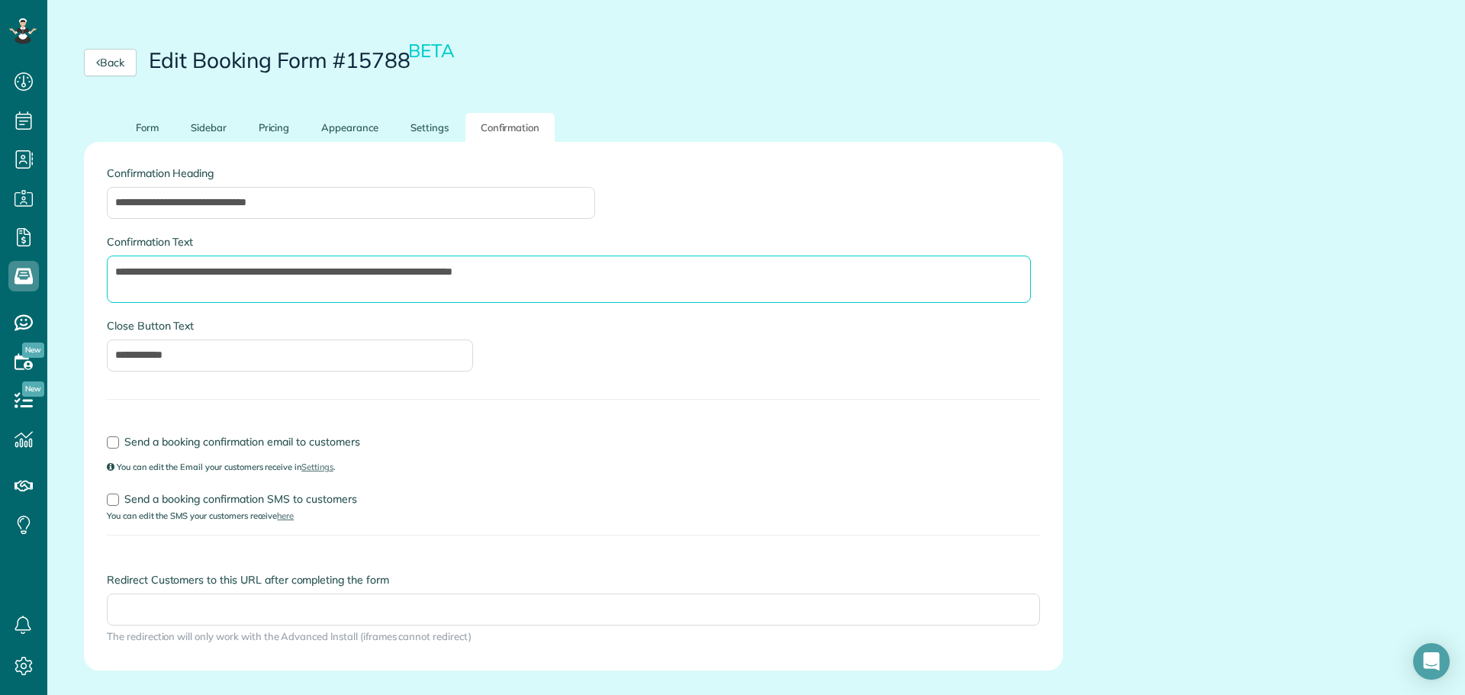
scroll to position [153, 0]
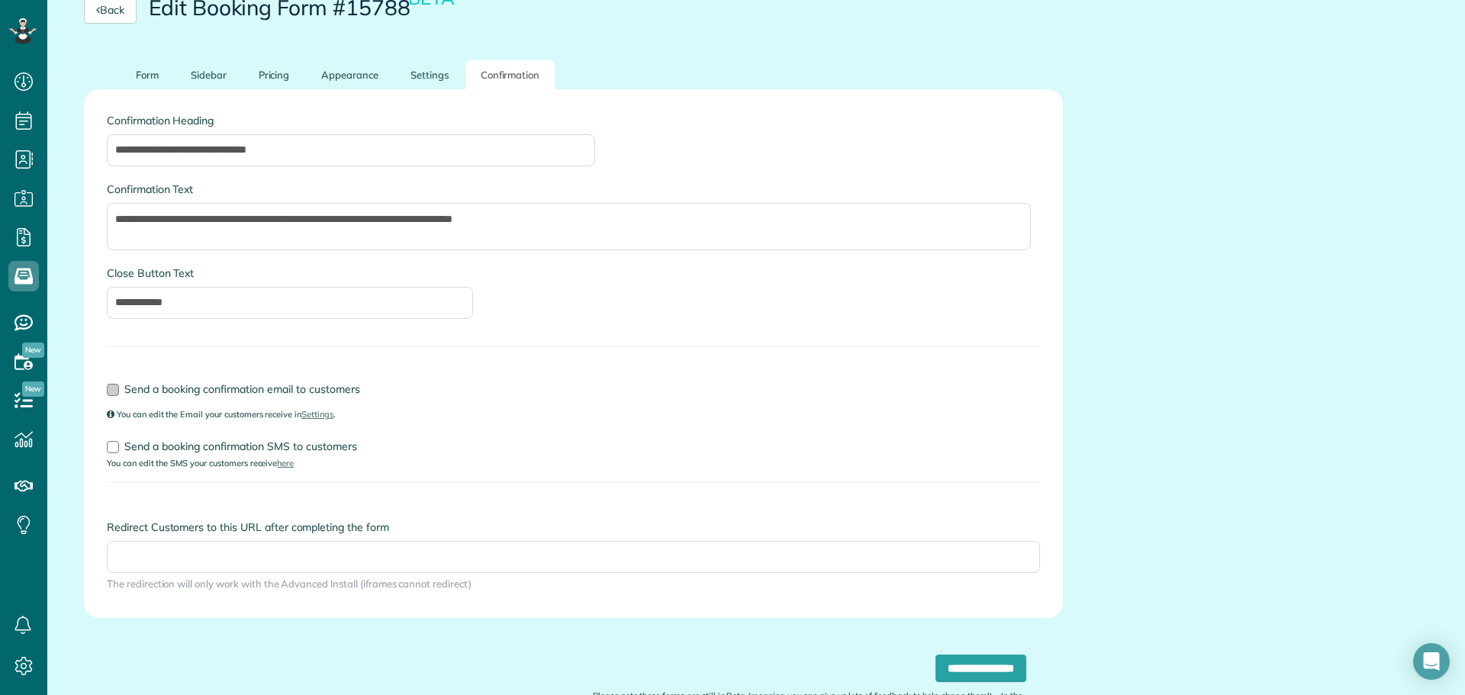
click at [118, 392] on div at bounding box center [113, 390] width 12 height 12
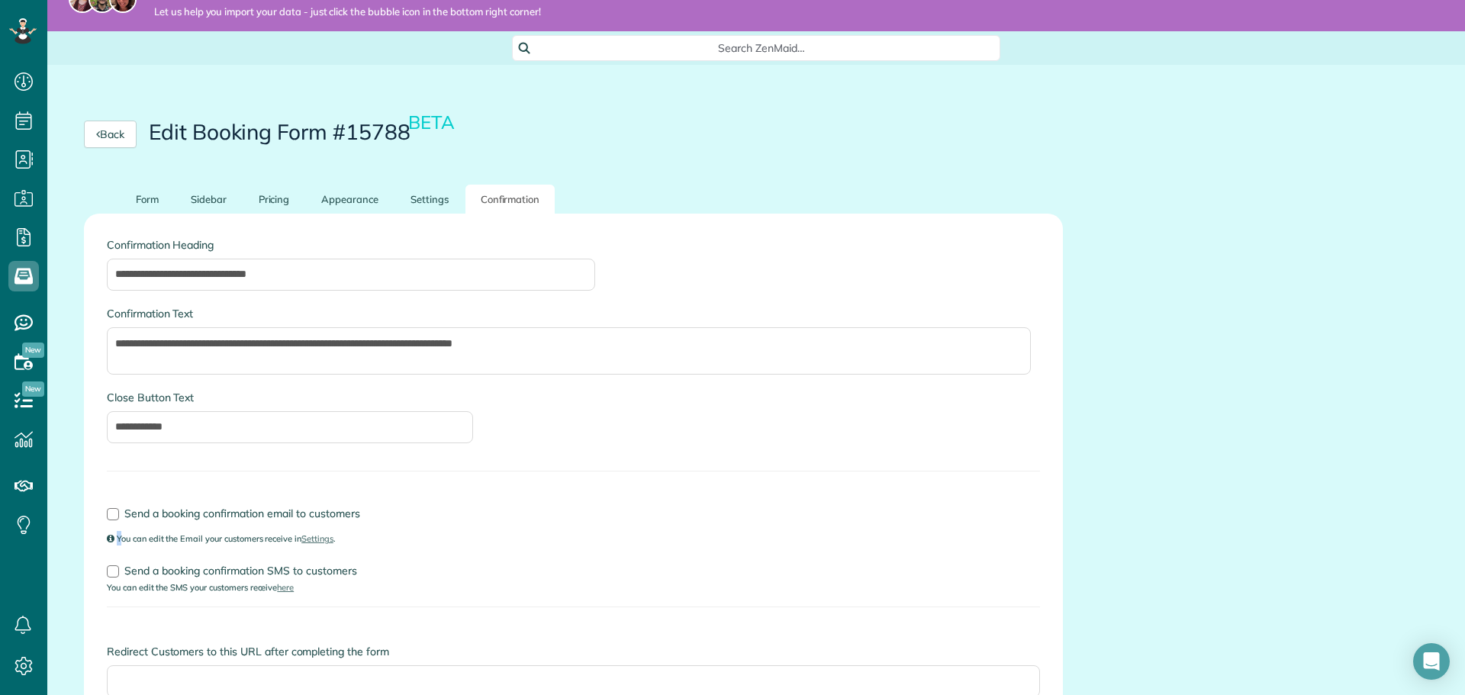
scroll to position [0, 0]
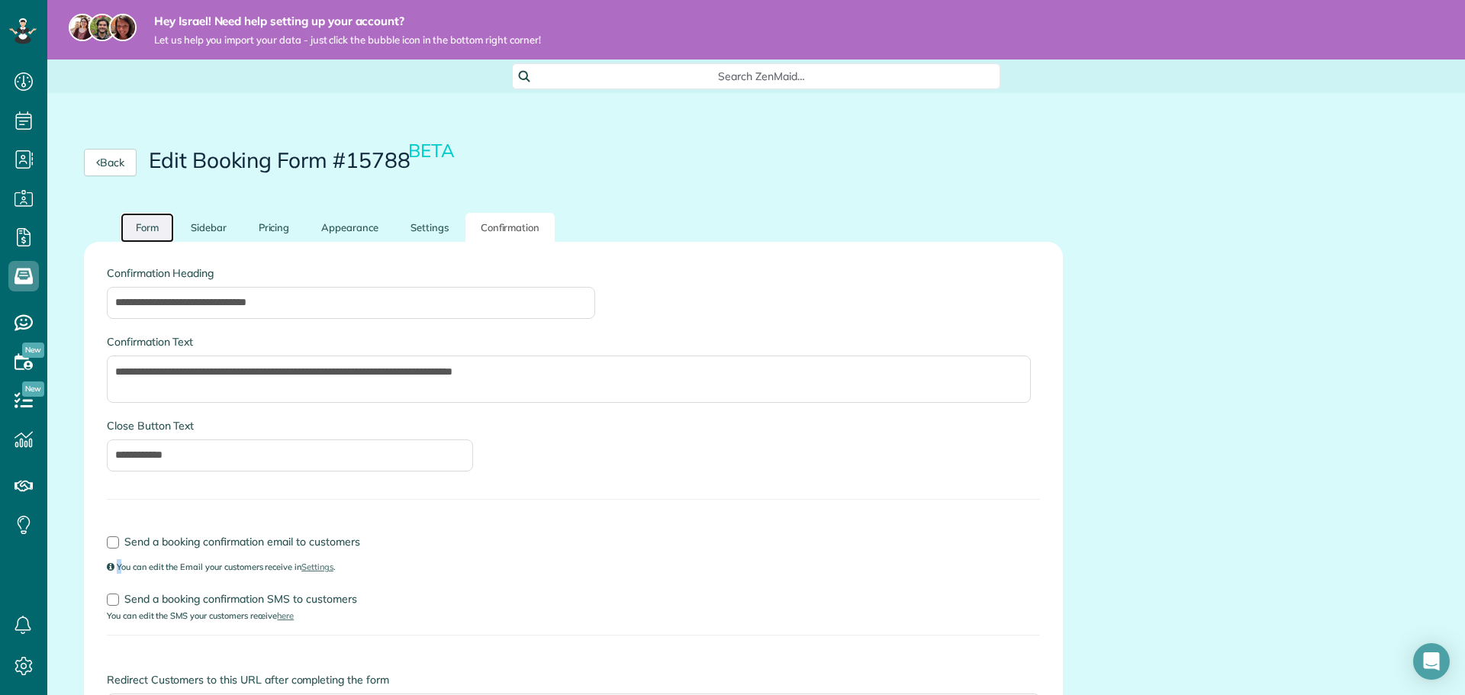
click at [142, 234] on link "Form" at bounding box center [147, 228] width 53 height 30
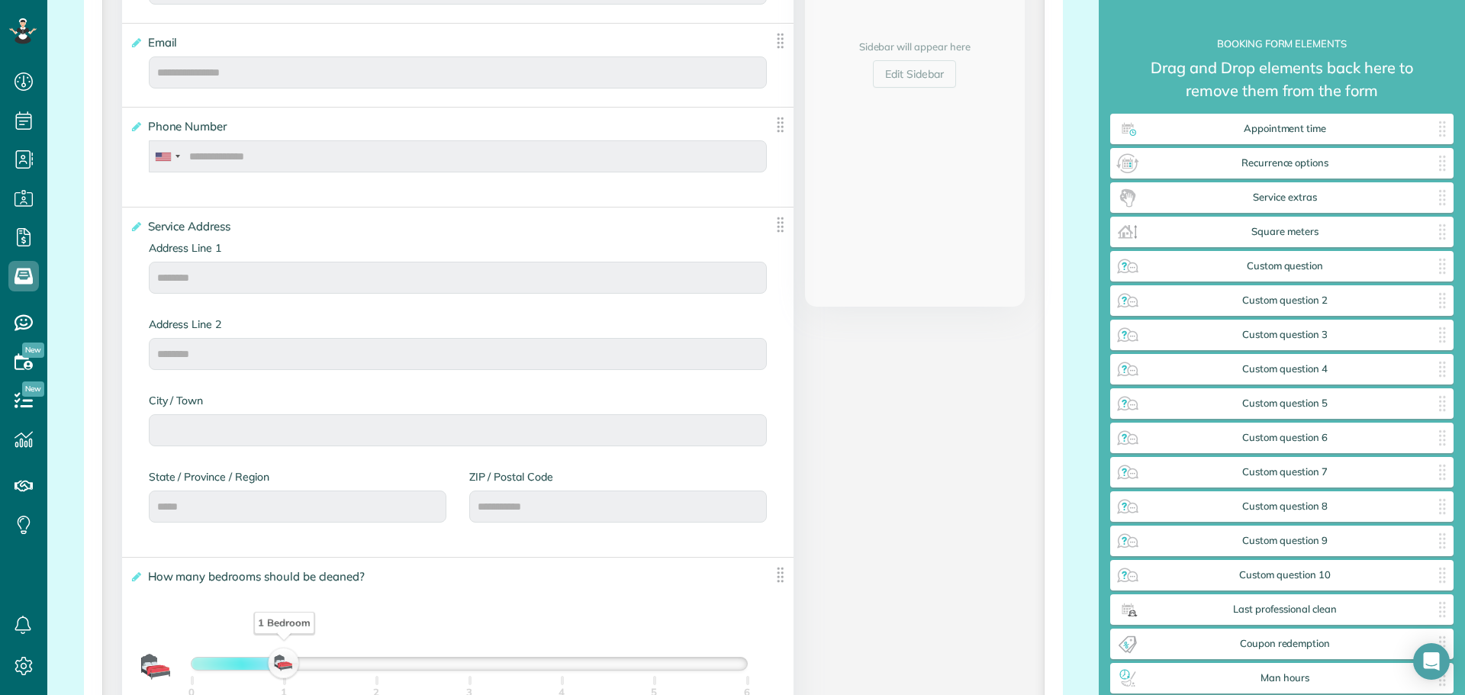
scroll to position [510, 0]
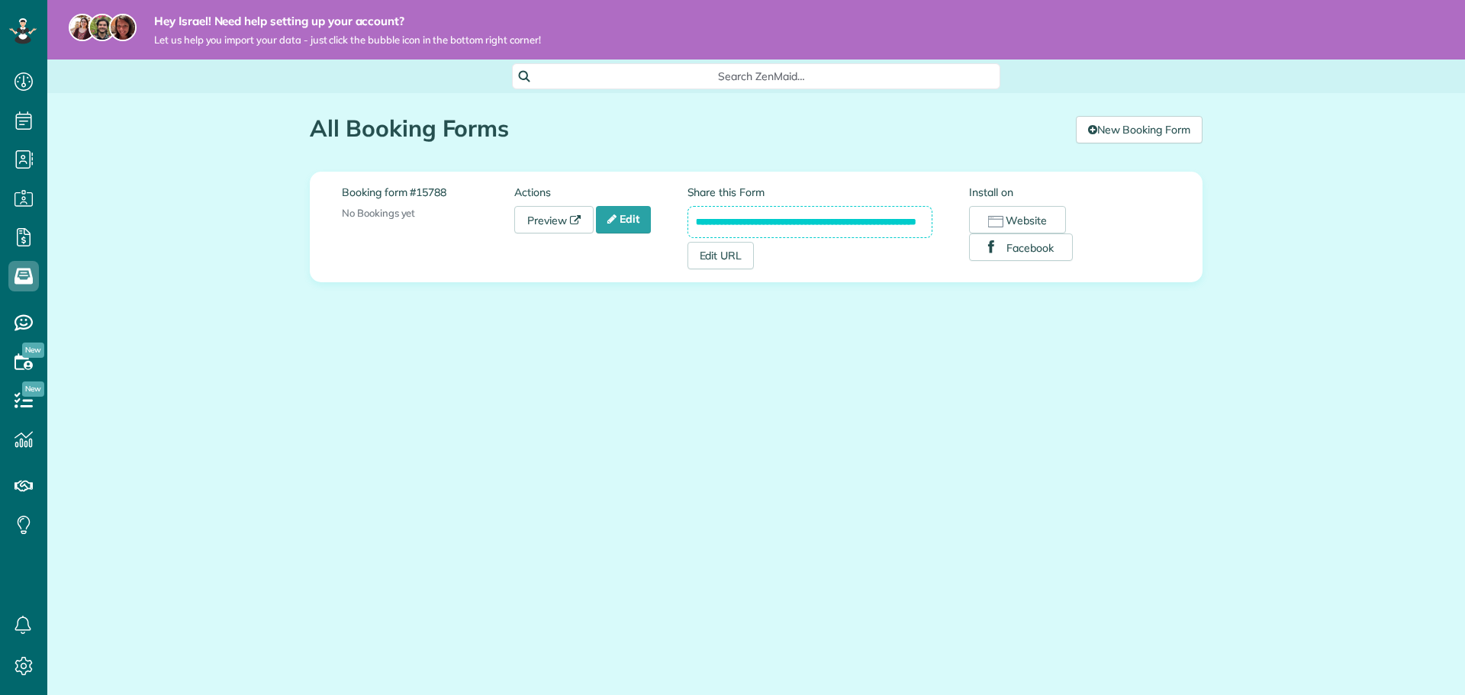
scroll to position [7, 7]
click at [11, 665] on icon at bounding box center [23, 666] width 31 height 31
